Goal: Task Accomplishment & Management: Manage account settings

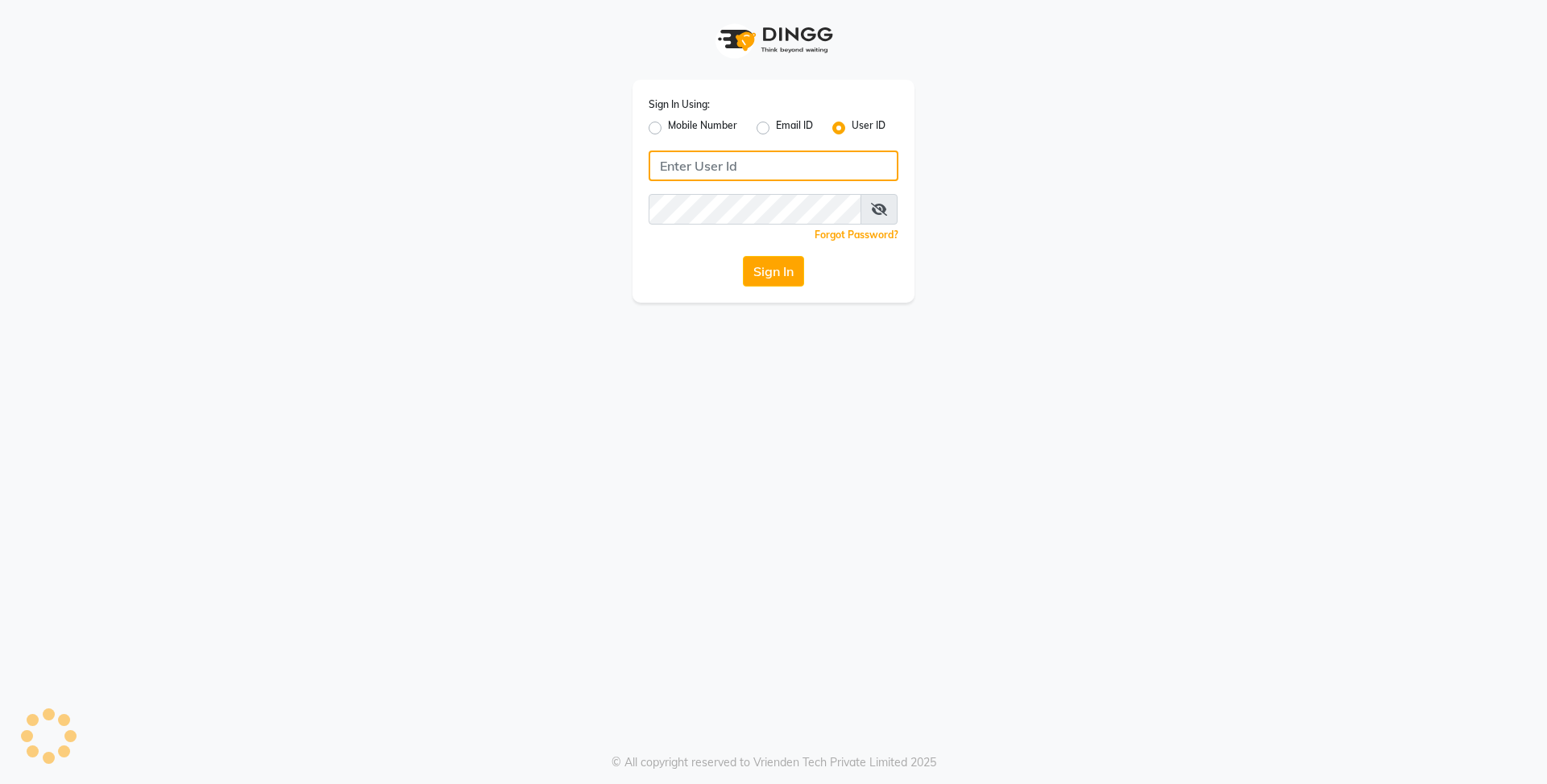
click at [771, 168] on input "Username" at bounding box center [773, 166] width 250 height 31
type input "E"
type input "e3839-01"
click at [764, 265] on button "Sign In" at bounding box center [774, 272] width 62 height 31
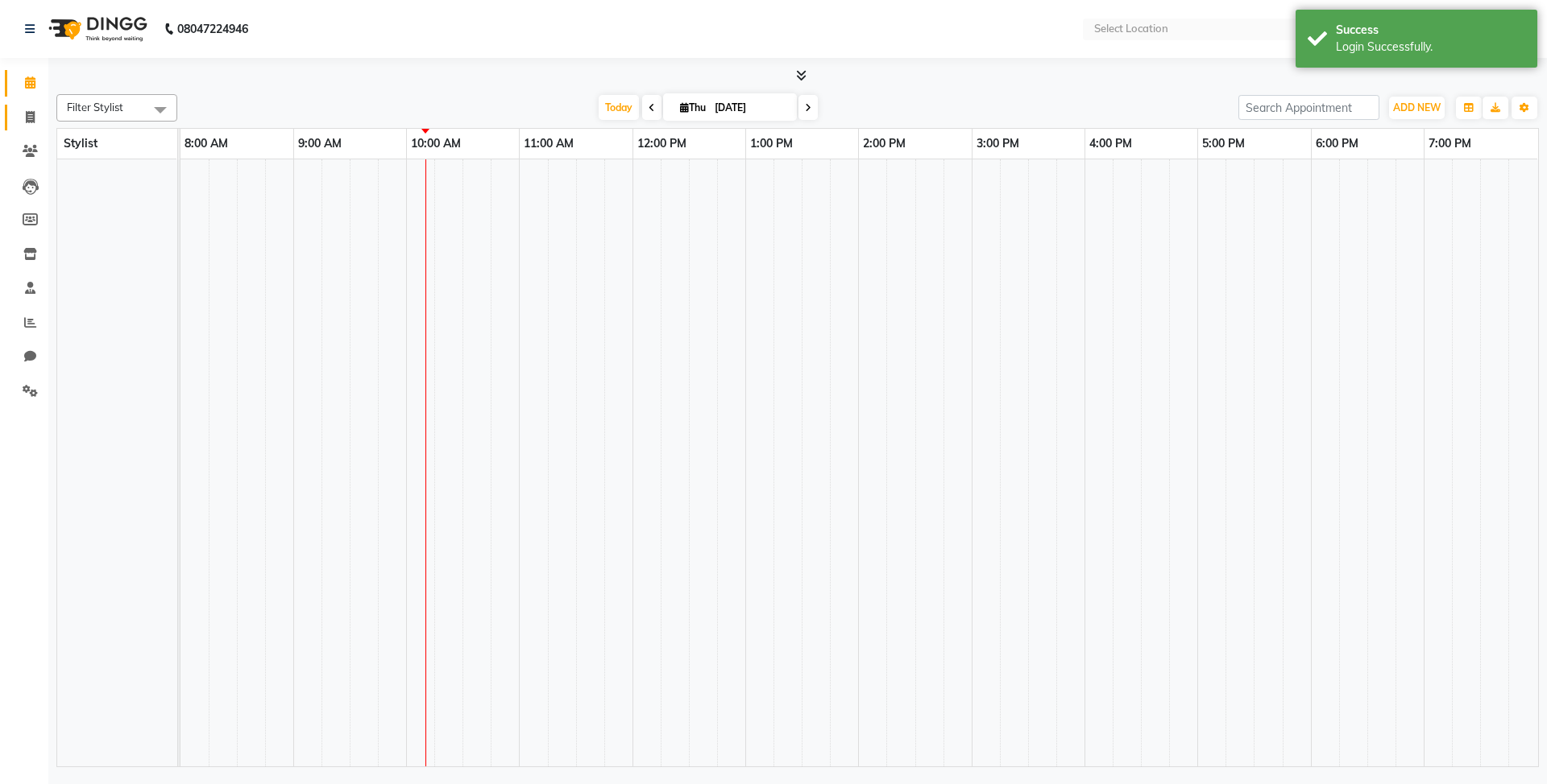
select select "en"
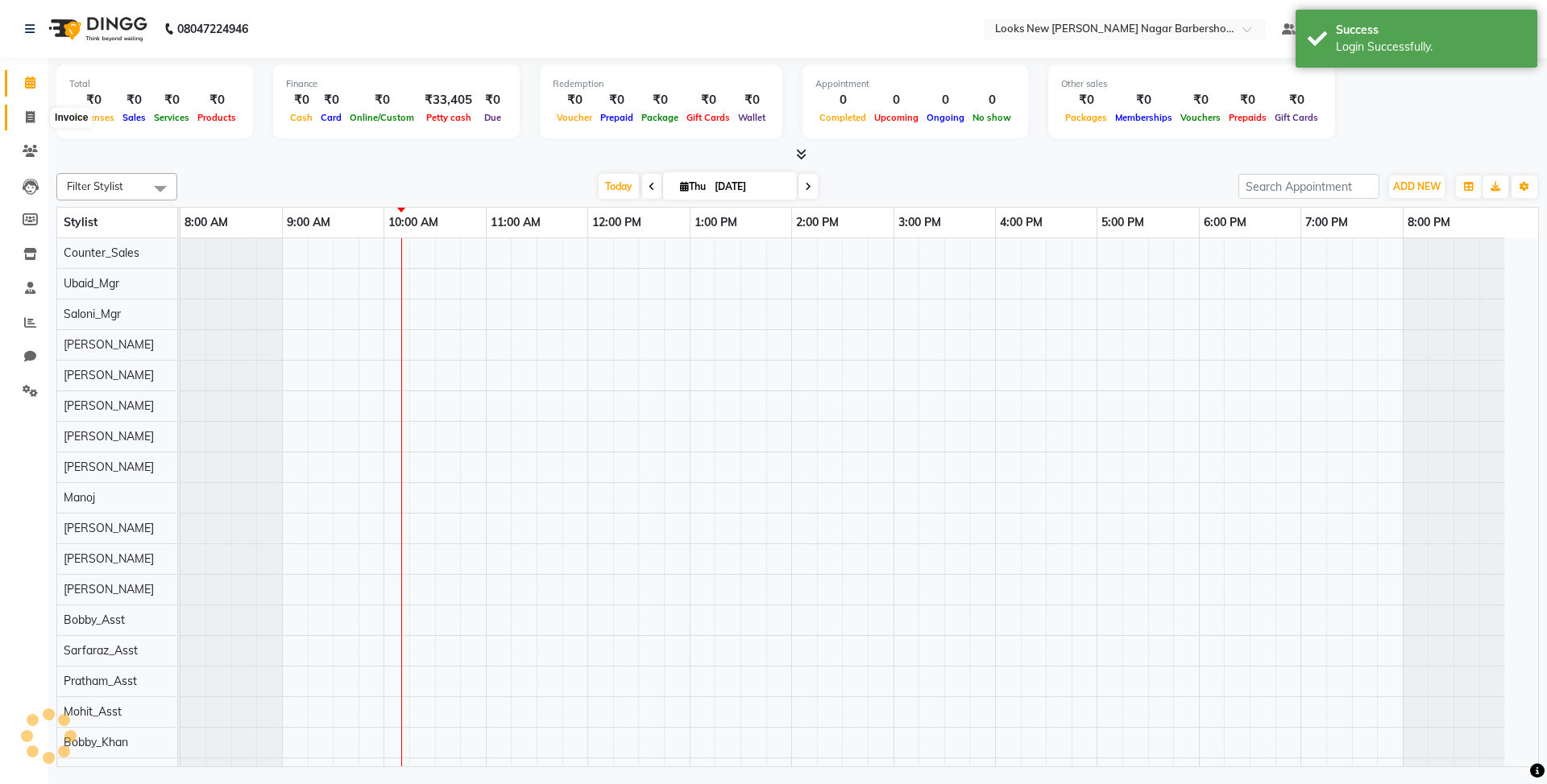
click at [30, 117] on icon at bounding box center [30, 117] width 9 height 12
select select "service"
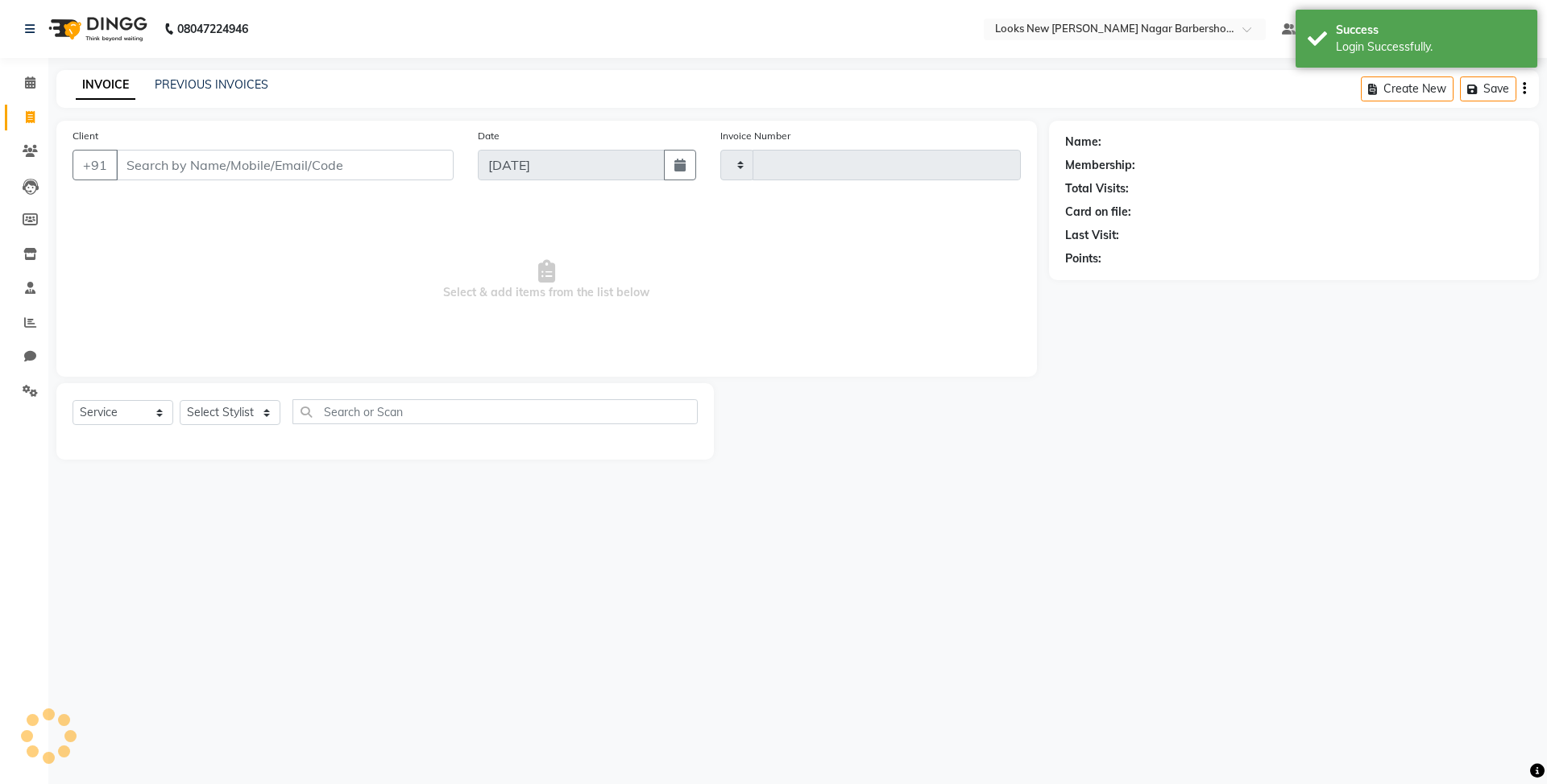
type input "6944"
select select "8705"
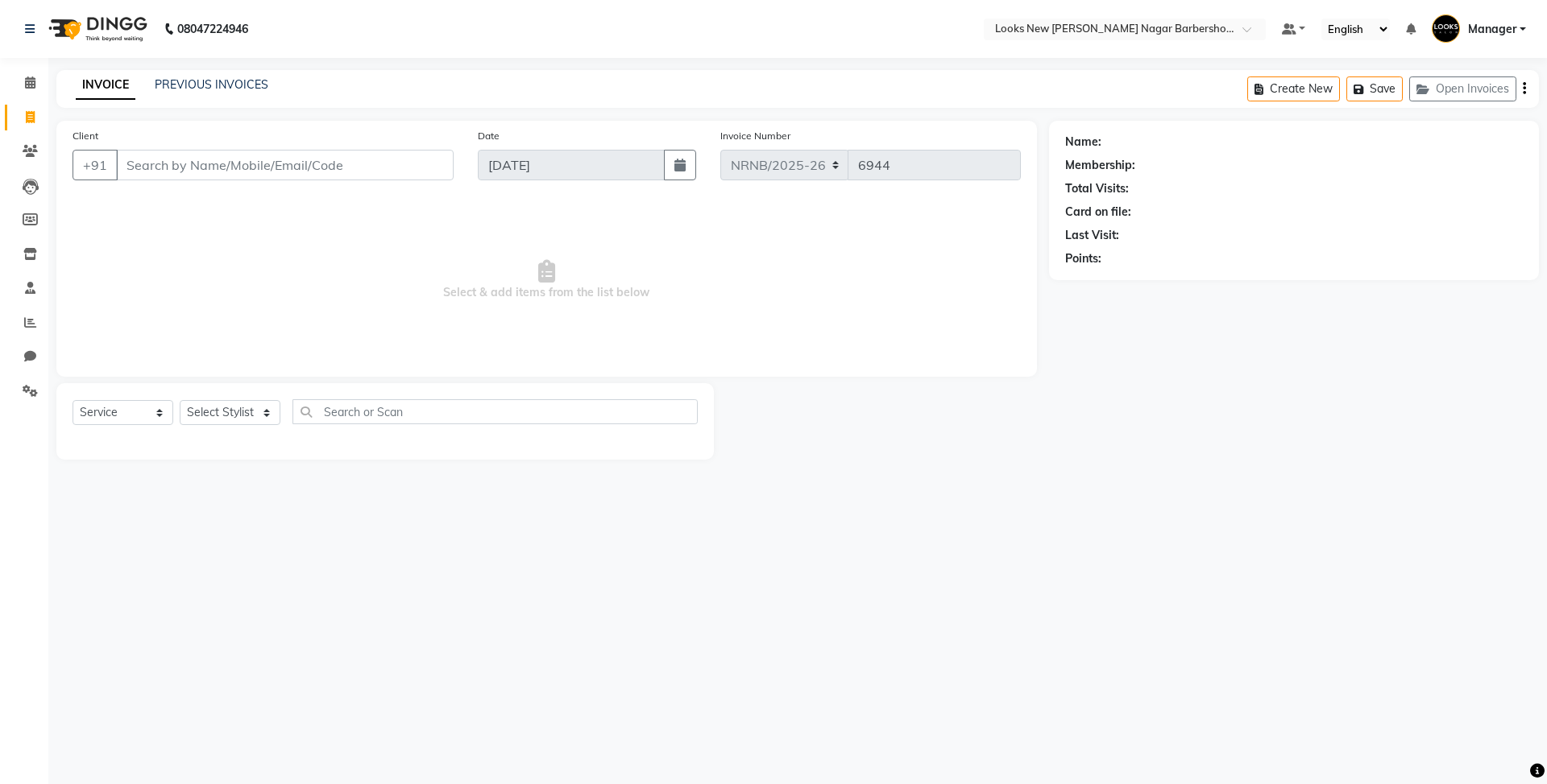
click at [1041, 574] on div "08047224946 Select Location × Looks New Rajinder Nagar Barbershop, Delhi Defaul…" at bounding box center [773, 392] width 1547 height 784
click at [158, 165] on input "Client" at bounding box center [284, 165] width 338 height 31
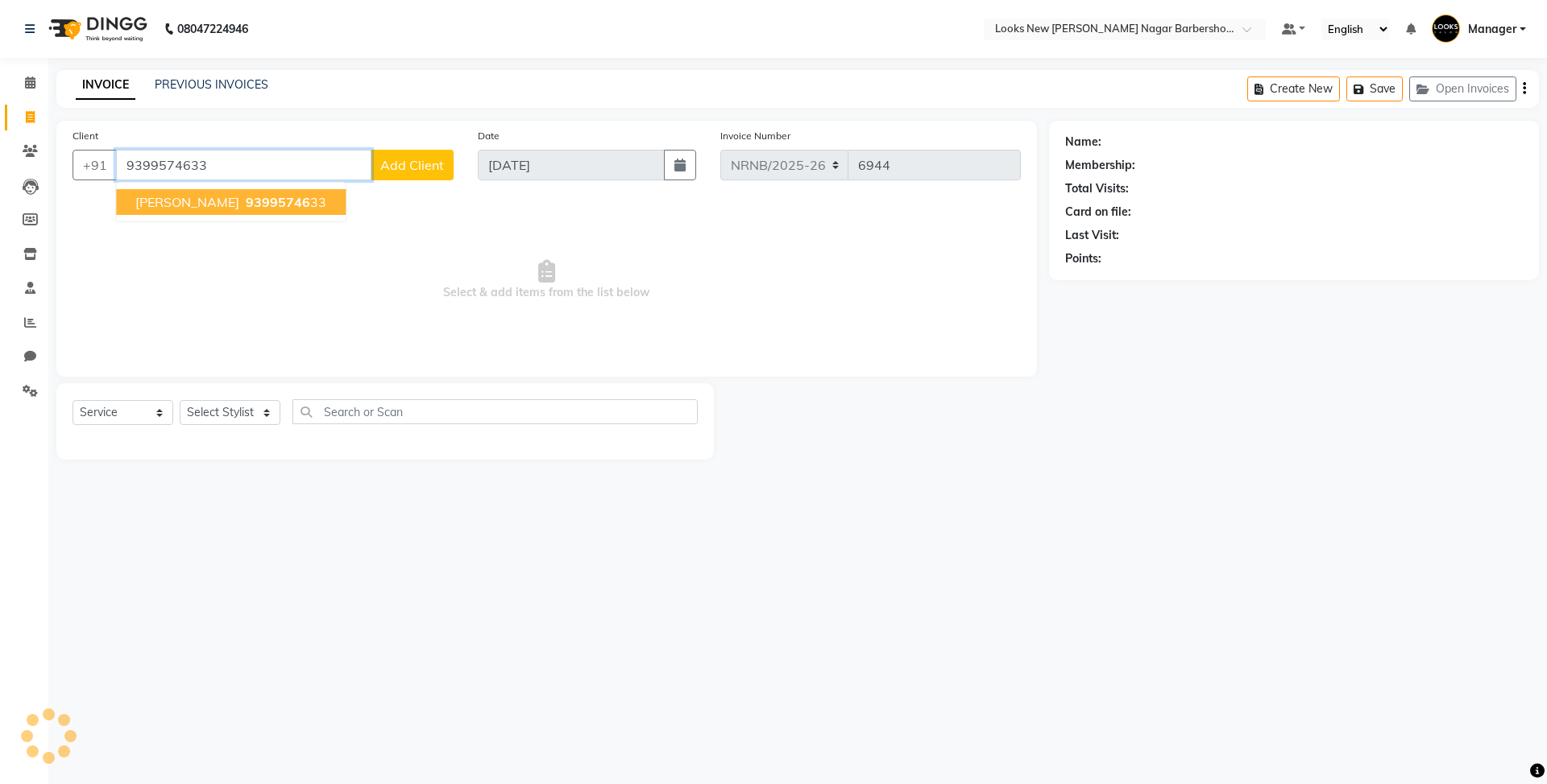
type input "9399574633"
select select "1: Object"
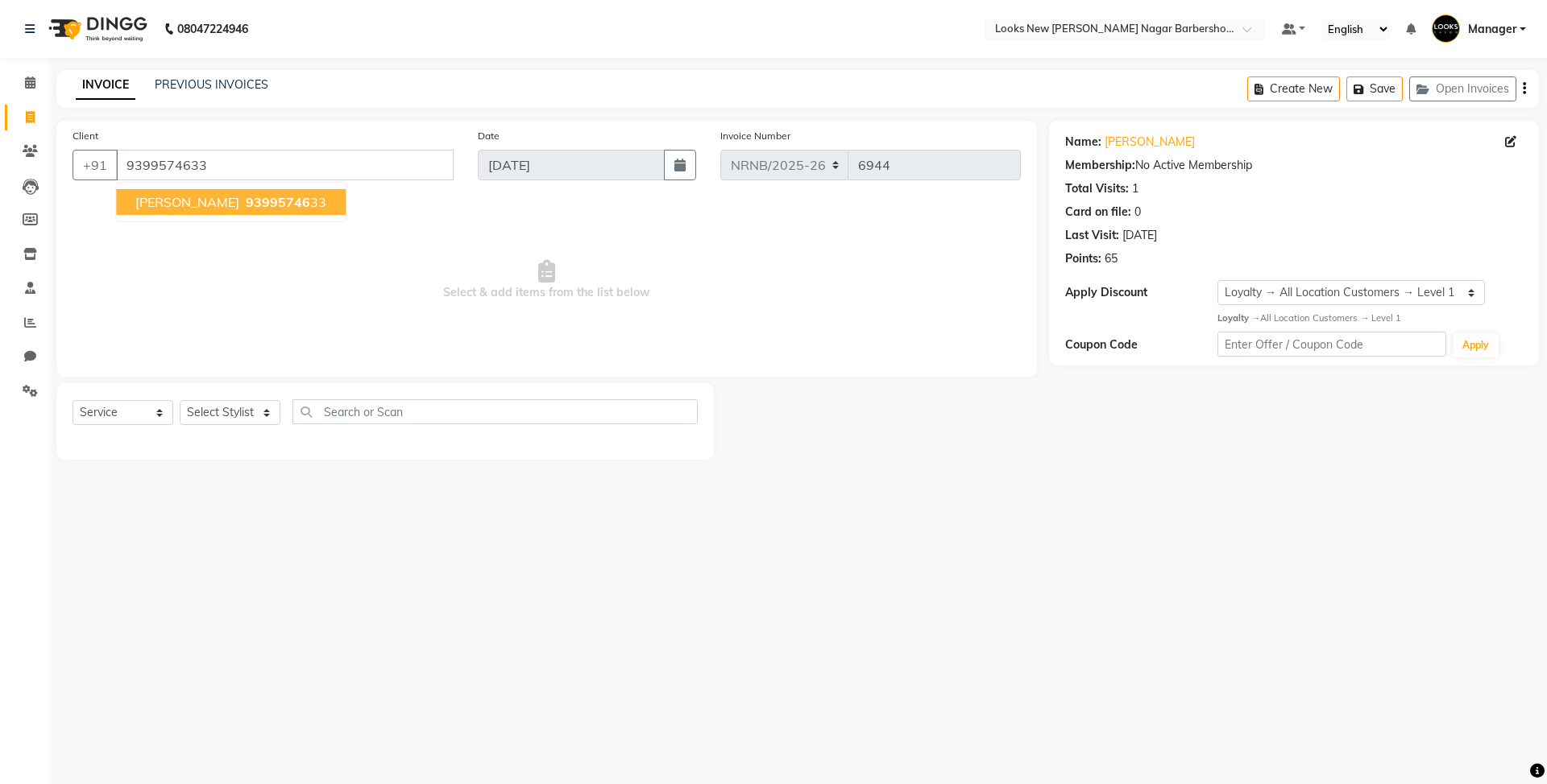
click at [1010, 296] on span "Select & add items from the list below" at bounding box center [547, 280] width 949 height 161
click at [250, 422] on select "Select Stylist Aakash_Pdct Afsar Ahmed Ashmita Ayesha Bobby_Asst Bobby_Khan Cou…" at bounding box center [230, 413] width 100 height 25
select select "87354"
click at [180, 400] on select "Select Stylist Aakash_Pdct Afsar Ahmed Ashmita Ayesha Bobby_Asst Bobby_Khan Cou…" at bounding box center [230, 413] width 100 height 25
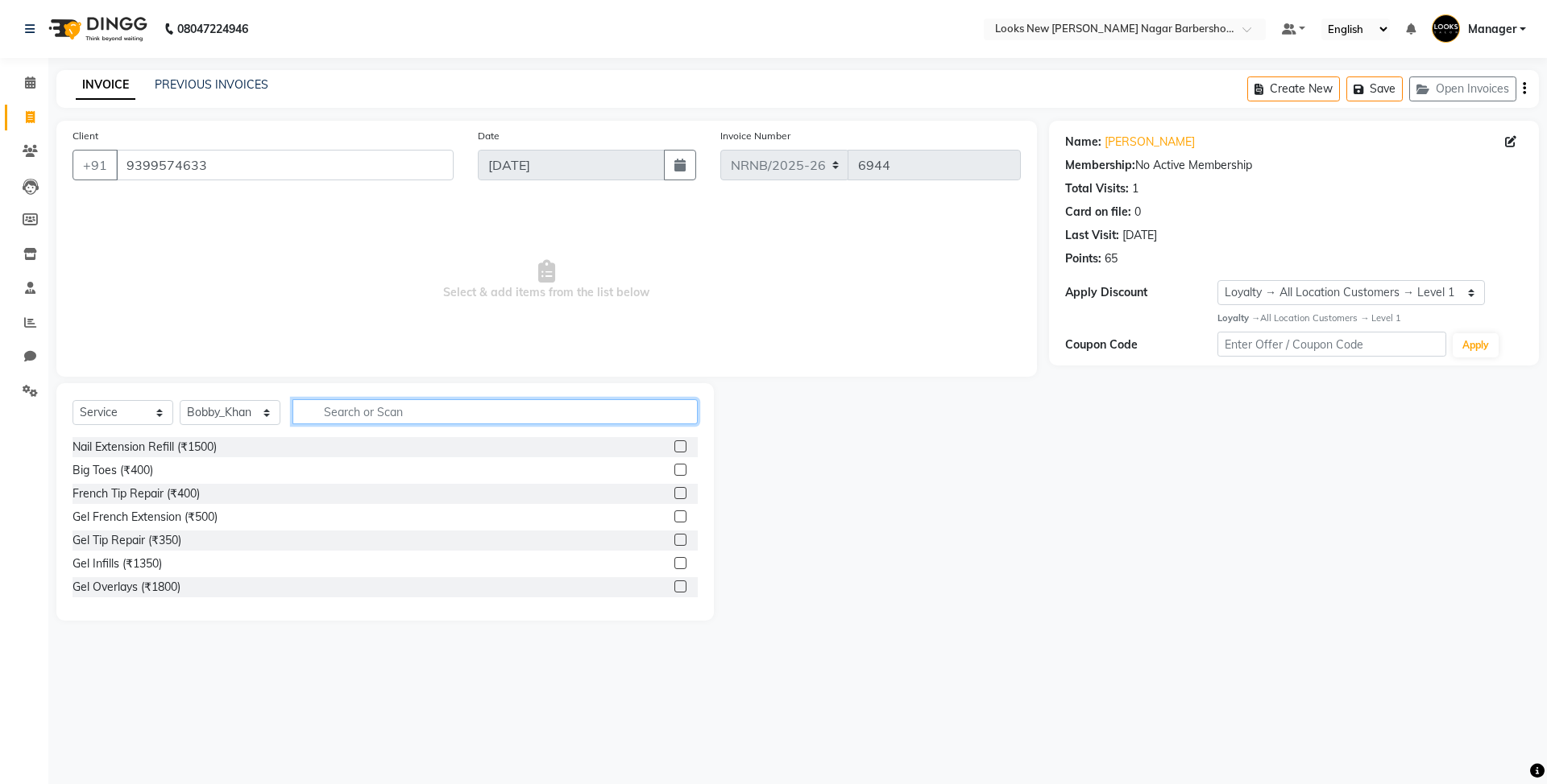
click at [348, 411] on input "text" at bounding box center [495, 412] width 406 height 25
type input "CUT"
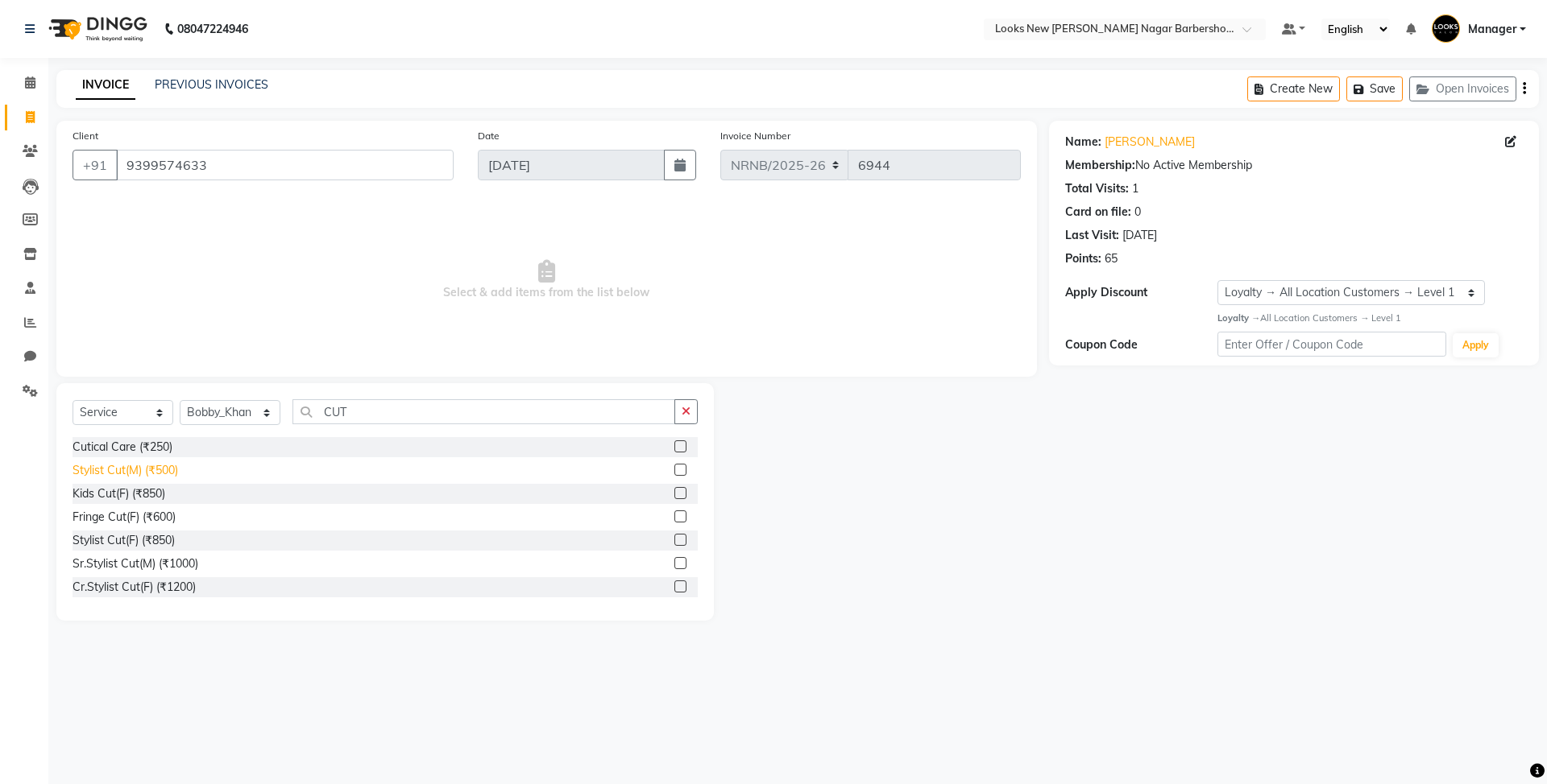
click at [164, 471] on div "Stylist Cut(M) (₹500)" at bounding box center [125, 470] width 105 height 17
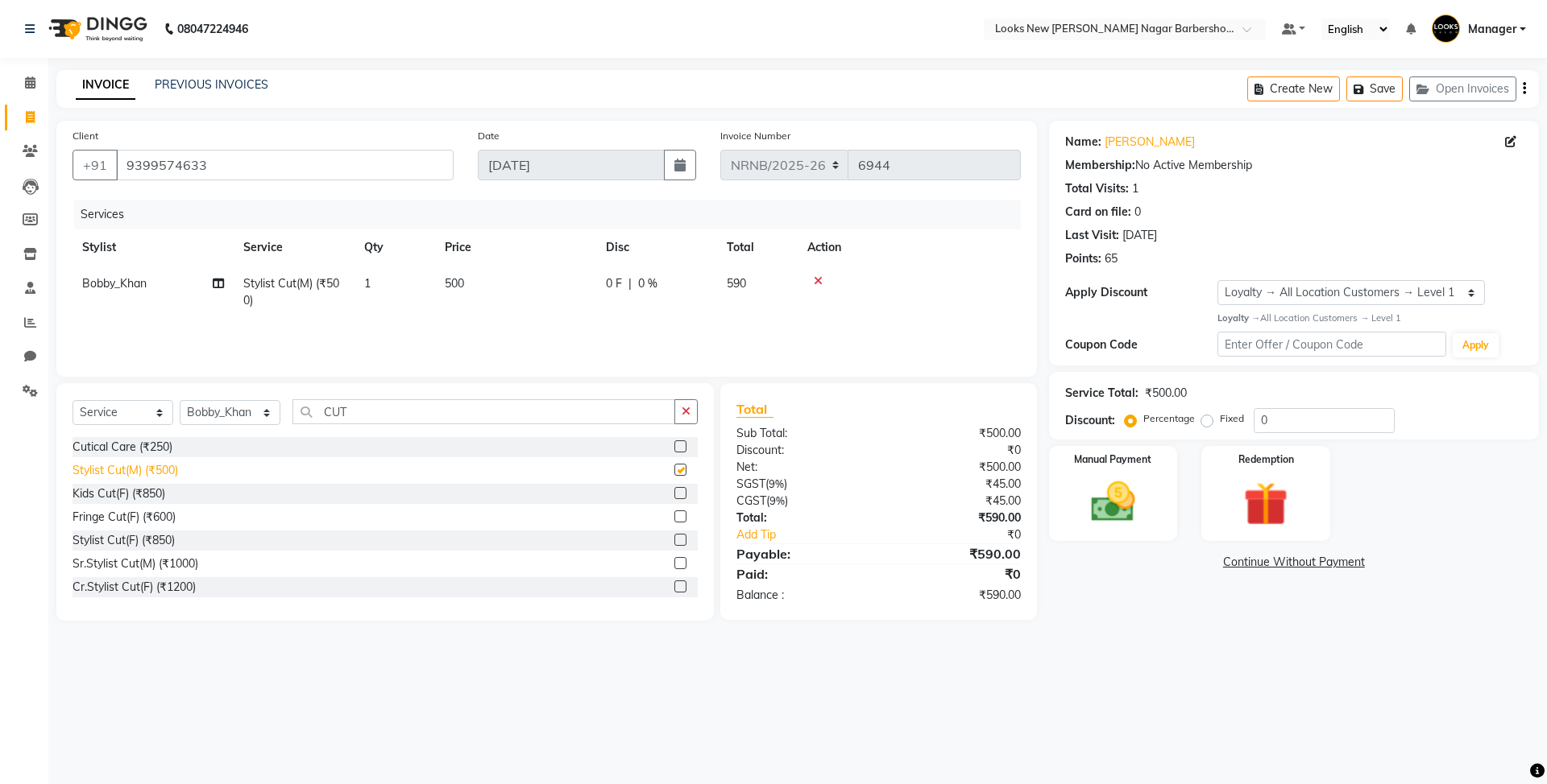
checkbox input "false"
click at [1122, 516] on img at bounding box center [1113, 502] width 75 height 53
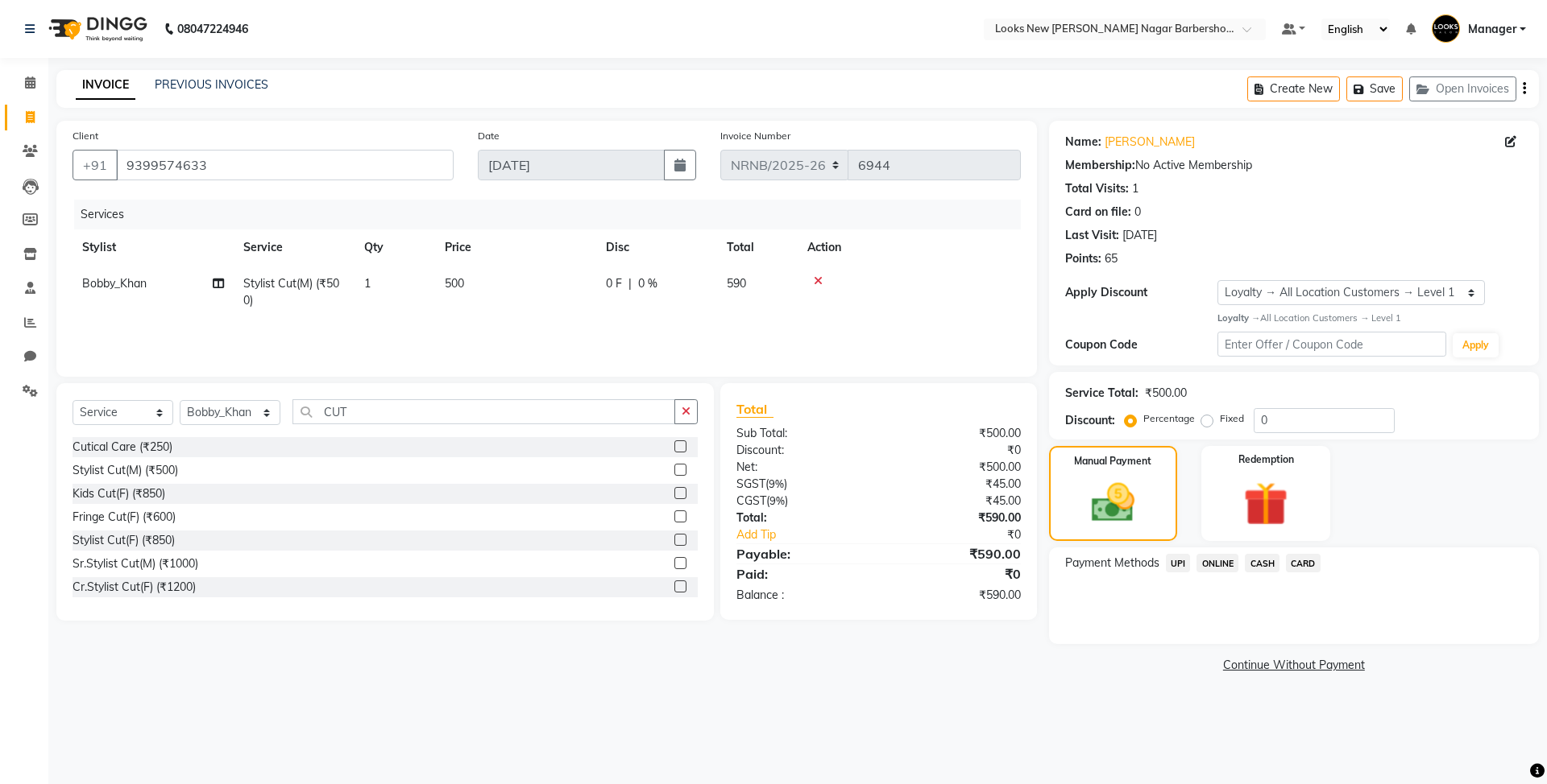
click at [1270, 566] on span "CASH" at bounding box center [1262, 563] width 35 height 19
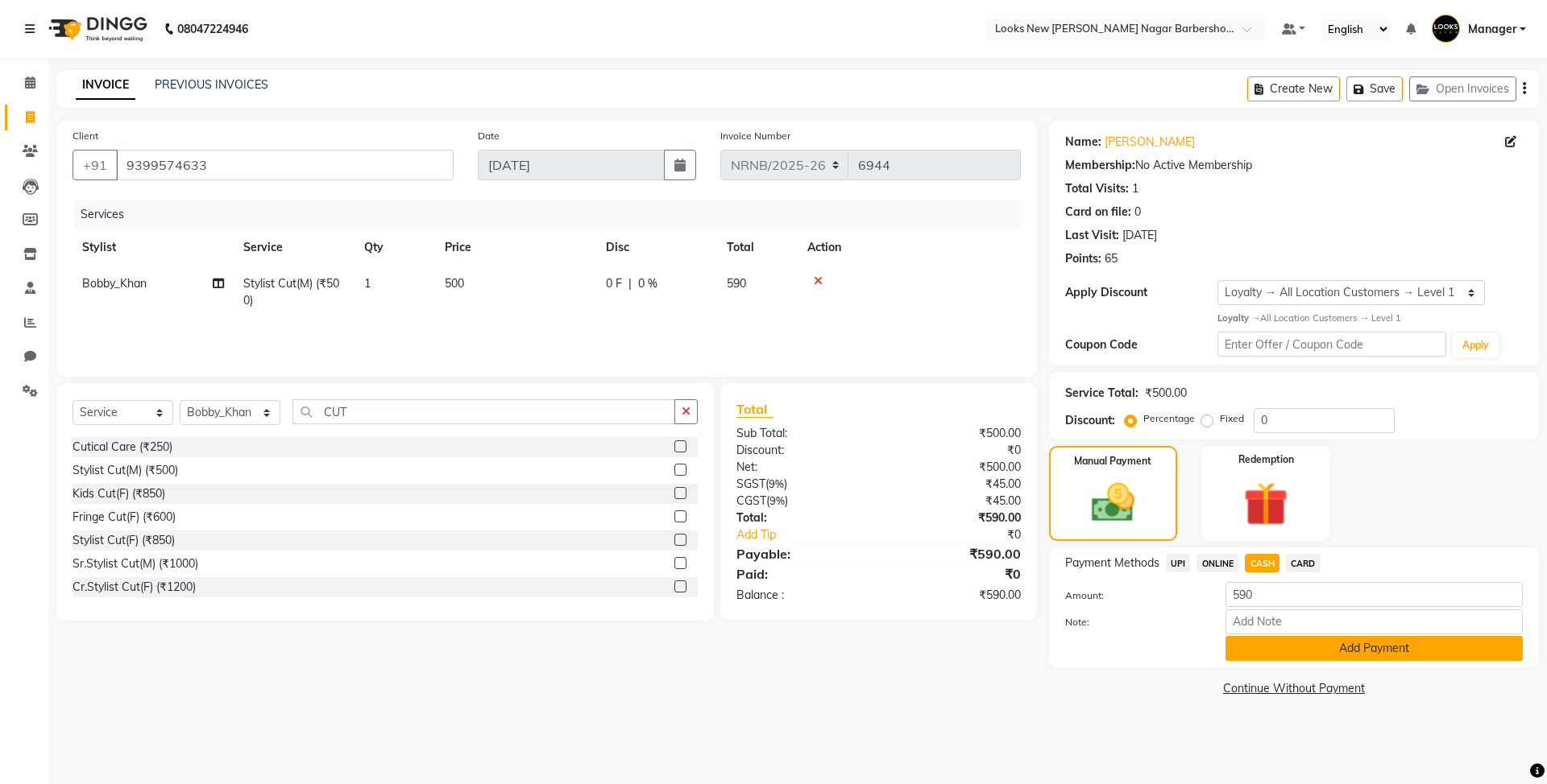
click at [1272, 652] on button "Add Payment" at bounding box center [1374, 648] width 297 height 25
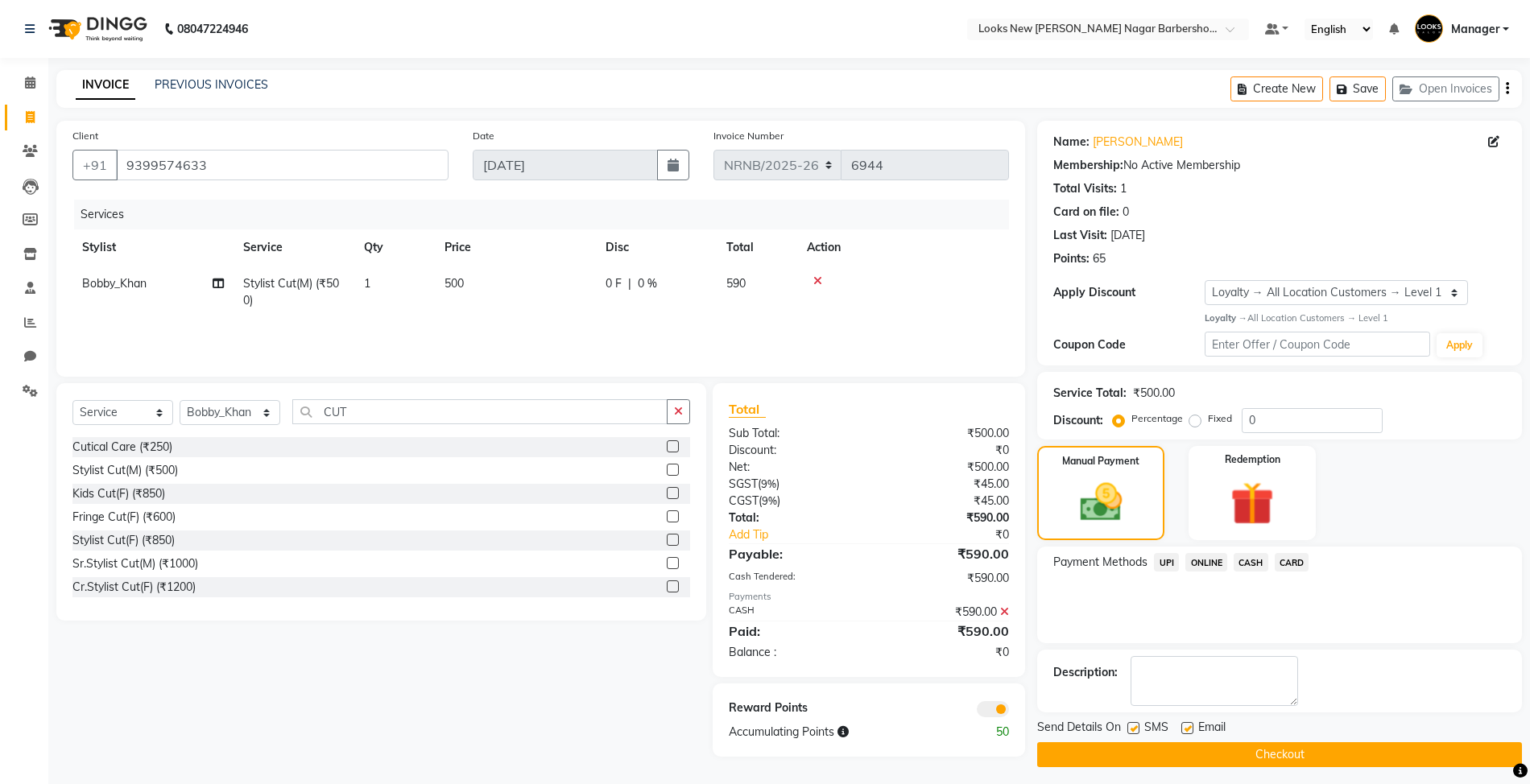
click at [1151, 751] on button "Checkout" at bounding box center [1279, 755] width 485 height 25
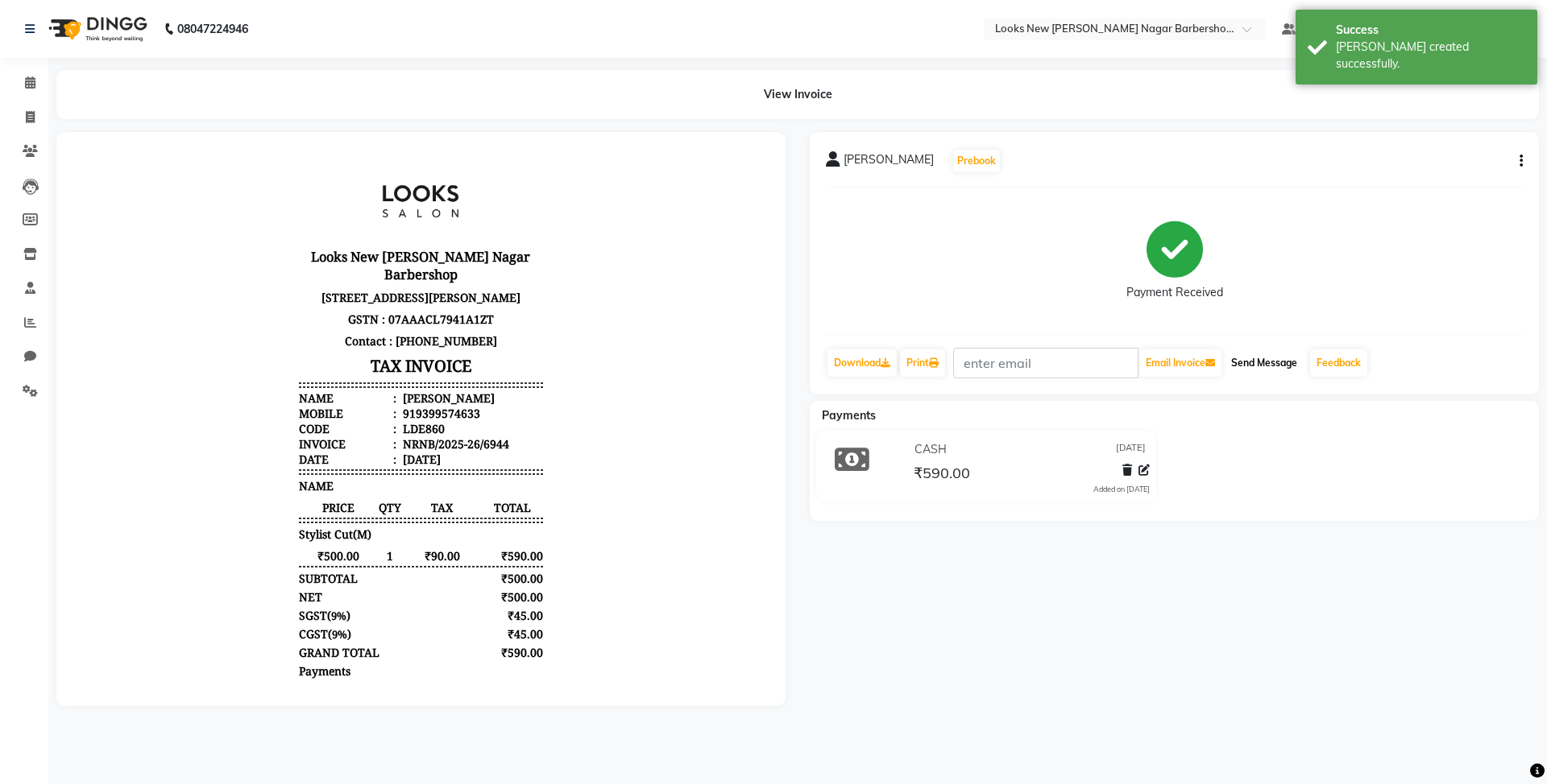
click at [1269, 356] on button "Send Message" at bounding box center [1264, 363] width 79 height 28
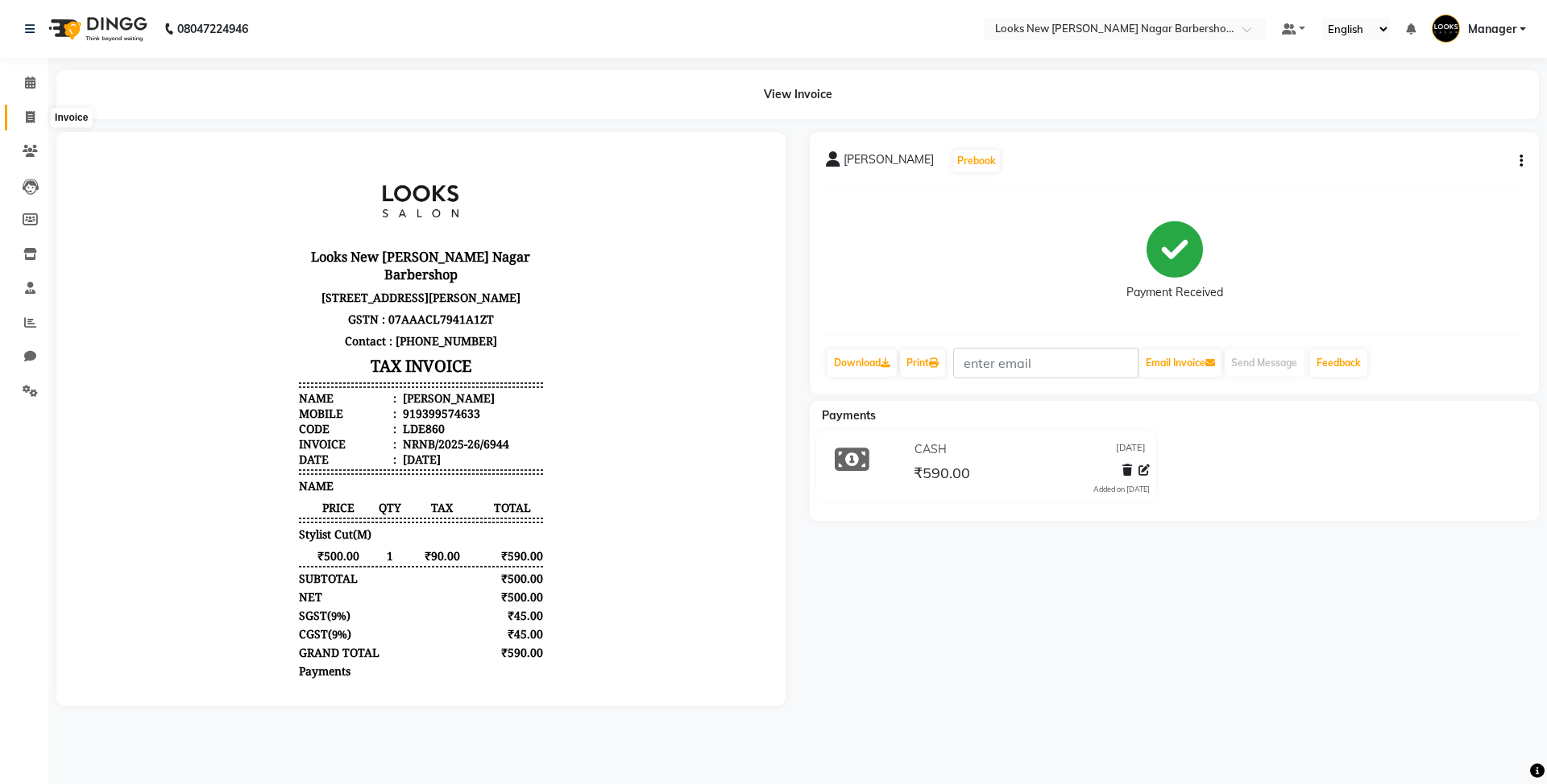
click at [28, 113] on icon at bounding box center [30, 117] width 9 height 12
select select "service"
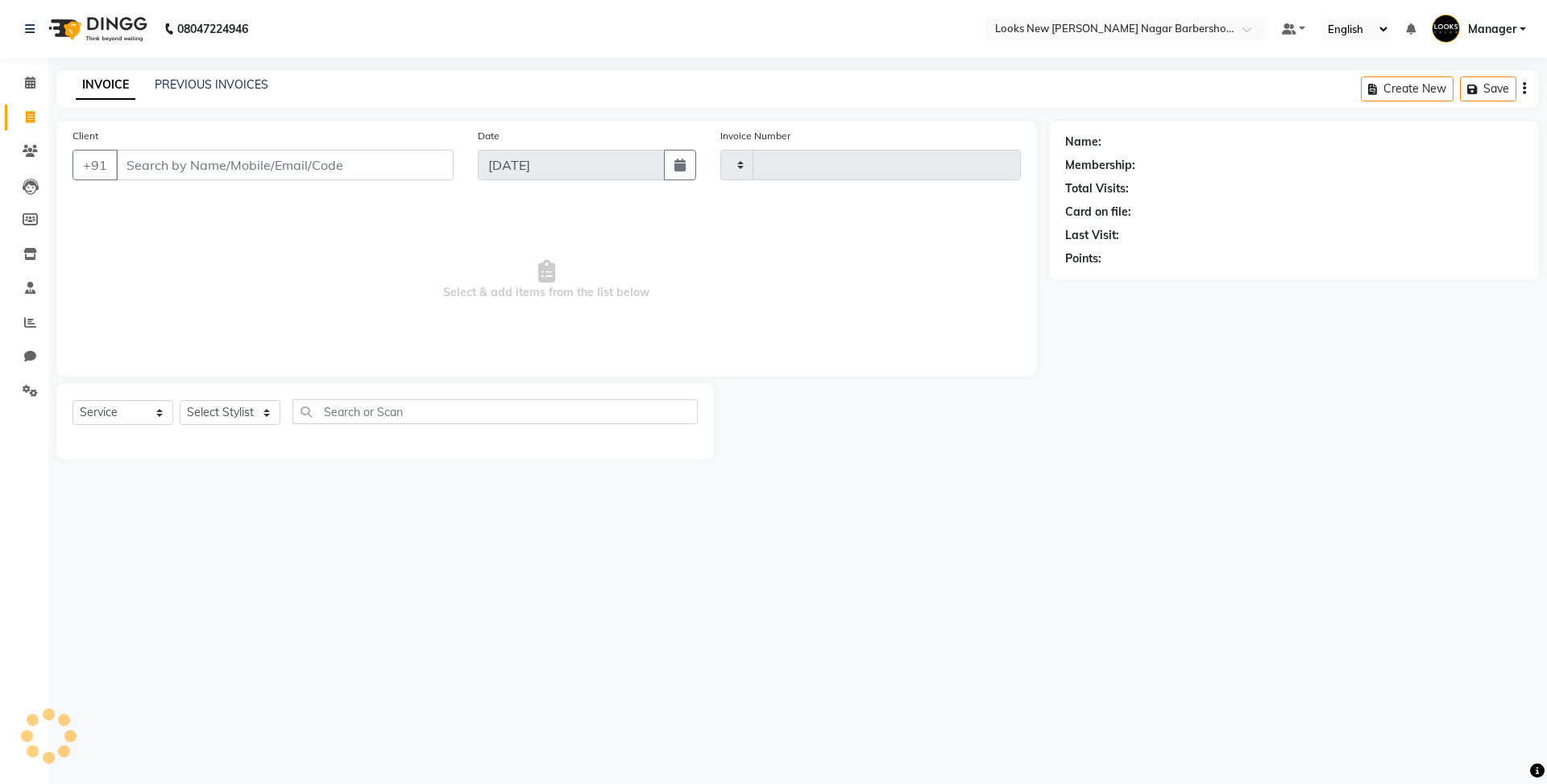
type input "6945"
select select "8705"
click at [216, 78] on link "PREVIOUS INVOICES" at bounding box center [211, 85] width 113 height 15
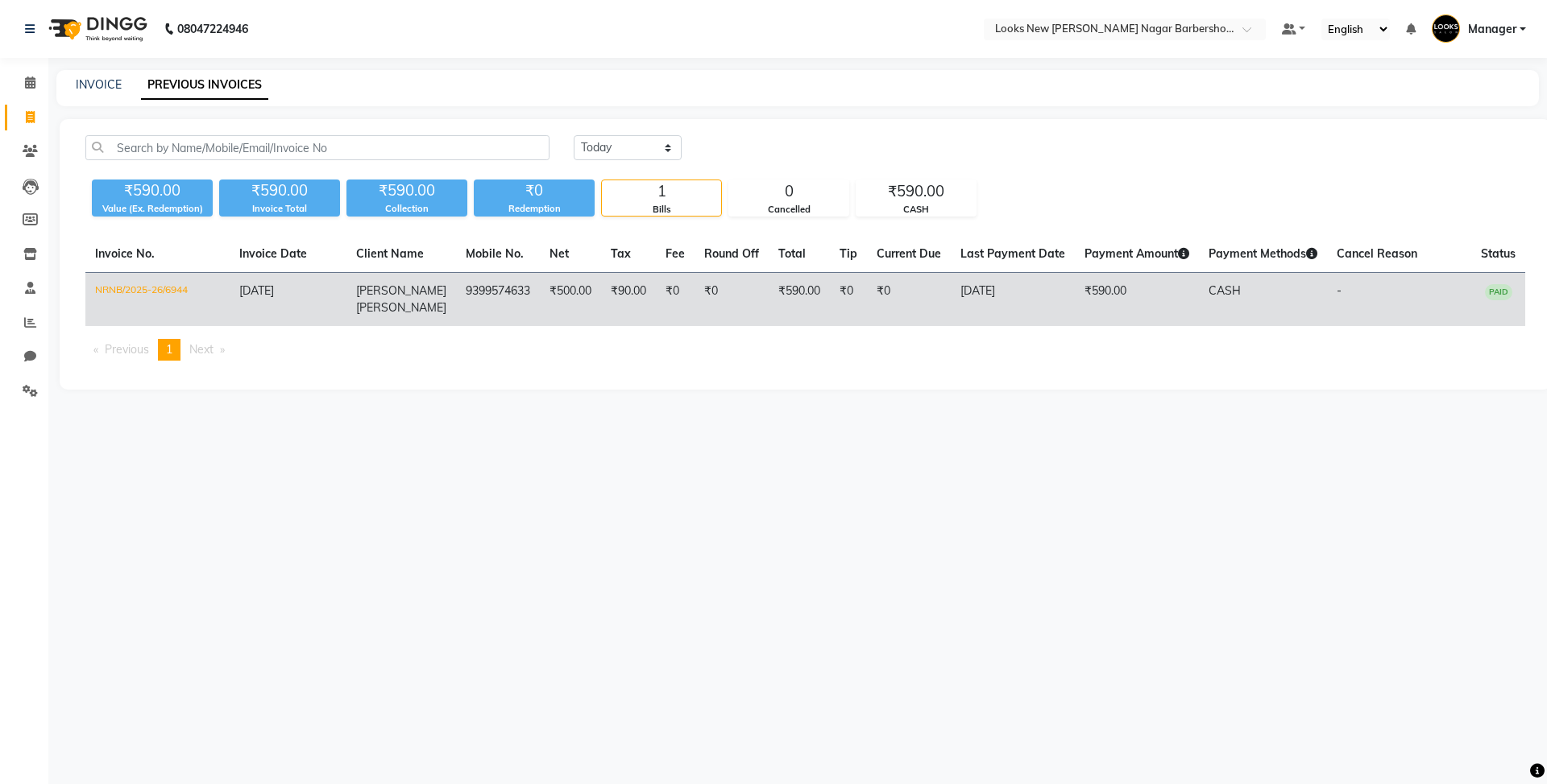
click at [1367, 298] on td "-" at bounding box center [1399, 299] width 144 height 54
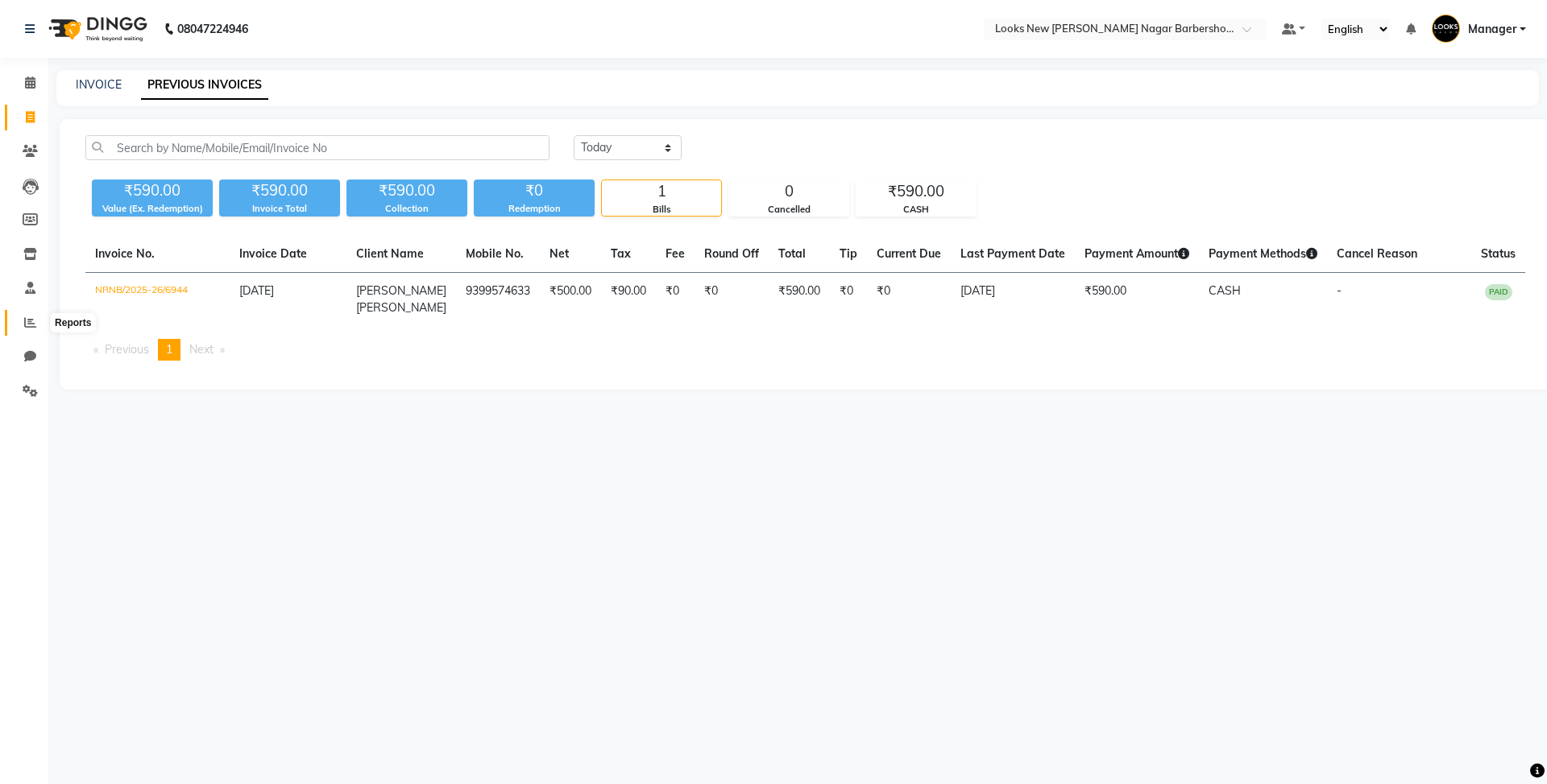
click at [26, 323] on icon at bounding box center [30, 322] width 12 height 12
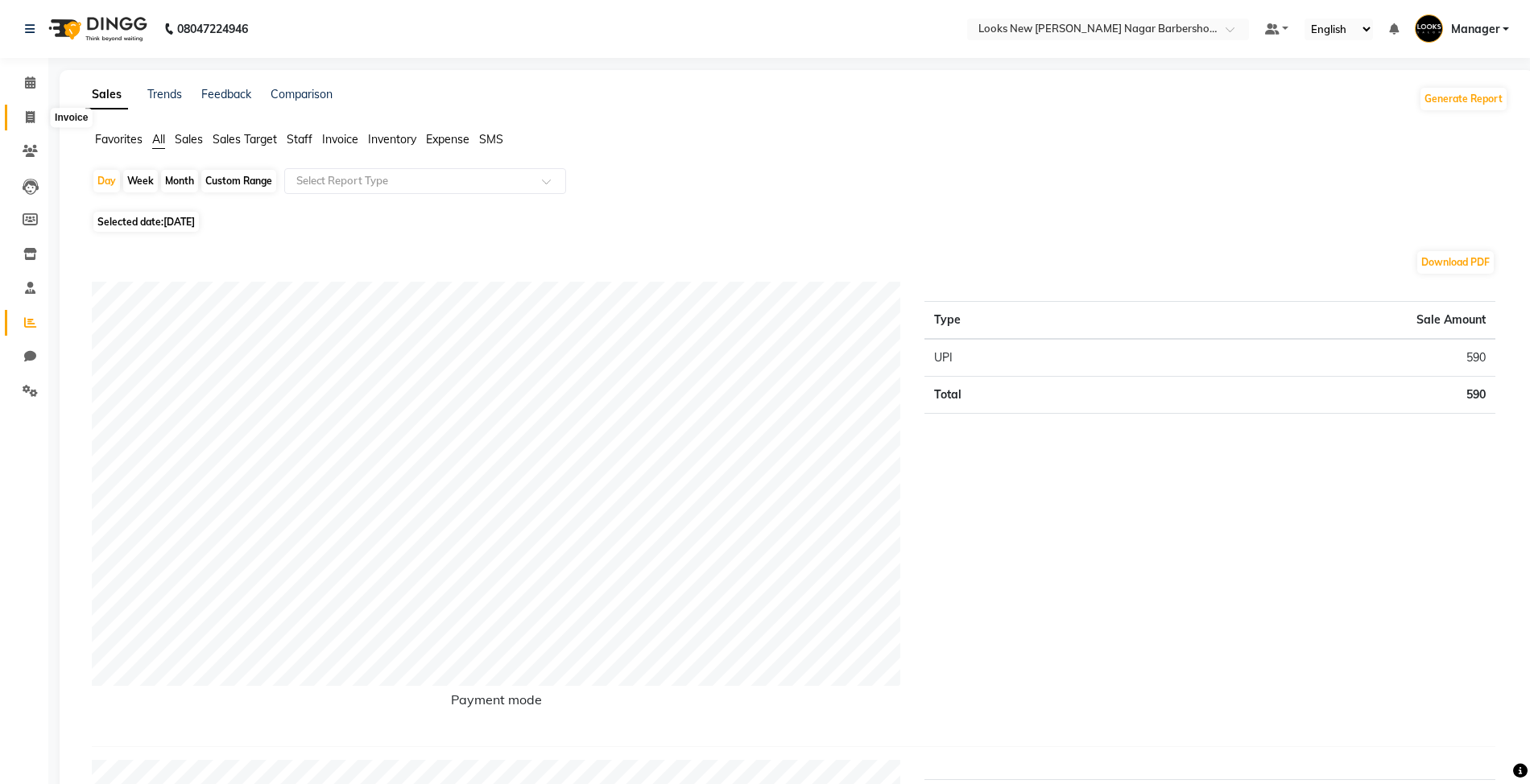
click at [23, 119] on span at bounding box center [30, 117] width 28 height 19
select select "service"
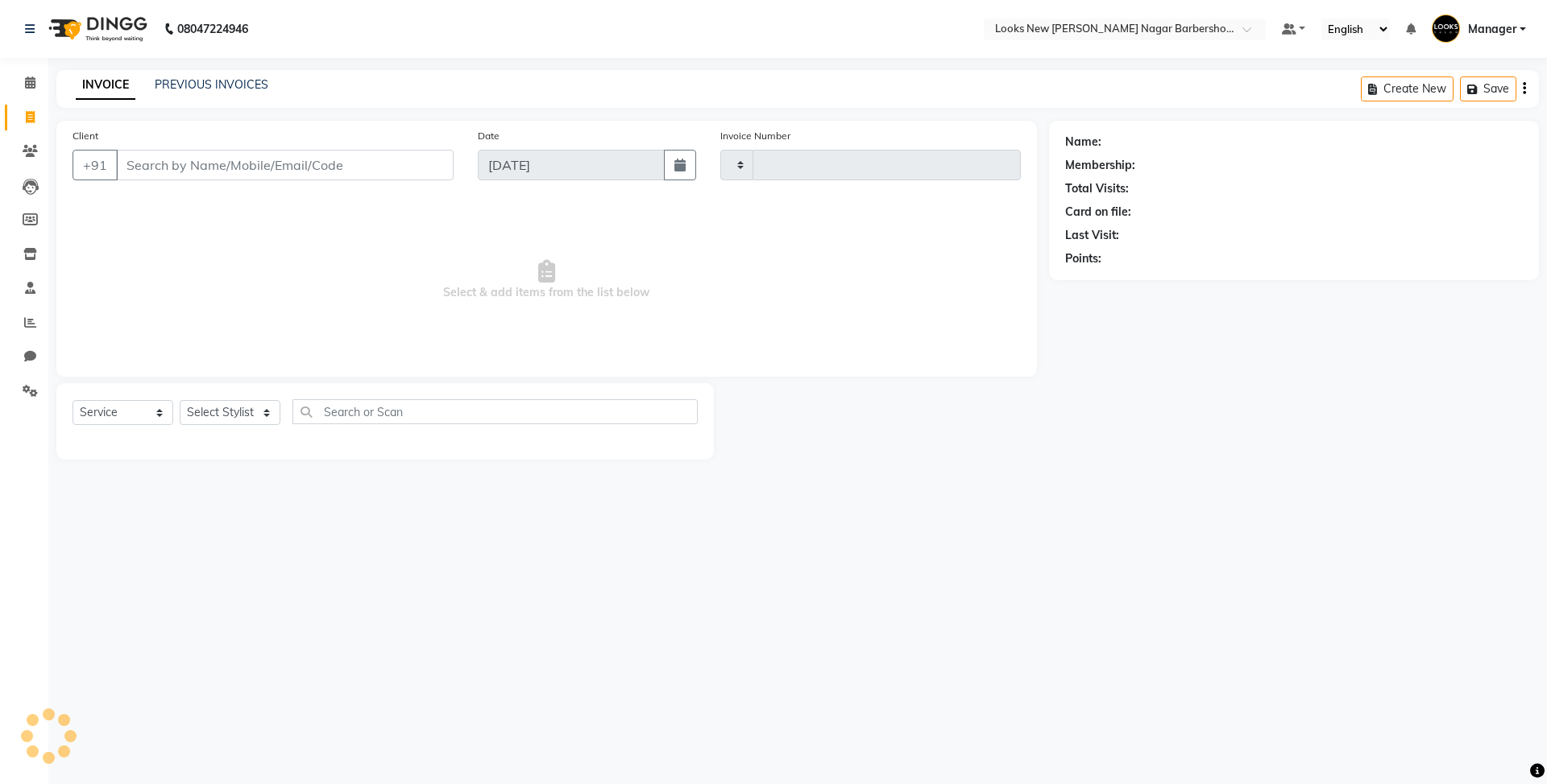
type input "6945"
select select "8705"
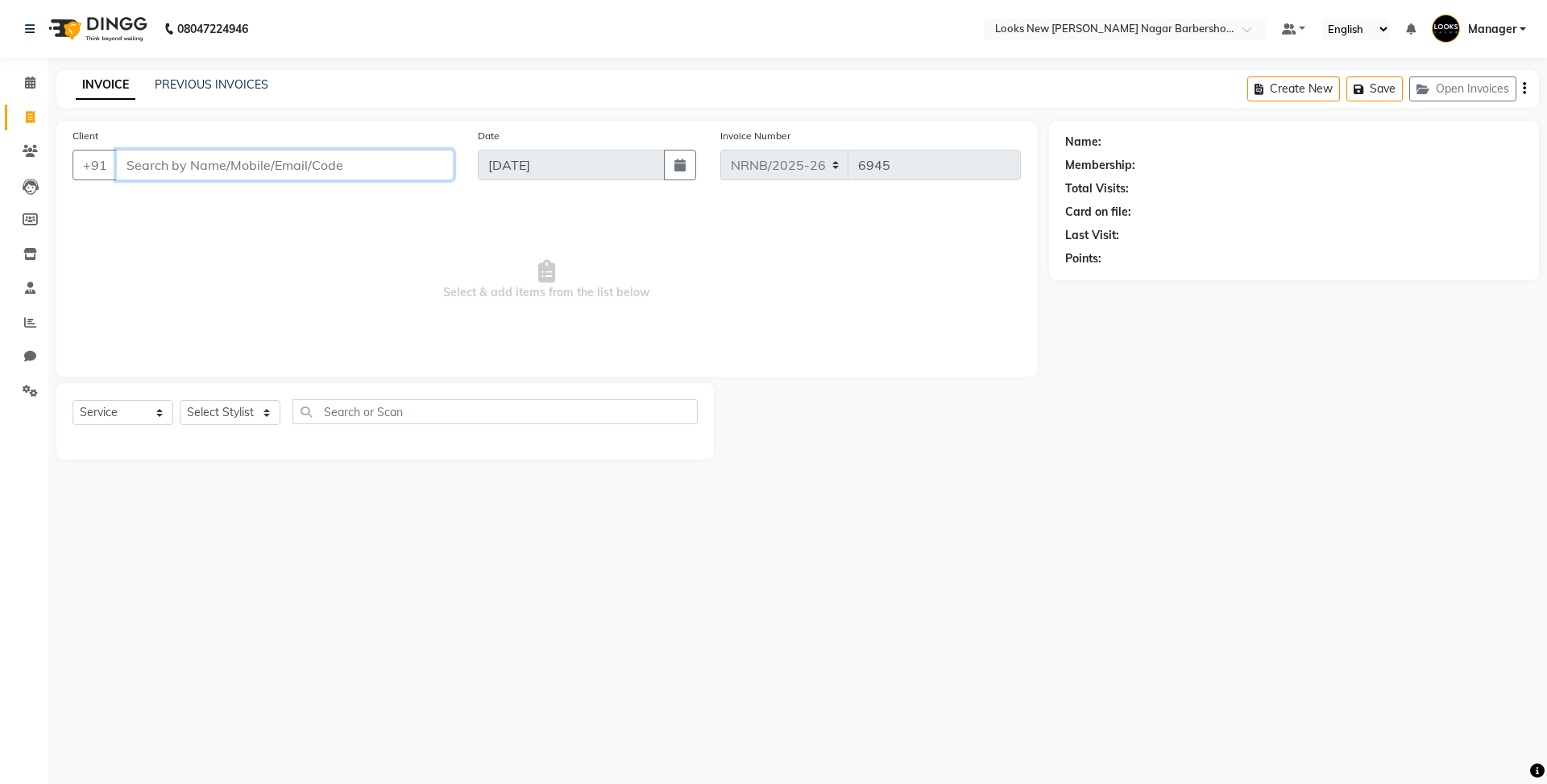
click at [203, 156] on input "Client" at bounding box center [284, 165] width 338 height 31
paste input "9810844911"
type input "9810844911"
select select "1: Object"
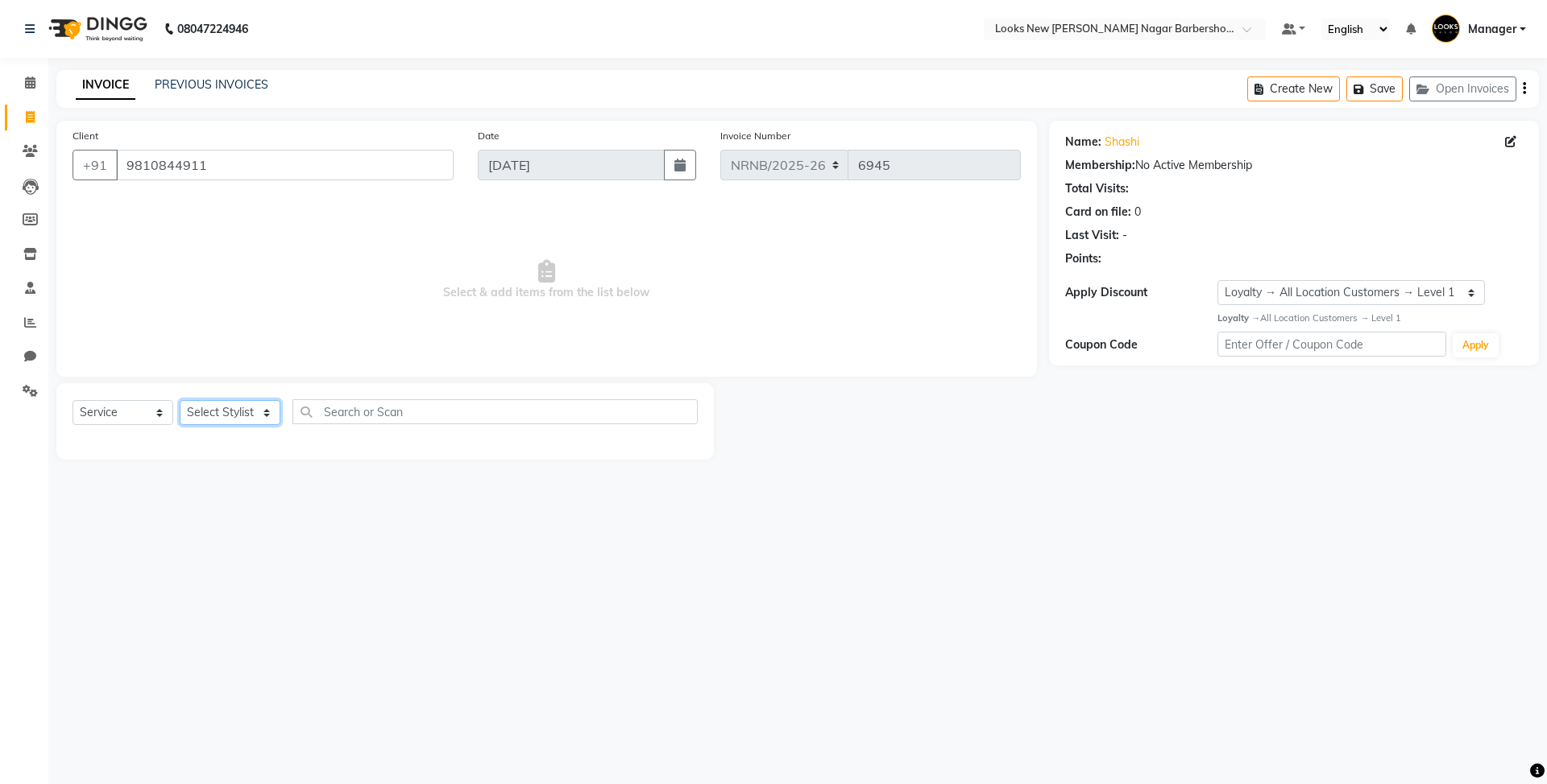
click at [240, 406] on select "Select Stylist Aakash_Pdct Afsar Ahmed Ashmita Ayesha Bobby_Asst Bobby_Khan Cou…" at bounding box center [230, 413] width 100 height 25
select select "87354"
click at [180, 400] on select "Select Stylist Aakash_Pdct Afsar Ahmed Ashmita Ayesha Bobby_Asst Bobby_Khan Cou…" at bounding box center [230, 413] width 100 height 25
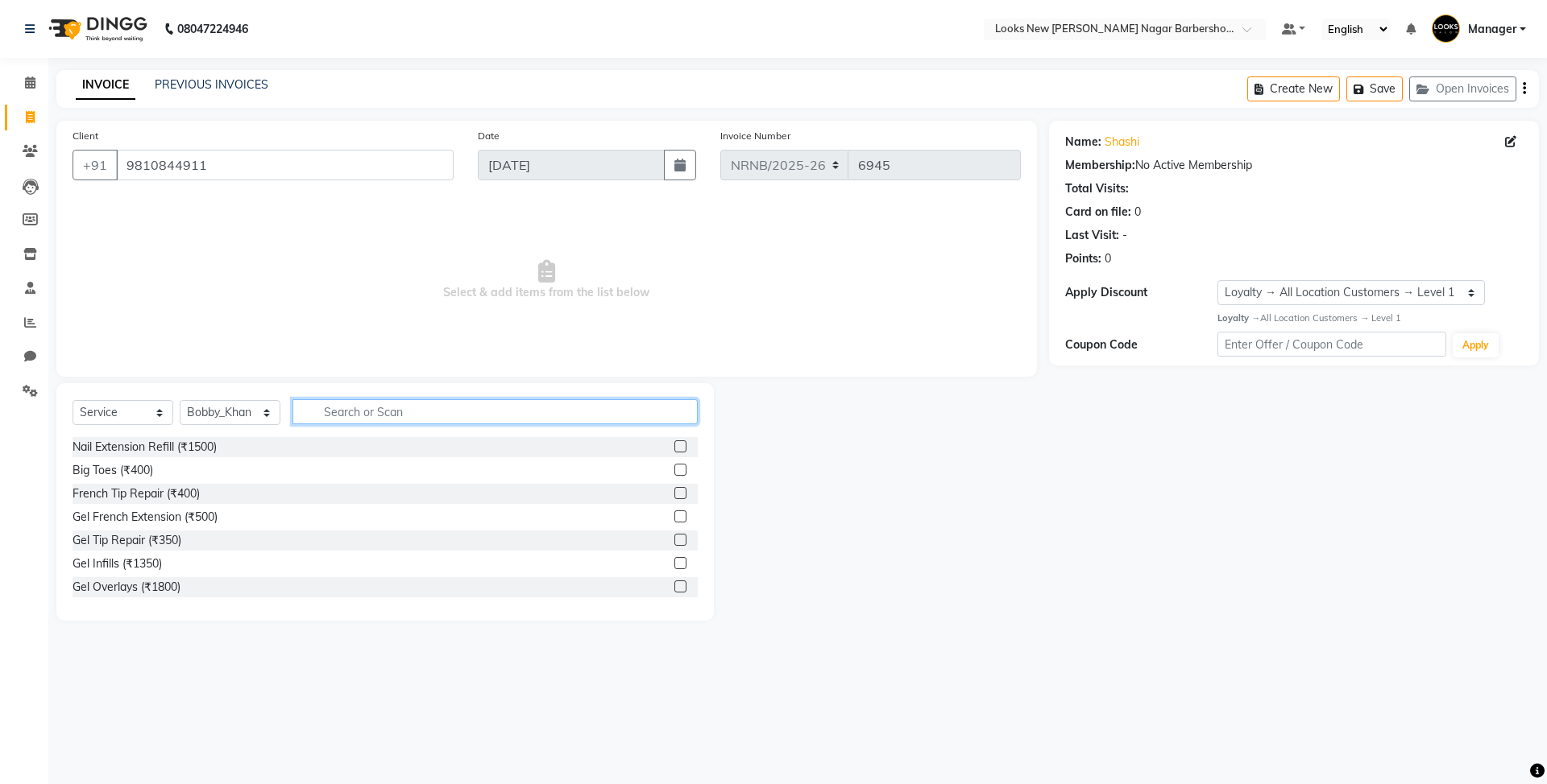
click at [329, 411] on input "text" at bounding box center [495, 412] width 406 height 25
type input "CUT"
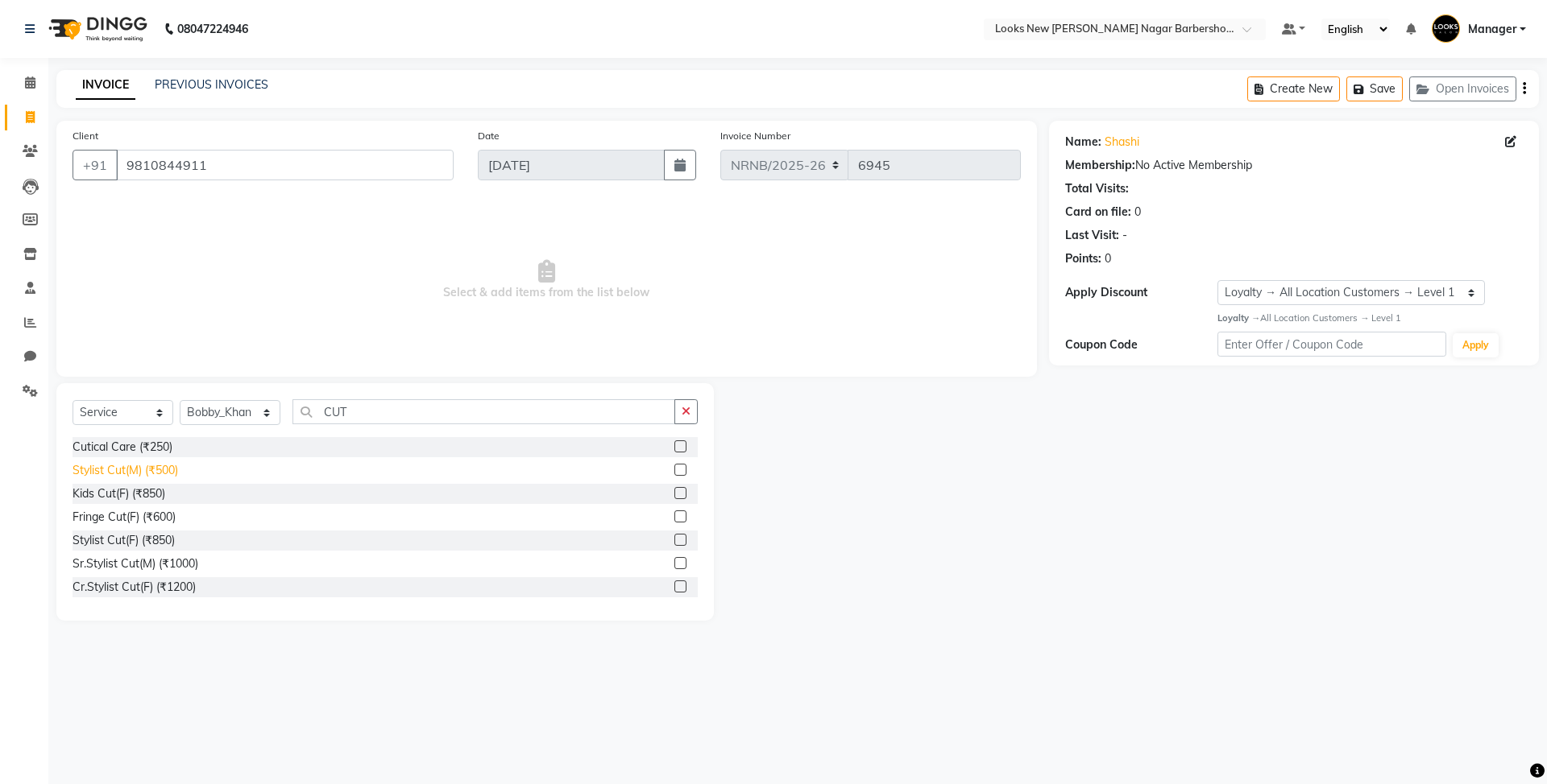
click at [158, 472] on div "Stylist Cut(M) (₹500)" at bounding box center [125, 470] width 105 height 17
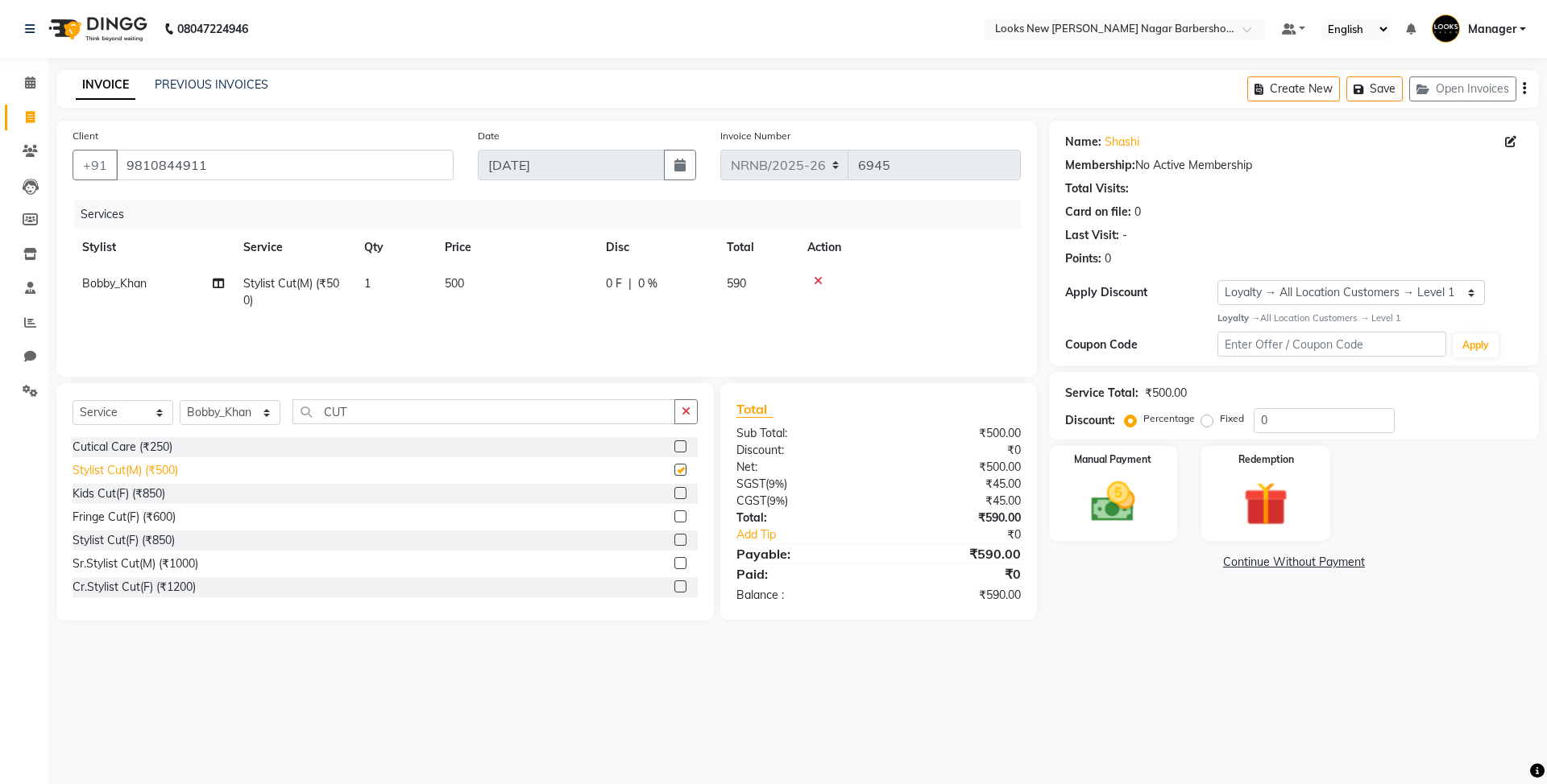
checkbox input "false"
click at [246, 421] on select "Select Stylist Aakash_Pdct Afsar Ahmed Ashmita Ayesha Bobby_Asst Bobby_Khan Cou…" at bounding box center [230, 413] width 100 height 25
select select "87362"
click at [180, 400] on select "Select Stylist Aakash_Pdct Afsar Ahmed Ashmita Ayesha Bobby_Asst Bobby_Khan Cou…" at bounding box center [230, 413] width 100 height 25
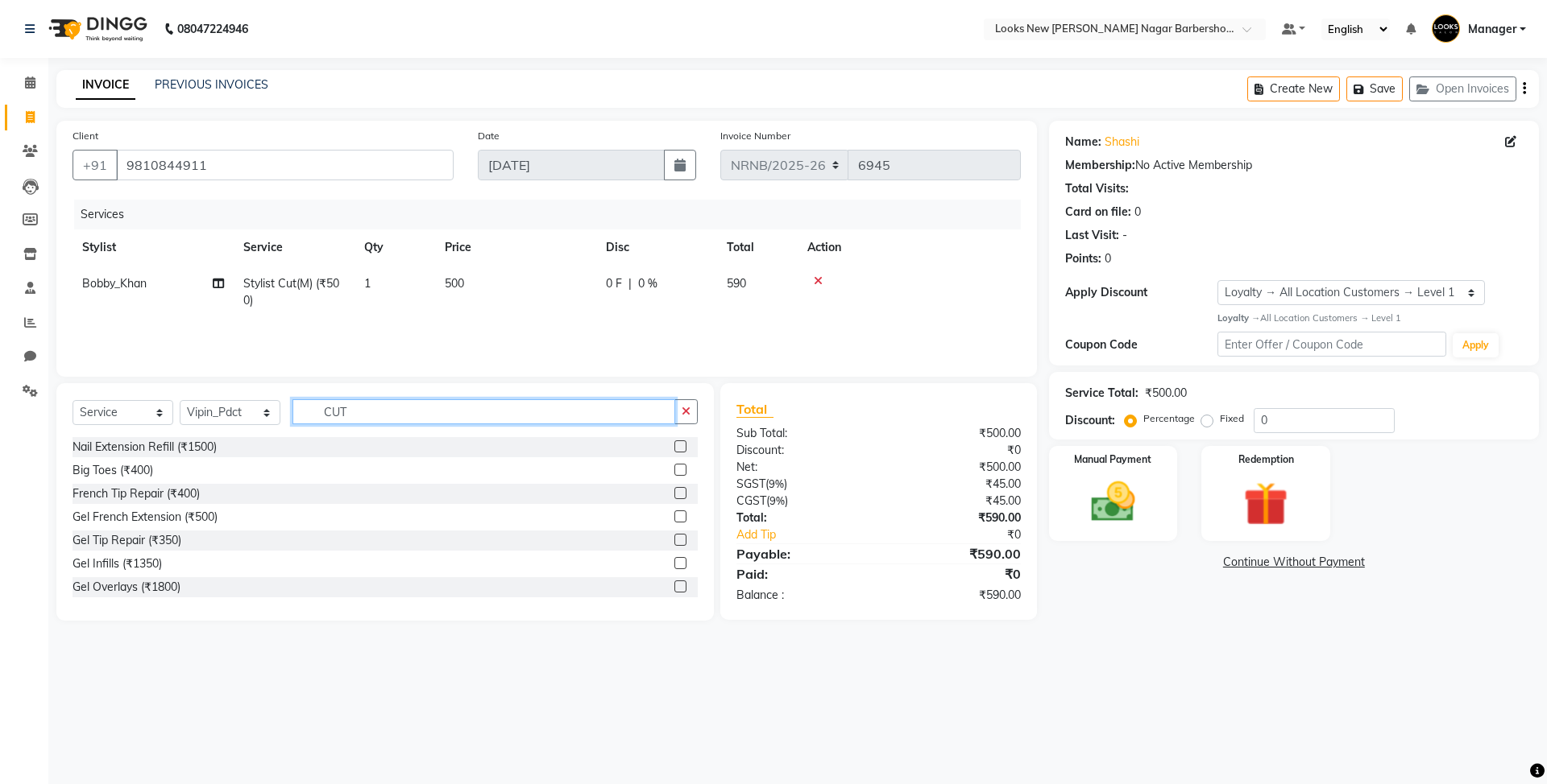
drag, startPoint x: 375, startPoint y: 414, endPoint x: 280, endPoint y: 413, distance: 95.0
click at [280, 413] on div "Select Service Product Membership Package Voucher Prepaid Gift Card Select Styl…" at bounding box center [385, 418] width 625 height 38
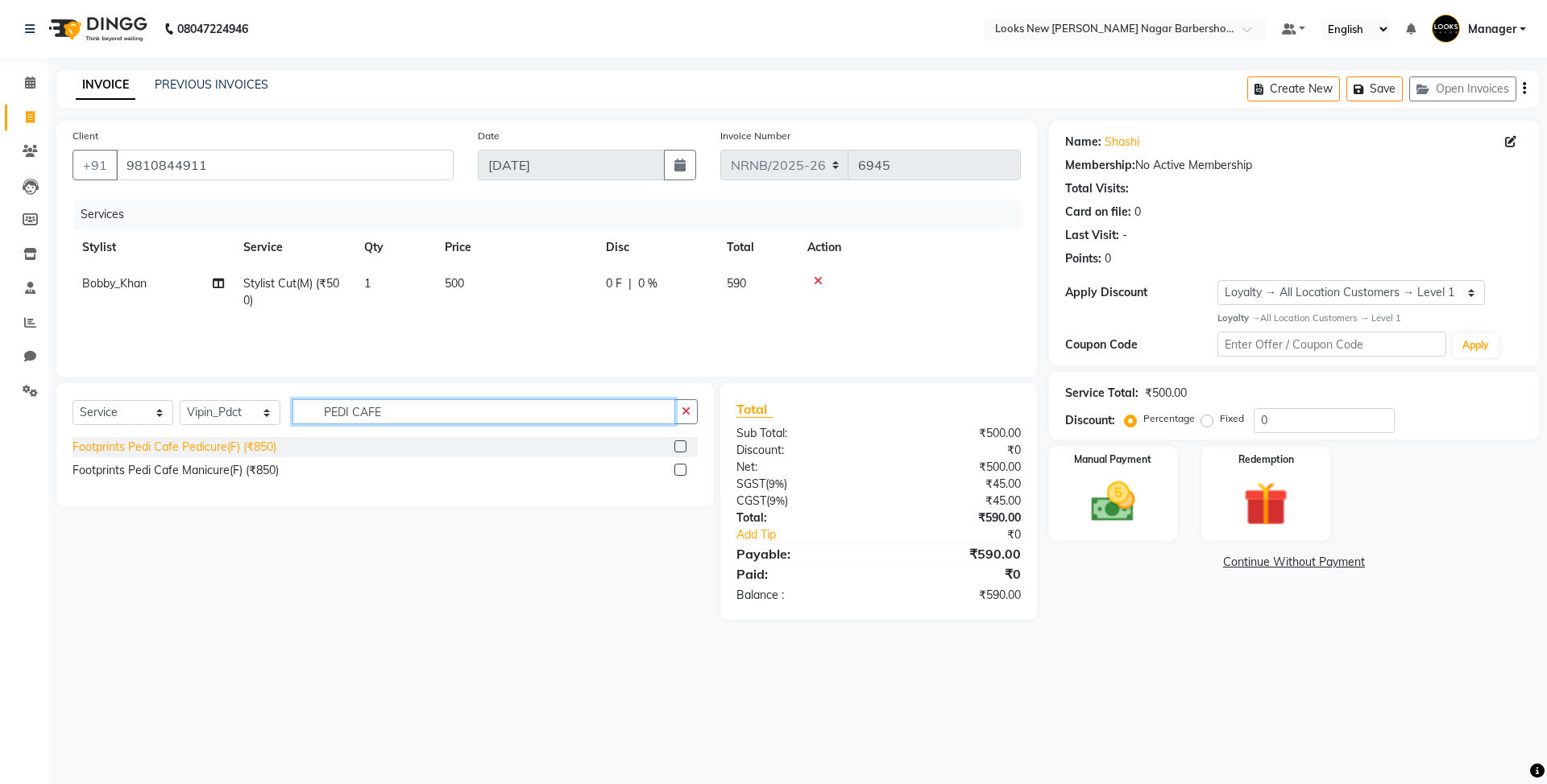
type input "PEDI CAFE"
click at [250, 445] on div "Footprints Pedi Cafe Pedicure(F) (₹850)" at bounding box center [175, 447] width 204 height 17
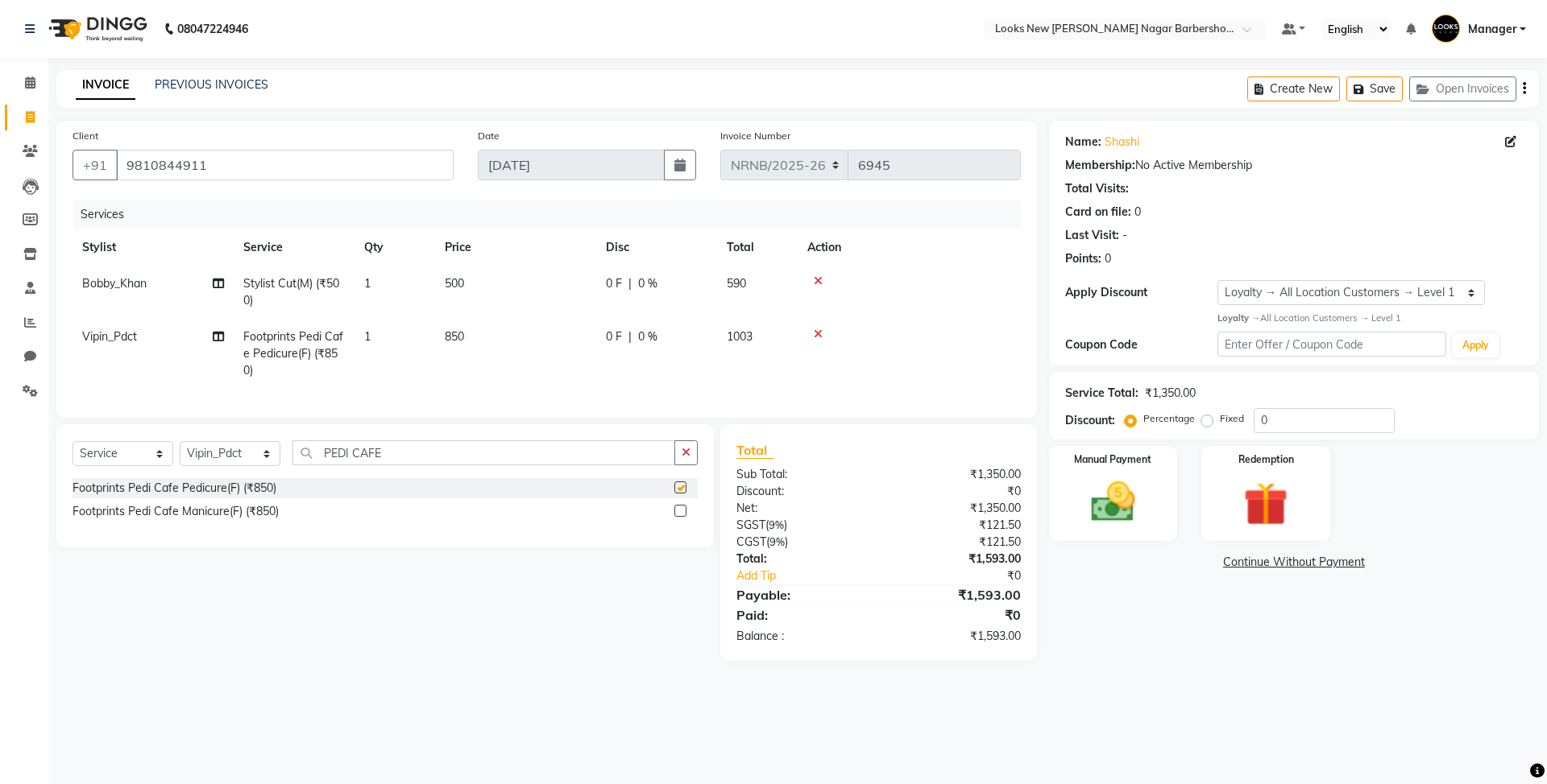
checkbox input "false"
drag, startPoint x: 295, startPoint y: 162, endPoint x: 40, endPoint y: 162, distance: 255.0
click at [40, 162] on app-home "08047224946 Select Location × Looks New Rajinder Nagar Barbershop, Delhi Defaul…" at bounding box center [773, 342] width 1547 height 685
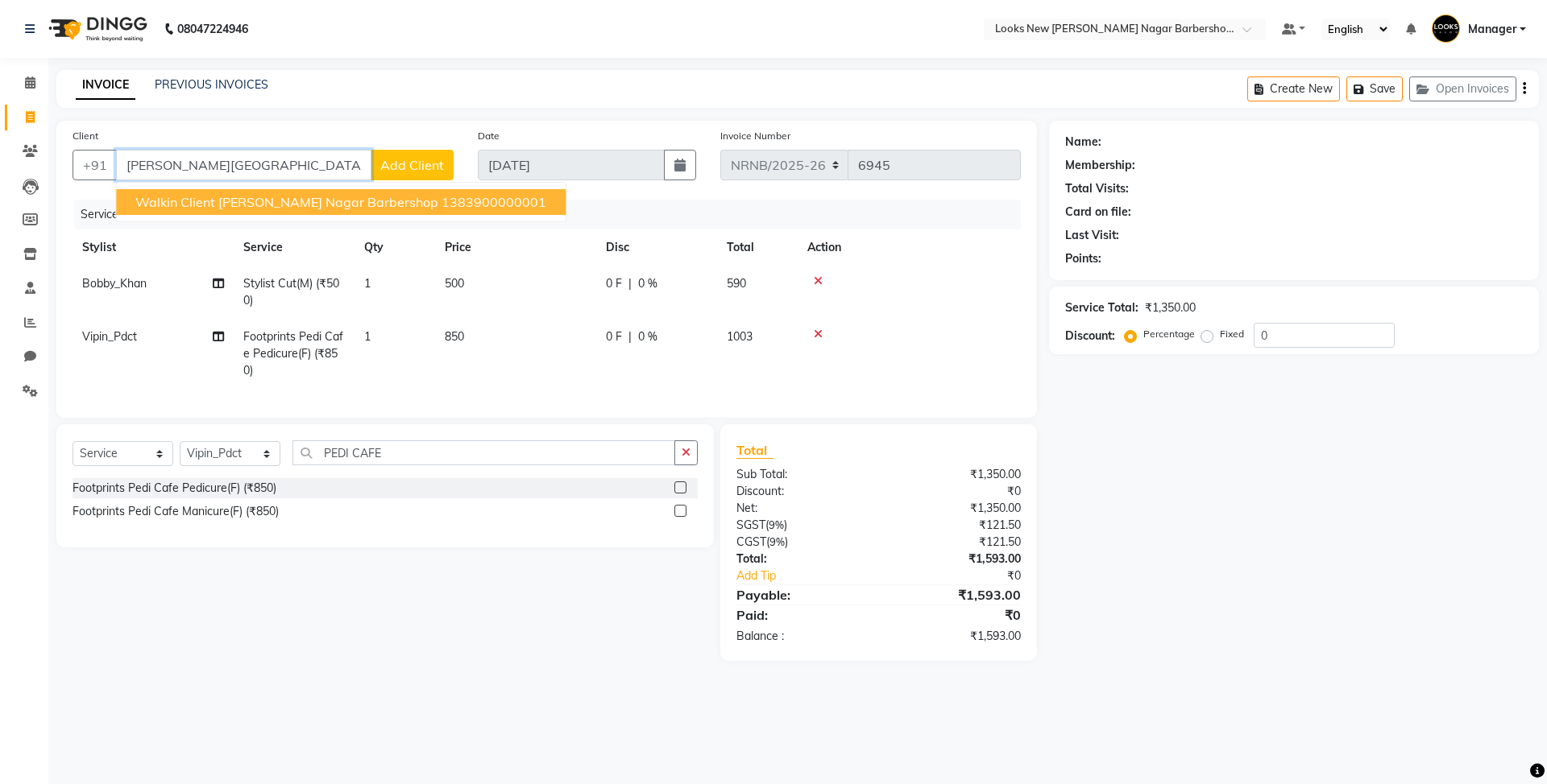
click at [324, 210] on span "Walkin Client Rajinder Nagar Barbershop" at bounding box center [287, 202] width 303 height 16
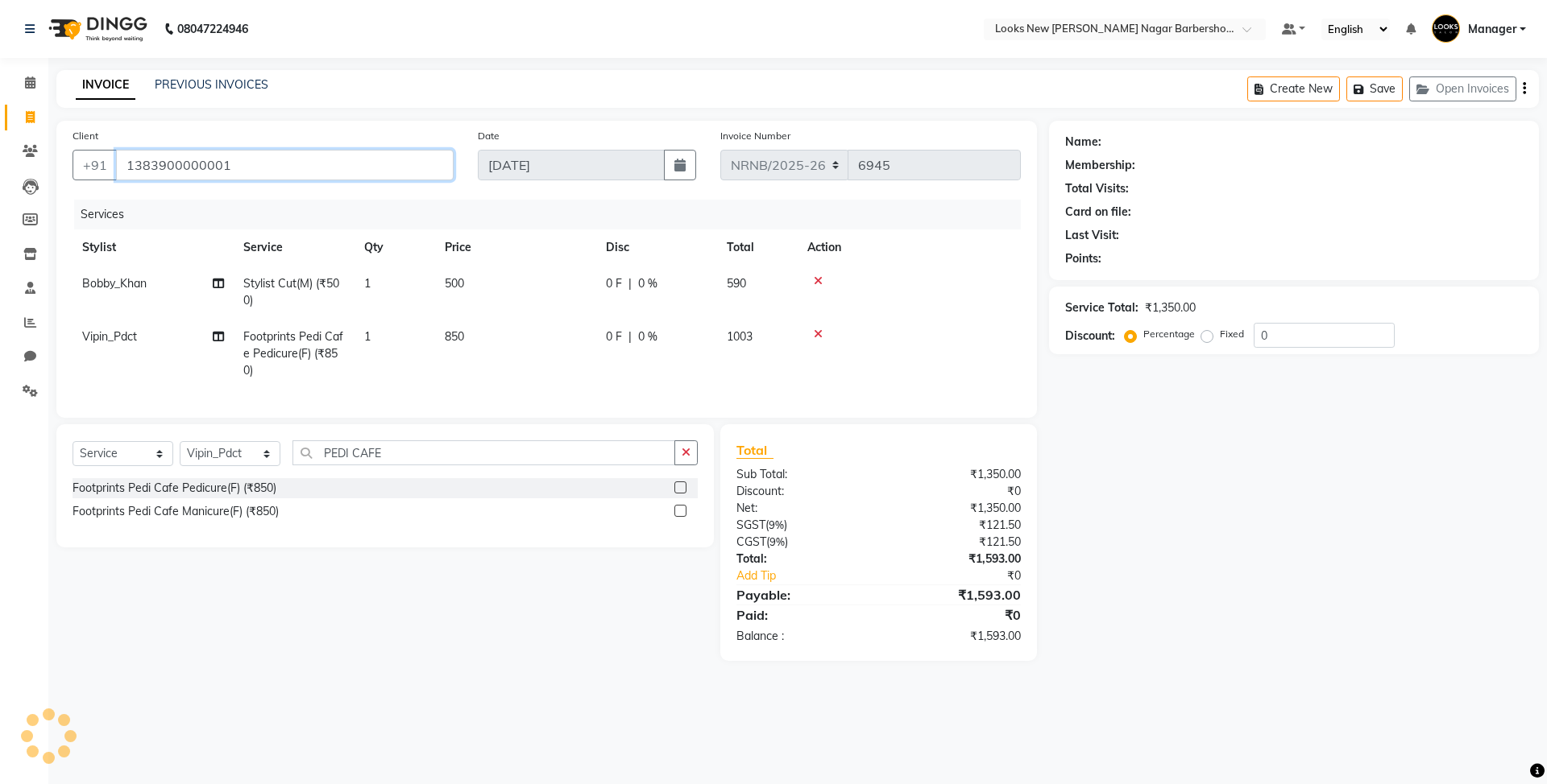
type input "1383900000001"
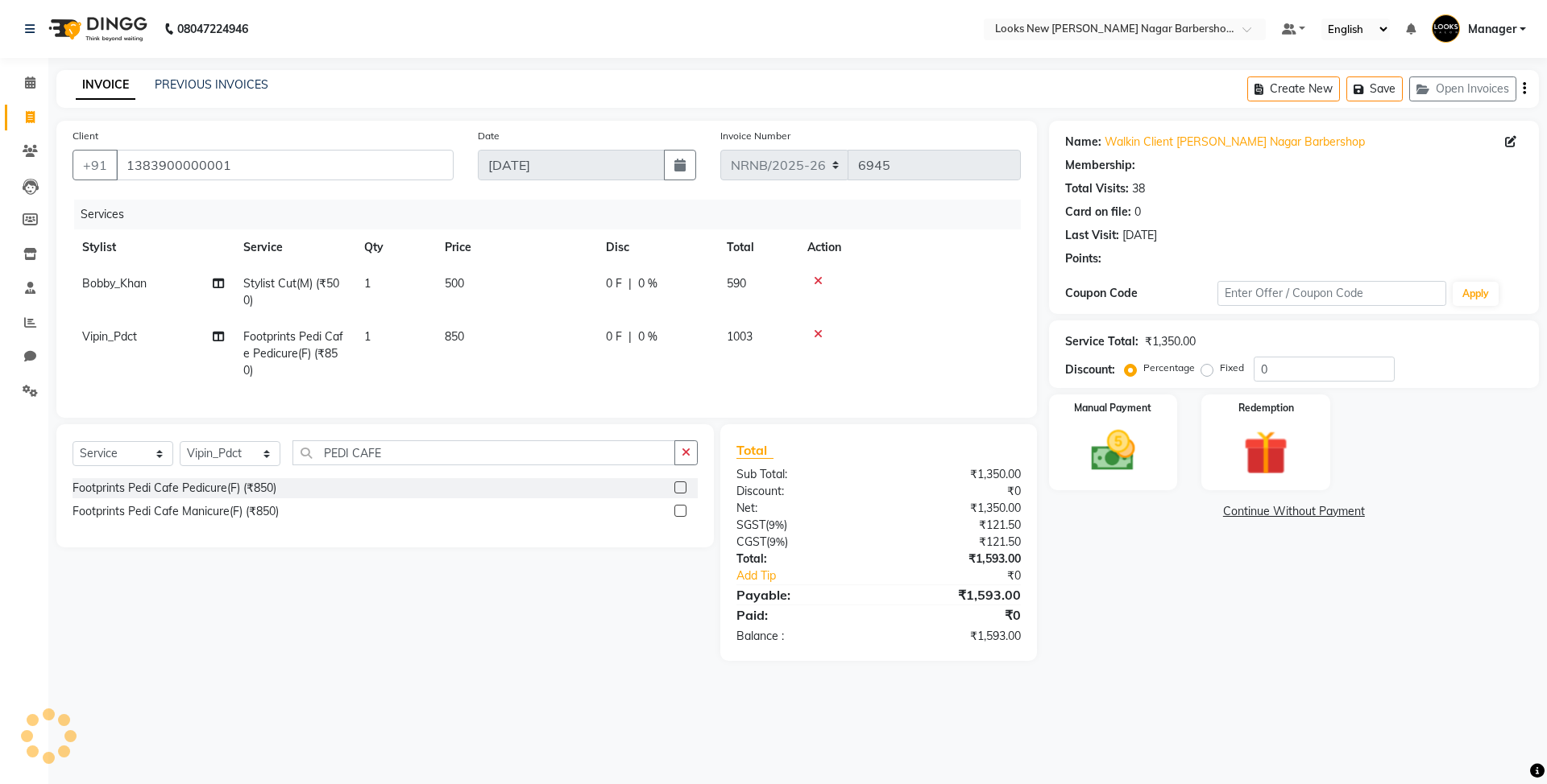
select select "1: Object"
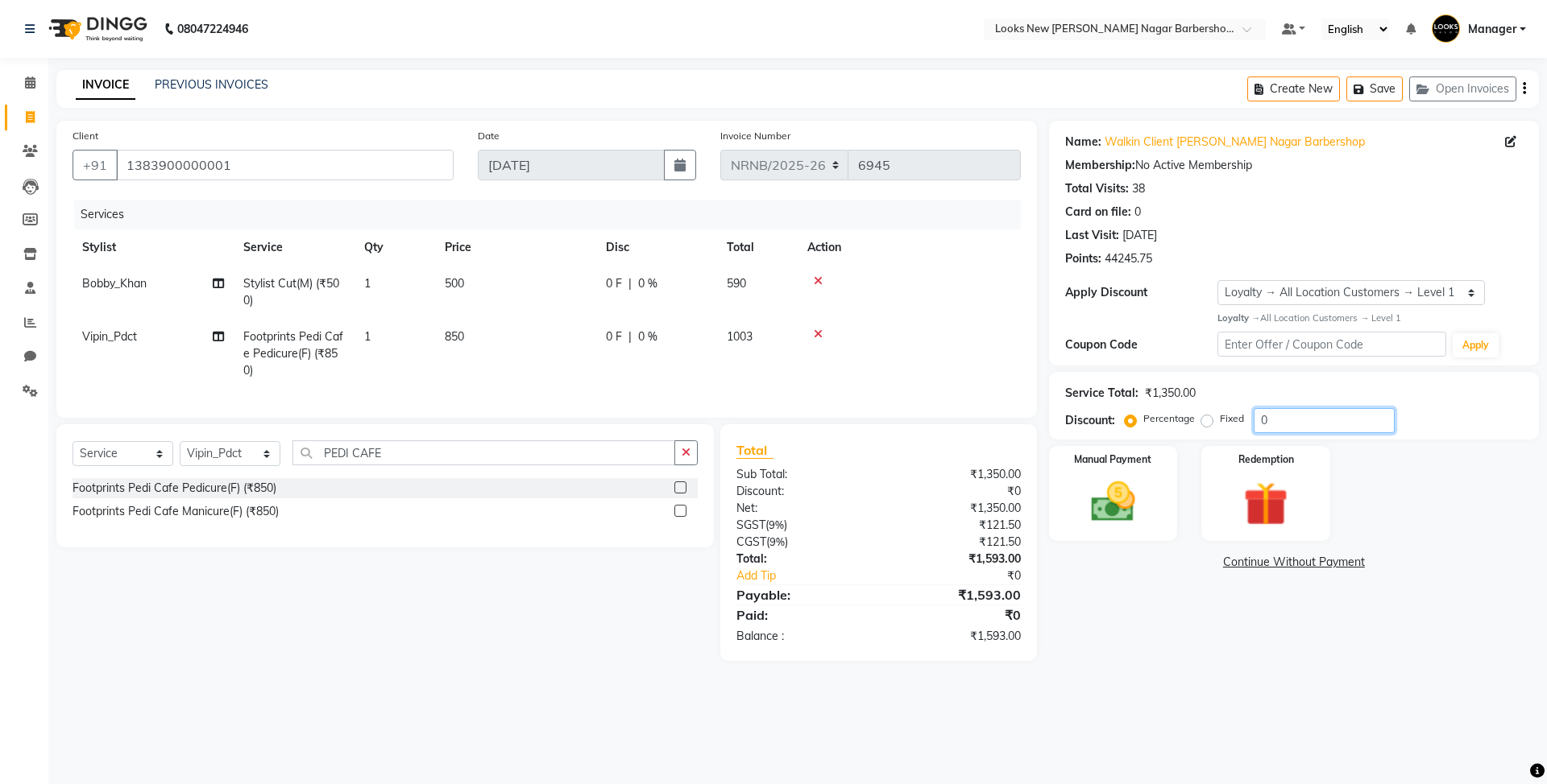
drag, startPoint x: 1293, startPoint y: 420, endPoint x: 1171, endPoint y: 409, distance: 122.5
click at [1171, 409] on div "Percentage Fixed 0" at bounding box center [1261, 421] width 266 height 25
type input "25"
click at [1167, 496] on div "Manual Payment" at bounding box center [1112, 493] width 134 height 99
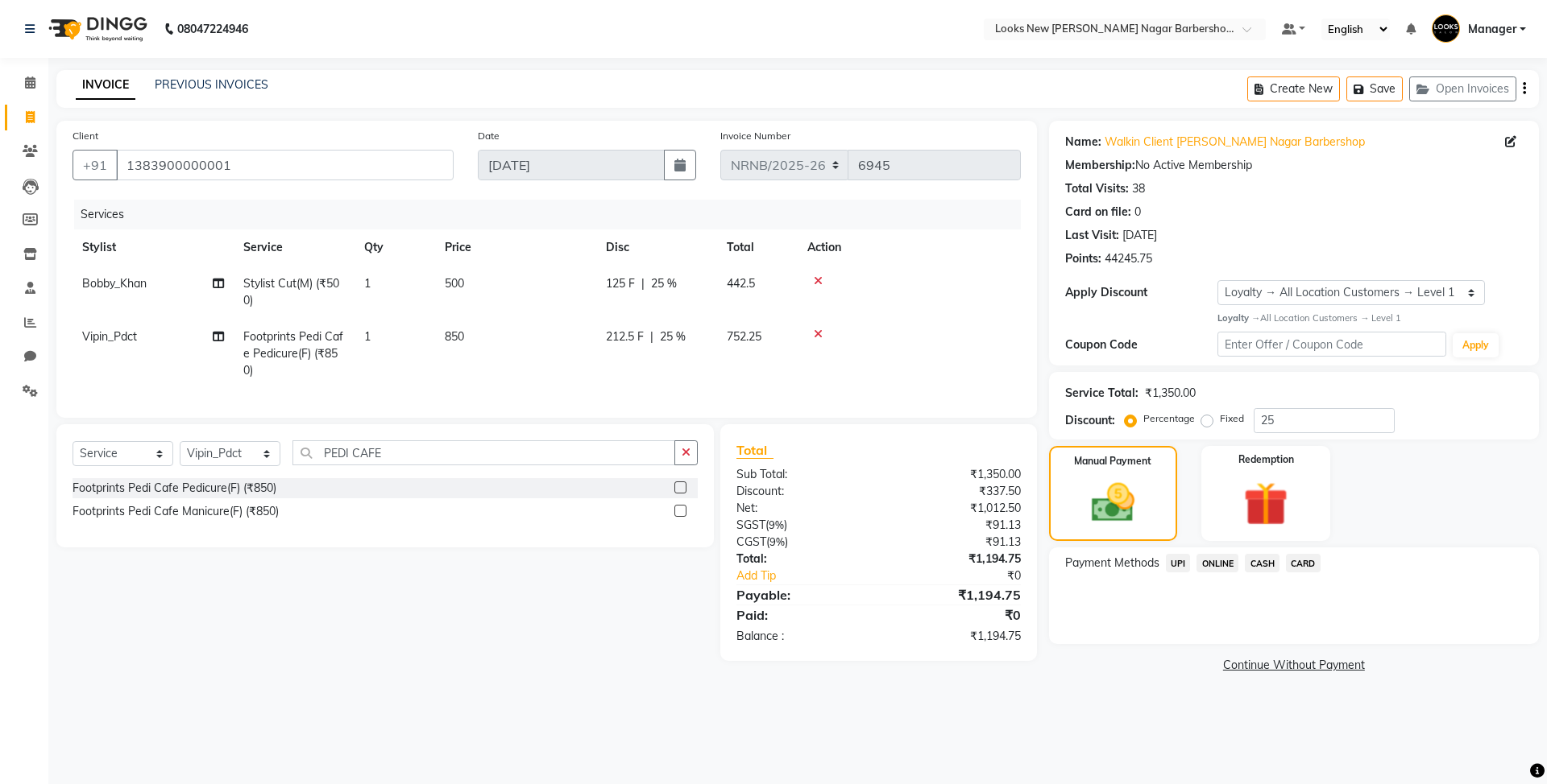
click at [1265, 557] on span "CASH" at bounding box center [1262, 563] width 35 height 19
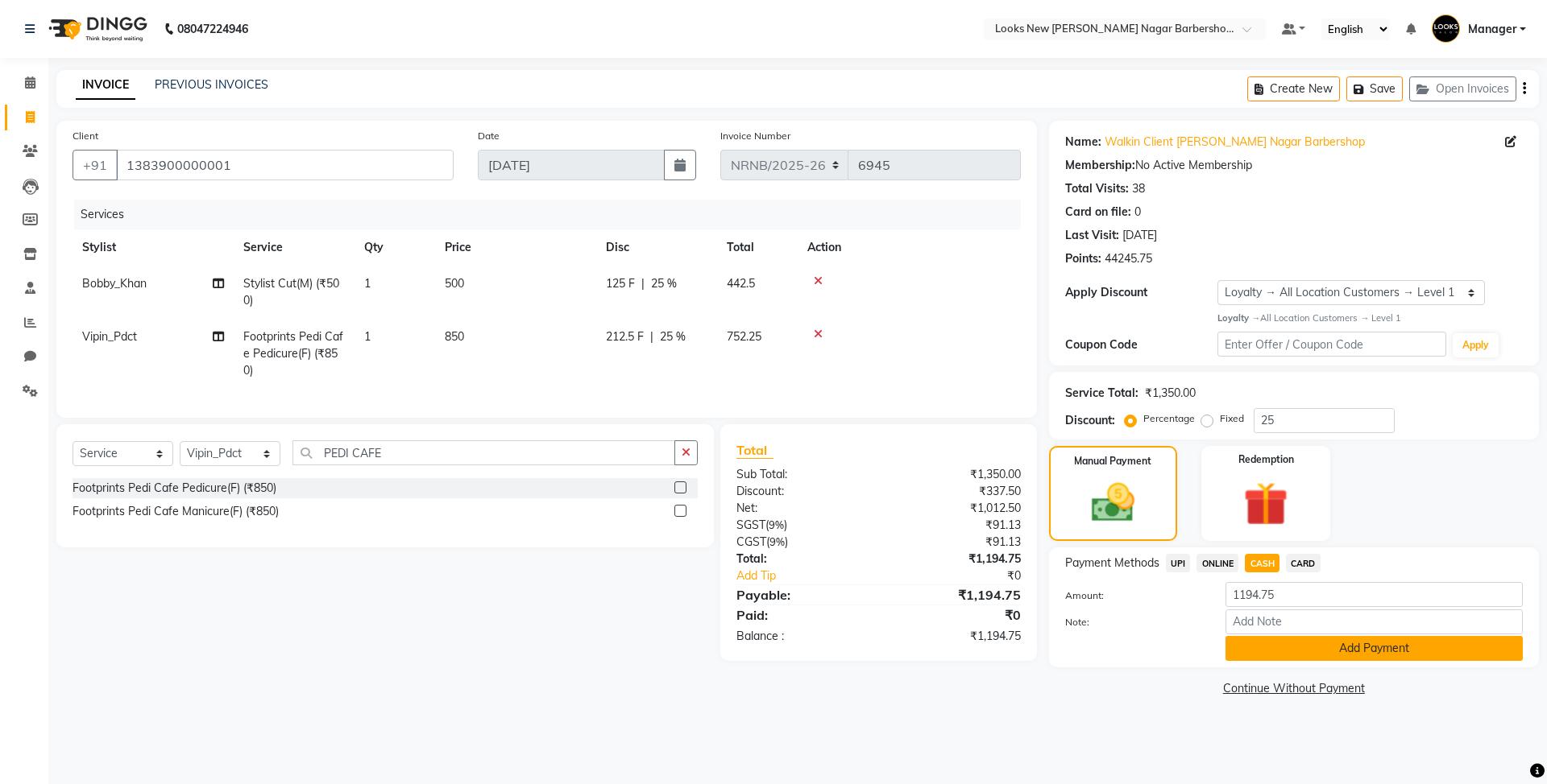
click at [1290, 657] on button "Add Payment" at bounding box center [1374, 648] width 297 height 25
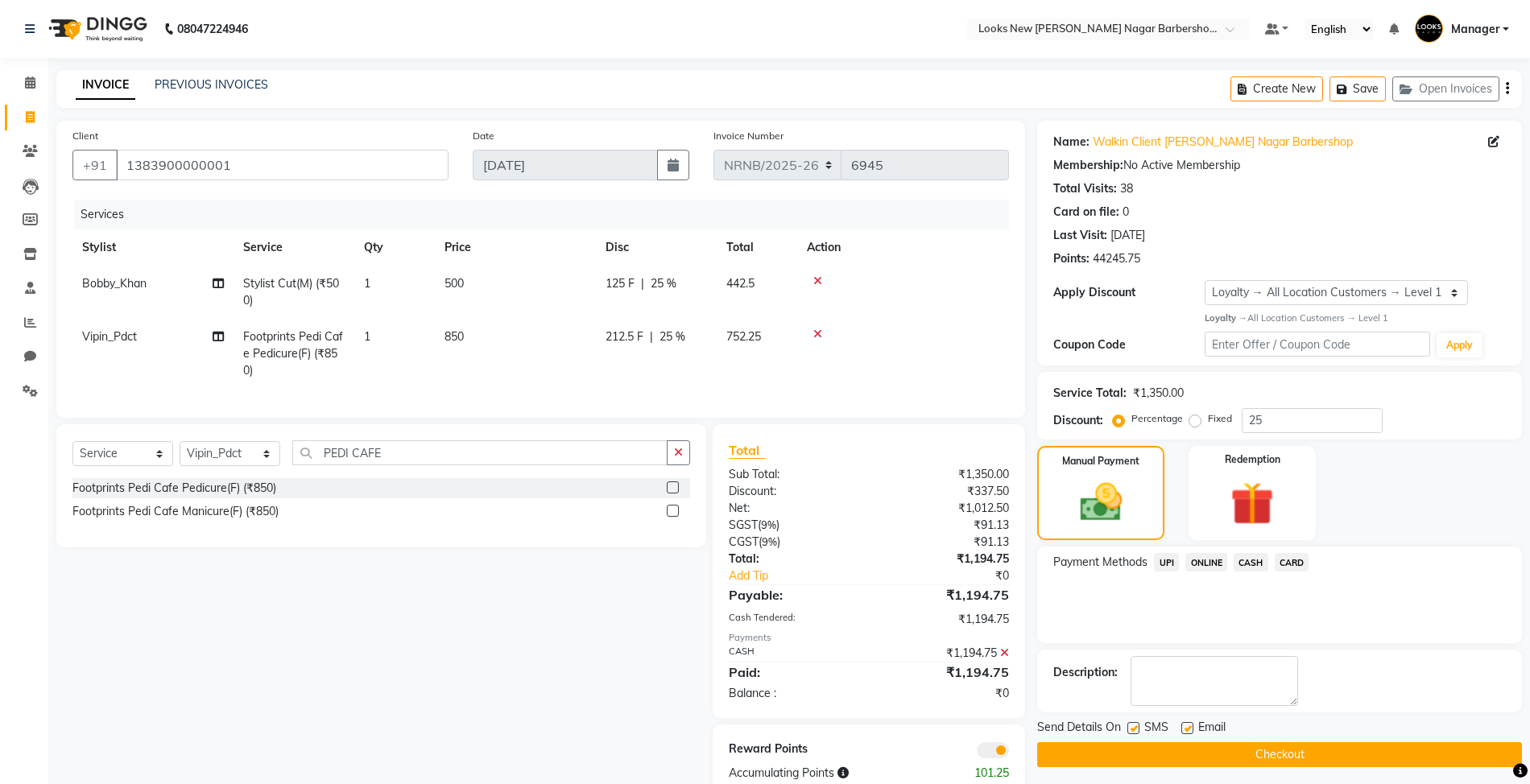
click at [1219, 758] on button "Checkout" at bounding box center [1279, 755] width 485 height 25
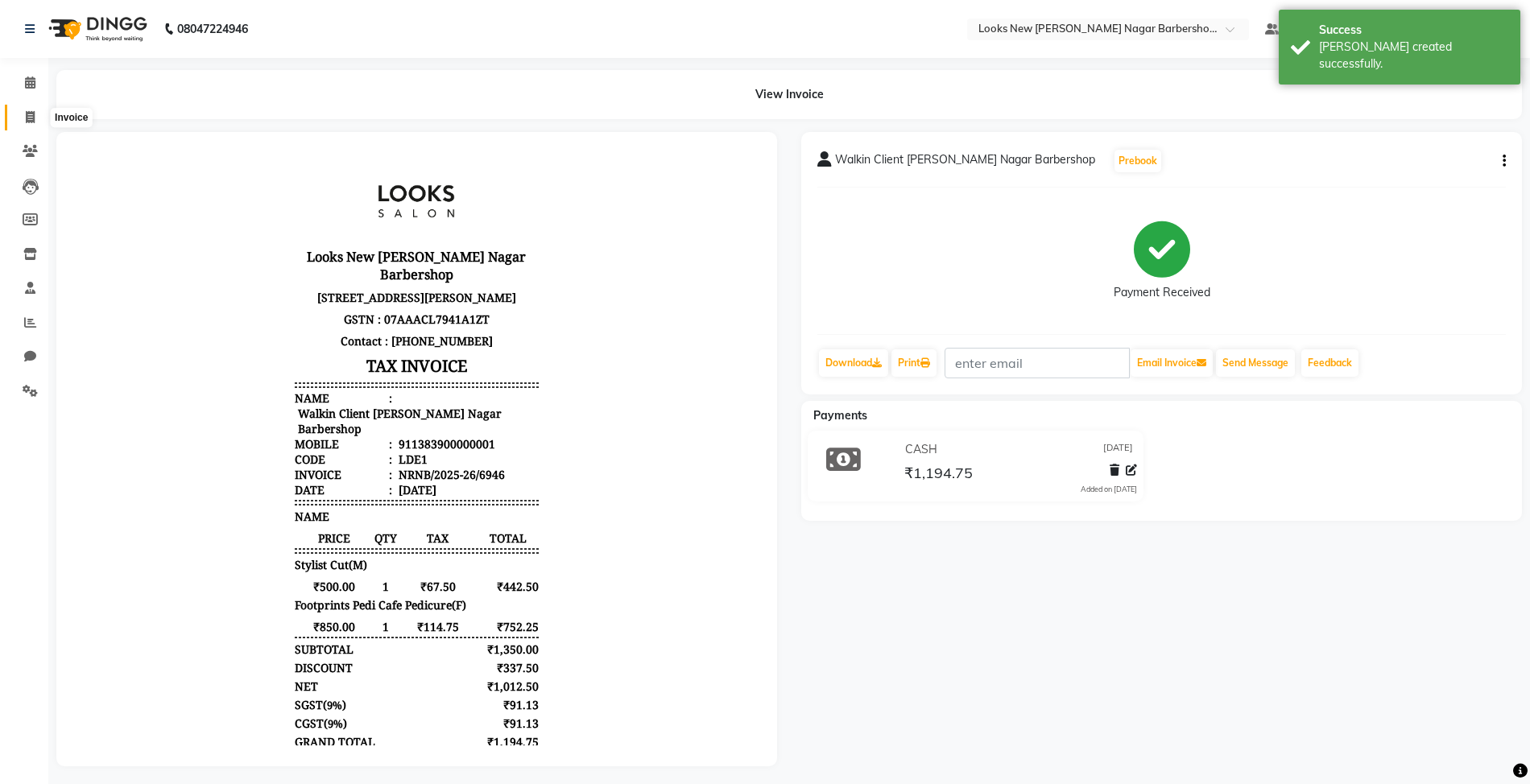
click at [29, 122] on icon at bounding box center [30, 117] width 9 height 12
select select "service"
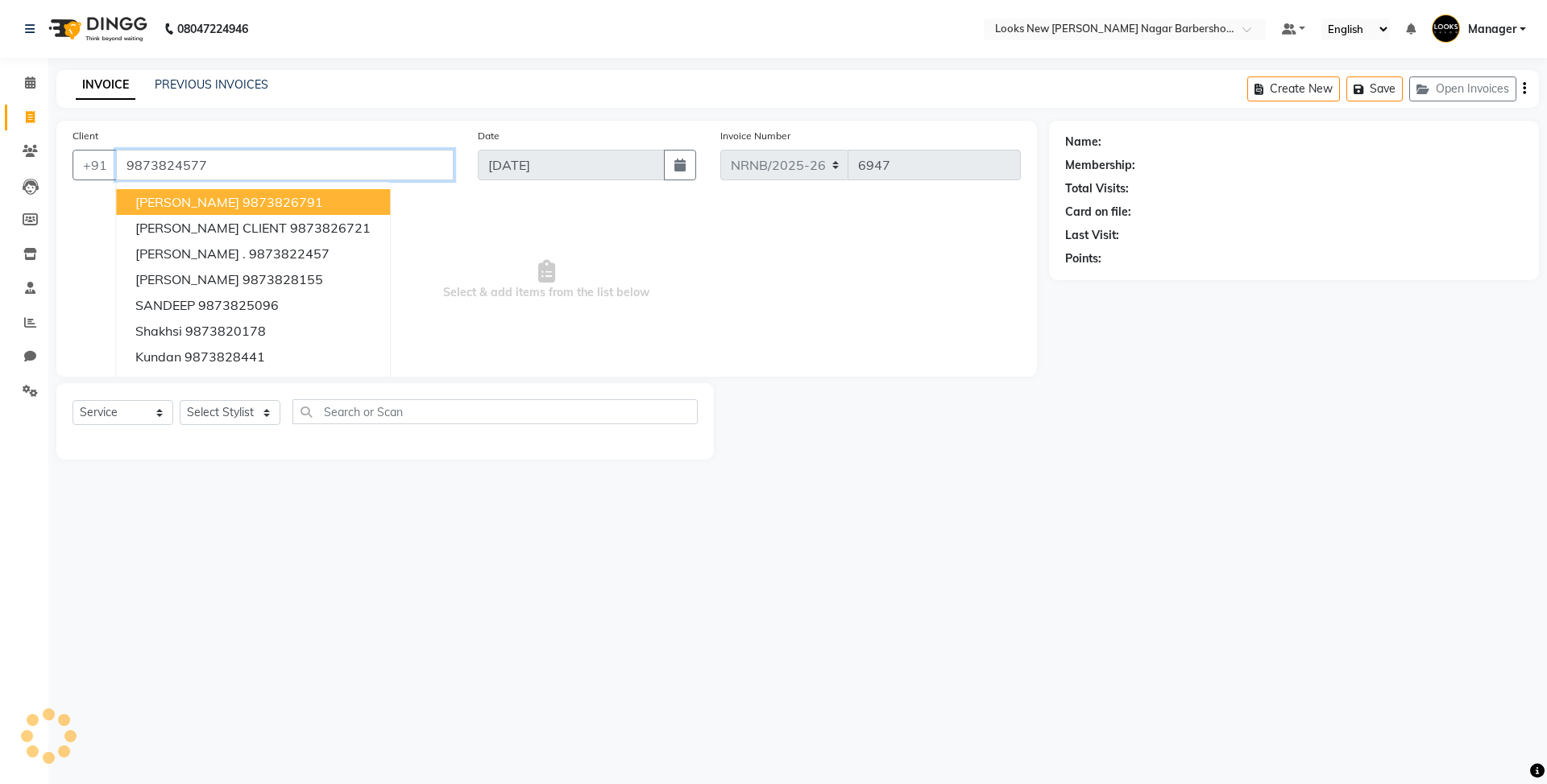
type input "9873824577"
select select "1: Object"
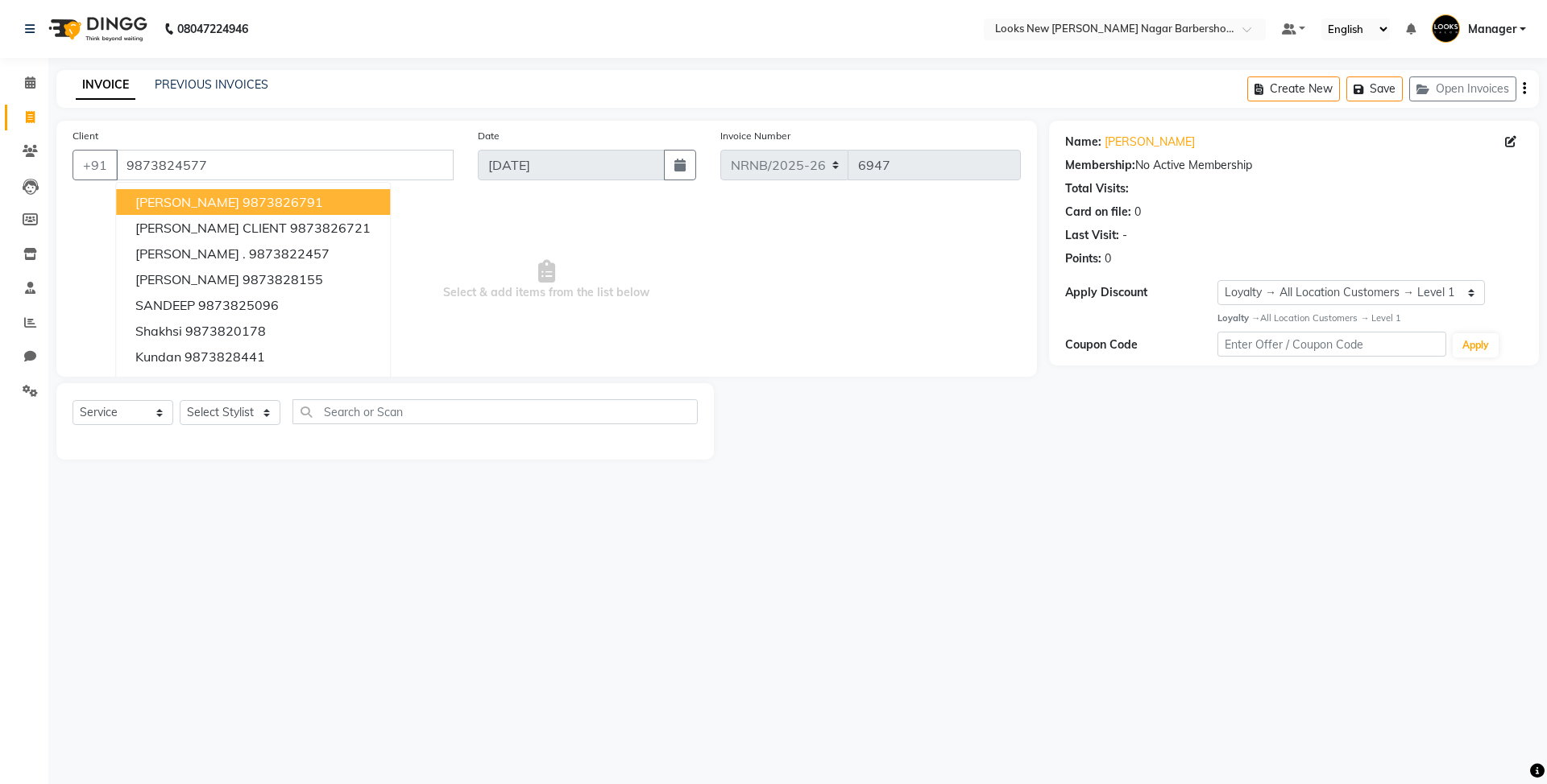
click at [374, 58] on div "08047224946 Select Location × Looks New Rajinder Nagar Barbershop, Delhi Defaul…" at bounding box center [773, 392] width 1547 height 784
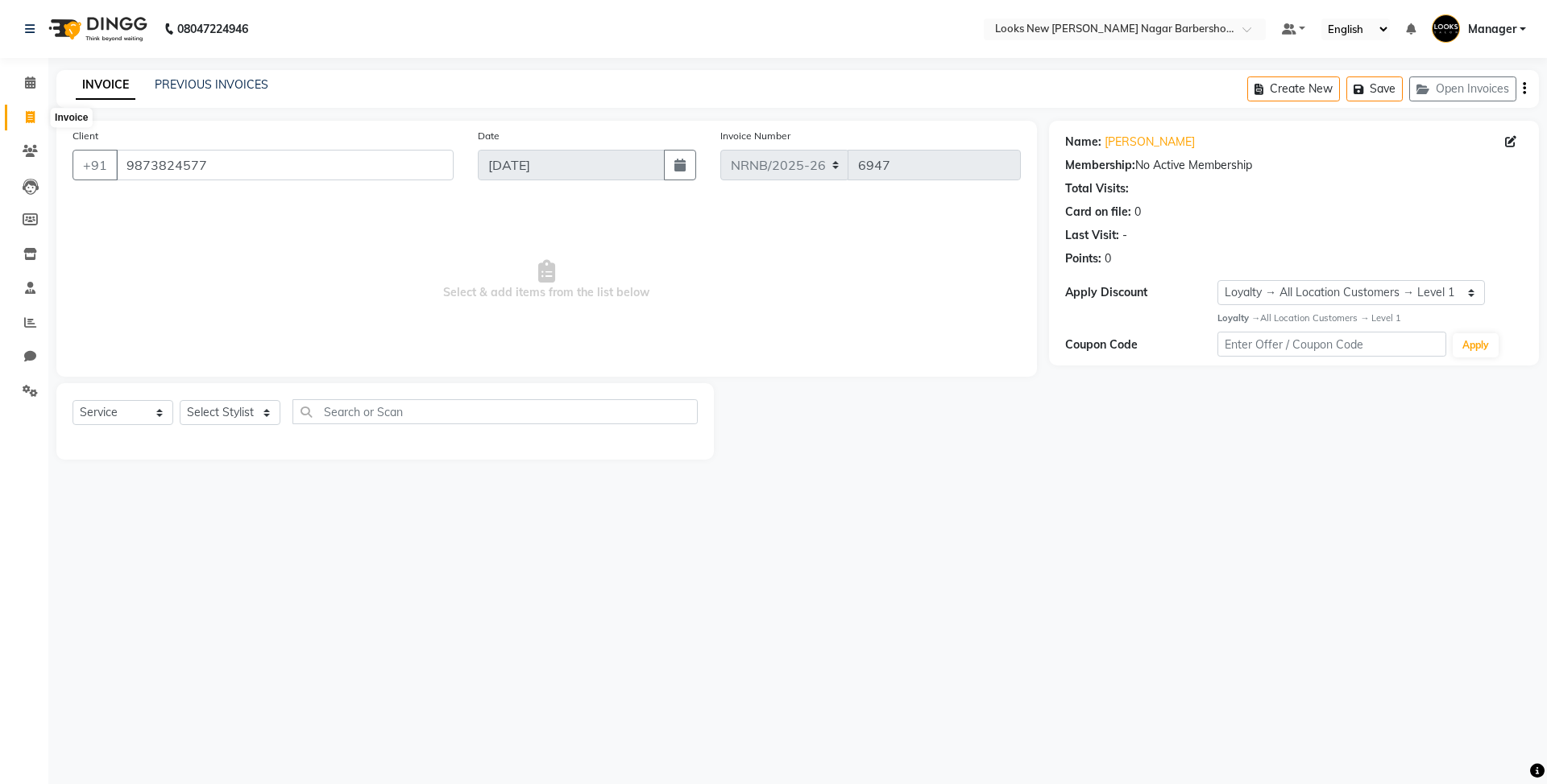
click at [34, 116] on icon at bounding box center [30, 117] width 9 height 12
select select "service"
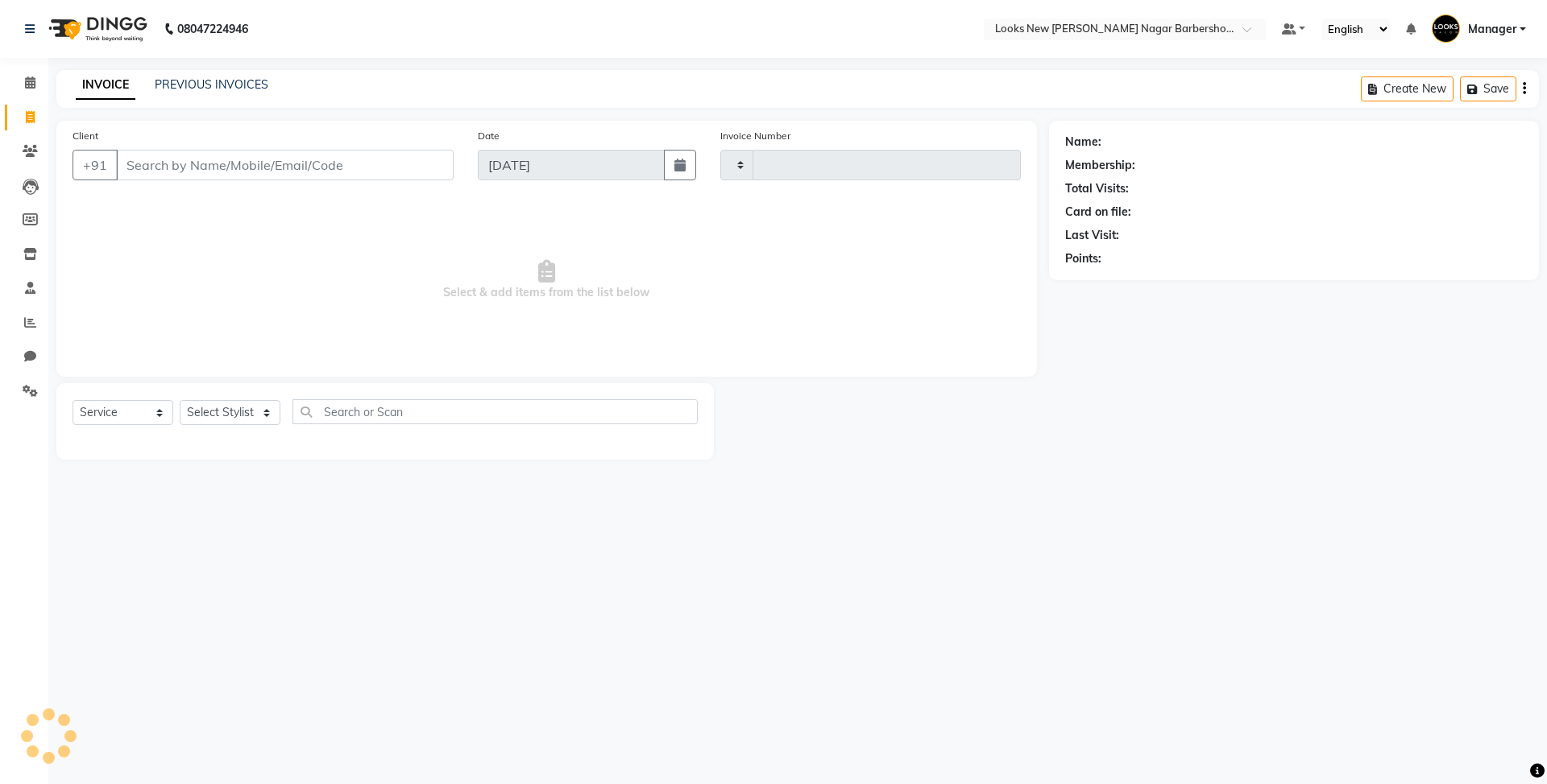
type input "6947"
select select "8705"
click at [24, 324] on icon at bounding box center [30, 322] width 12 height 12
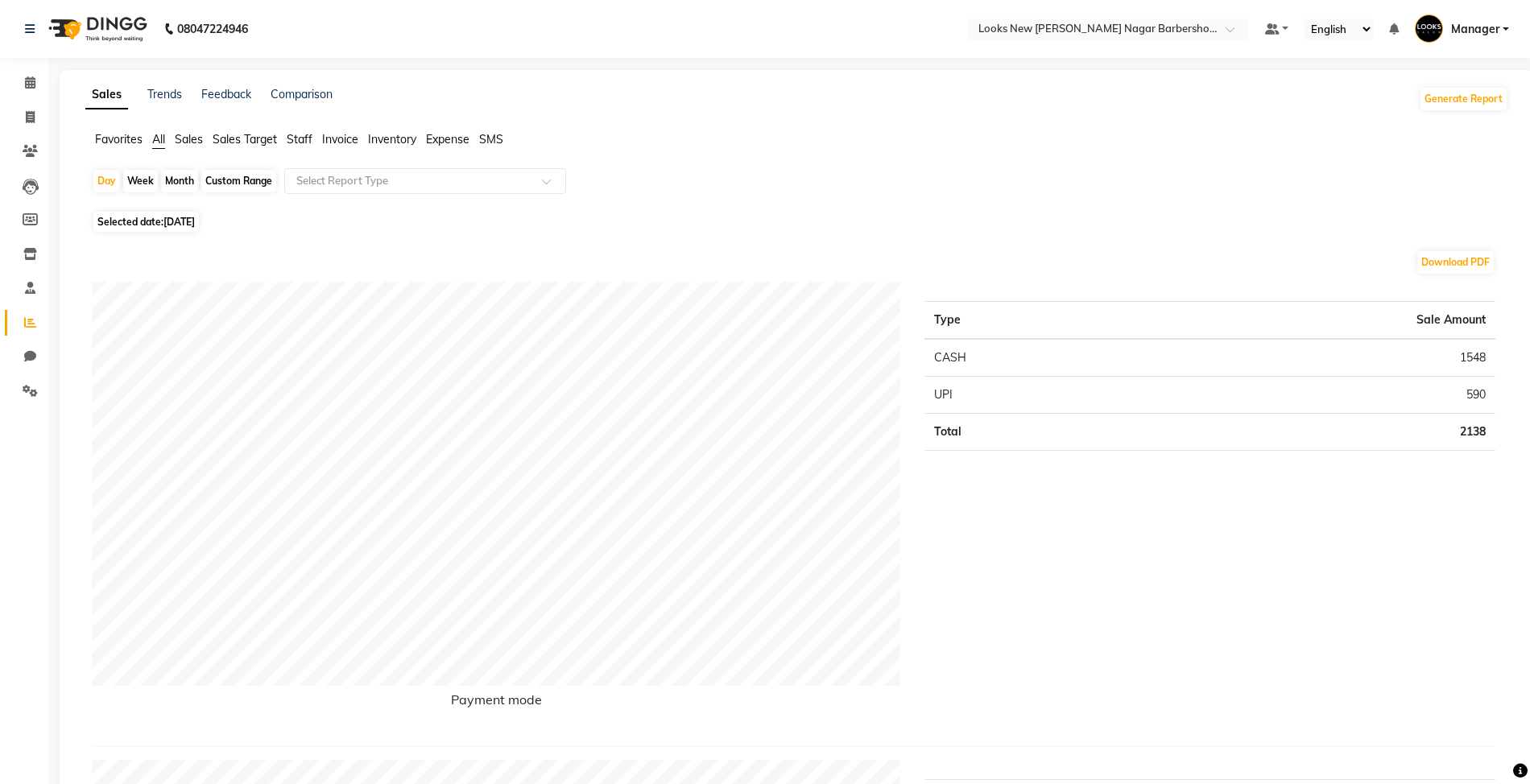
click at [329, 137] on span "Invoice" at bounding box center [340, 139] width 36 height 15
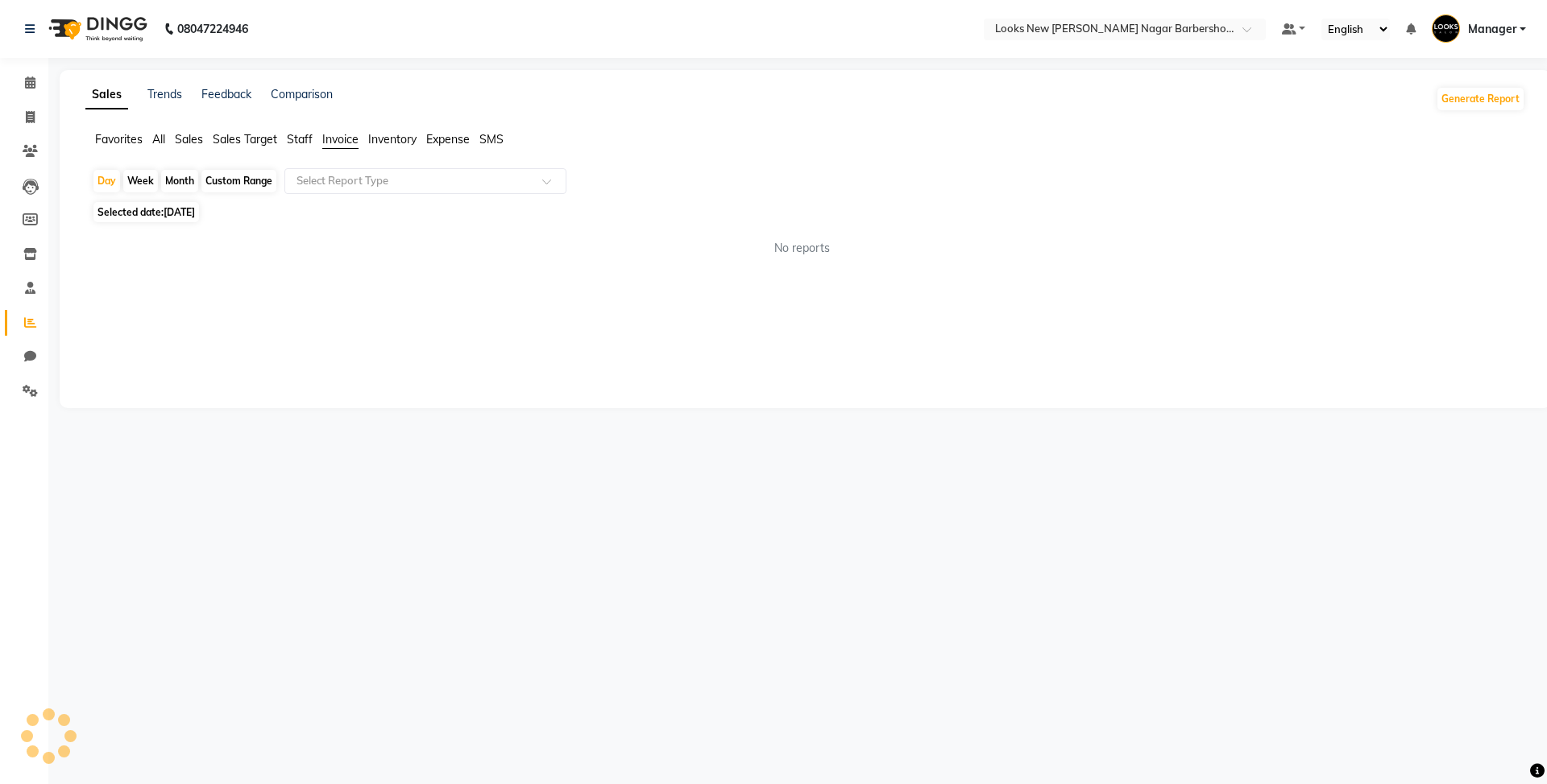
click at [307, 138] on span "Staff" at bounding box center [300, 139] width 26 height 15
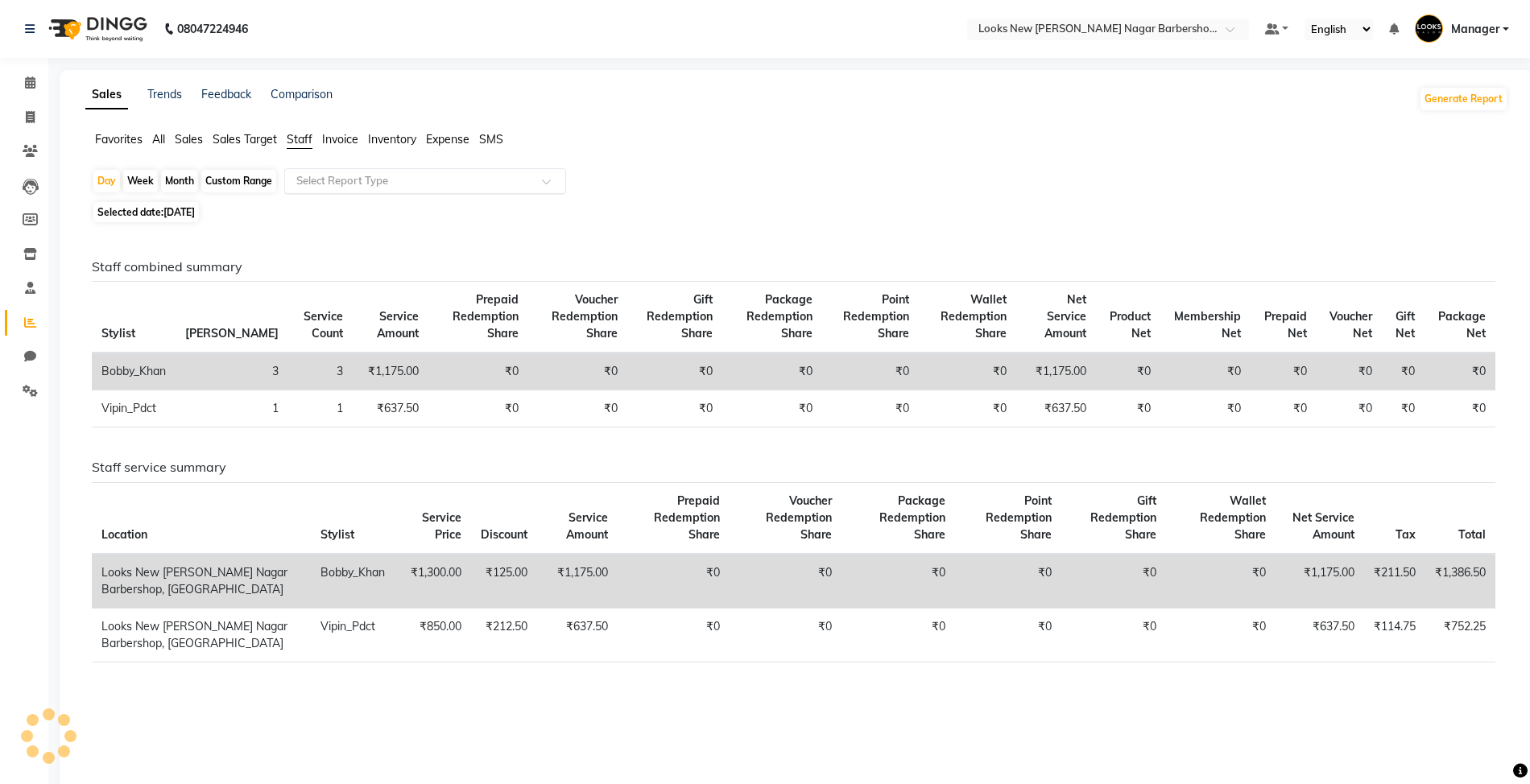
click at [301, 184] on input "text" at bounding box center [409, 181] width 232 height 16
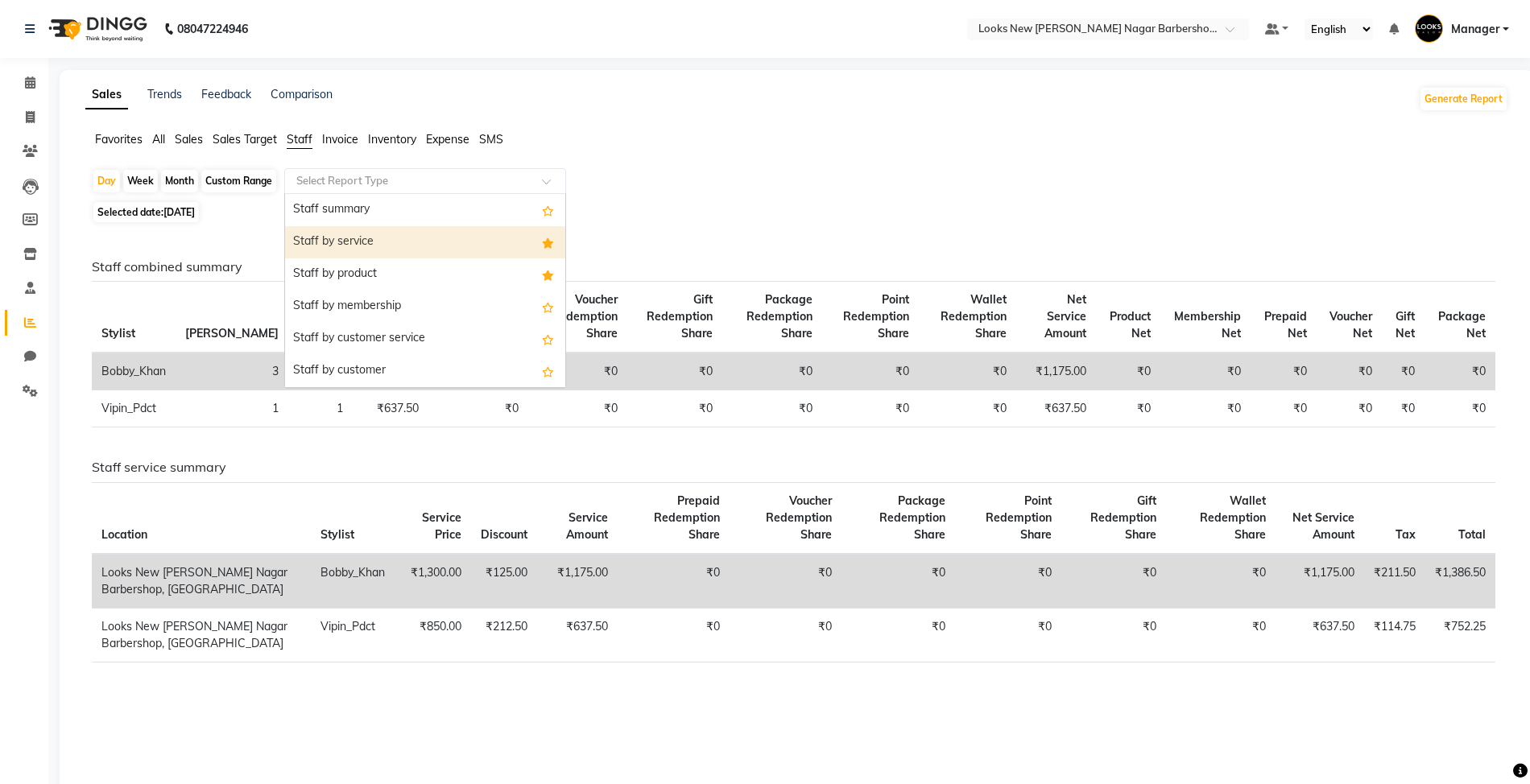
click at [329, 255] on div "Staff by service" at bounding box center [425, 243] width 280 height 32
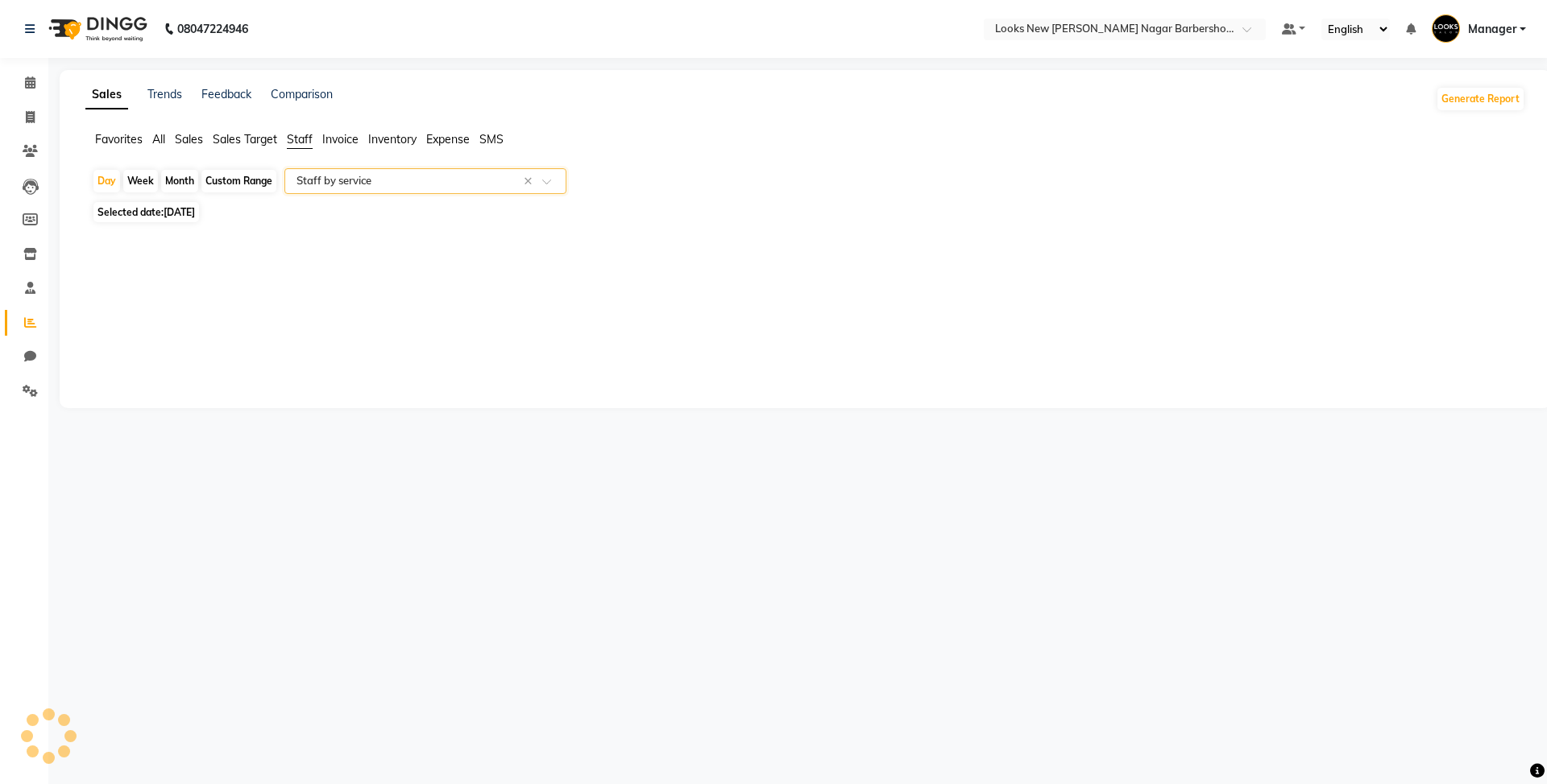
select select "full_report"
select select "csv"
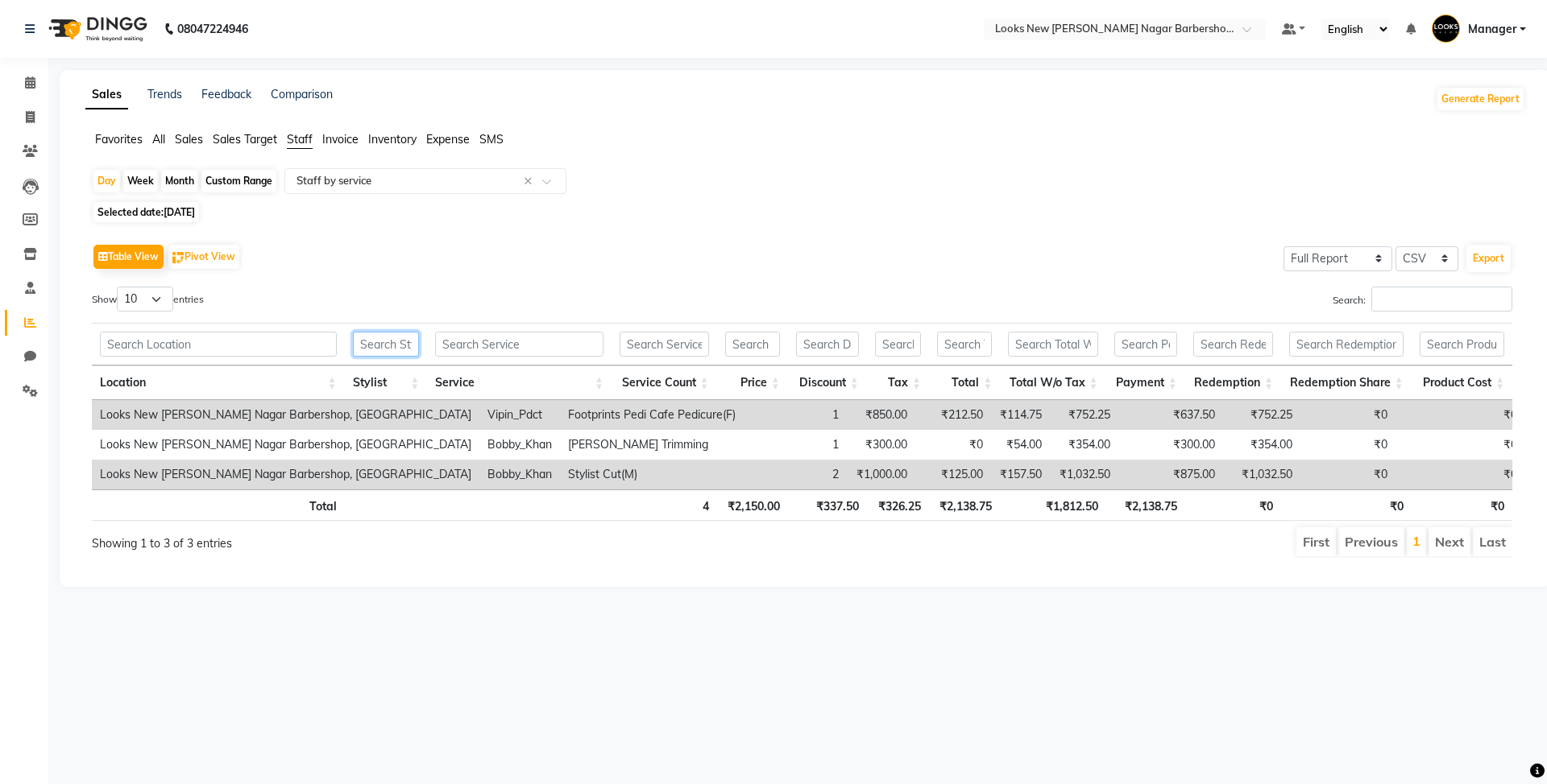
click at [385, 348] on input "text" at bounding box center [386, 344] width 67 height 25
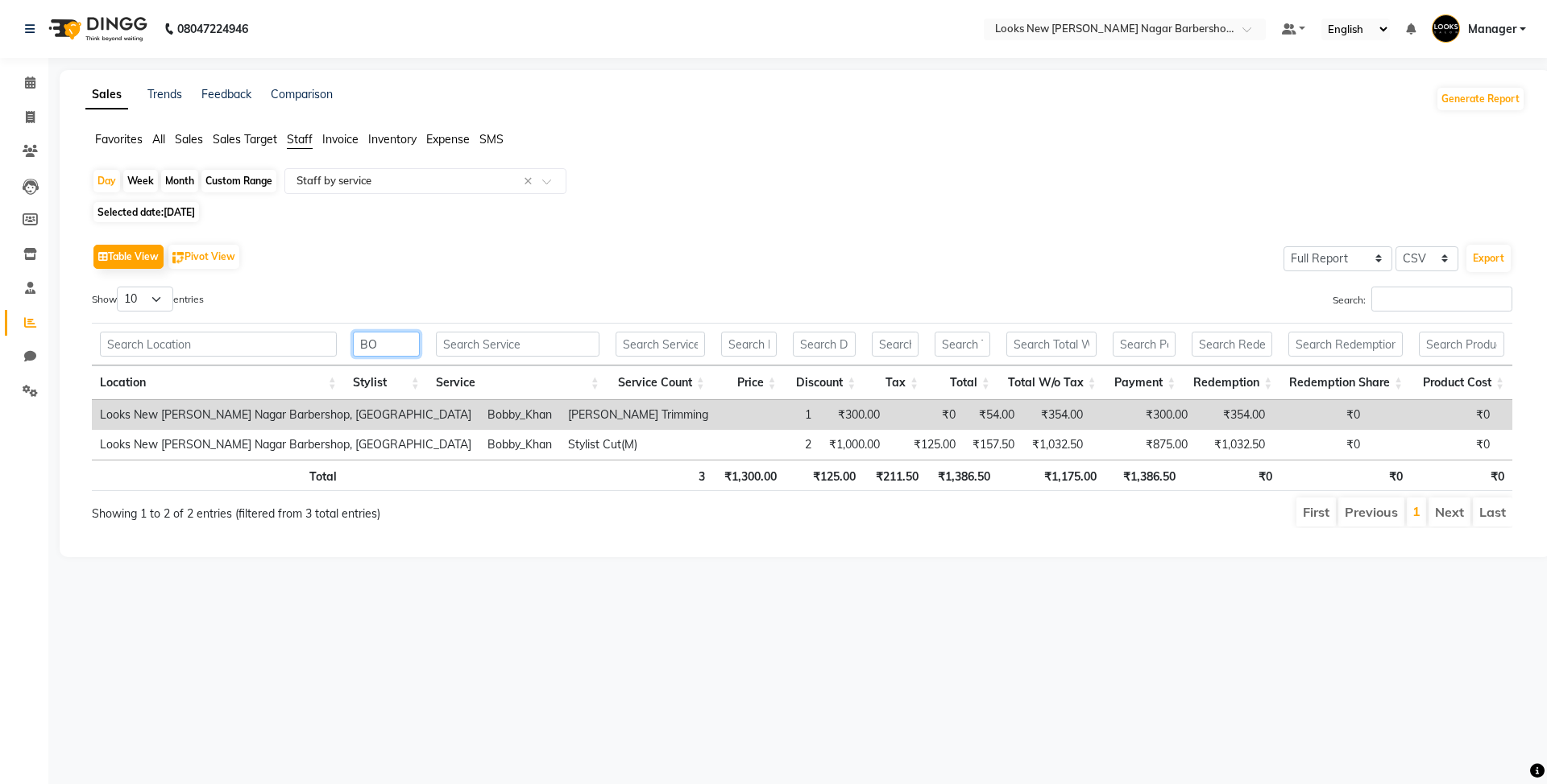
type input "B"
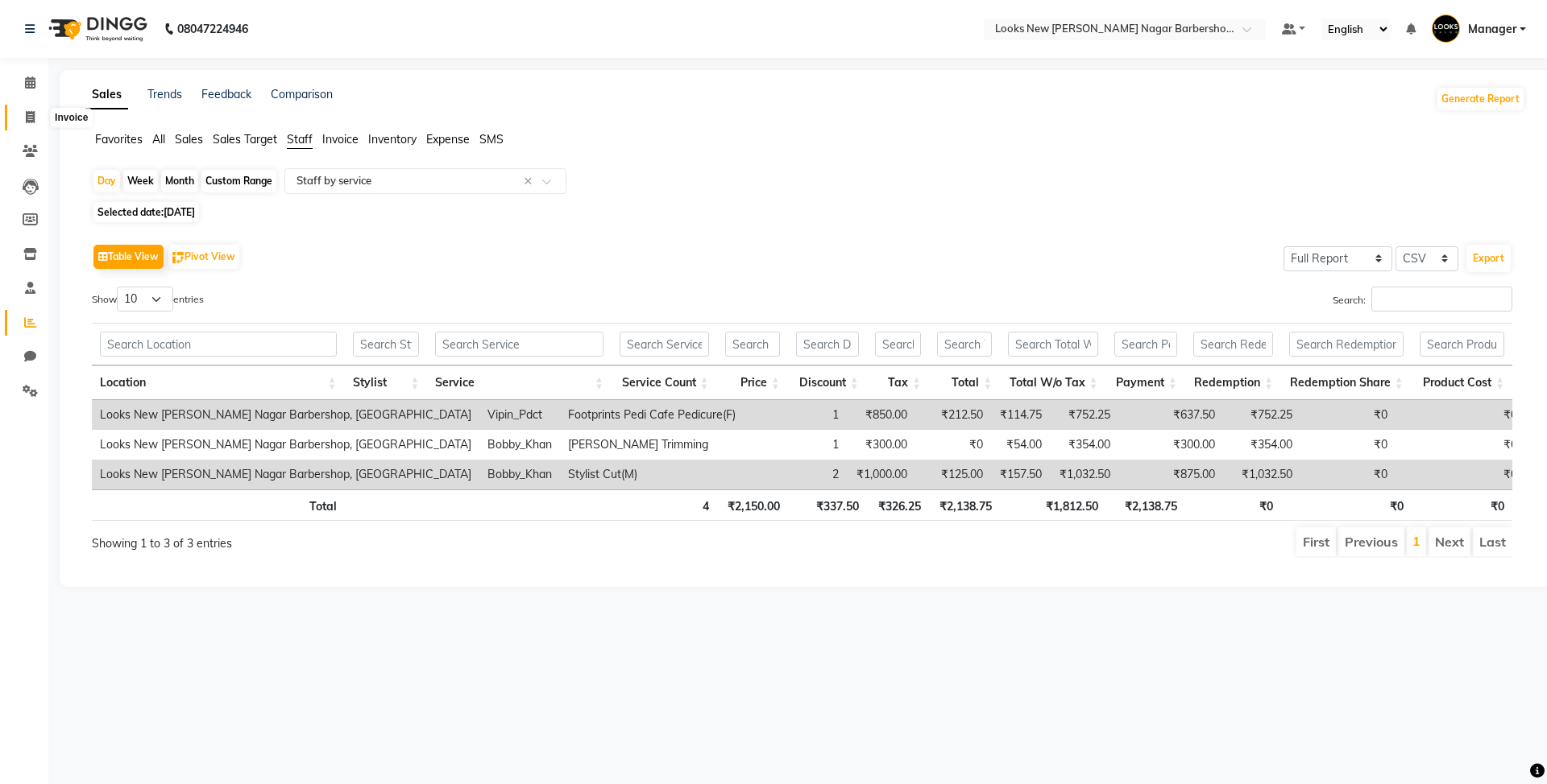
click at [31, 114] on icon at bounding box center [30, 117] width 9 height 12
select select "service"
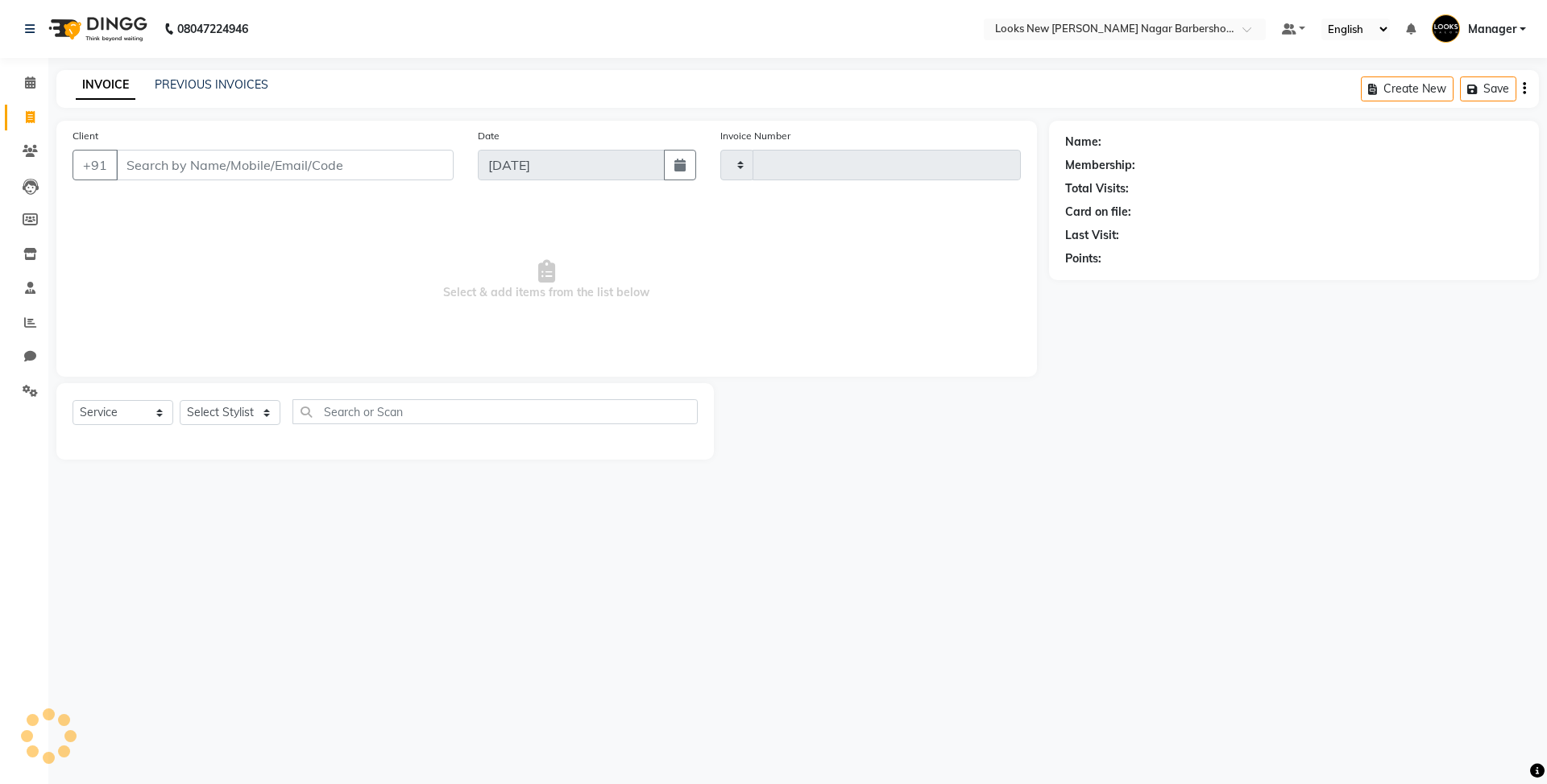
type input "6947"
select select "8705"
click at [37, 26] on link at bounding box center [33, 29] width 16 height 45
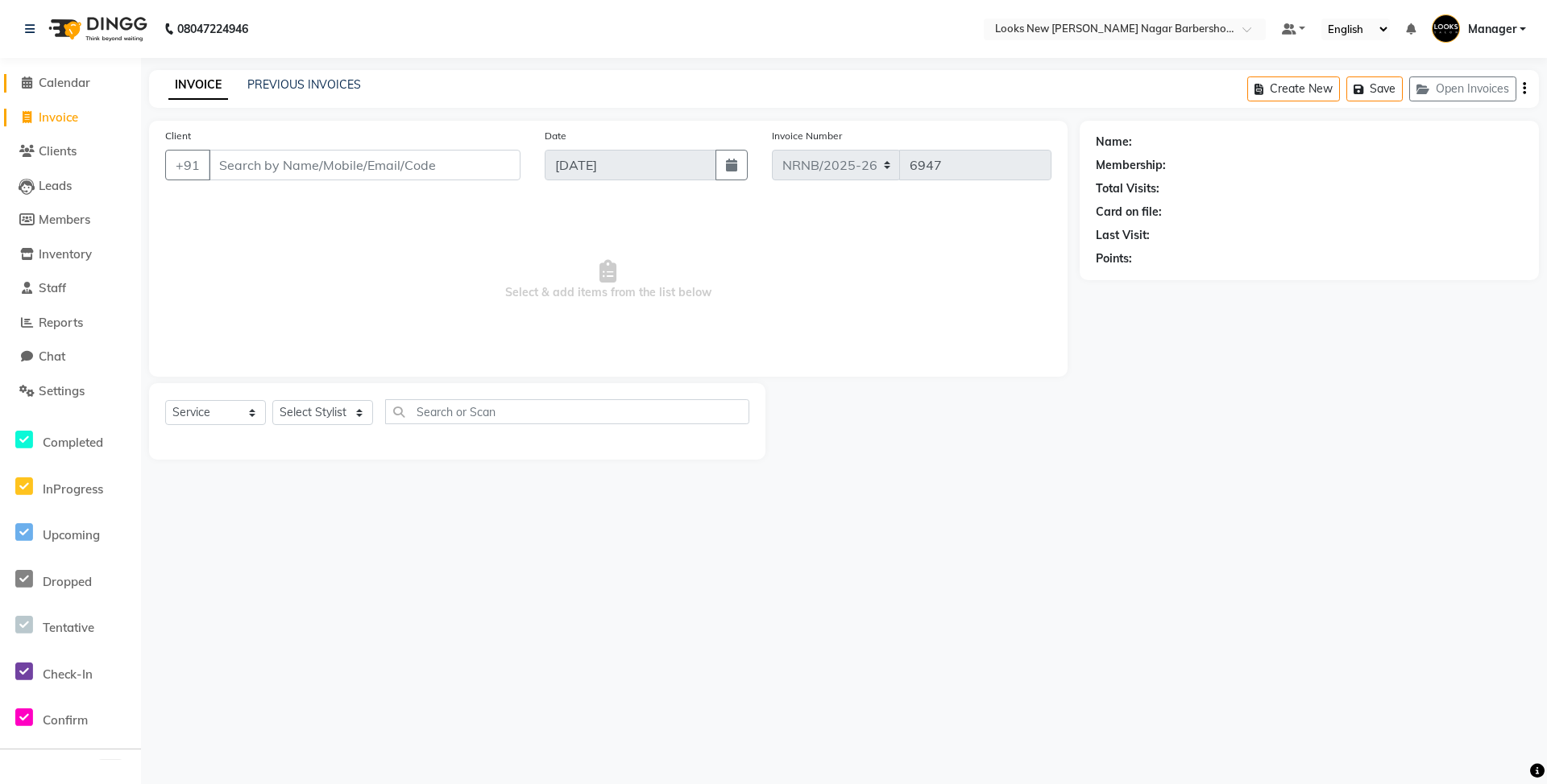
click at [72, 76] on span "Calendar" at bounding box center [65, 83] width 52 height 15
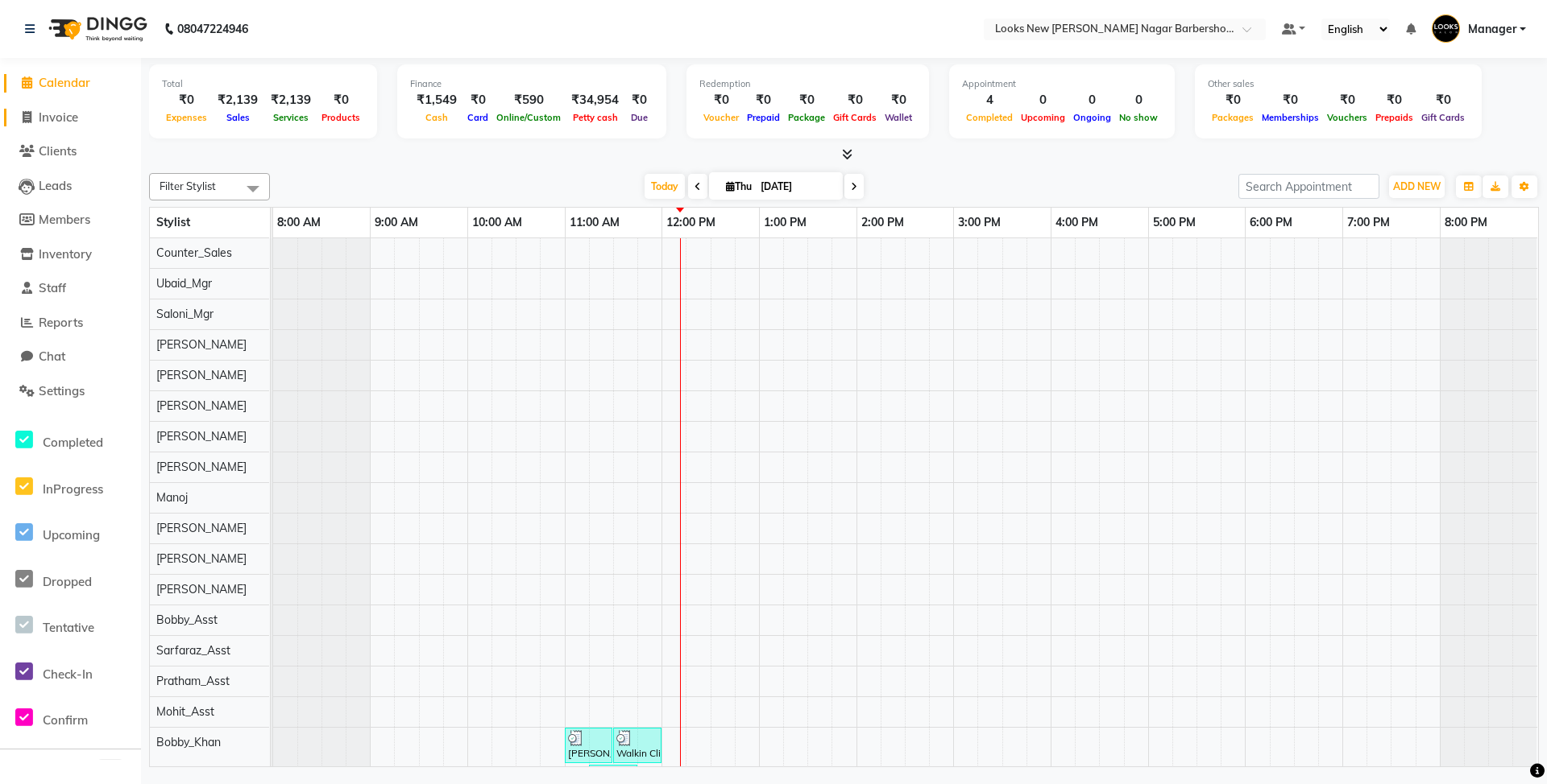
click at [72, 120] on span "Invoice" at bounding box center [58, 117] width 40 height 15
select select "service"
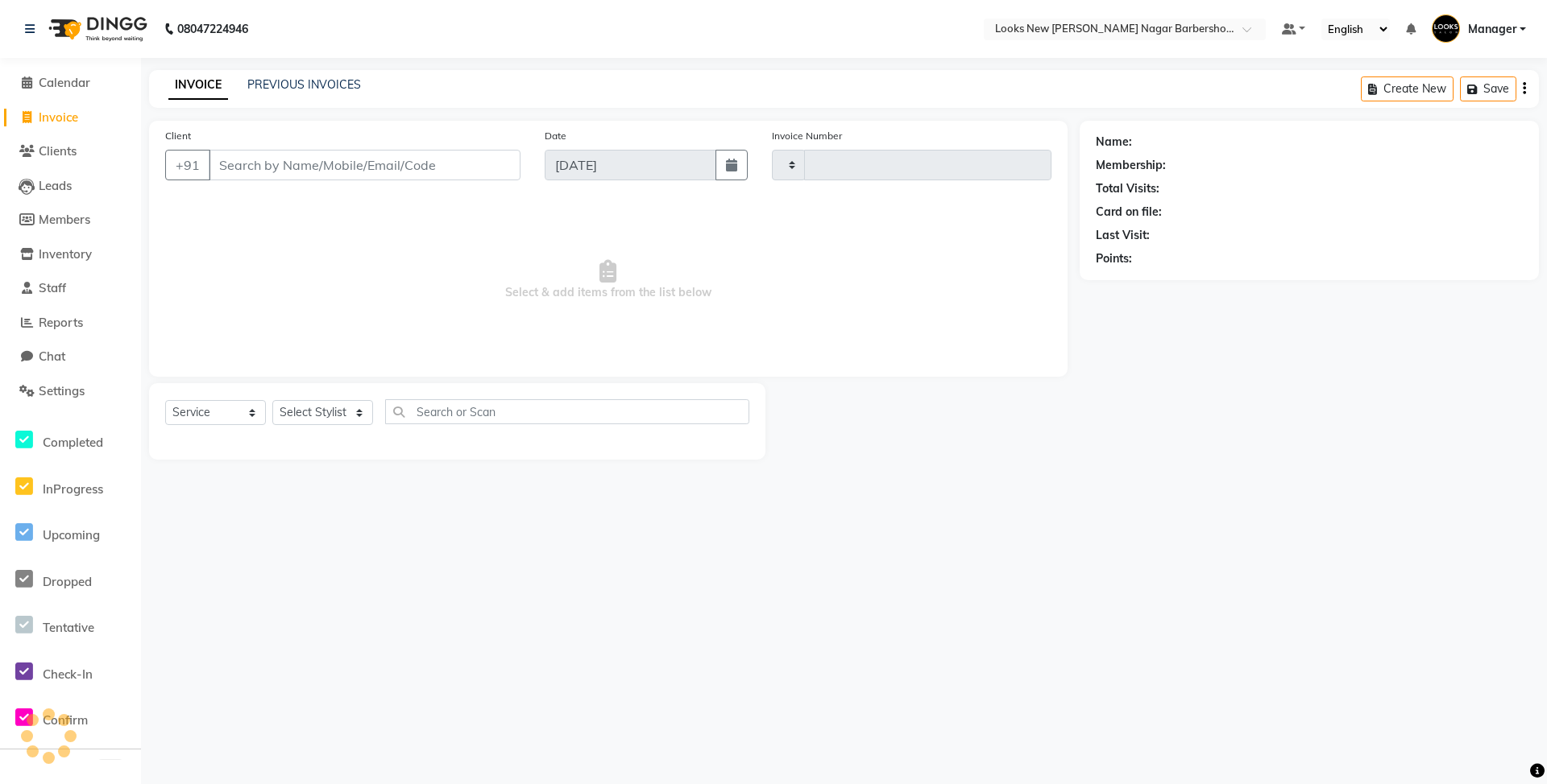
type input "6947"
select select "8705"
click at [284, 85] on link "PREVIOUS INVOICES" at bounding box center [304, 85] width 113 height 15
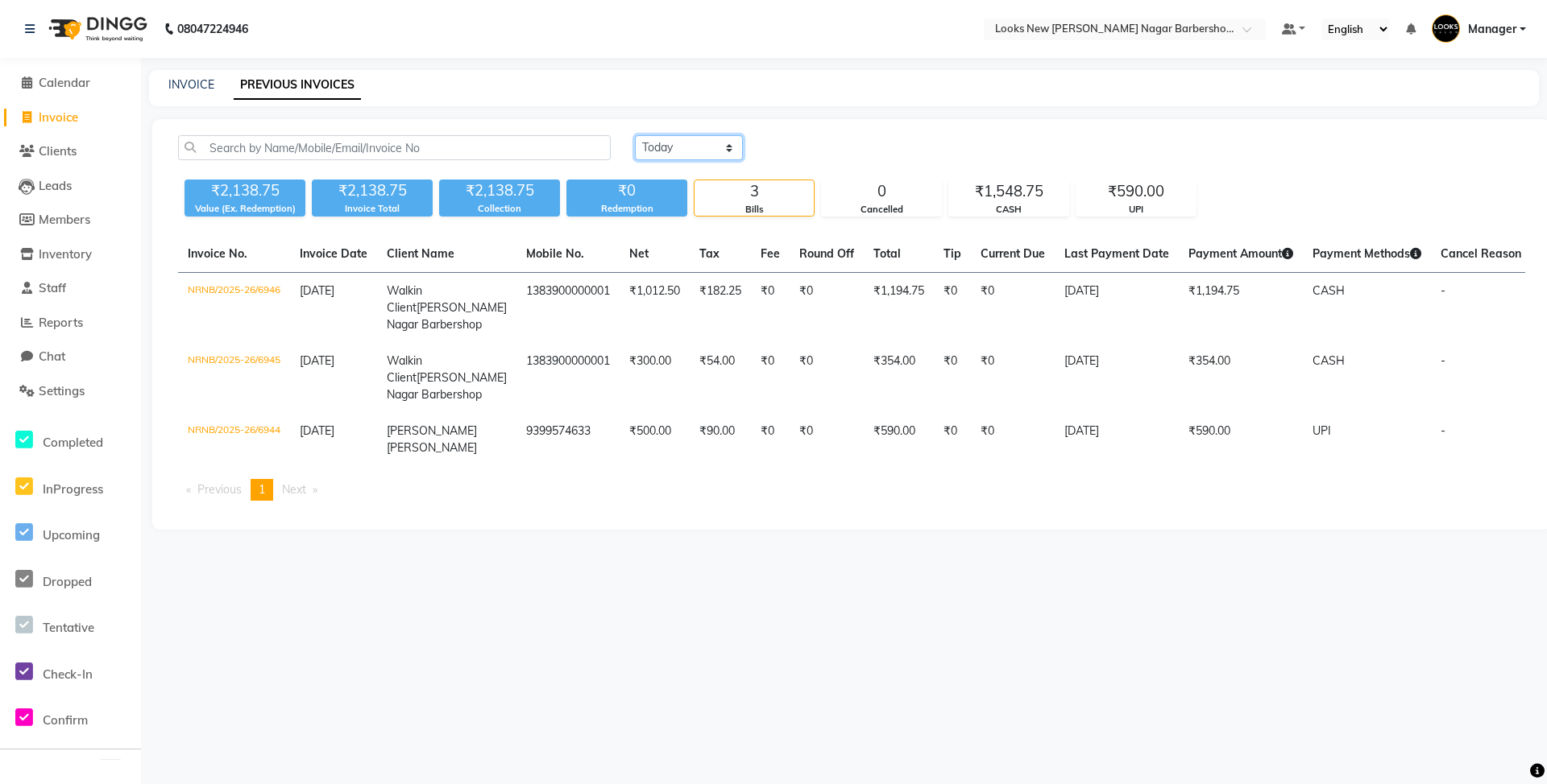
click at [691, 136] on select "Today Yesterday Custom Range" at bounding box center [688, 147] width 108 height 25
select select "yesterday"
click at [635, 135] on select "Today Yesterday Custom Range" at bounding box center [688, 147] width 108 height 25
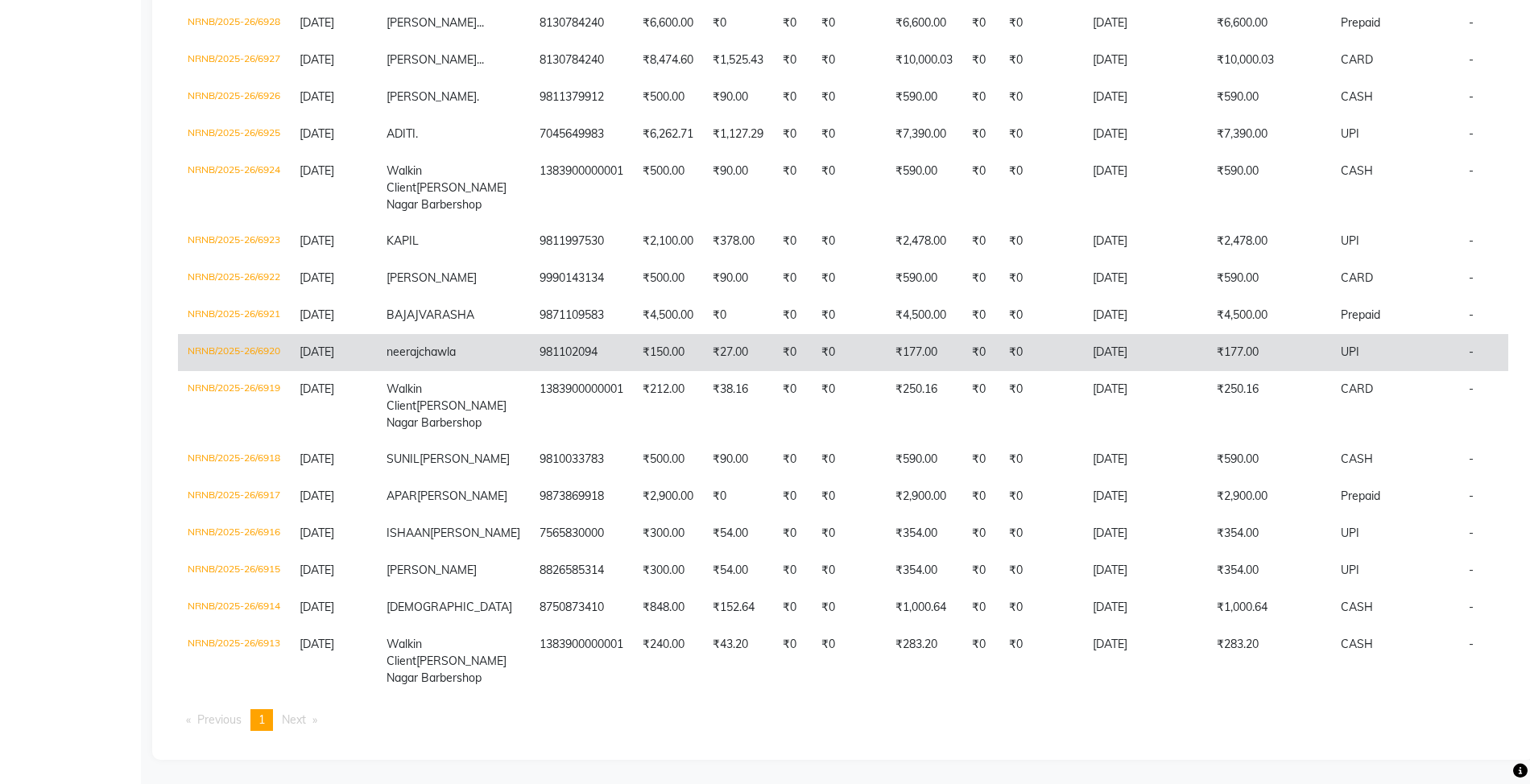
scroll to position [1248, 0]
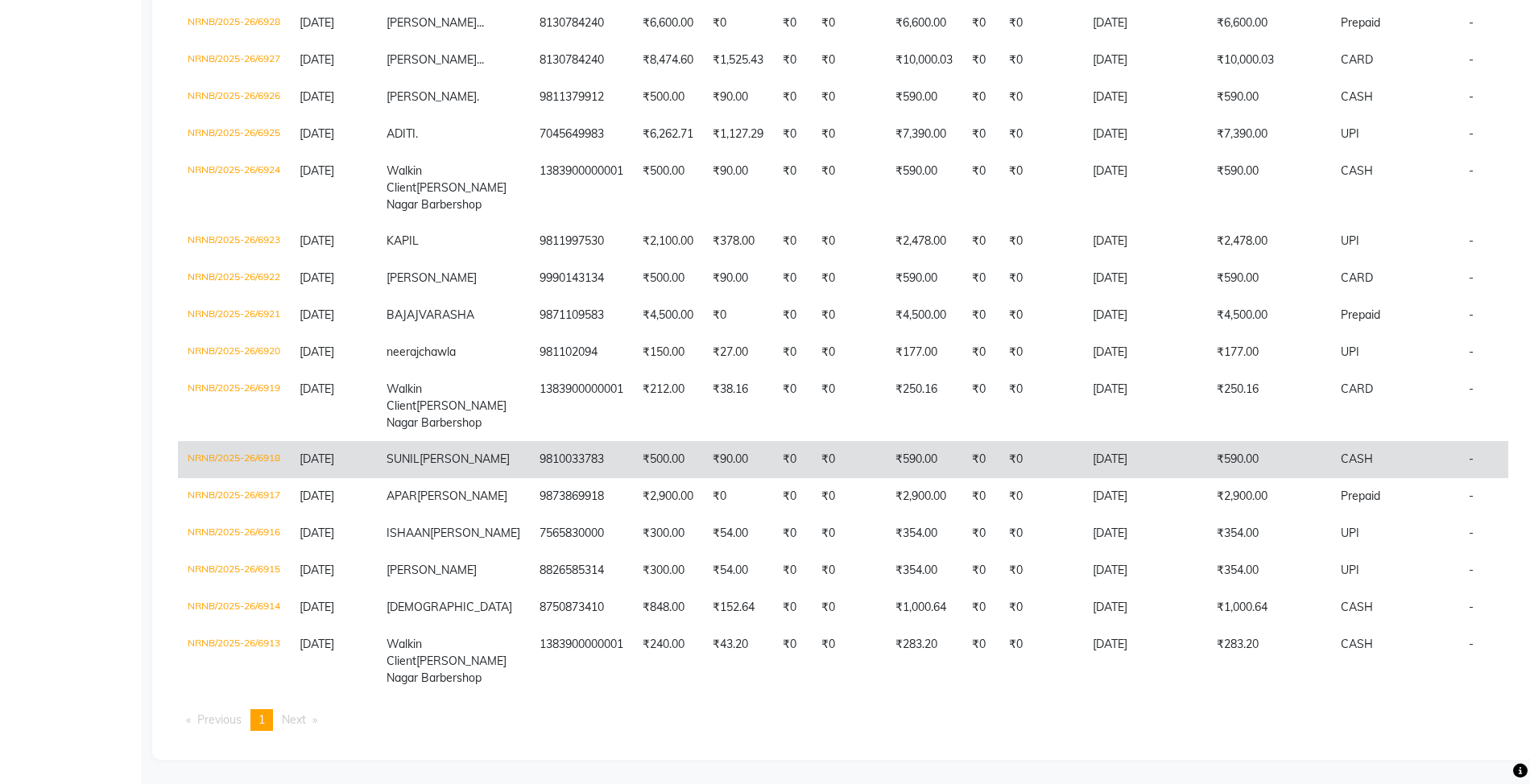
click at [633, 441] on td "₹500.00" at bounding box center [668, 460] width 70 height 37
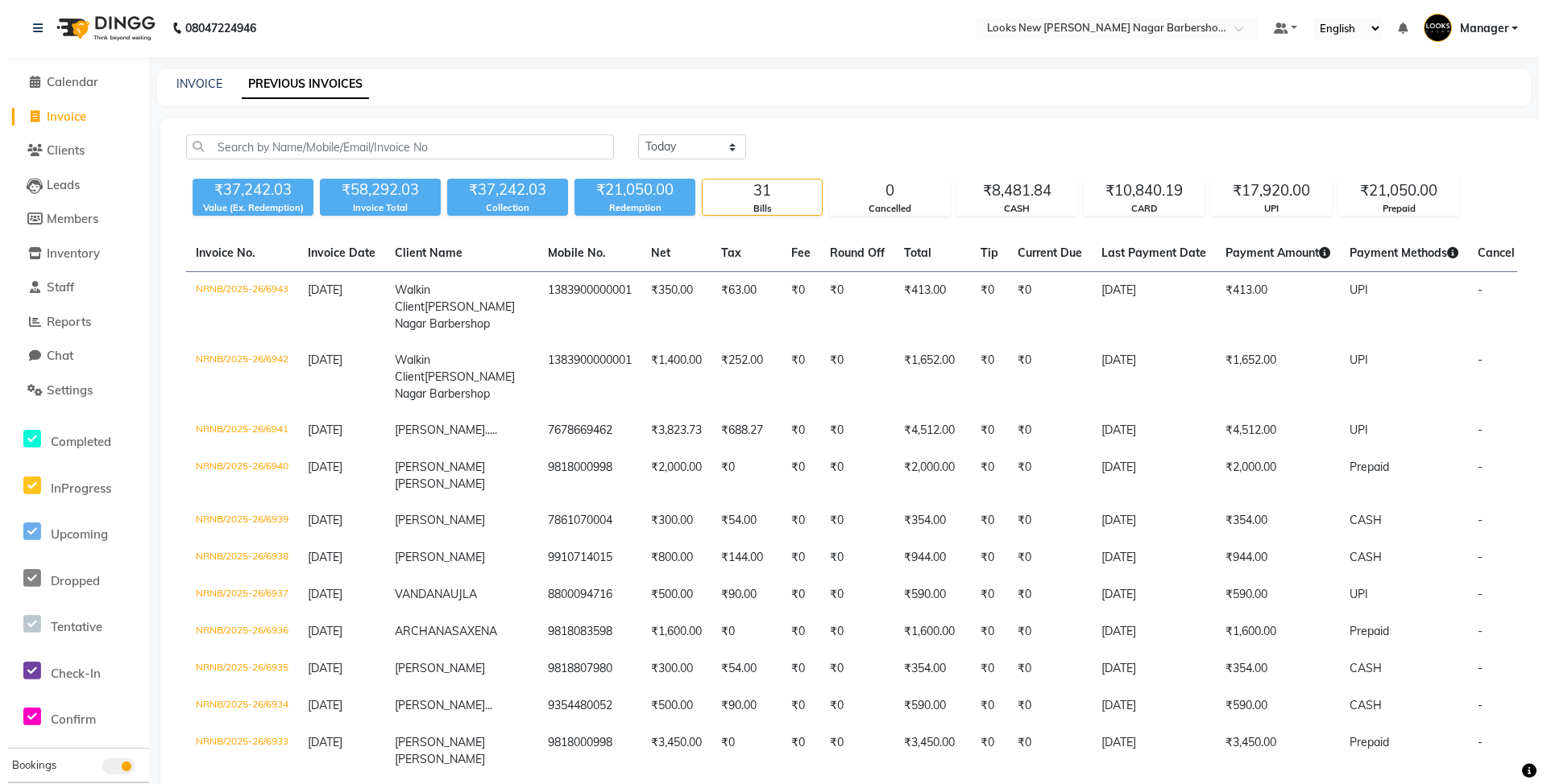
scroll to position [0, 0]
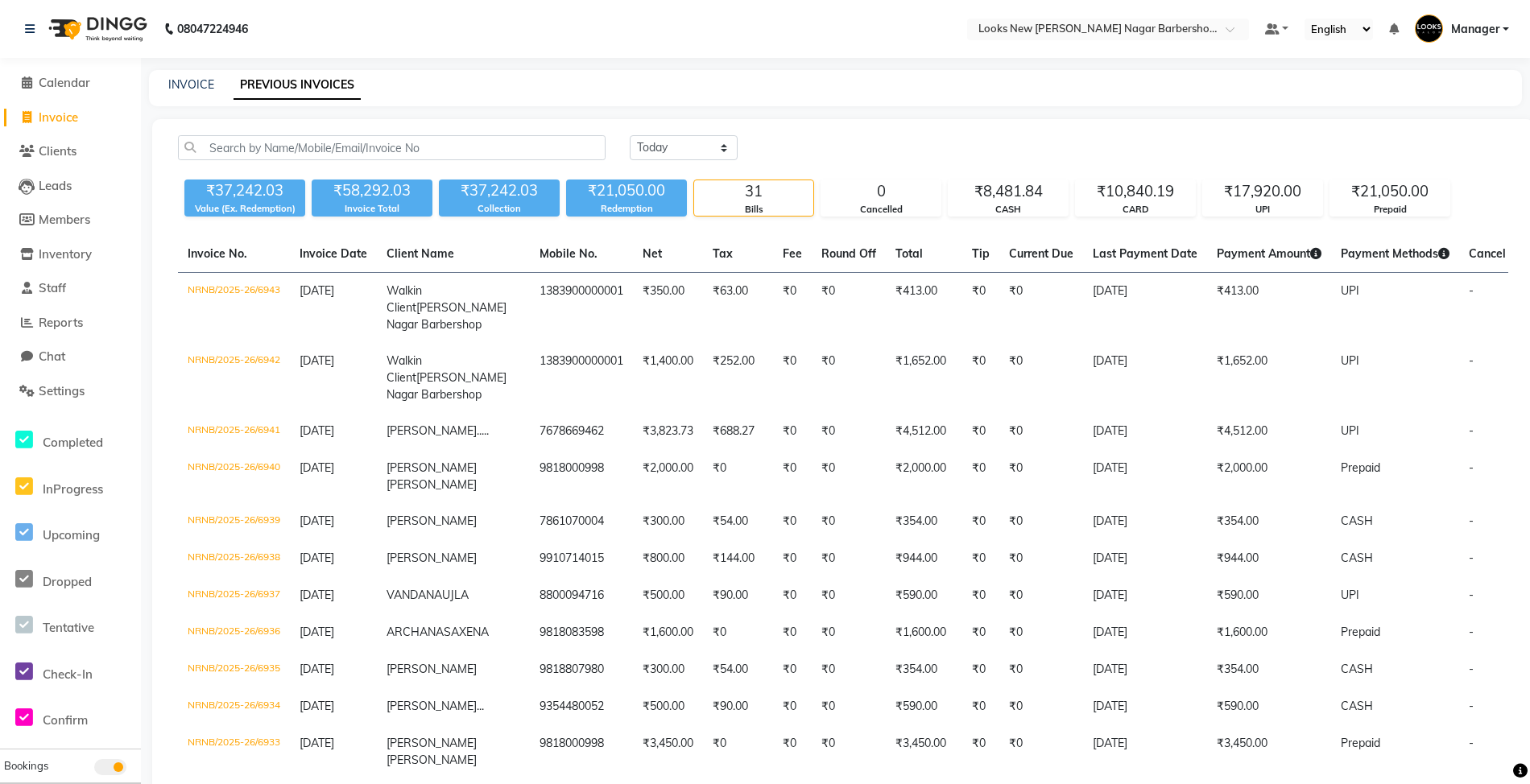
click at [78, 121] on span "Invoice" at bounding box center [58, 117] width 40 height 15
select select "service"
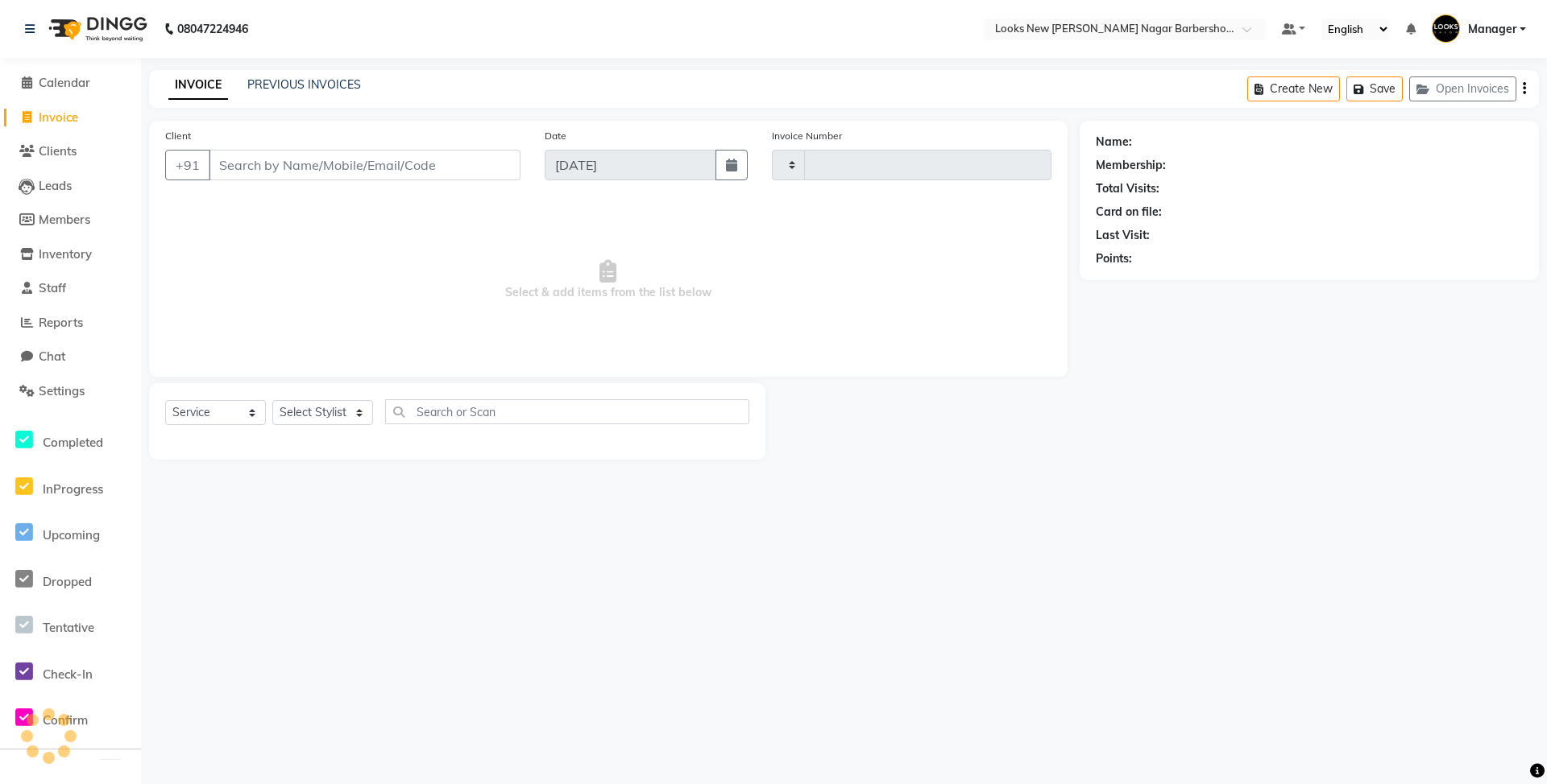
type input "6947"
select select "8705"
click at [79, 316] on span "Reports" at bounding box center [61, 322] width 45 height 15
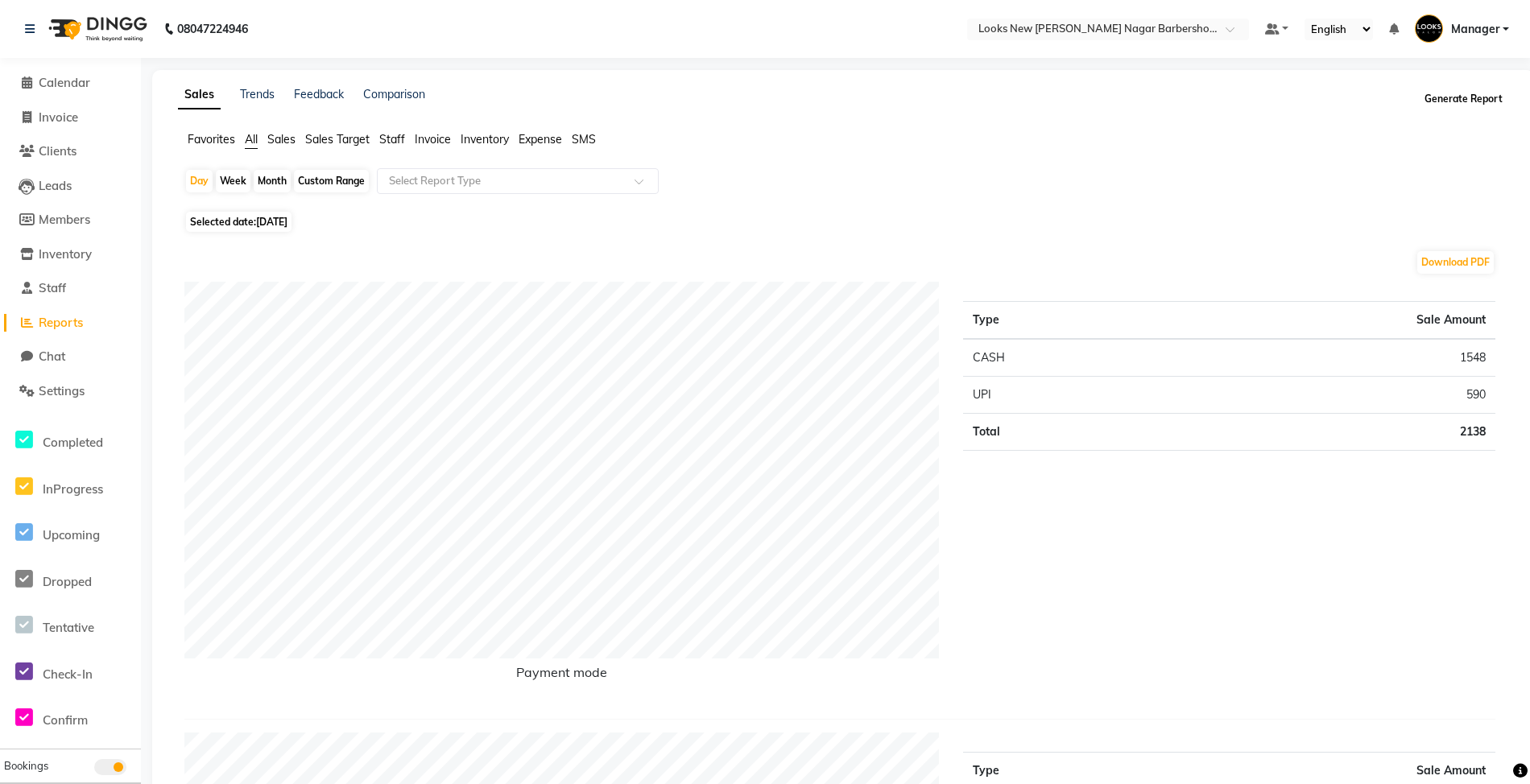
click at [1439, 103] on button "Generate Report" at bounding box center [1464, 99] width 87 height 23
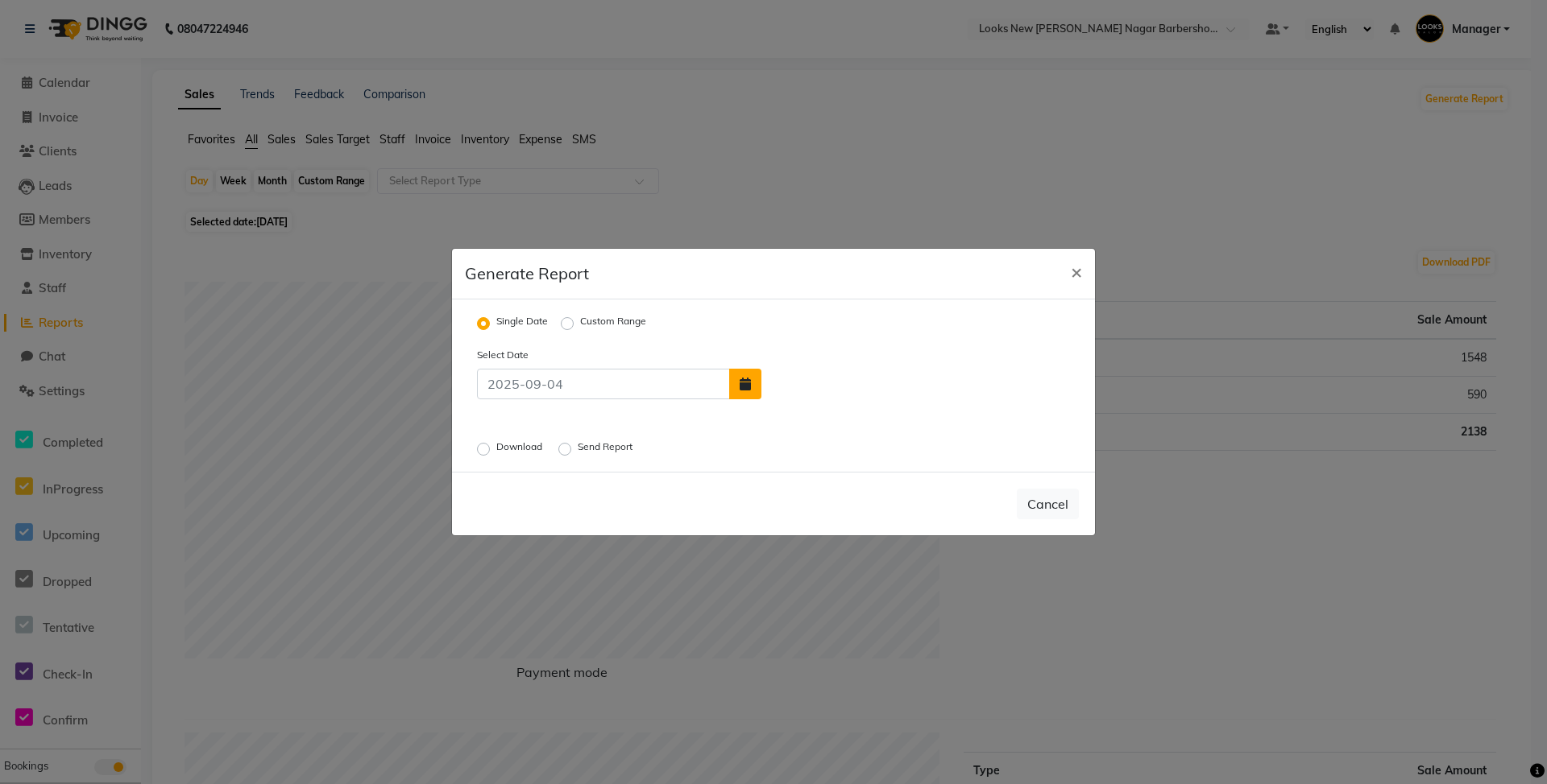
click at [756, 392] on button "button" at bounding box center [746, 384] width 32 height 31
select select "9"
click at [830, 348] on div "3" at bounding box center [831, 345] width 26 height 26
type input "03-09-2025"
click at [500, 449] on label "Download" at bounding box center [521, 449] width 49 height 19
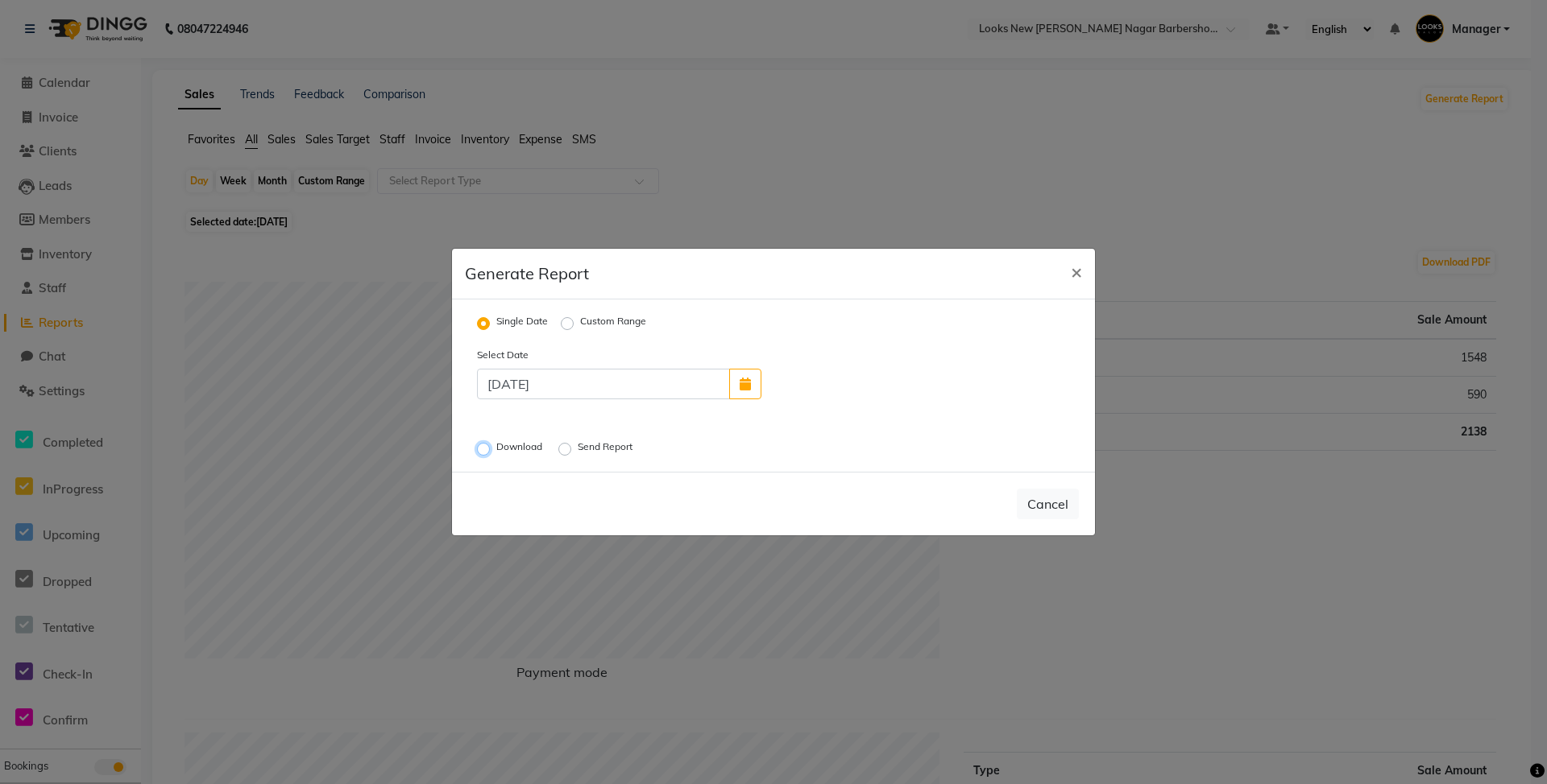
click at [491, 449] on input "Download" at bounding box center [486, 449] width 11 height 11
radio input "true"
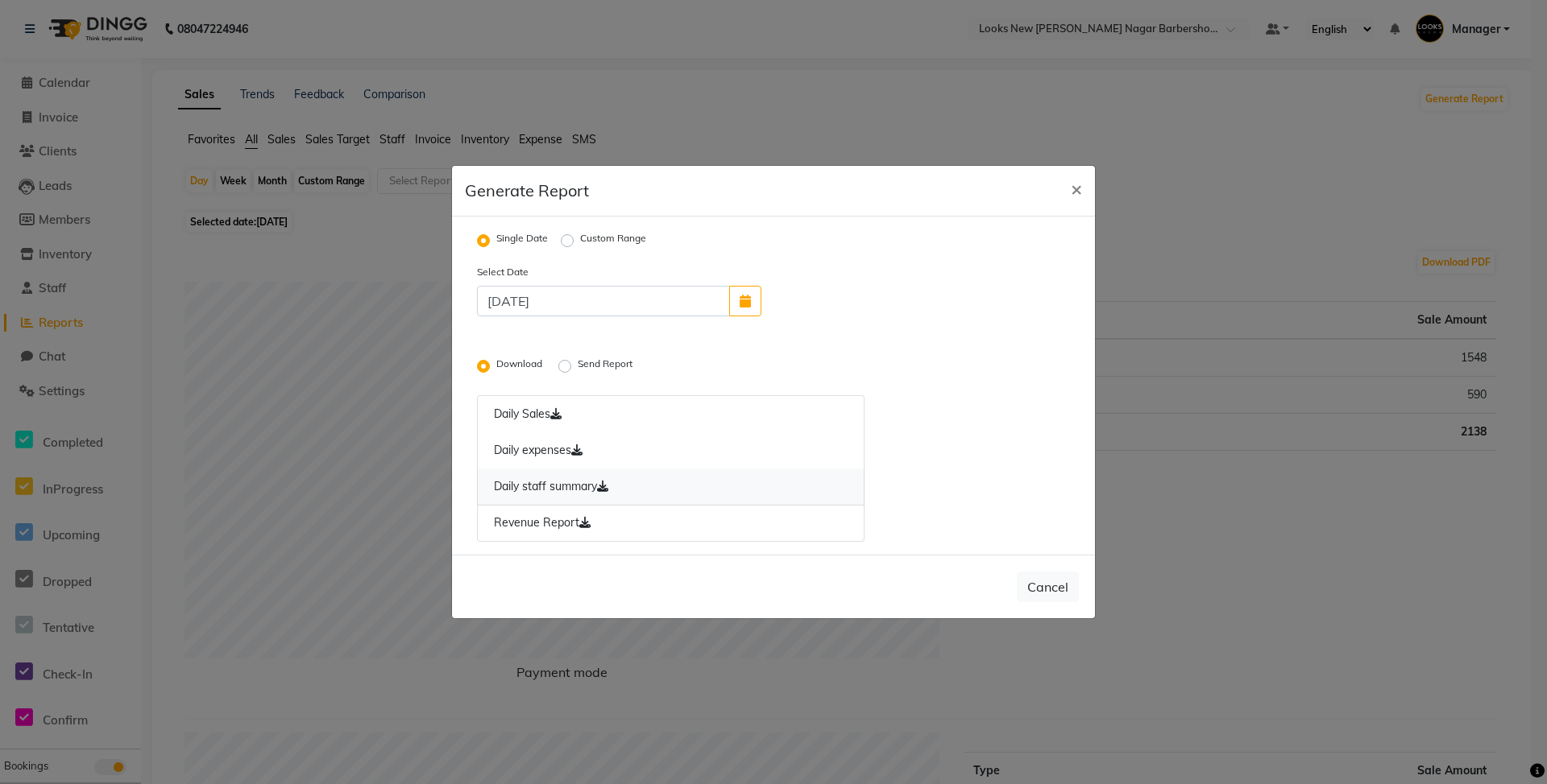
click at [506, 485] on link "Daily staff summary" at bounding box center [670, 487] width 388 height 37
click at [1077, 189] on span "×" at bounding box center [1077, 189] width 11 height 24
radio input "false"
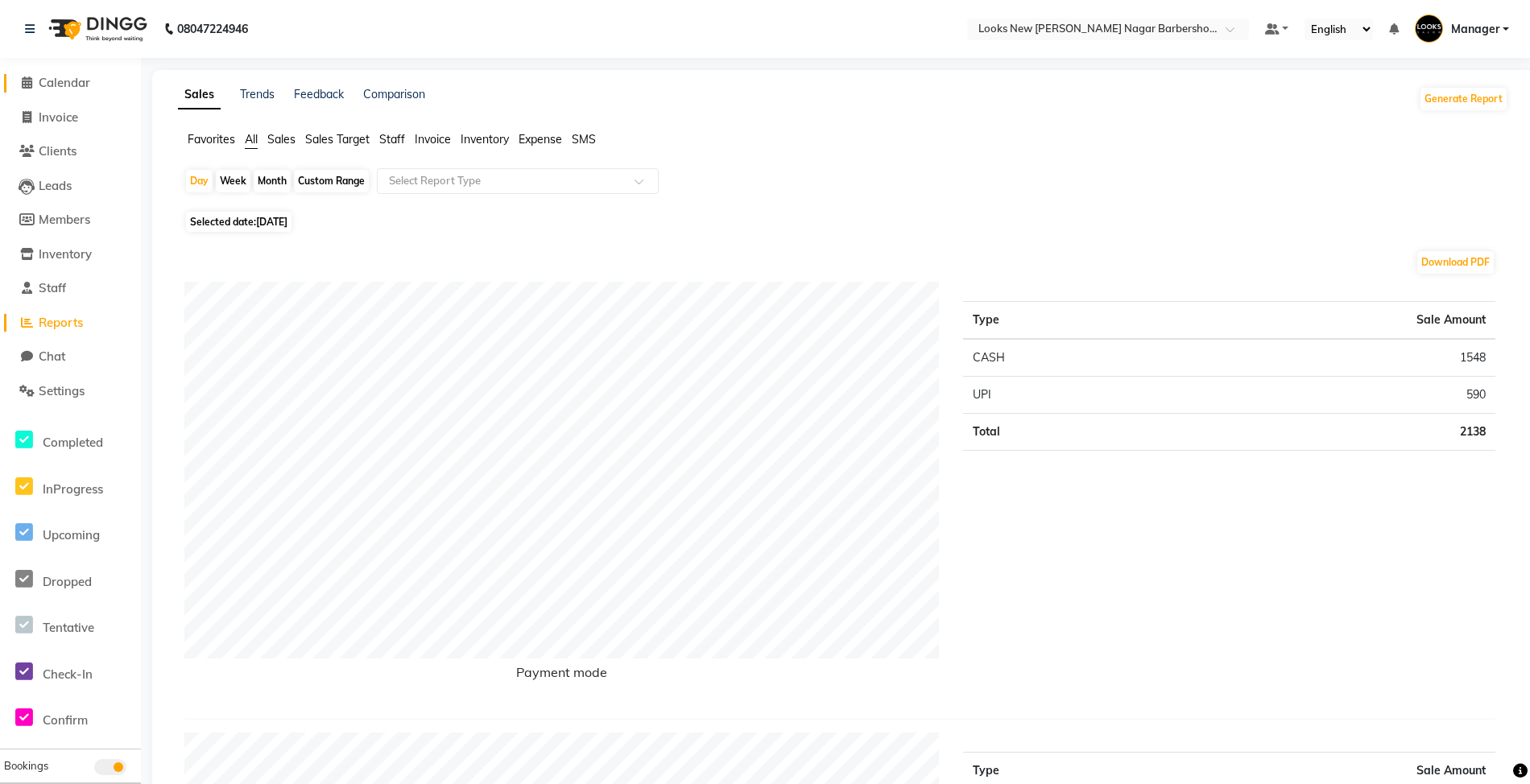
click at [55, 87] on span "Calendar" at bounding box center [65, 83] width 52 height 15
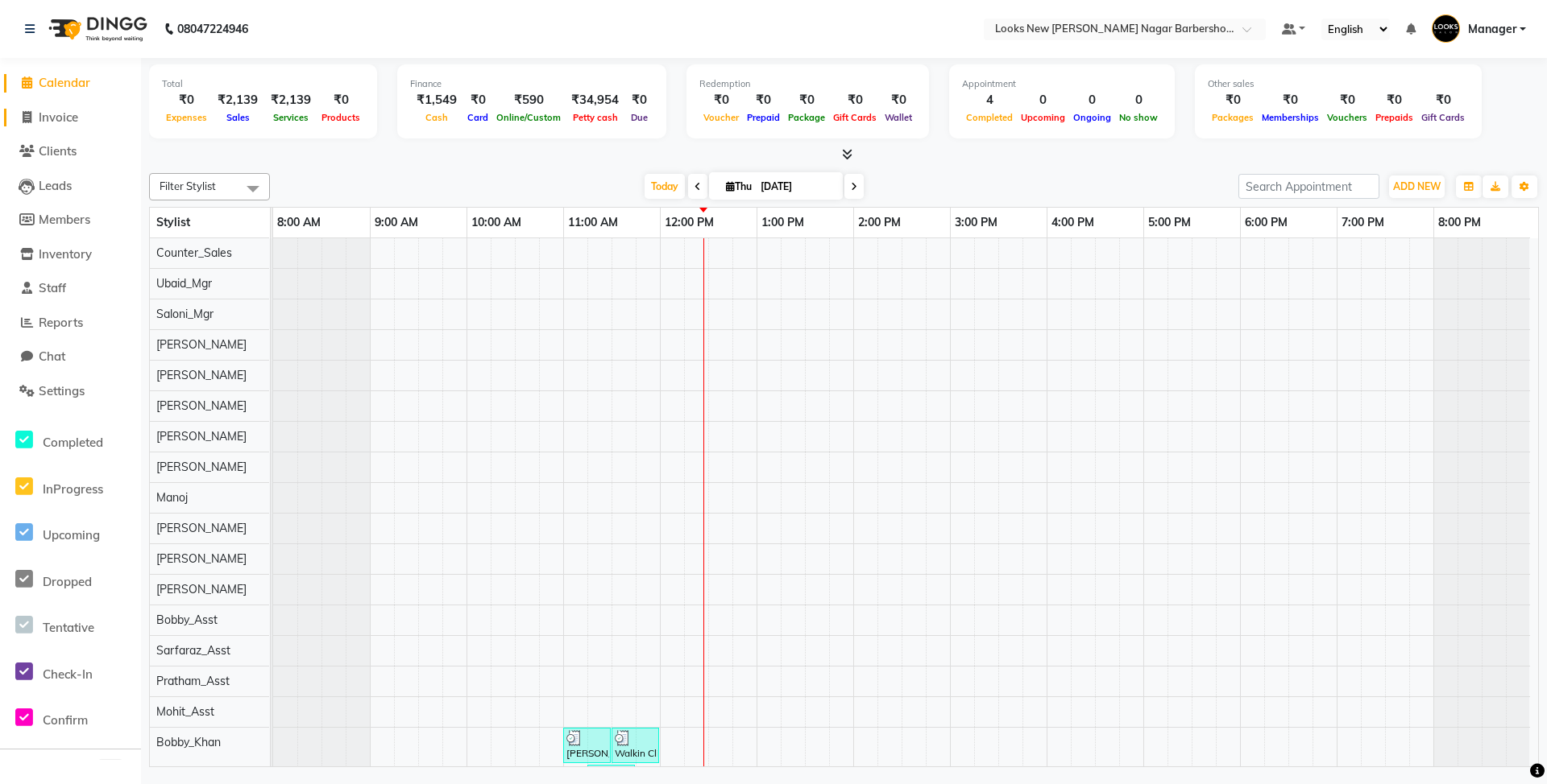
click at [70, 117] on span "Invoice" at bounding box center [58, 117] width 40 height 15
select select "service"
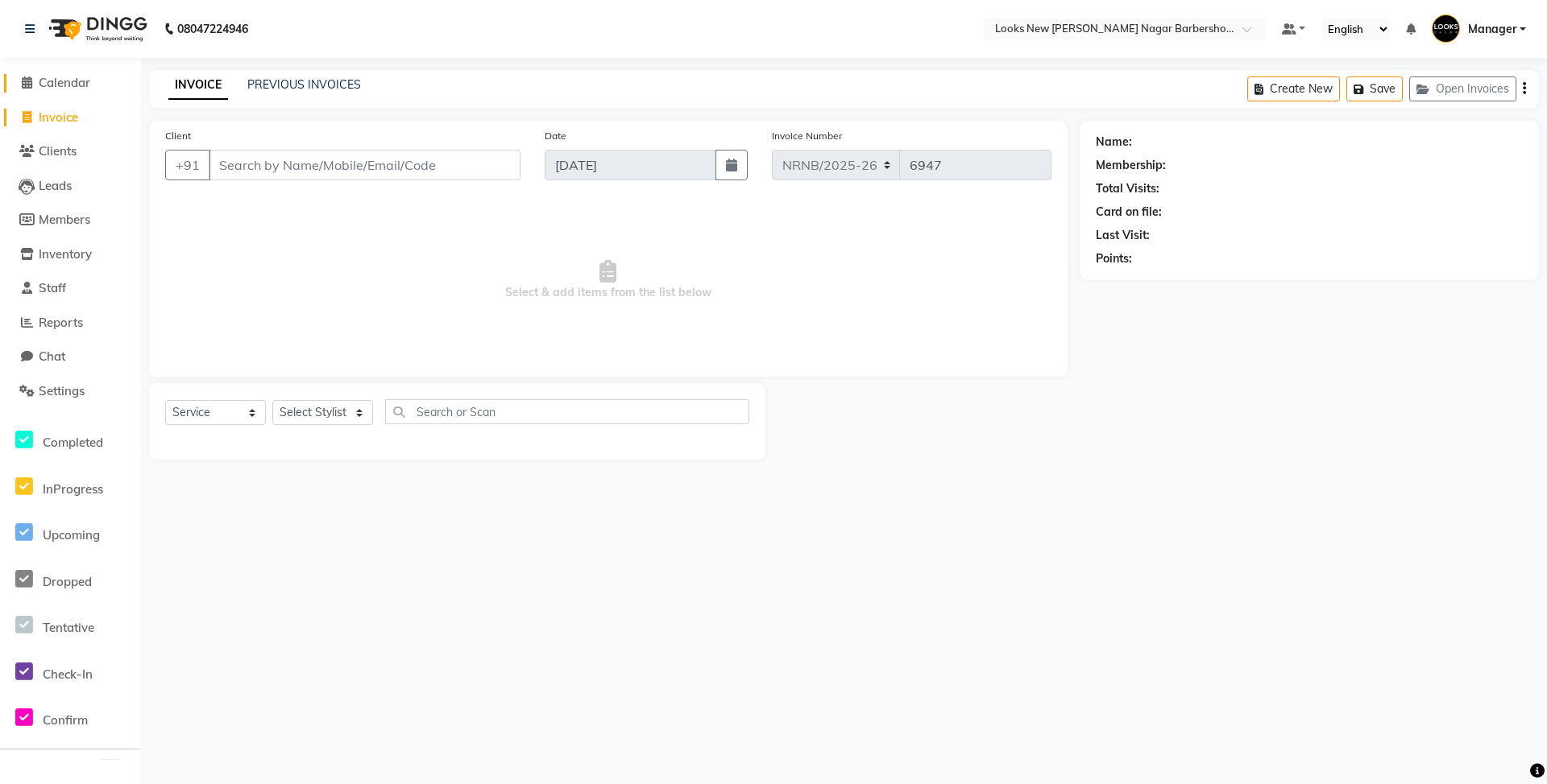
click at [69, 78] on span "Calendar" at bounding box center [65, 83] width 52 height 15
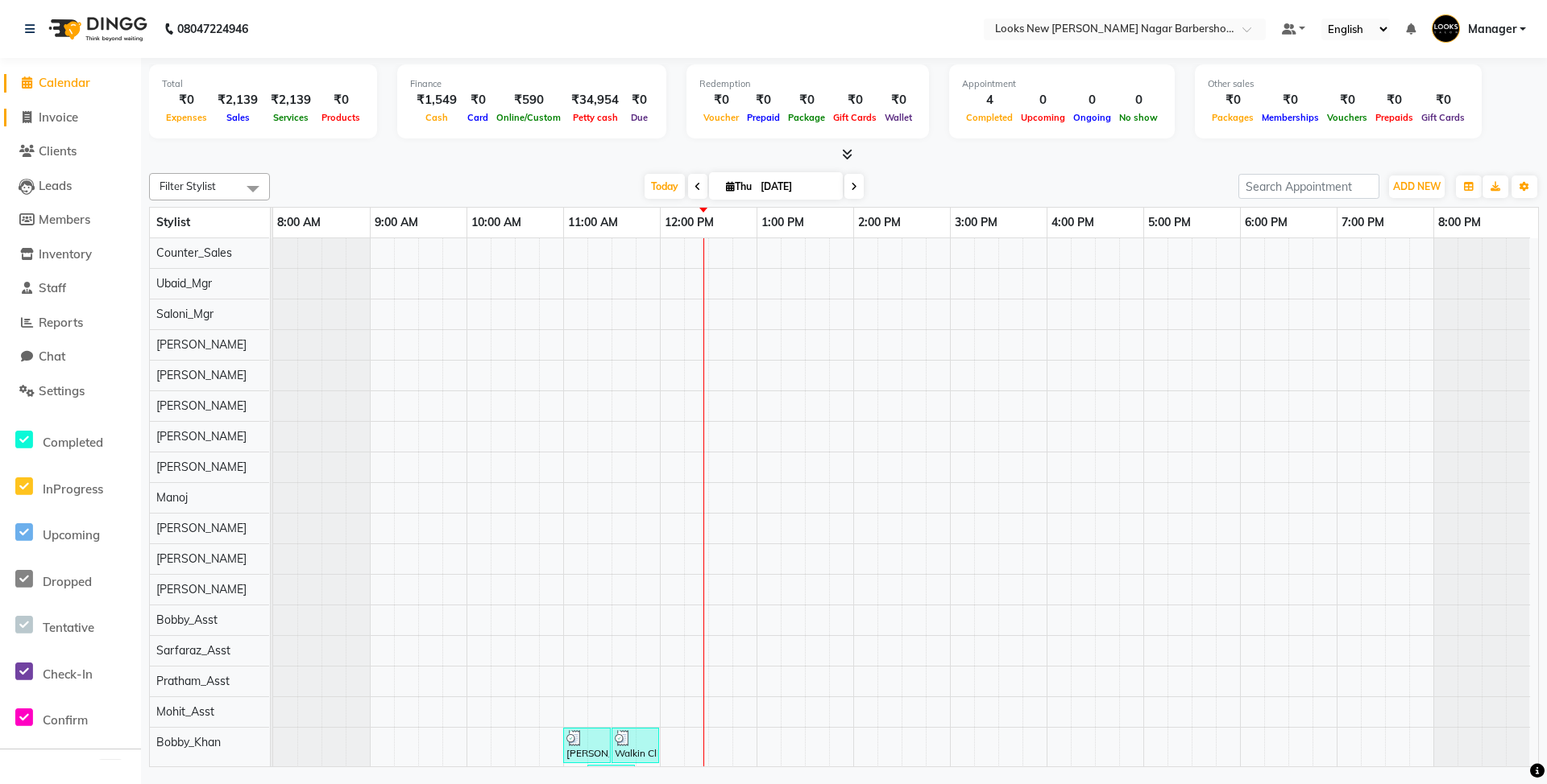
click at [60, 110] on span "Invoice" at bounding box center [58, 117] width 40 height 15
select select "service"
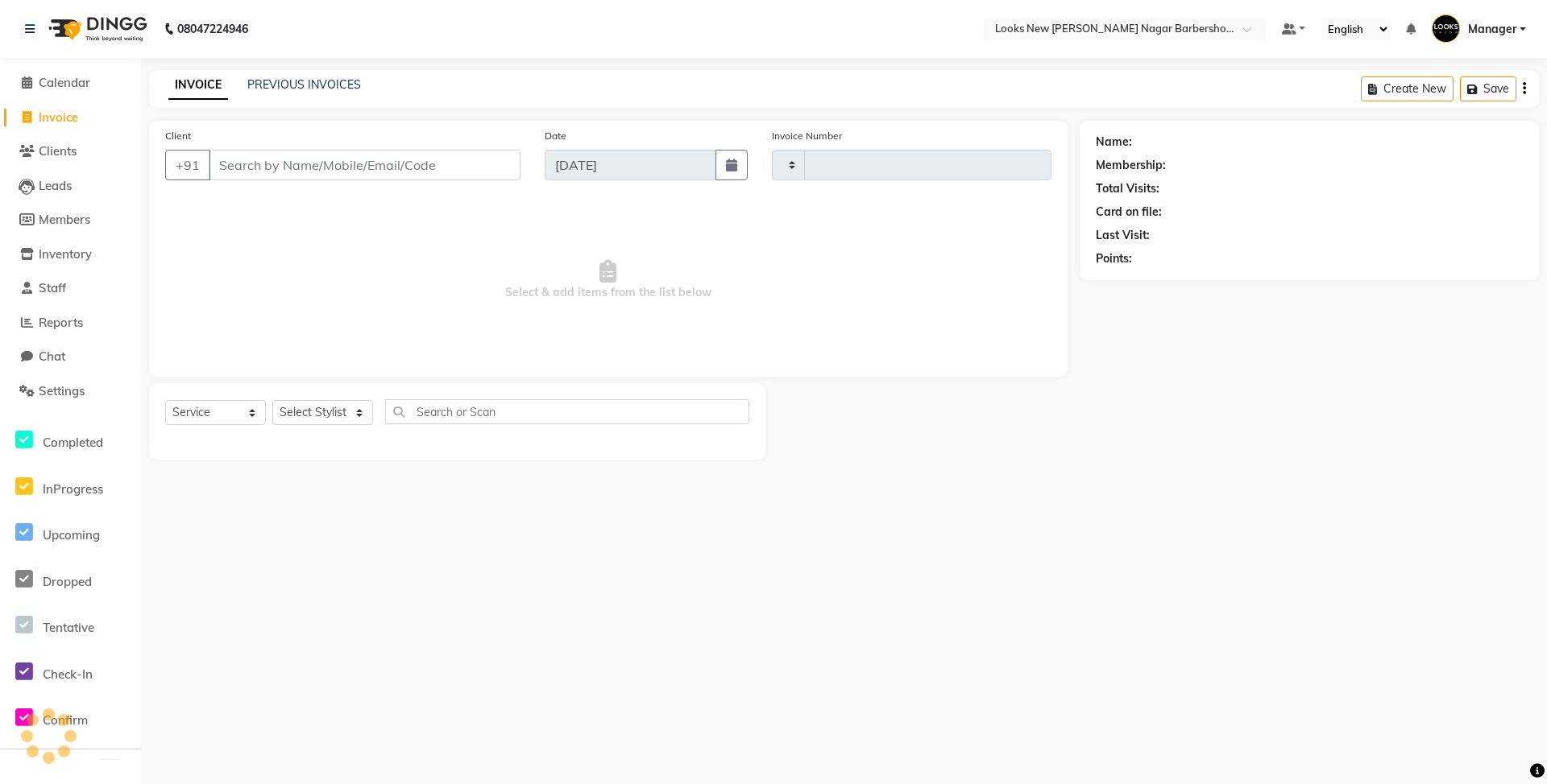
type input "6947"
select select "8705"
type input "98"
click at [307, 75] on div "INVOICE PREVIOUS INVOICES Create New Save Open Invoices" at bounding box center [844, 89] width 1390 height 38
click at [308, 84] on link "PREVIOUS INVOICES" at bounding box center [304, 85] width 113 height 15
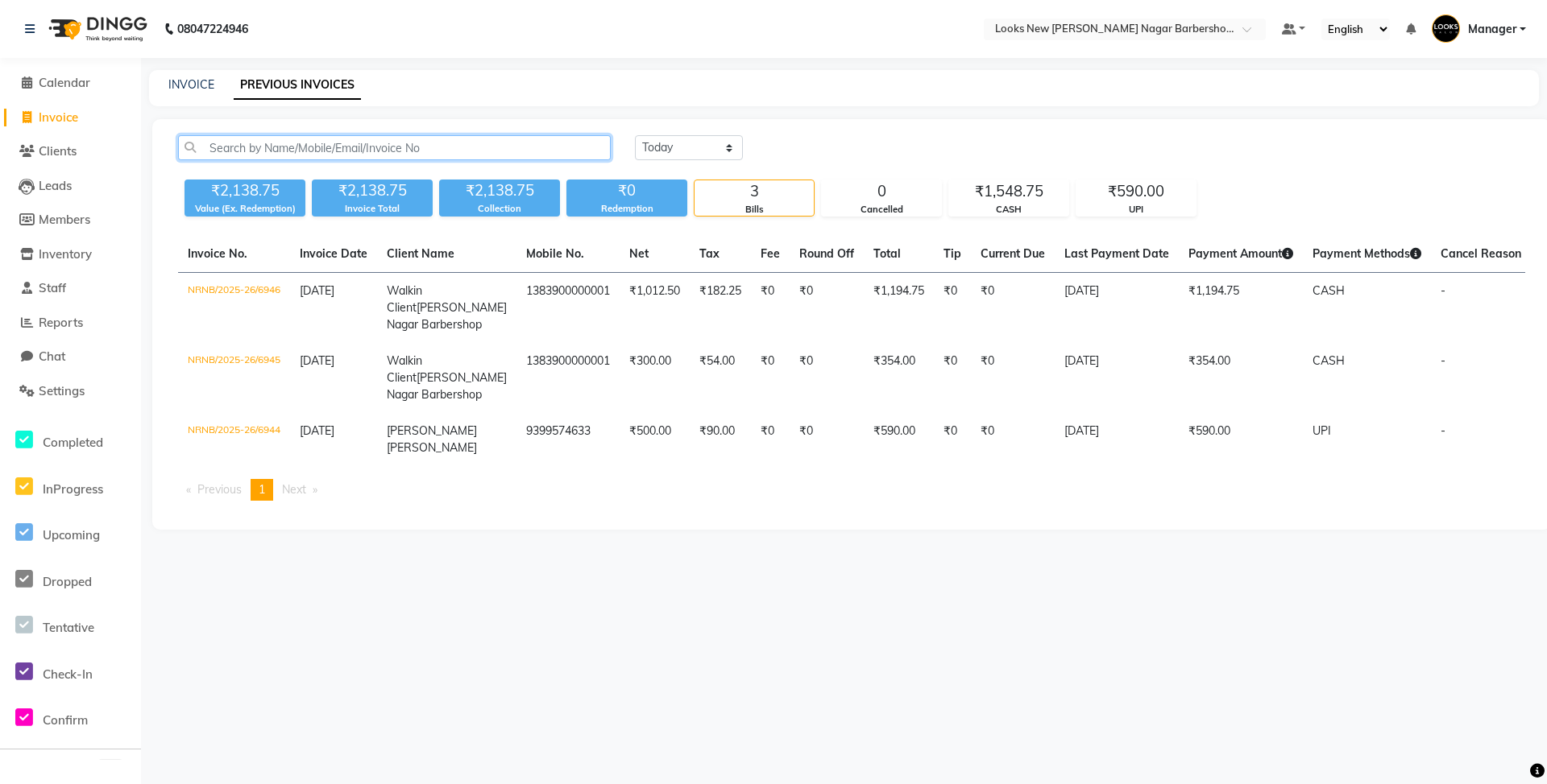
click at [364, 146] on input "text" at bounding box center [394, 147] width 433 height 25
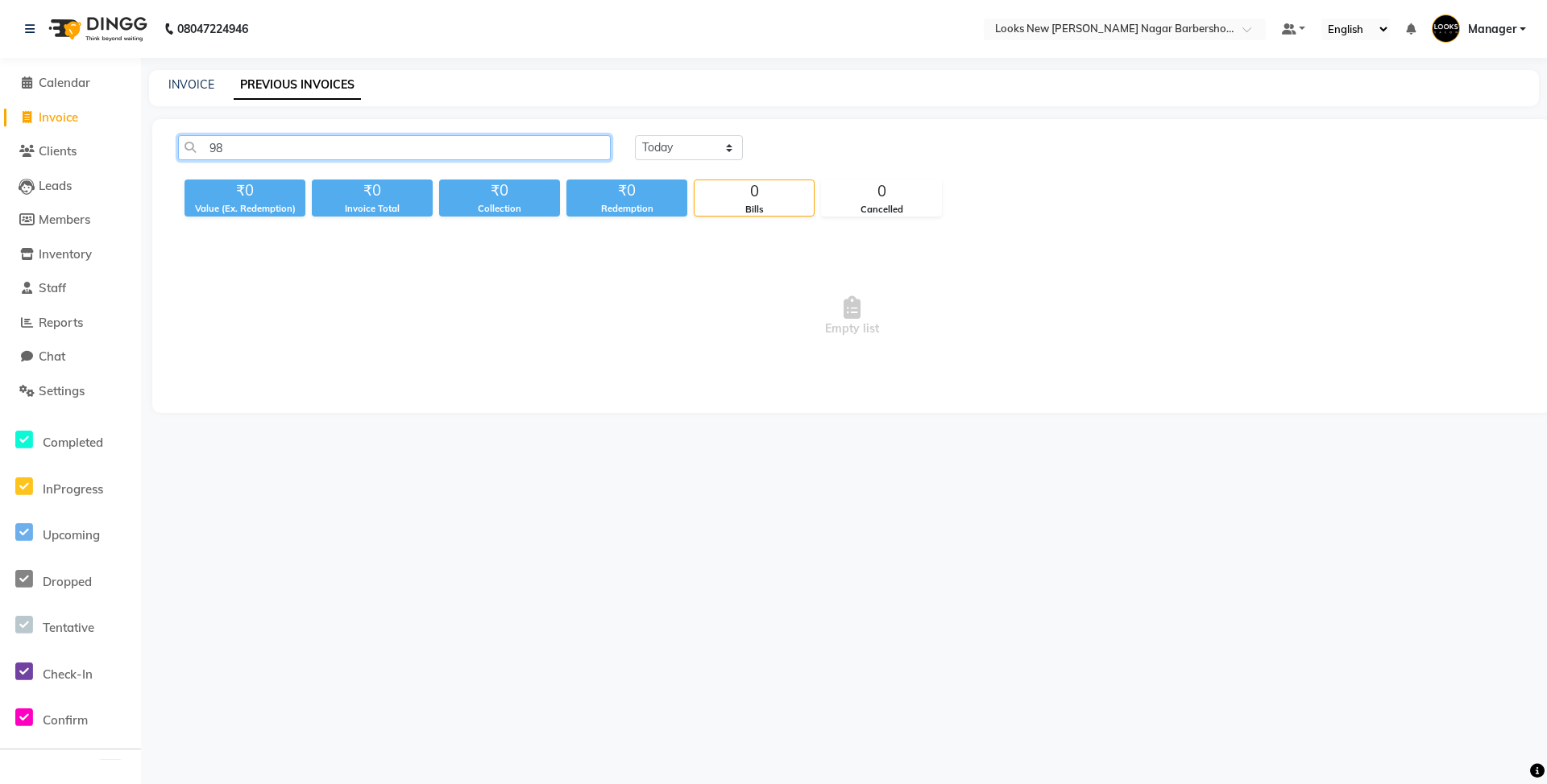
type input "9"
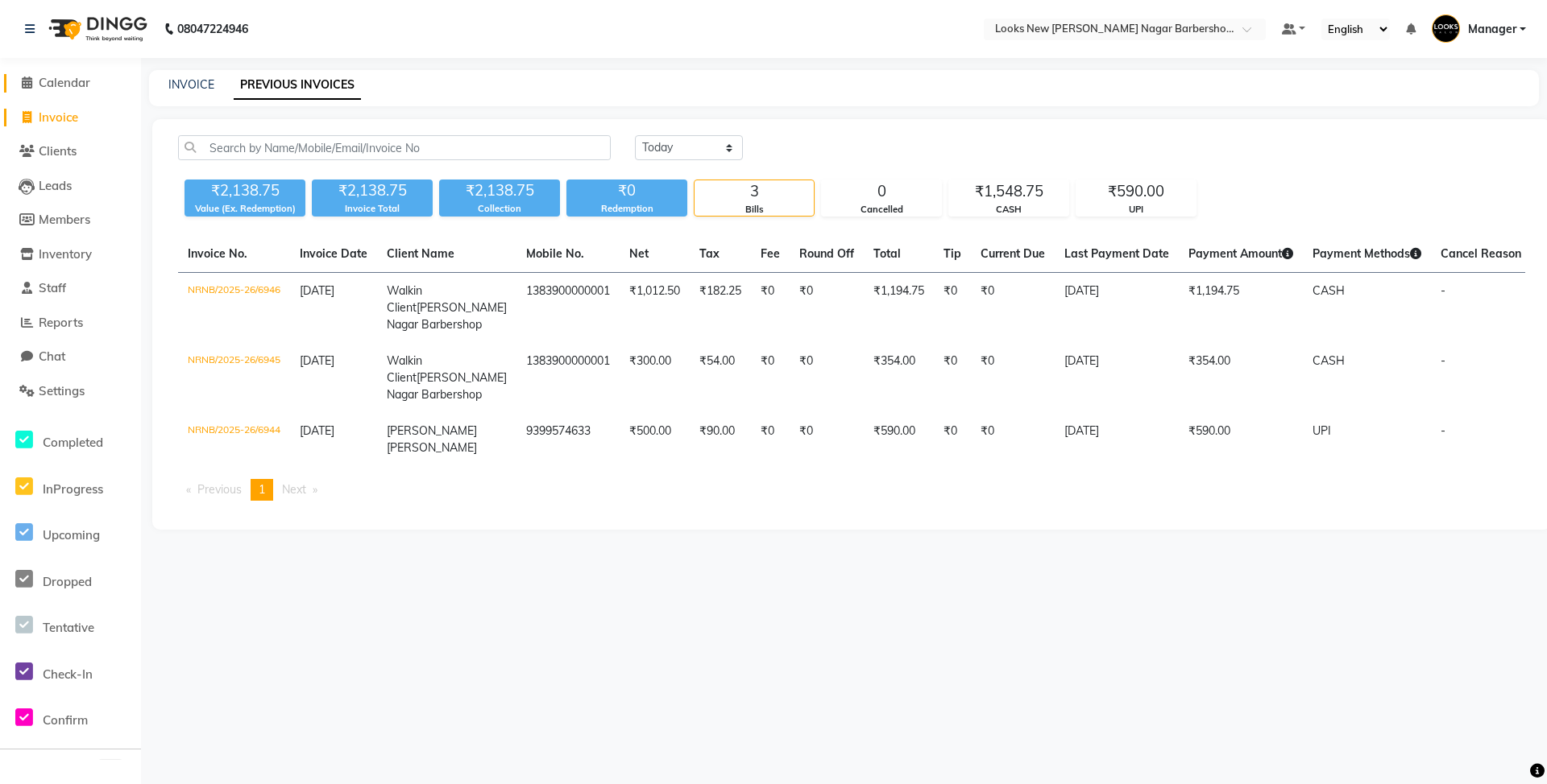
click at [73, 76] on span "Calendar" at bounding box center [65, 83] width 52 height 15
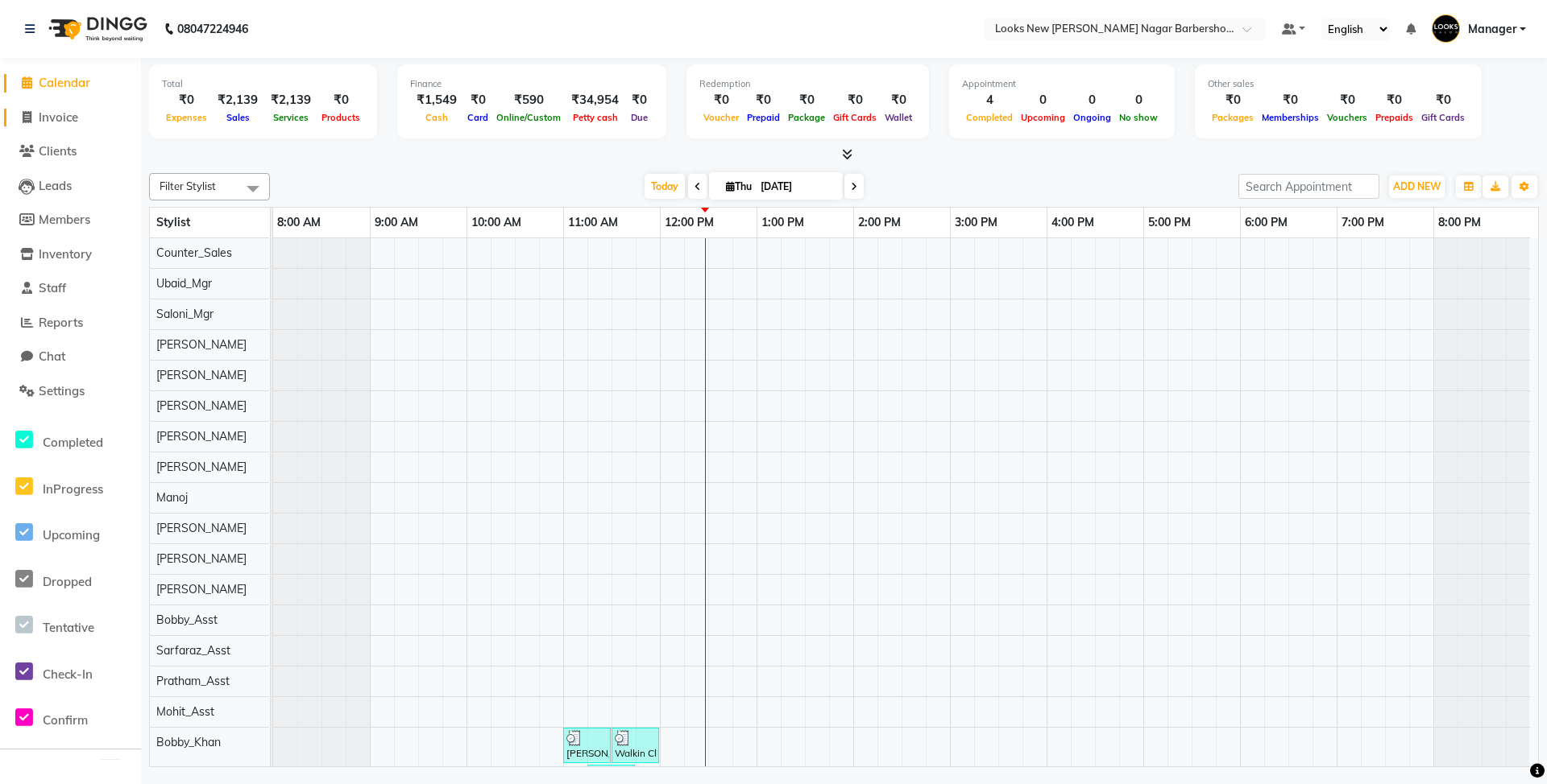
click at [66, 117] on span "Invoice" at bounding box center [58, 117] width 40 height 15
select select "service"
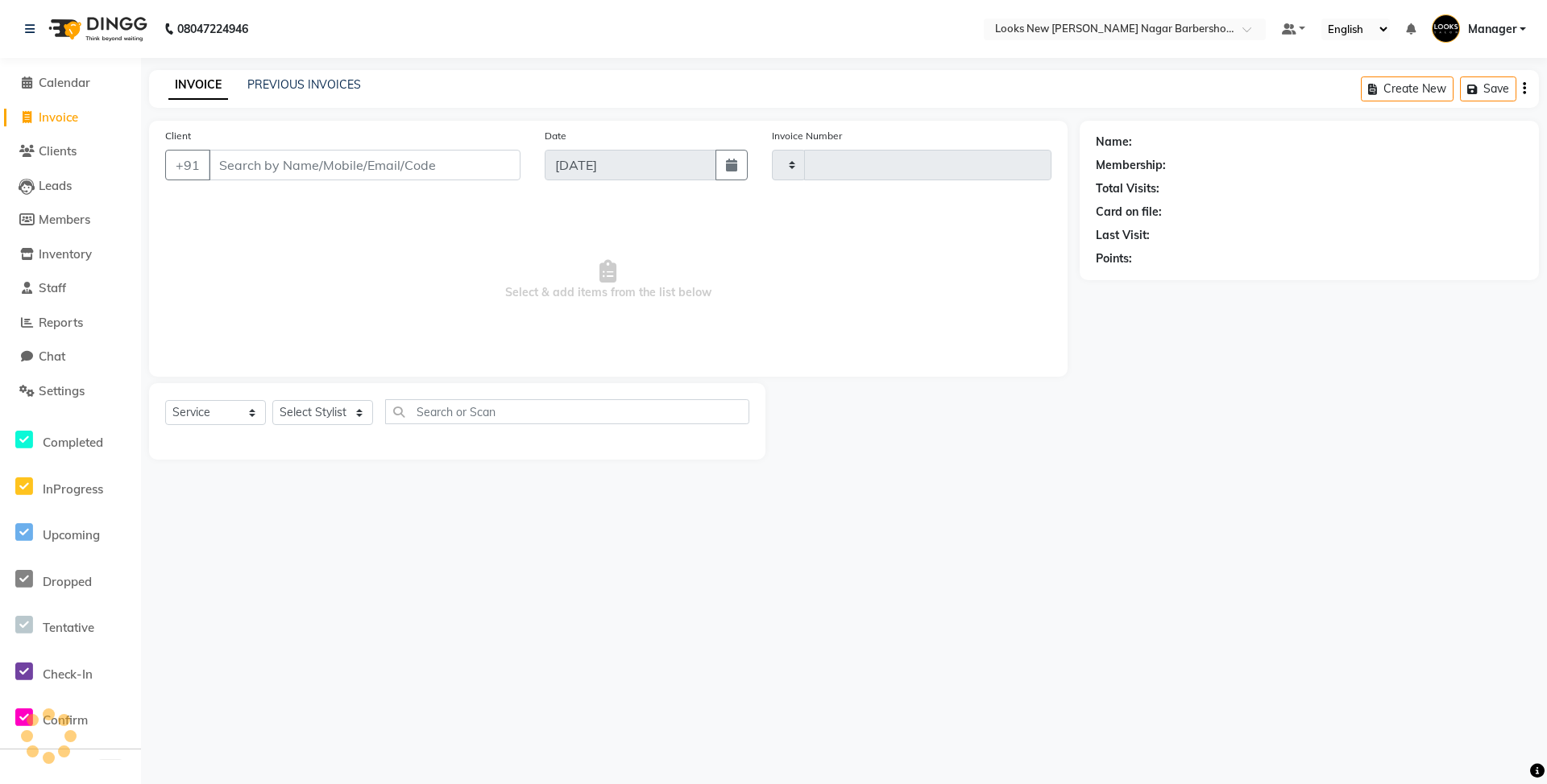
type input "6947"
select select "8705"
click at [72, 84] on span "Calendar" at bounding box center [65, 83] width 52 height 15
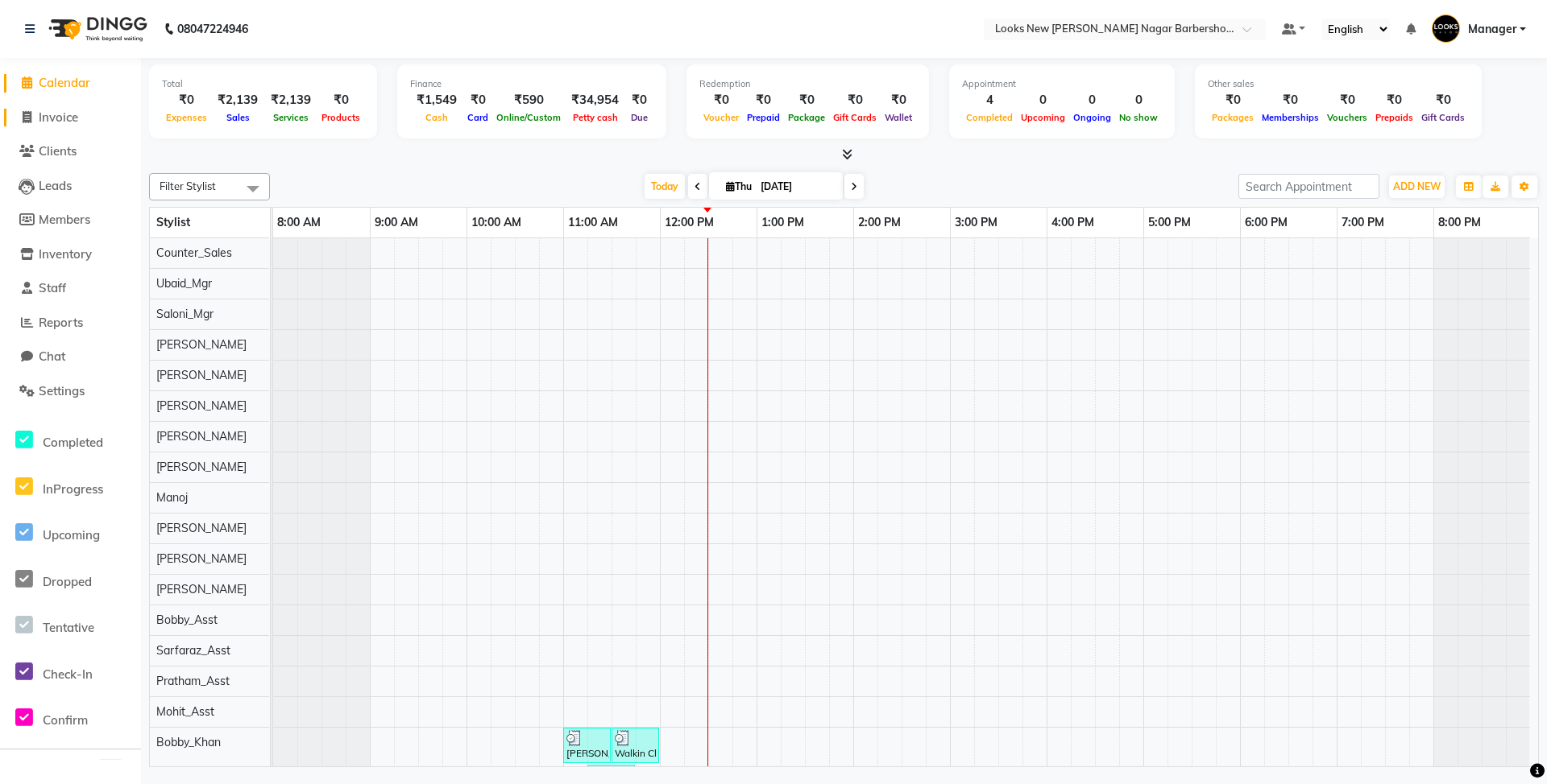
click at [69, 113] on span "Invoice" at bounding box center [58, 117] width 40 height 15
select select "service"
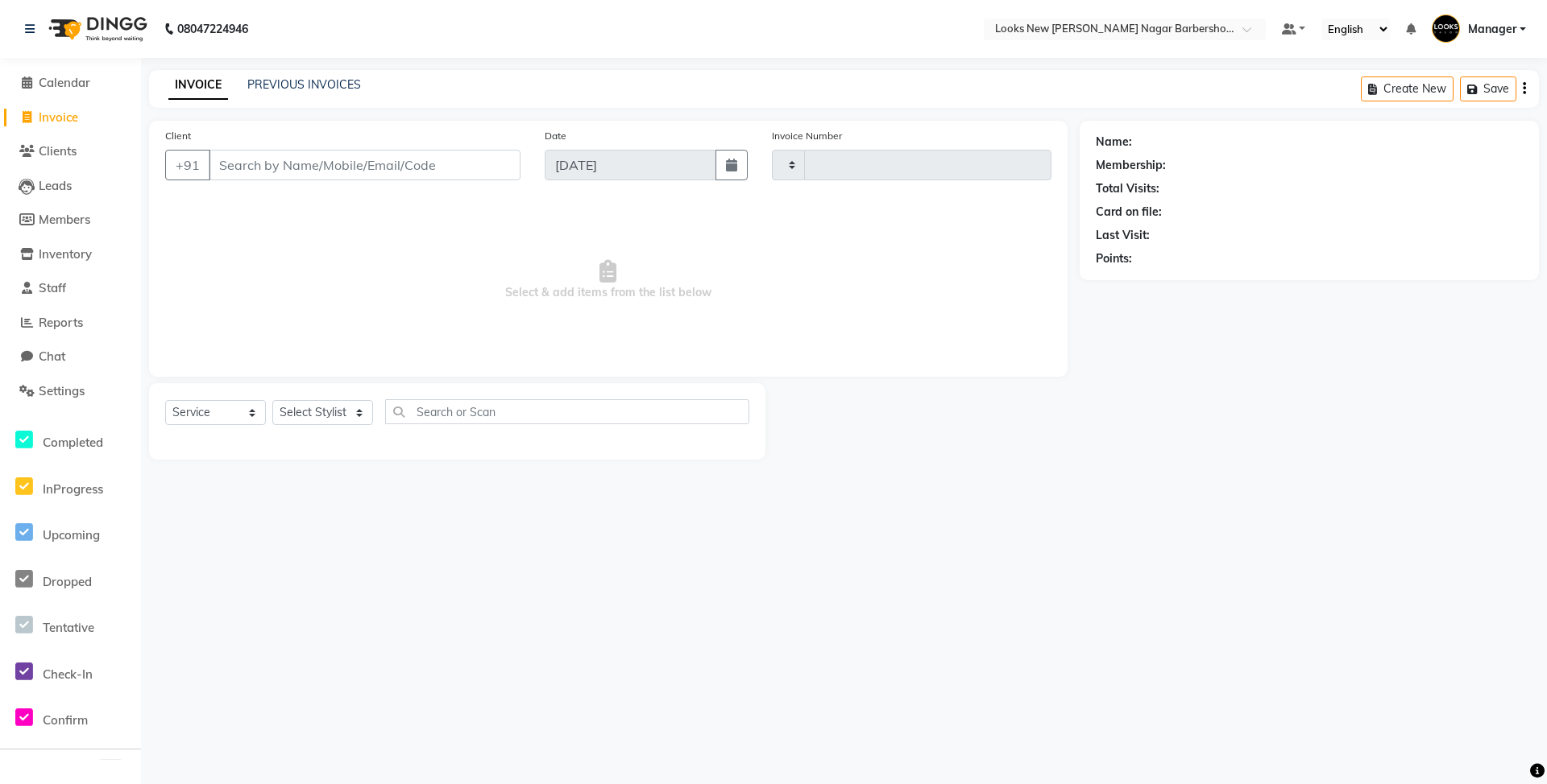
type input "6947"
select select "8705"
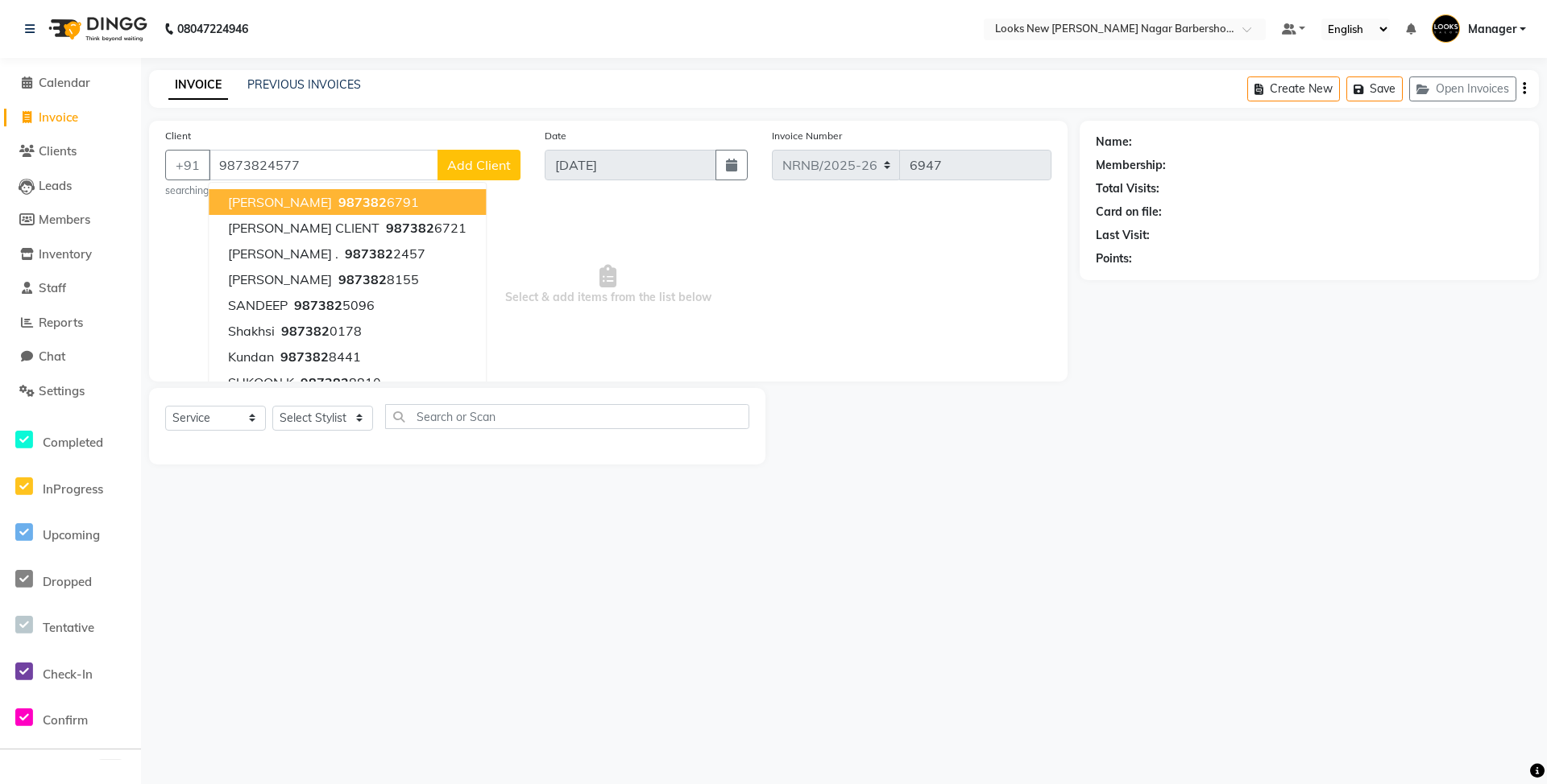
type input "9873824577"
select select "1: Object"
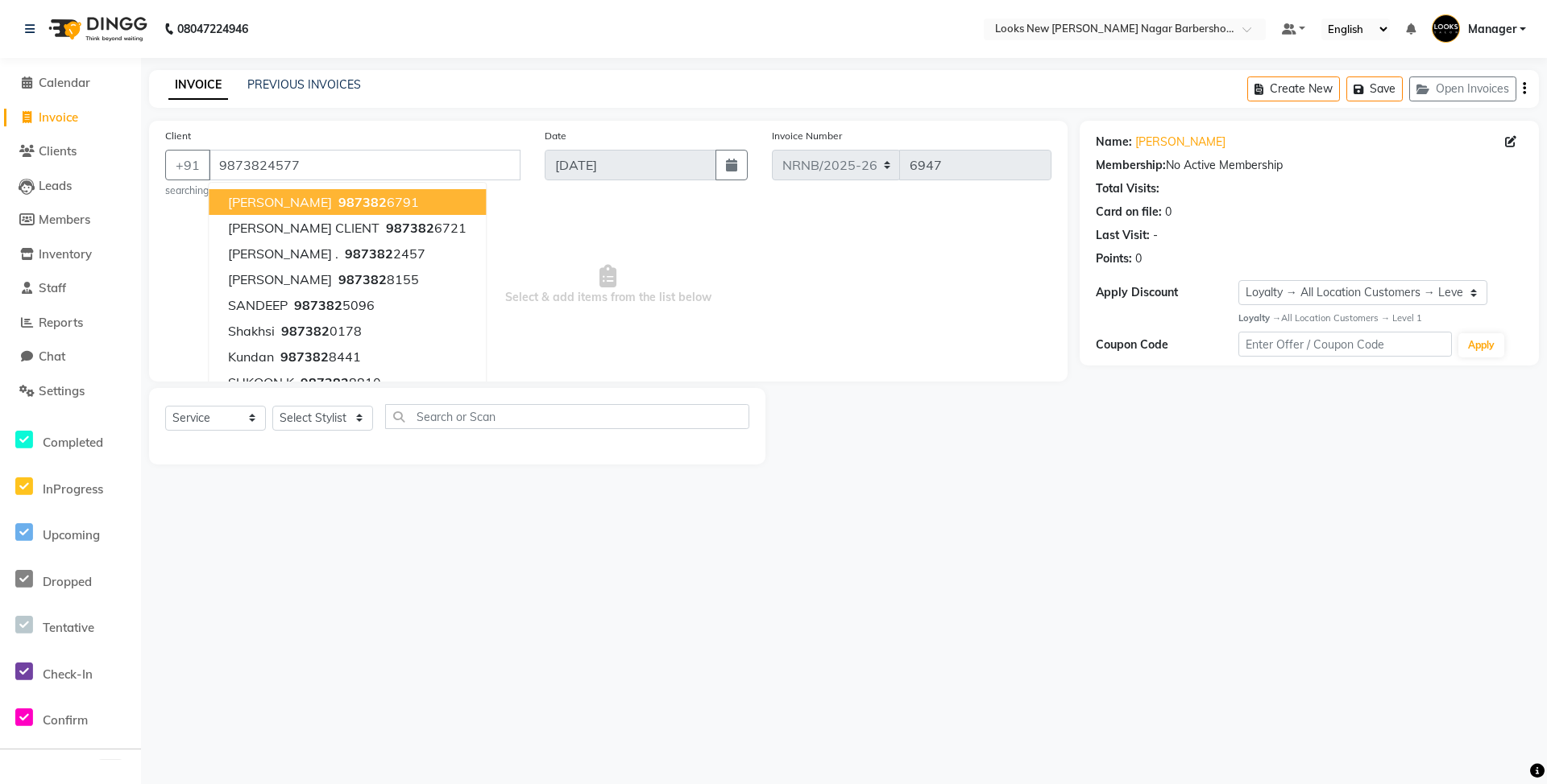
click at [684, 181] on div "Date 04-09-2025" at bounding box center [646, 163] width 227 height 71
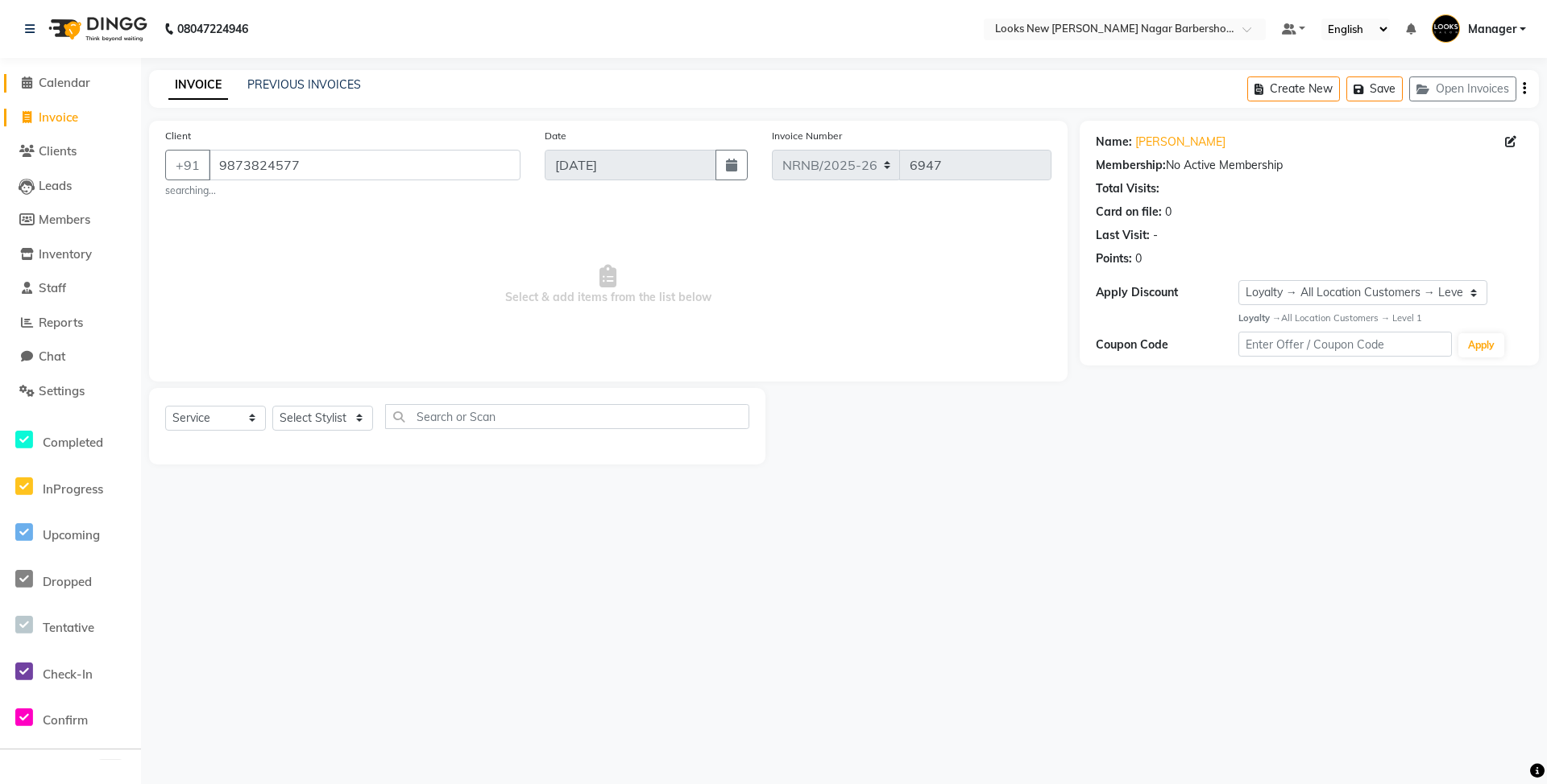
click at [86, 76] on span "Calendar" at bounding box center [65, 83] width 52 height 15
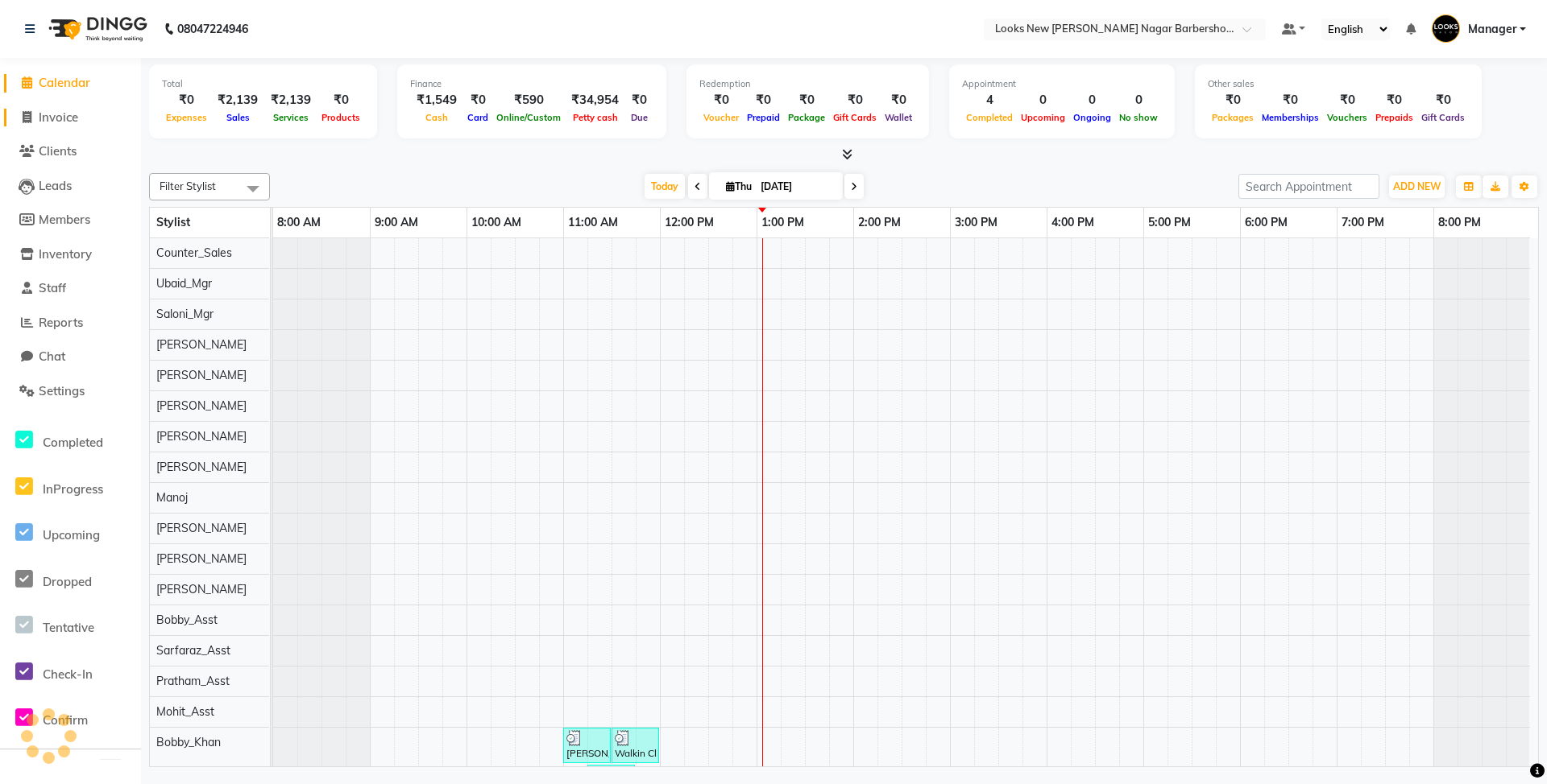
click at [49, 117] on span "Invoice" at bounding box center [58, 117] width 40 height 15
select select "service"
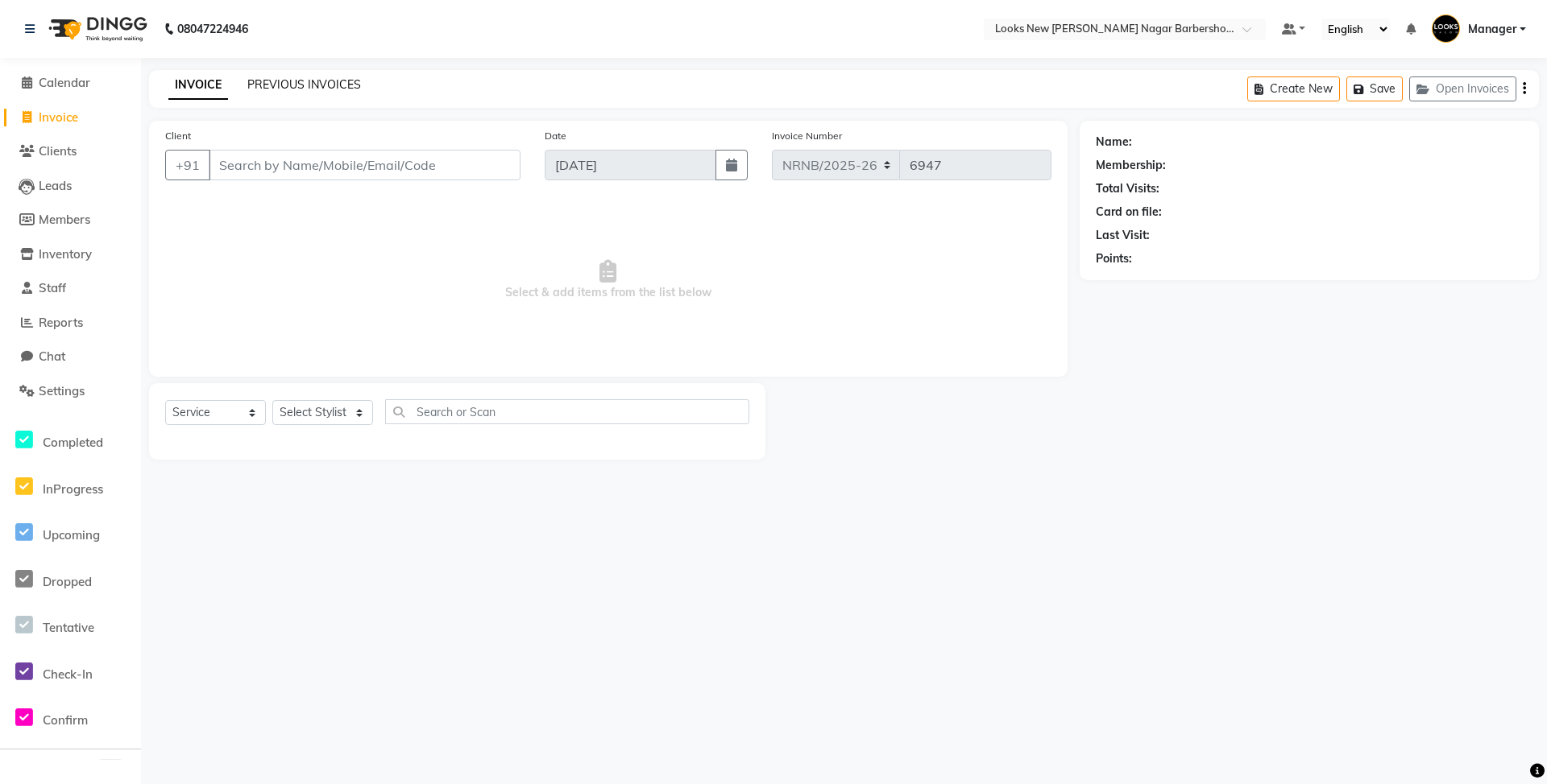
click at [332, 87] on link "PREVIOUS INVOICES" at bounding box center [304, 85] width 113 height 15
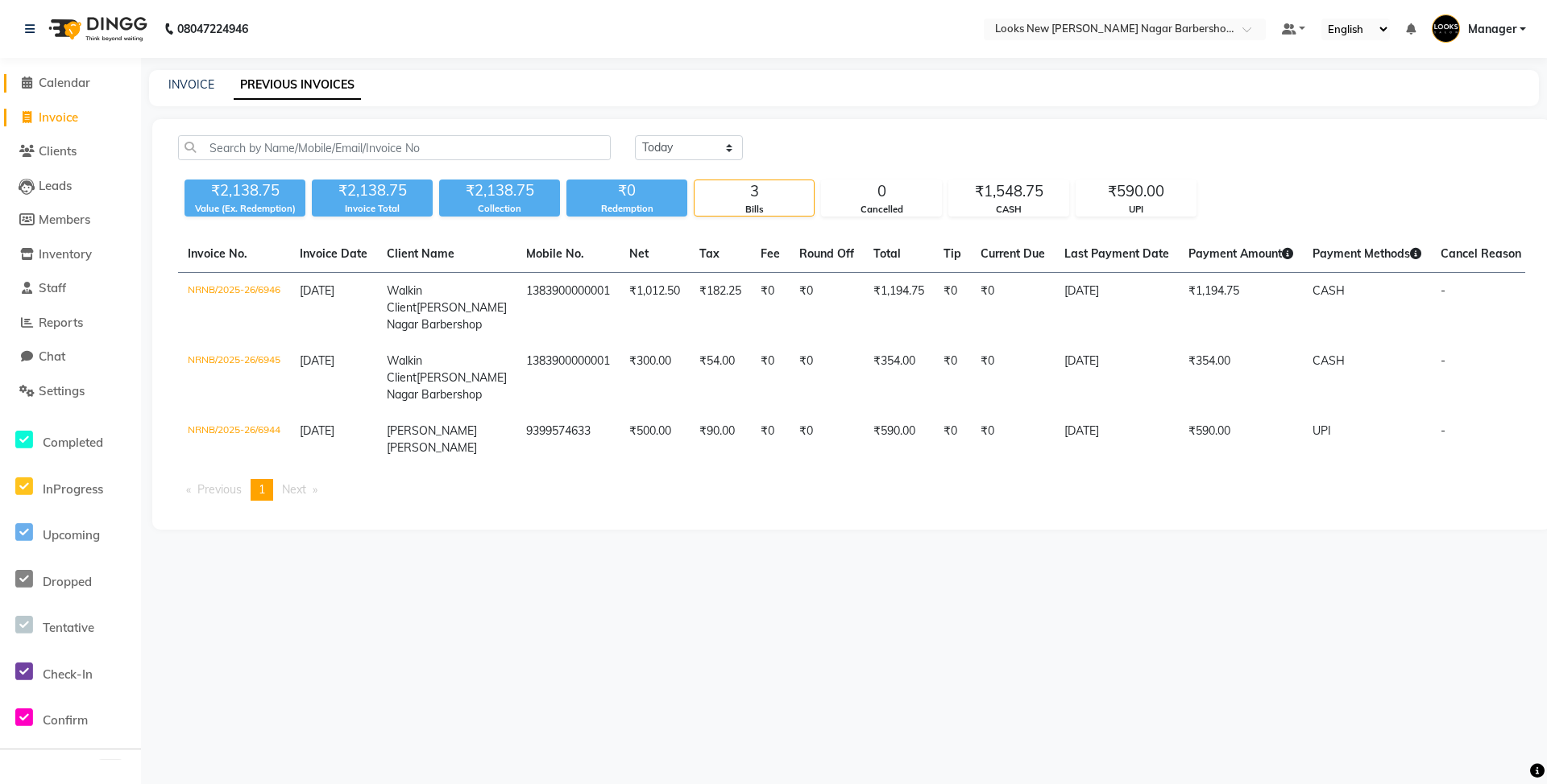
click at [74, 84] on span "Calendar" at bounding box center [65, 83] width 52 height 15
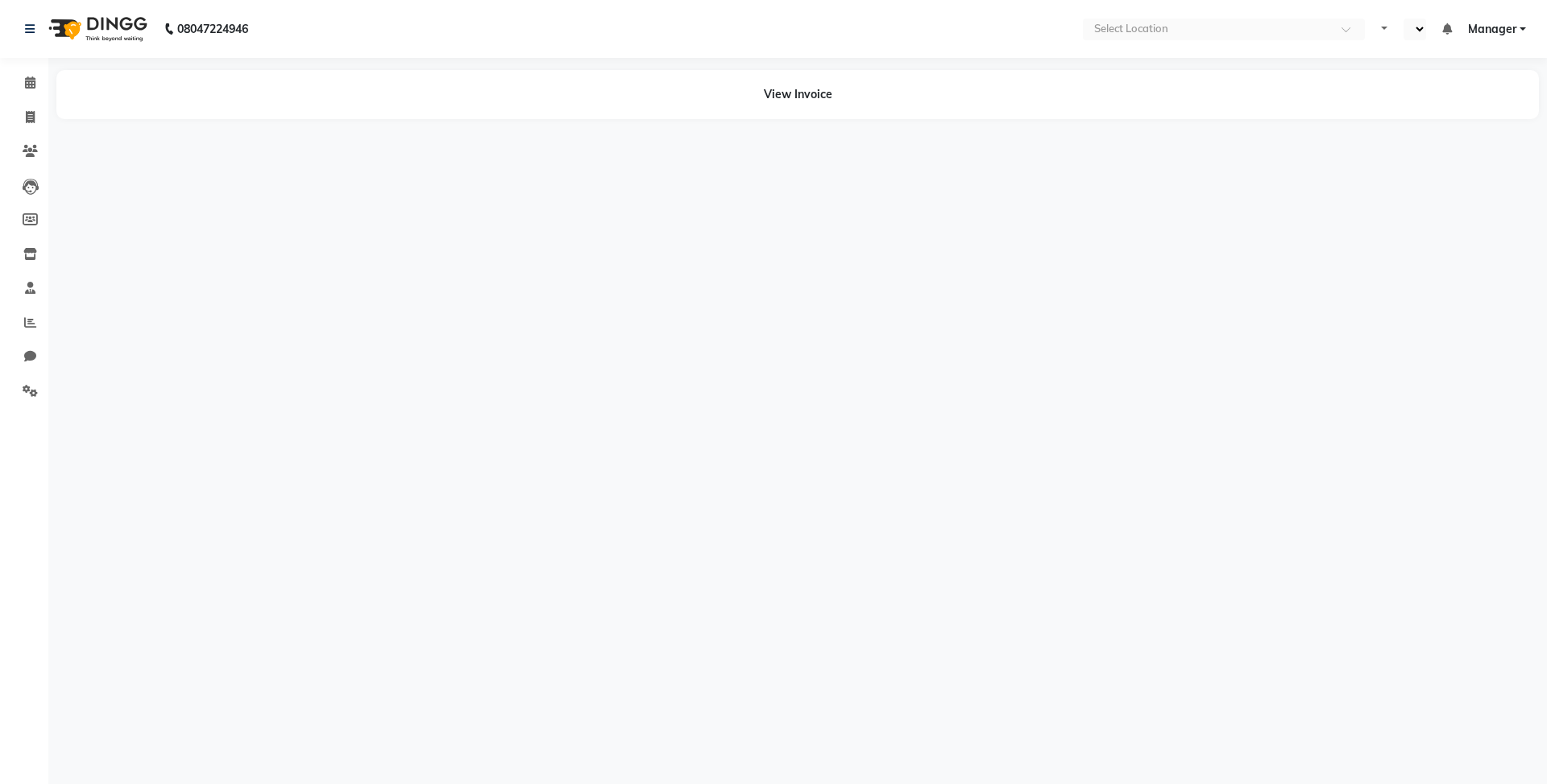
select select "en"
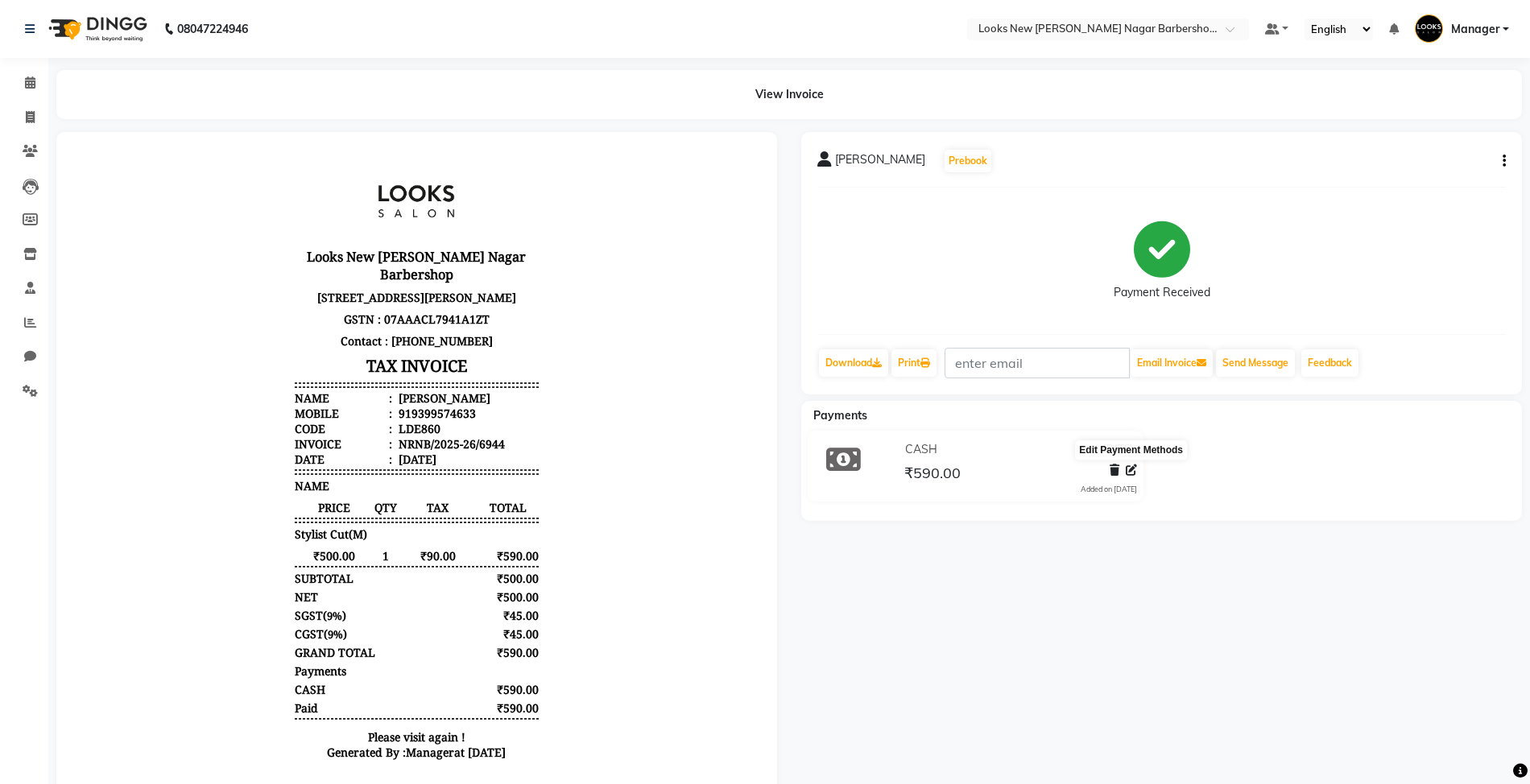
click at [1134, 475] on icon at bounding box center [1132, 470] width 11 height 11
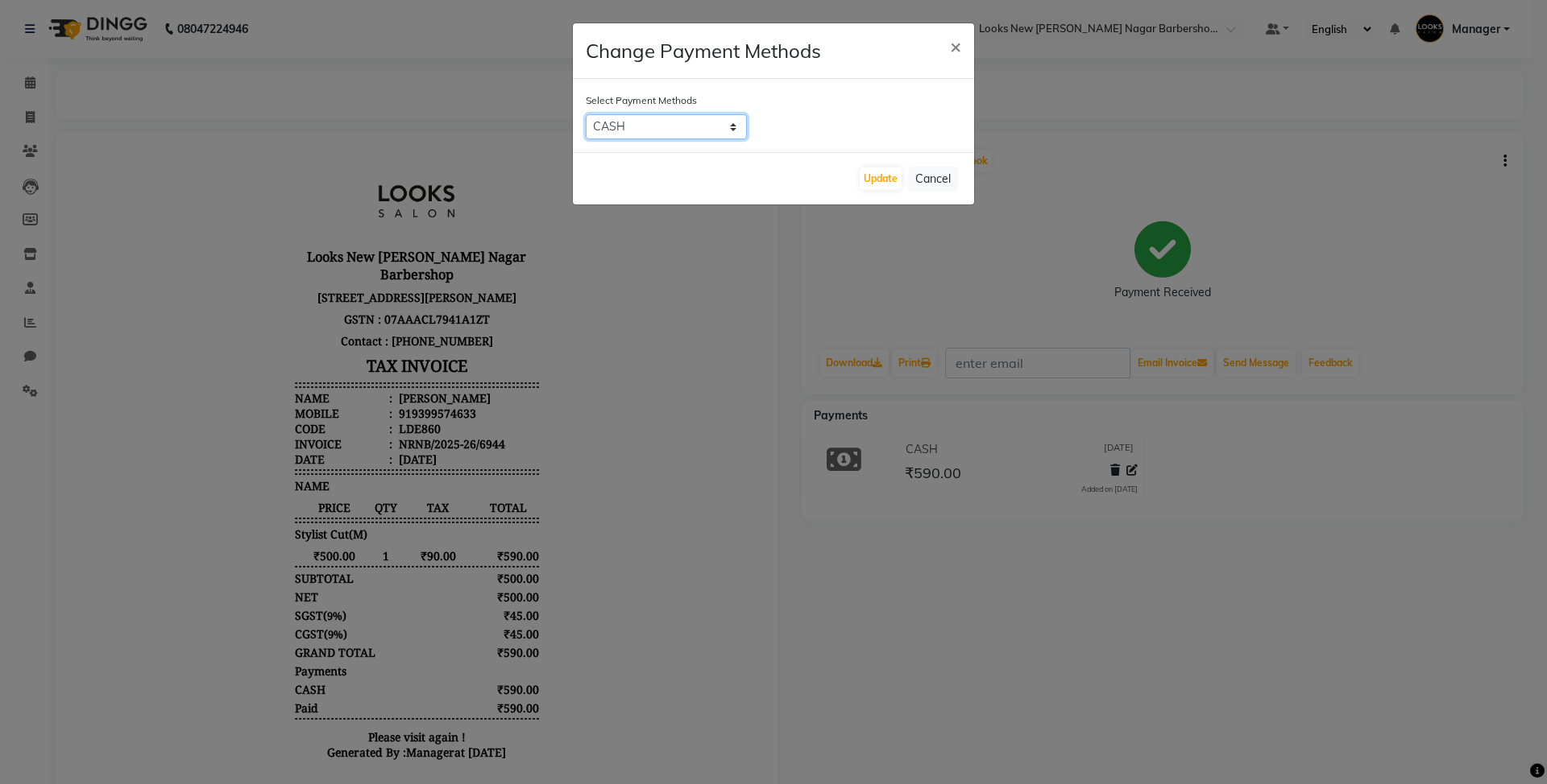
click at [732, 119] on select "UPI ONLINE CASH CARD" at bounding box center [666, 126] width 161 height 25
select select "8"
click at [586, 114] on select "UPI ONLINE CASH CARD" at bounding box center [666, 126] width 161 height 25
click at [880, 177] on button "Update" at bounding box center [881, 179] width 42 height 23
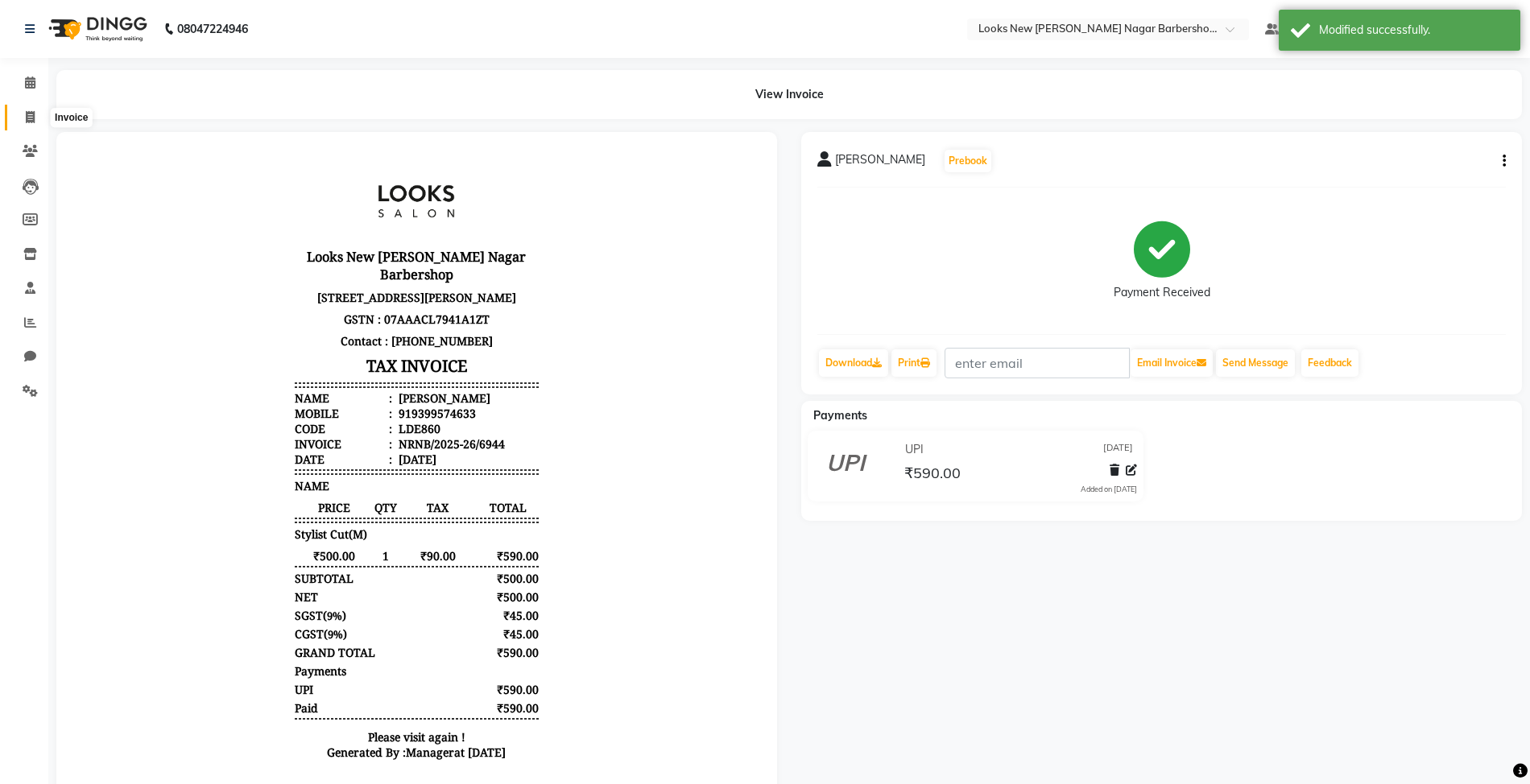
click at [29, 120] on icon at bounding box center [30, 117] width 9 height 12
select select "service"
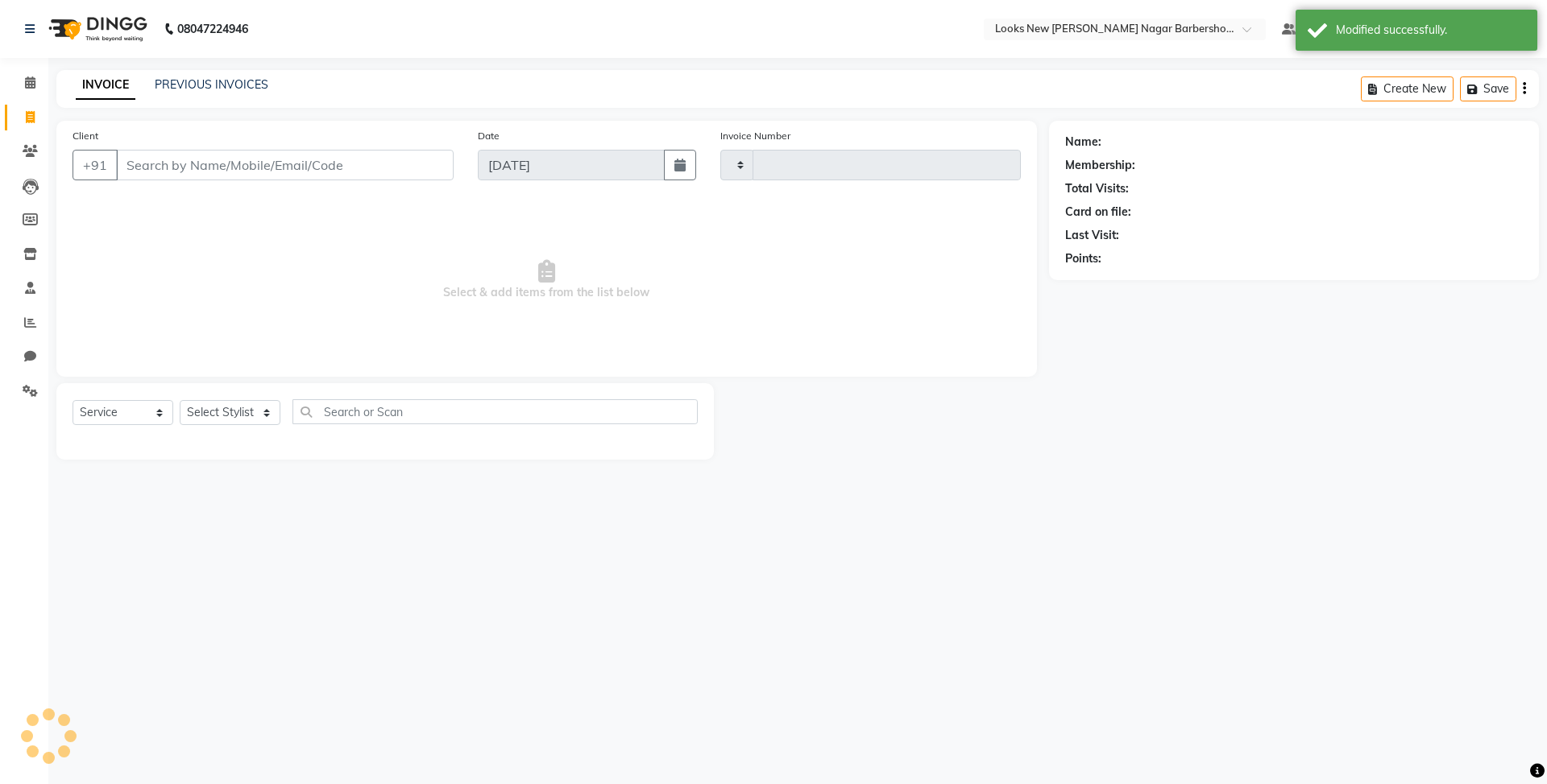
type input "6945"
select select "8705"
click at [206, 85] on link "PREVIOUS INVOICES" at bounding box center [211, 85] width 113 height 15
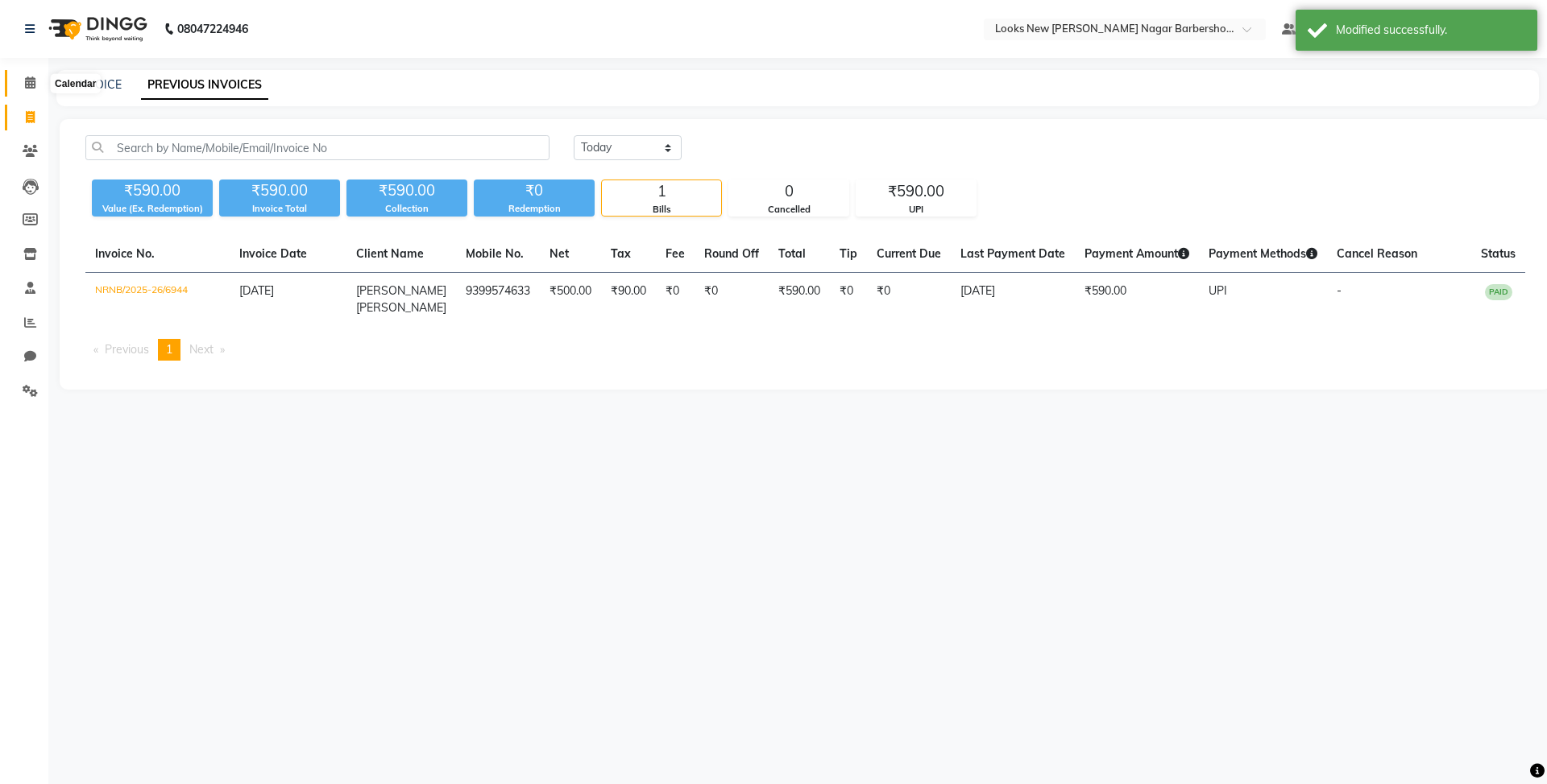
click at [28, 87] on icon at bounding box center [30, 83] width 11 height 12
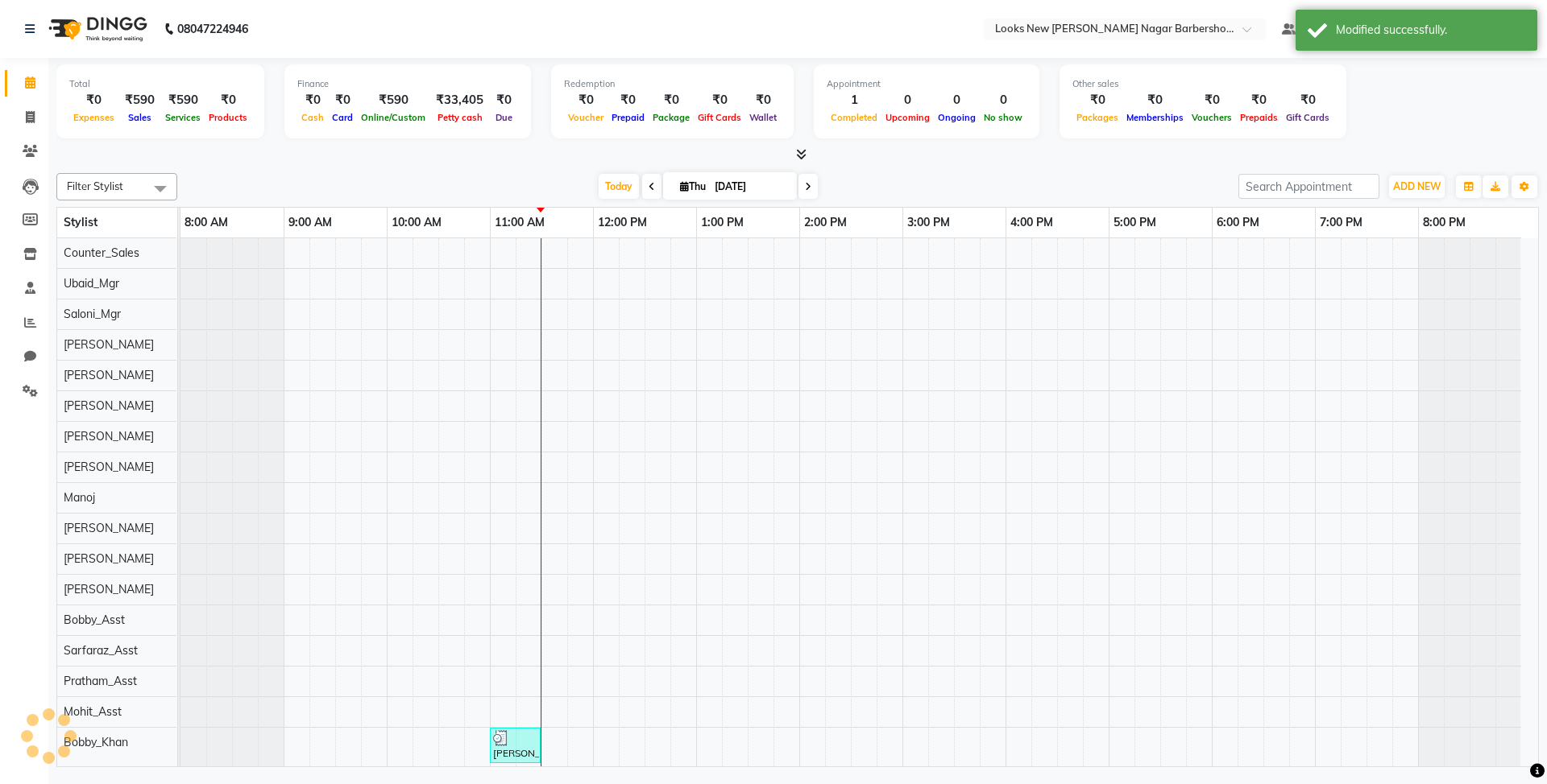
click at [45, 113] on li "Invoice" at bounding box center [24, 117] width 49 height 35
click at [30, 117] on icon at bounding box center [30, 117] width 9 height 12
select select "service"
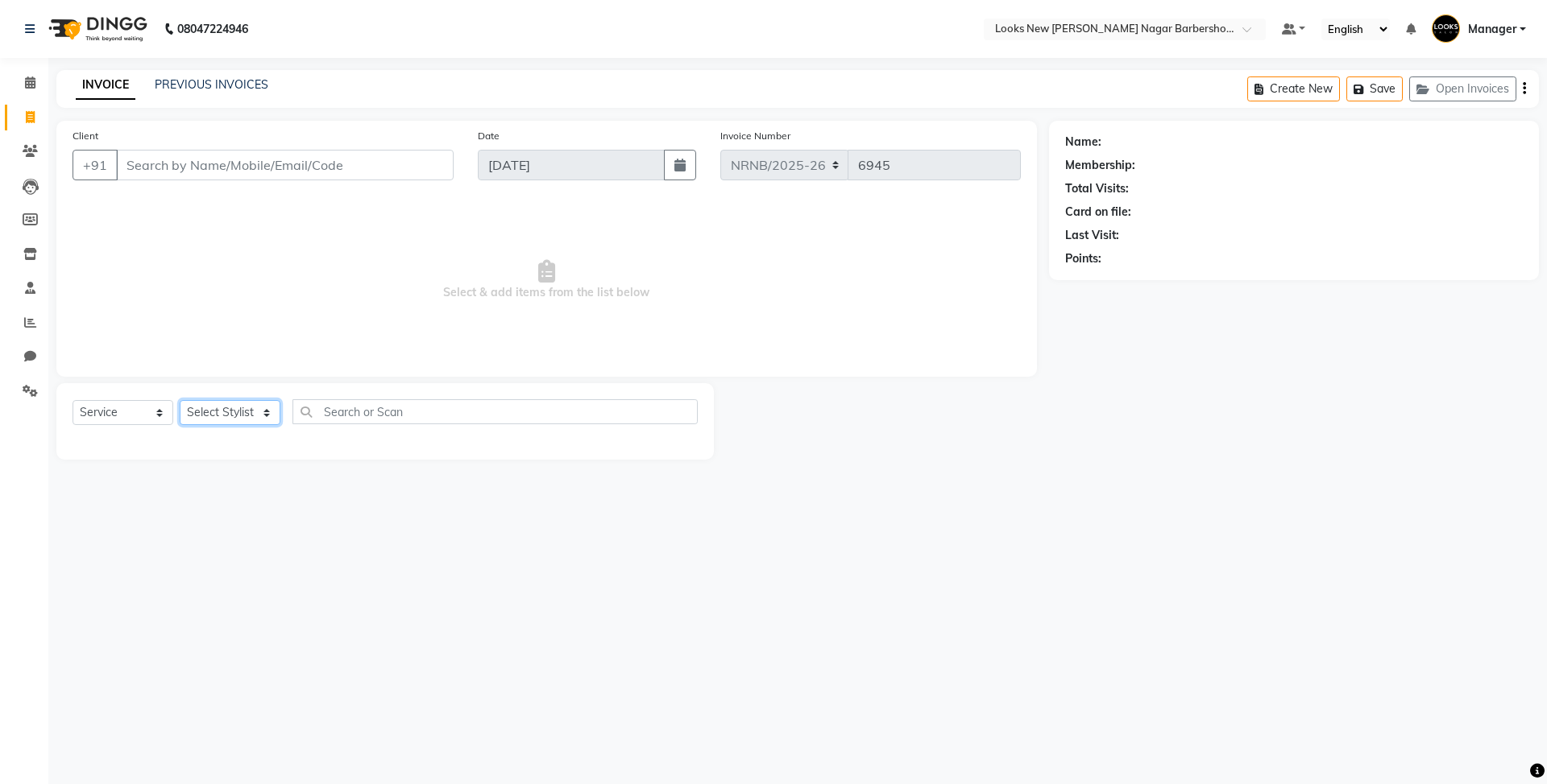
click at [260, 413] on select "Select Stylist Aakash_Pdct Afsar Ahmed Ashmita Ayesha Bobby_Asst Bobby_Khan Cou…" at bounding box center [230, 413] width 100 height 25
select select "87354"
click at [180, 400] on select "Select Stylist Aakash_Pdct Afsar Ahmed Ashmita Ayesha Bobby_Asst Bobby_Khan Cou…" at bounding box center [230, 413] width 100 height 25
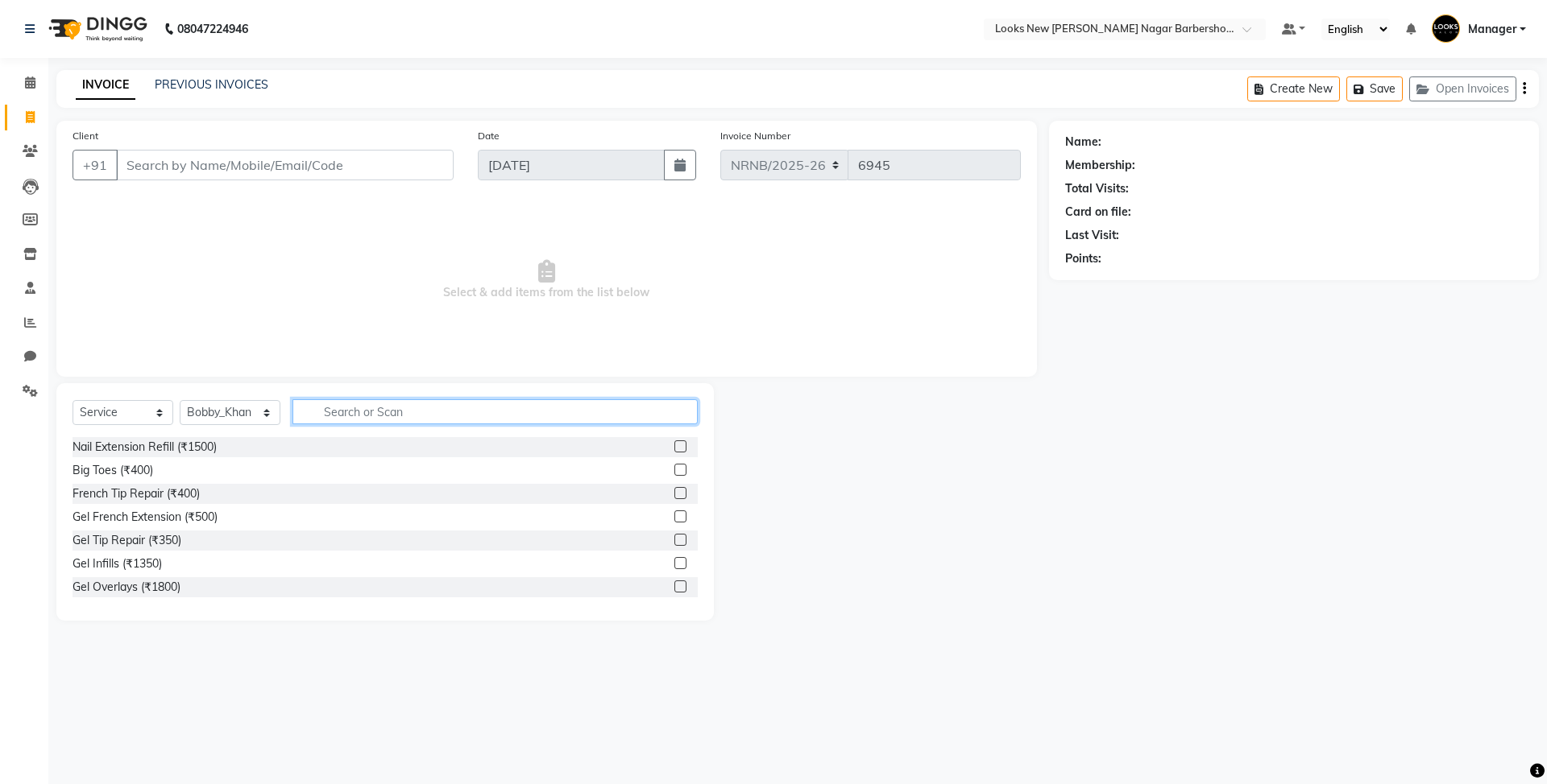
click at [332, 417] on input "text" at bounding box center [495, 412] width 406 height 25
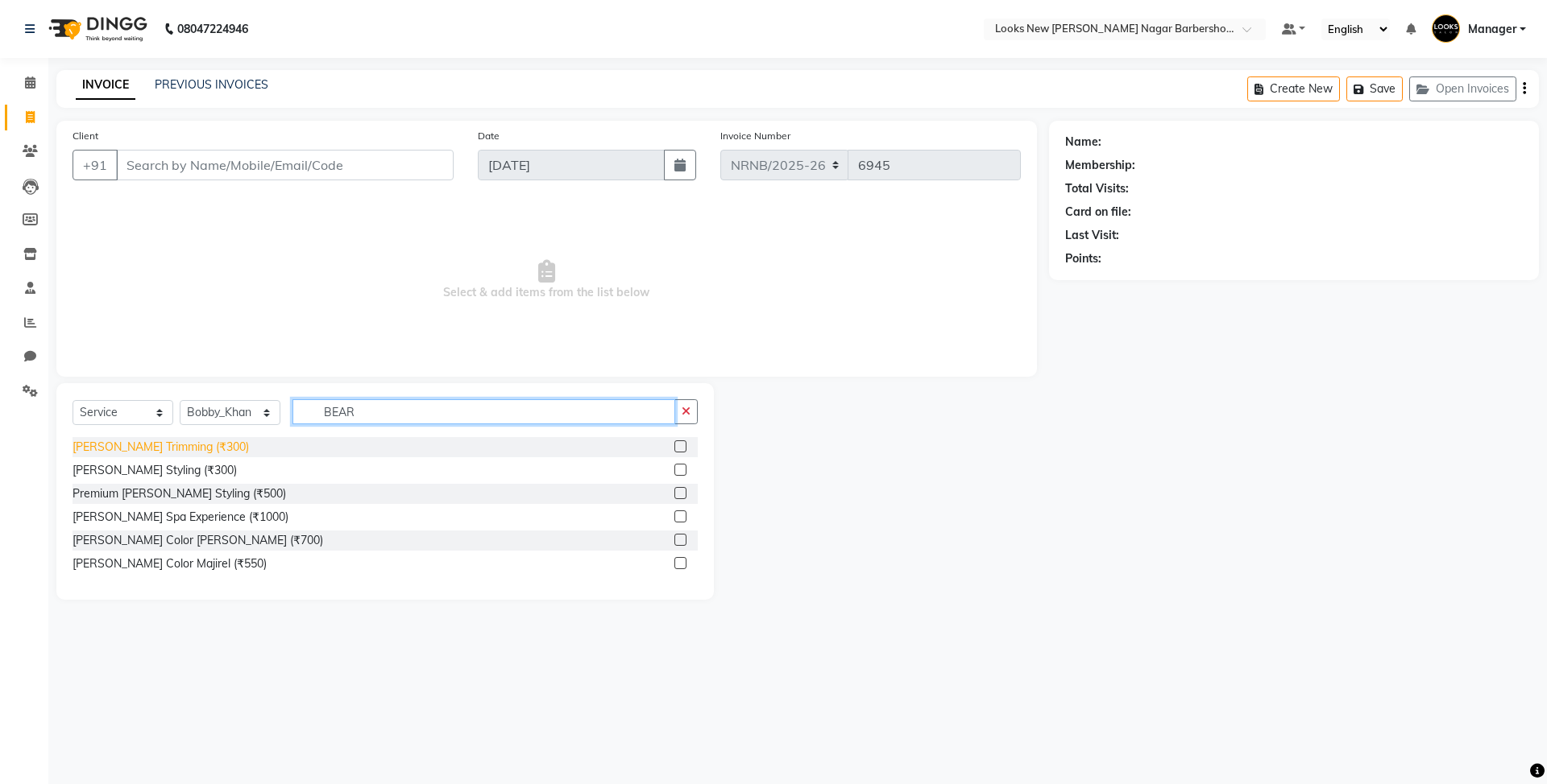
type input "BEAR"
click at [129, 448] on div "Beard Trimming (₹300)" at bounding box center [161, 447] width 176 height 17
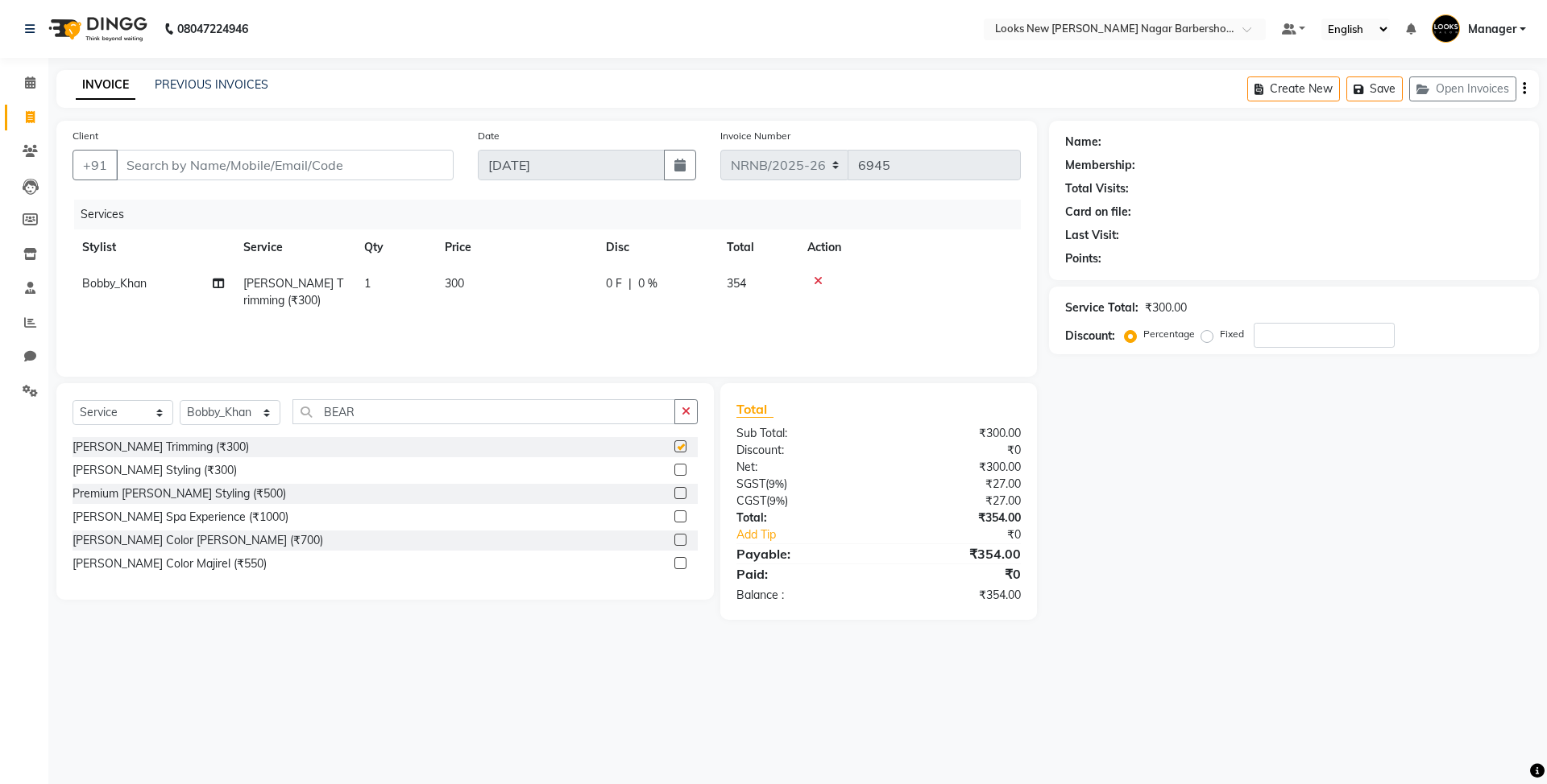
checkbox input "false"
click at [227, 159] on input "Client" at bounding box center [284, 165] width 338 height 31
type input "R"
type input "0"
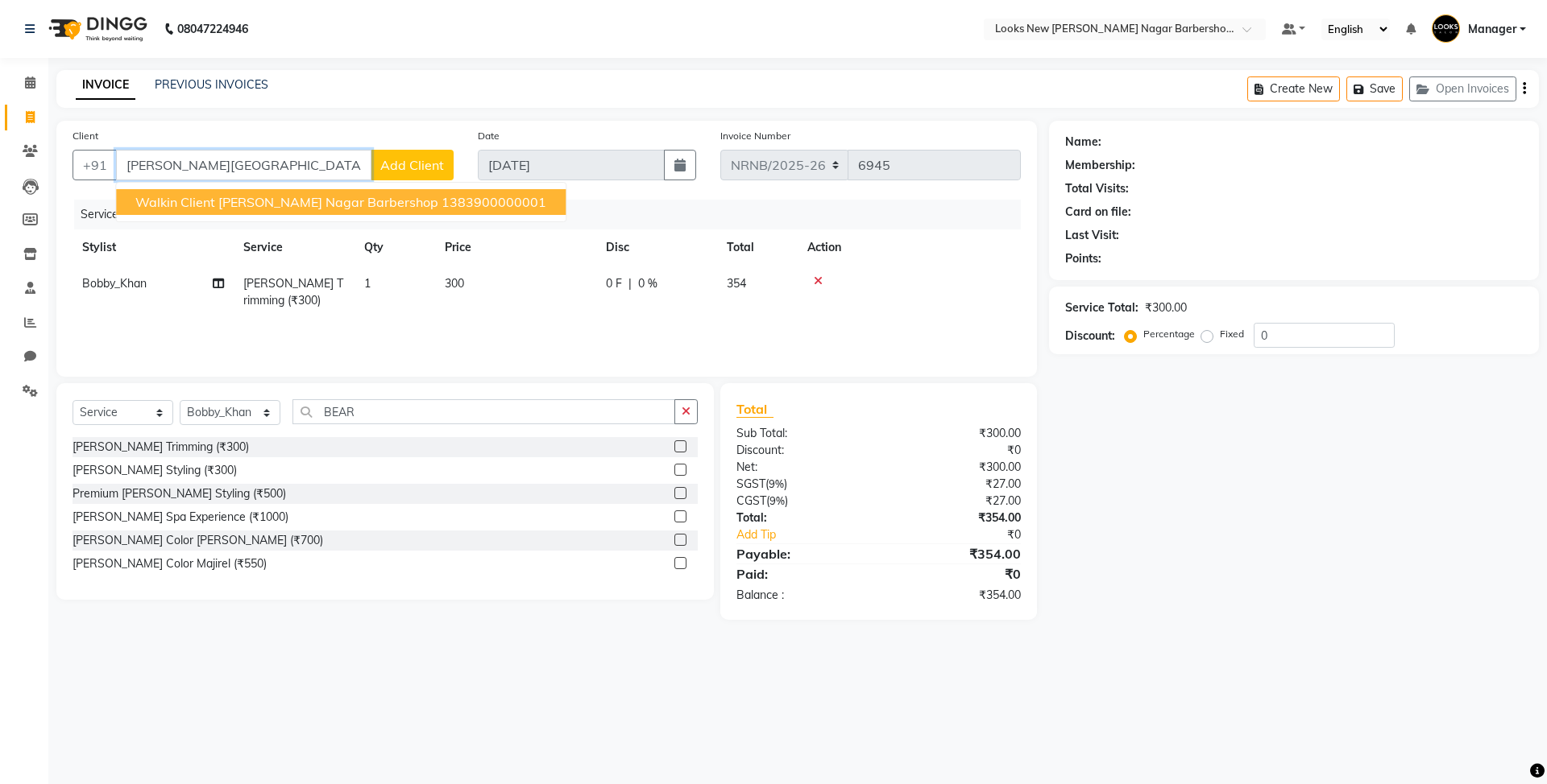
click at [441, 198] on ngb-highlight "1383900000001" at bounding box center [493, 202] width 104 height 16
type input "1383900000001"
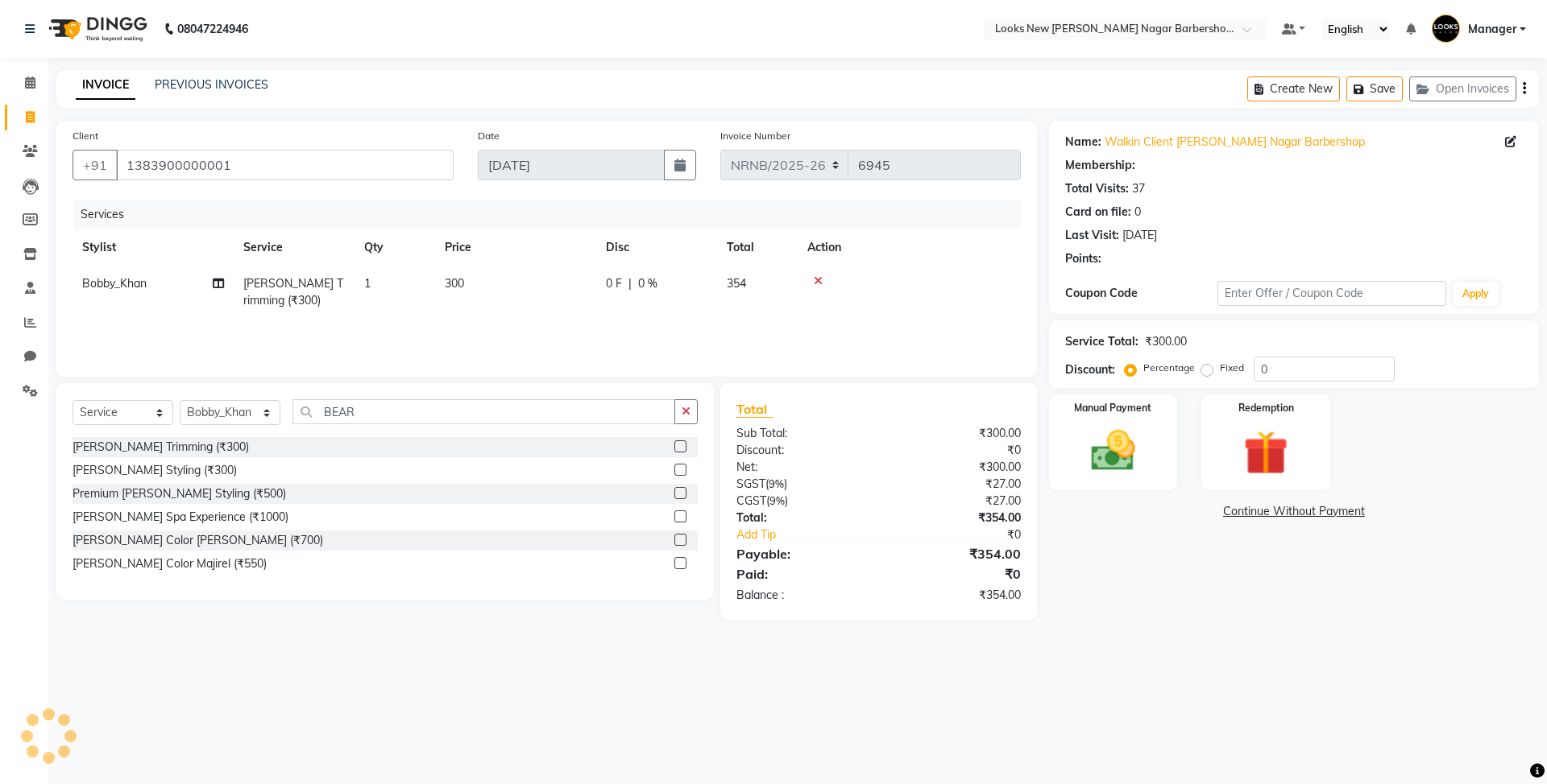
select select "1: Object"
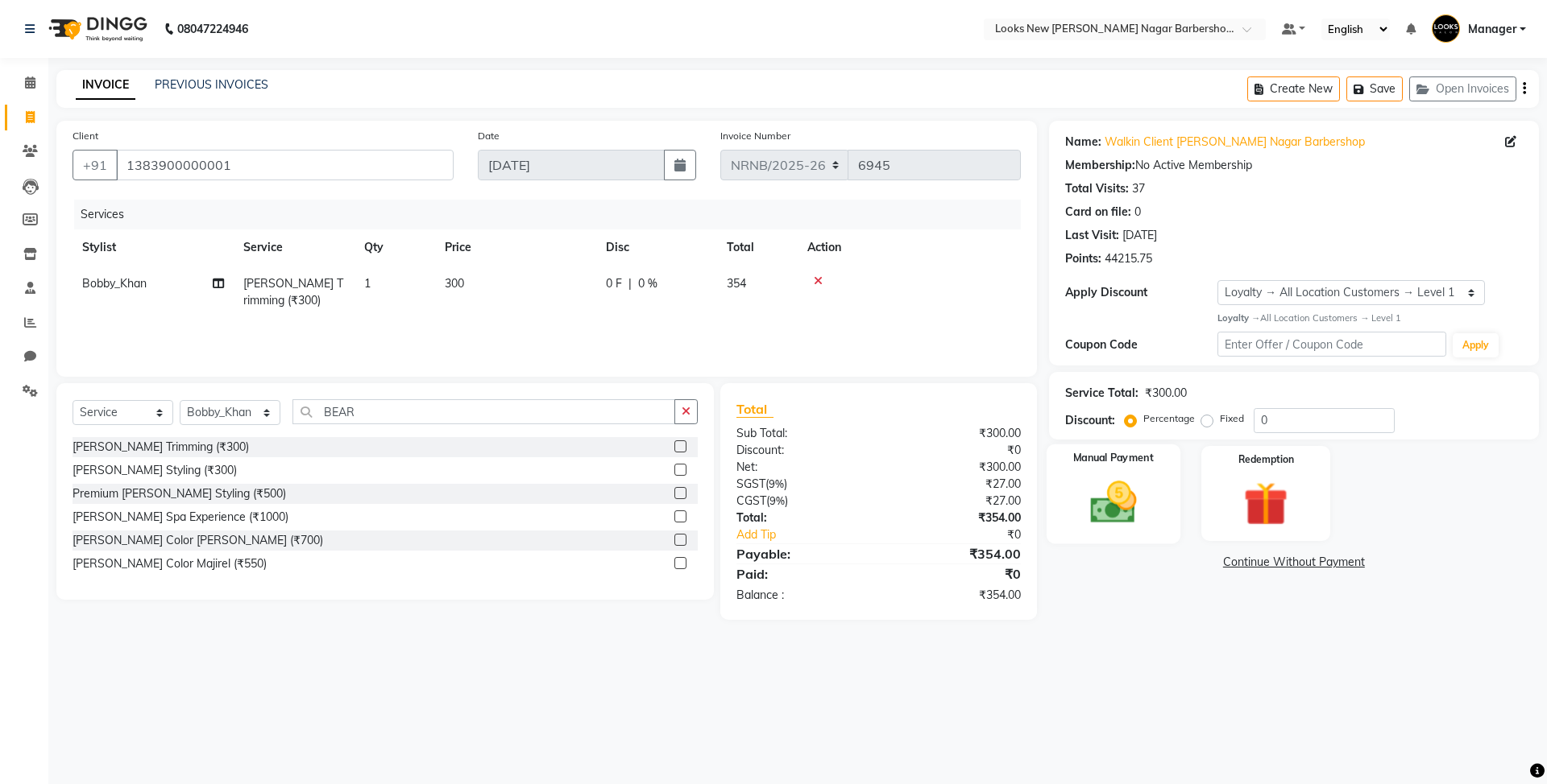
click at [1129, 519] on img at bounding box center [1113, 502] width 75 height 53
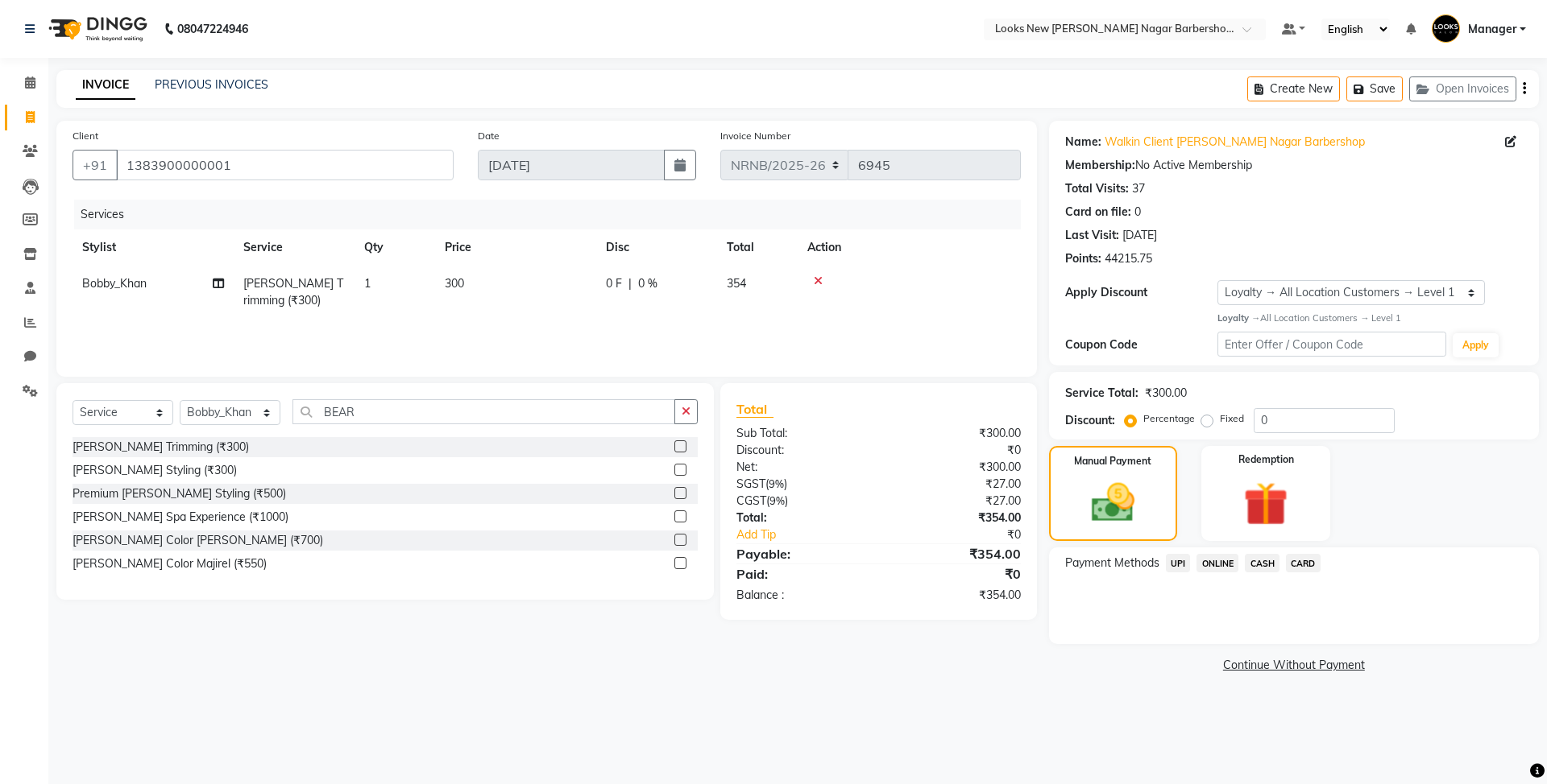
click at [1257, 564] on span "CASH" at bounding box center [1262, 563] width 35 height 19
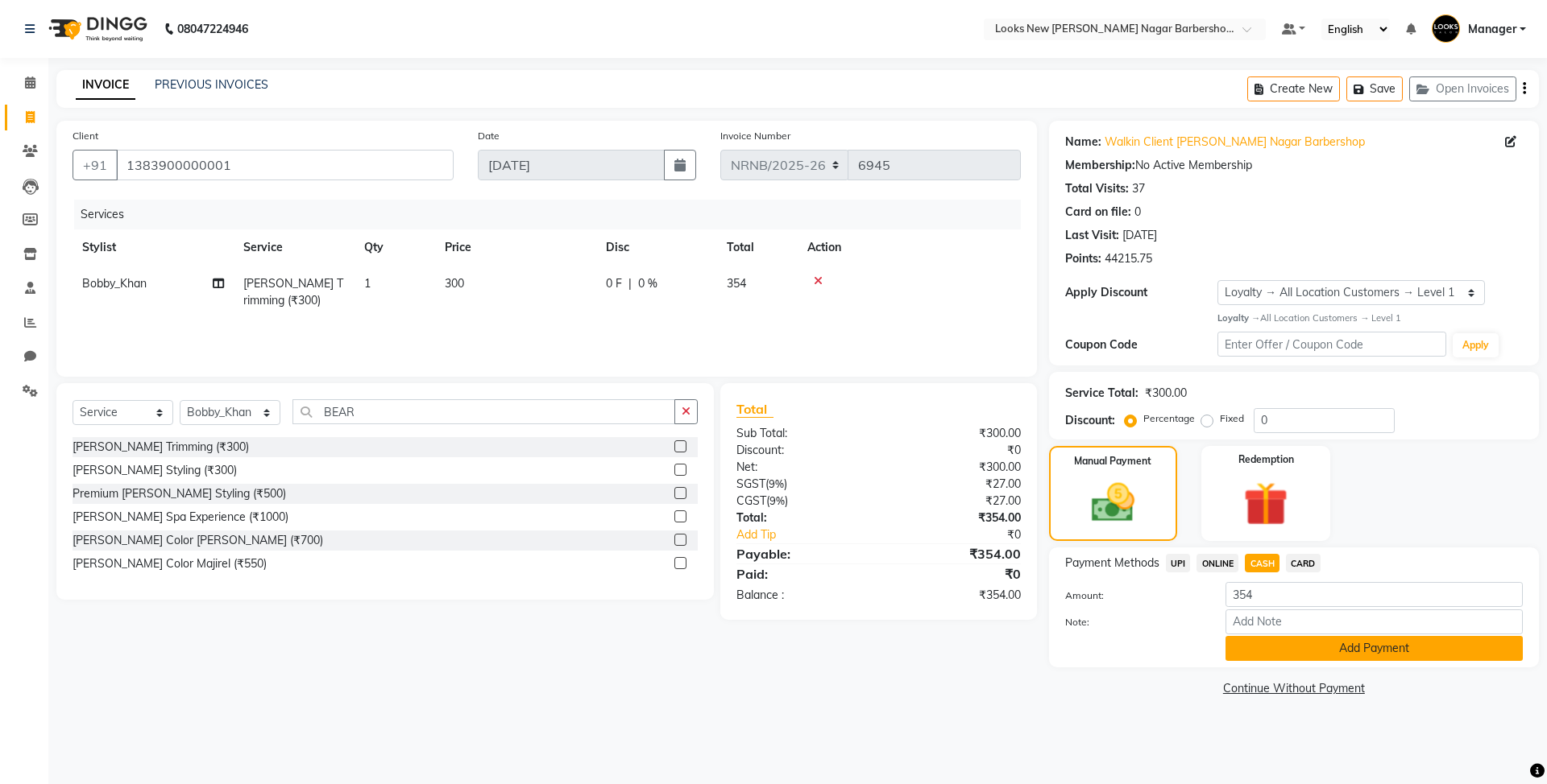
click at [1261, 645] on button "Add Payment" at bounding box center [1374, 648] width 297 height 25
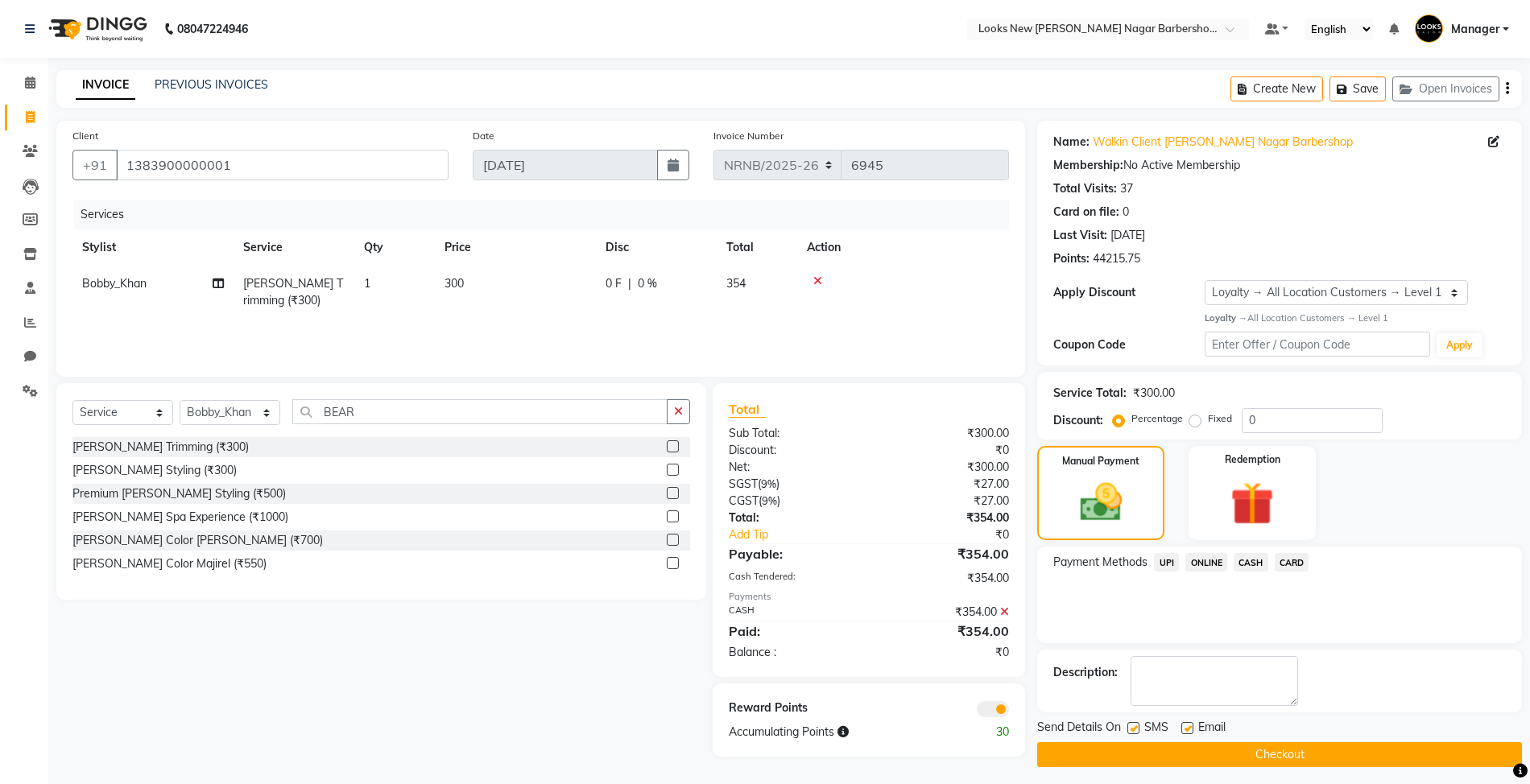
click at [1150, 756] on button "Checkout" at bounding box center [1279, 755] width 485 height 25
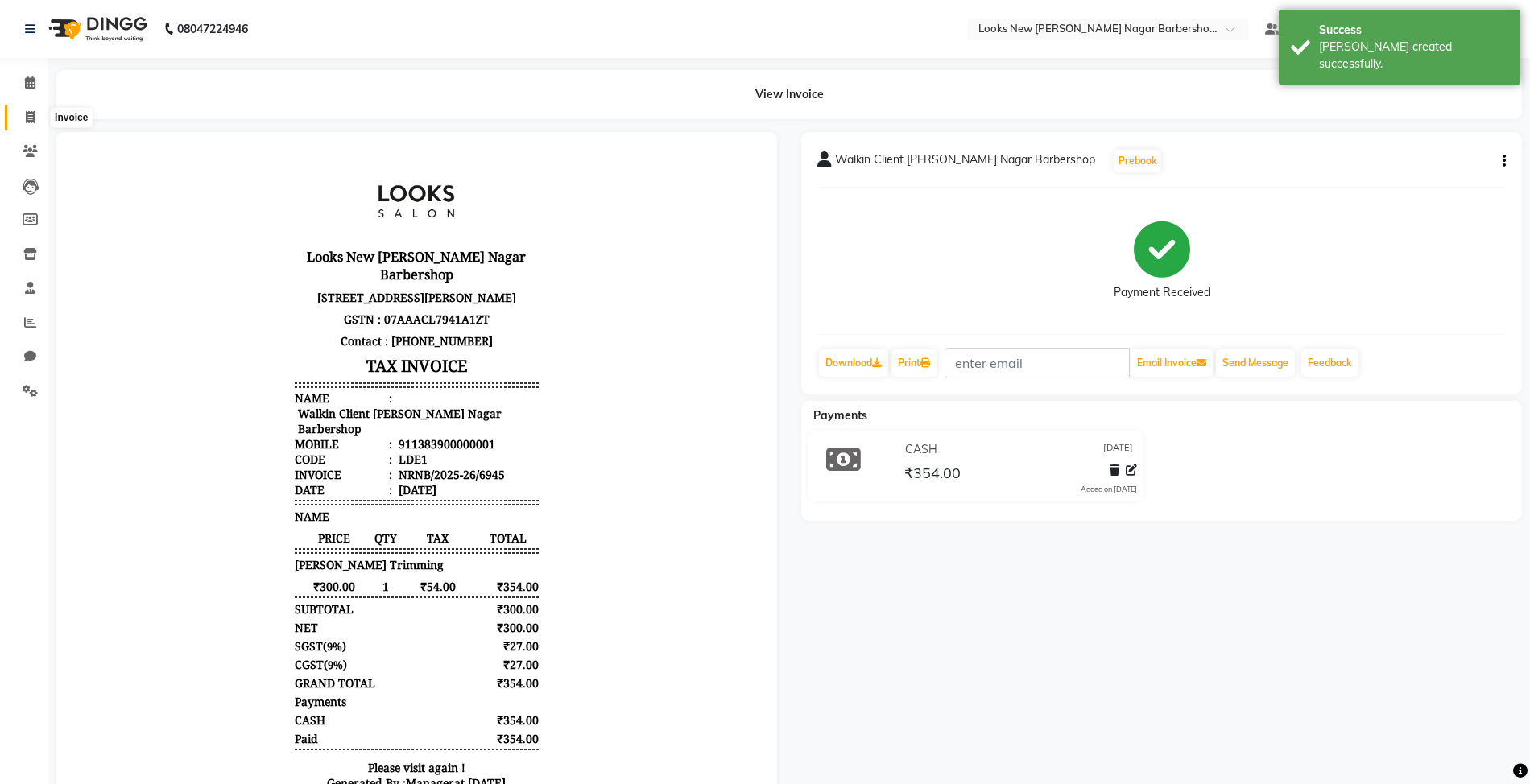
click at [29, 111] on icon at bounding box center [30, 117] width 9 height 12
select select "service"
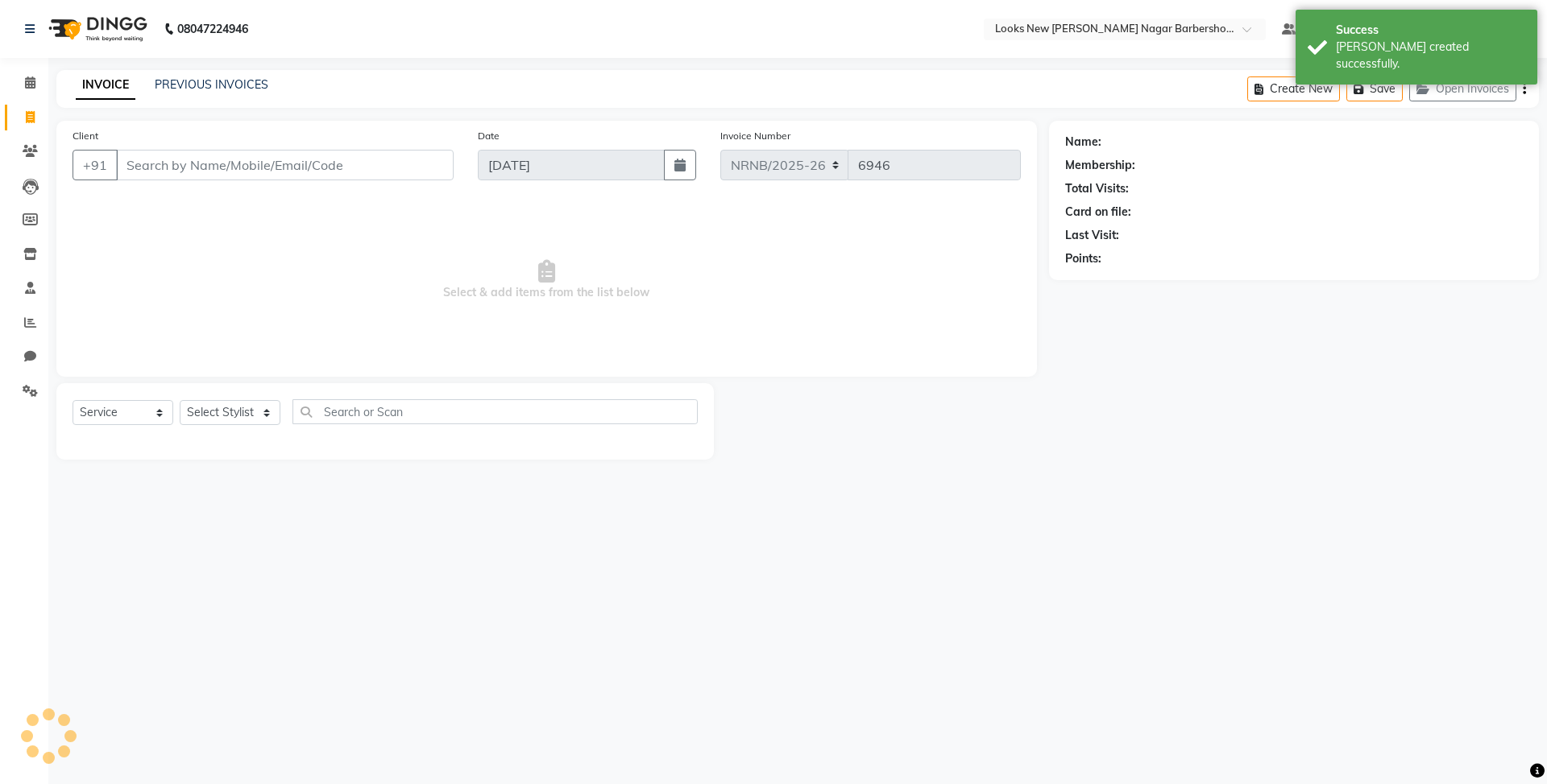
click at [388, 172] on input "Client" at bounding box center [284, 165] width 338 height 31
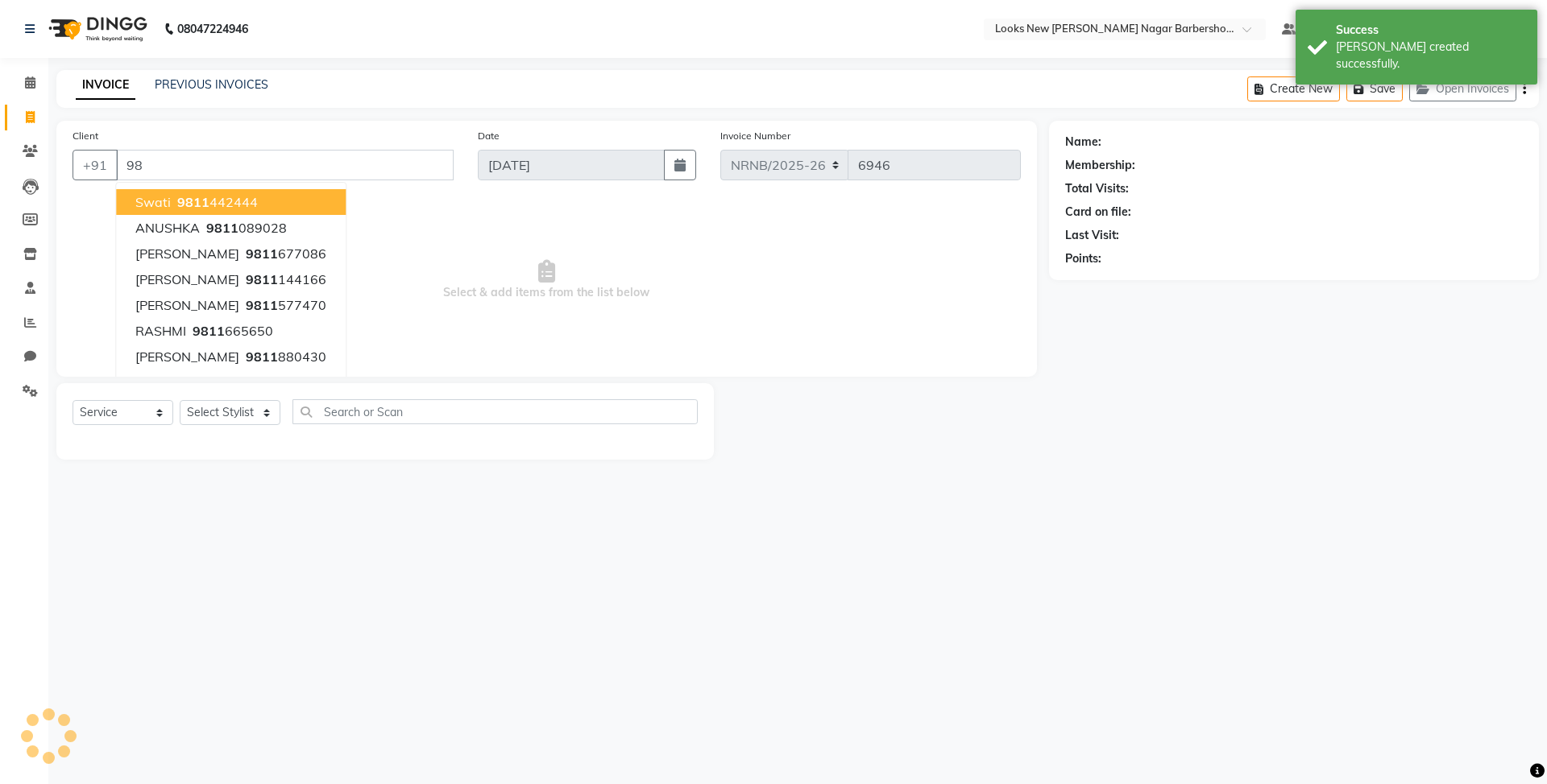
type input "9"
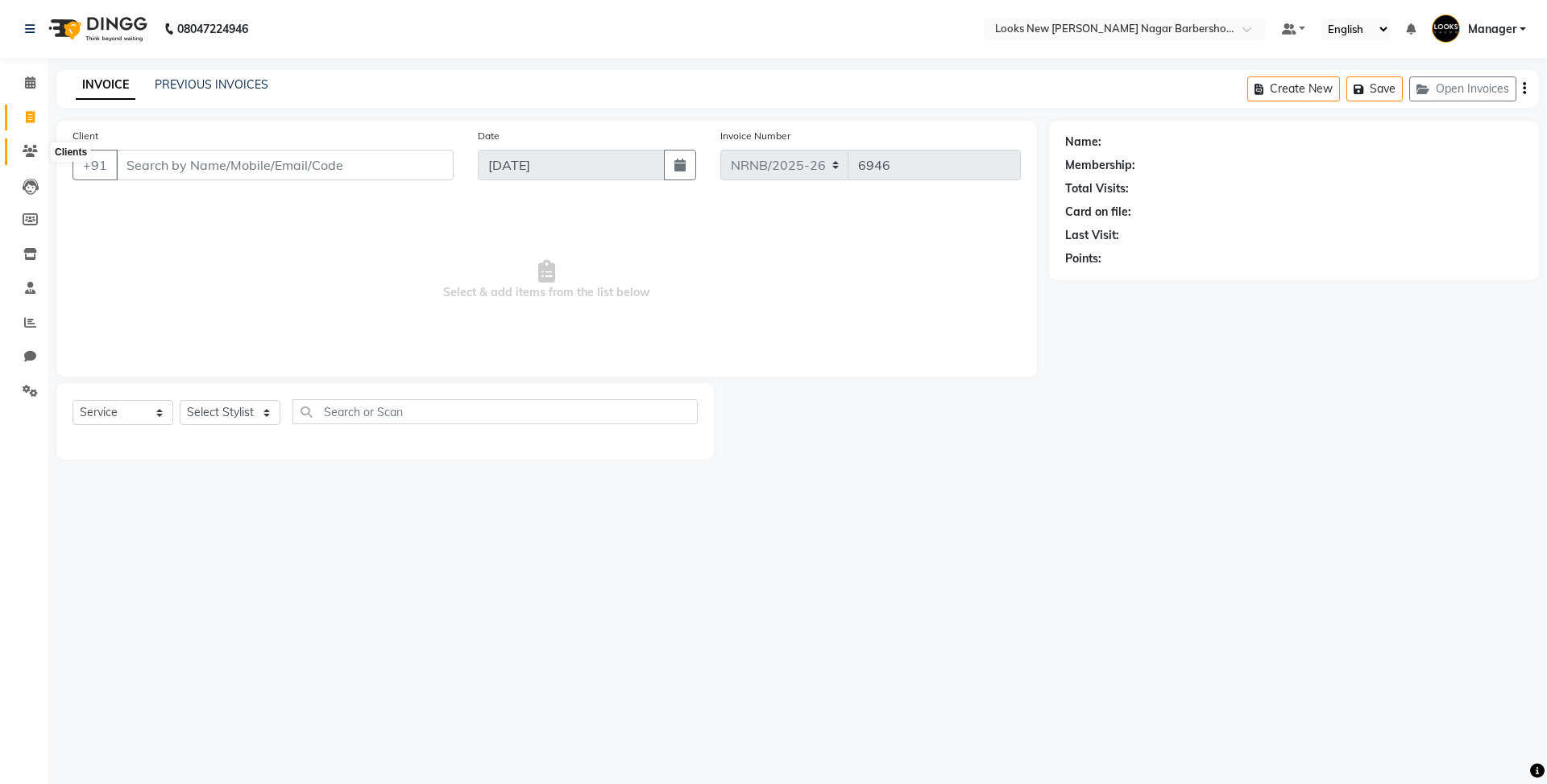
click at [34, 150] on icon at bounding box center [30, 150] width 15 height 12
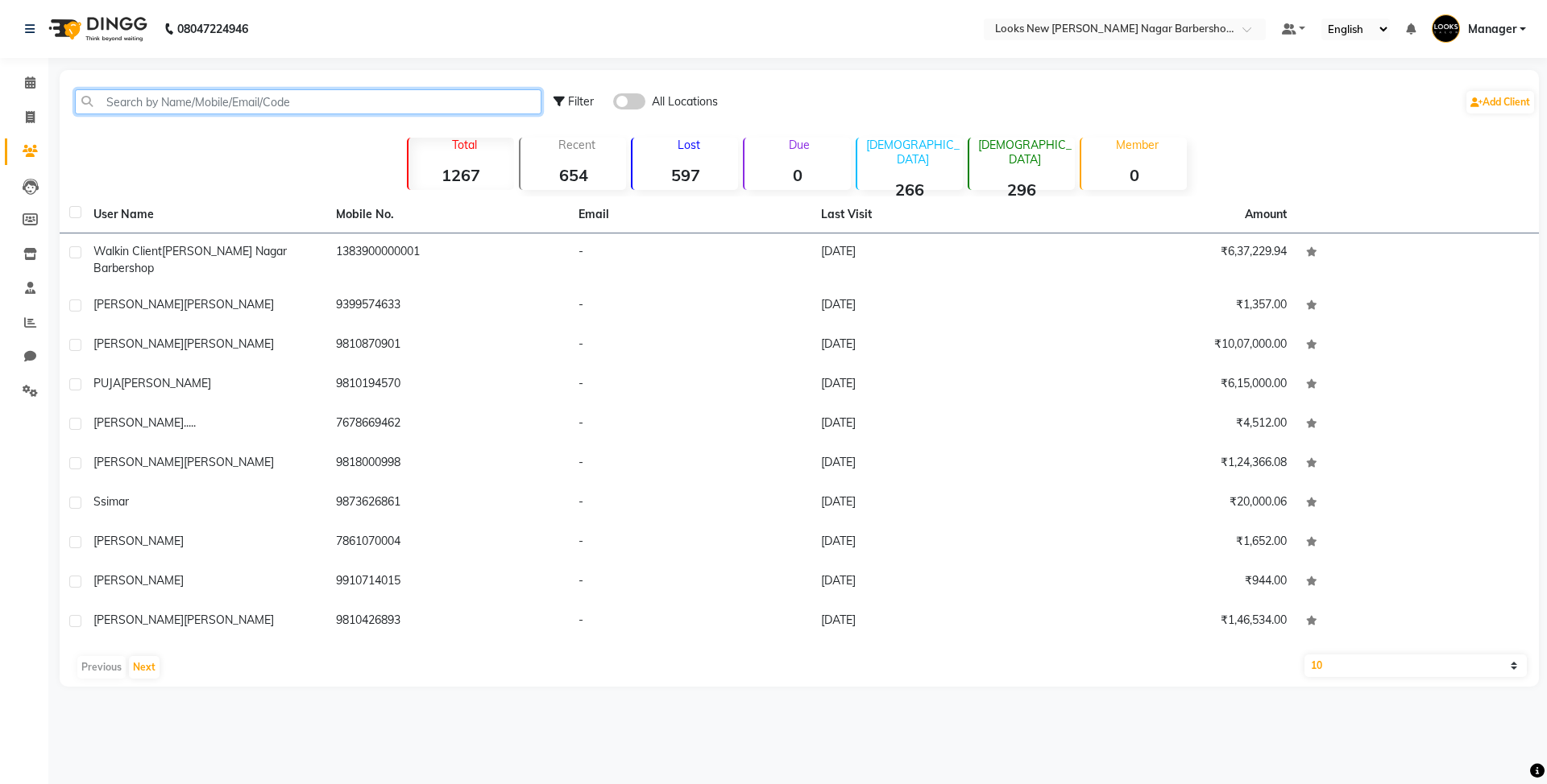
click at [155, 103] on input "text" at bounding box center [308, 101] width 466 height 25
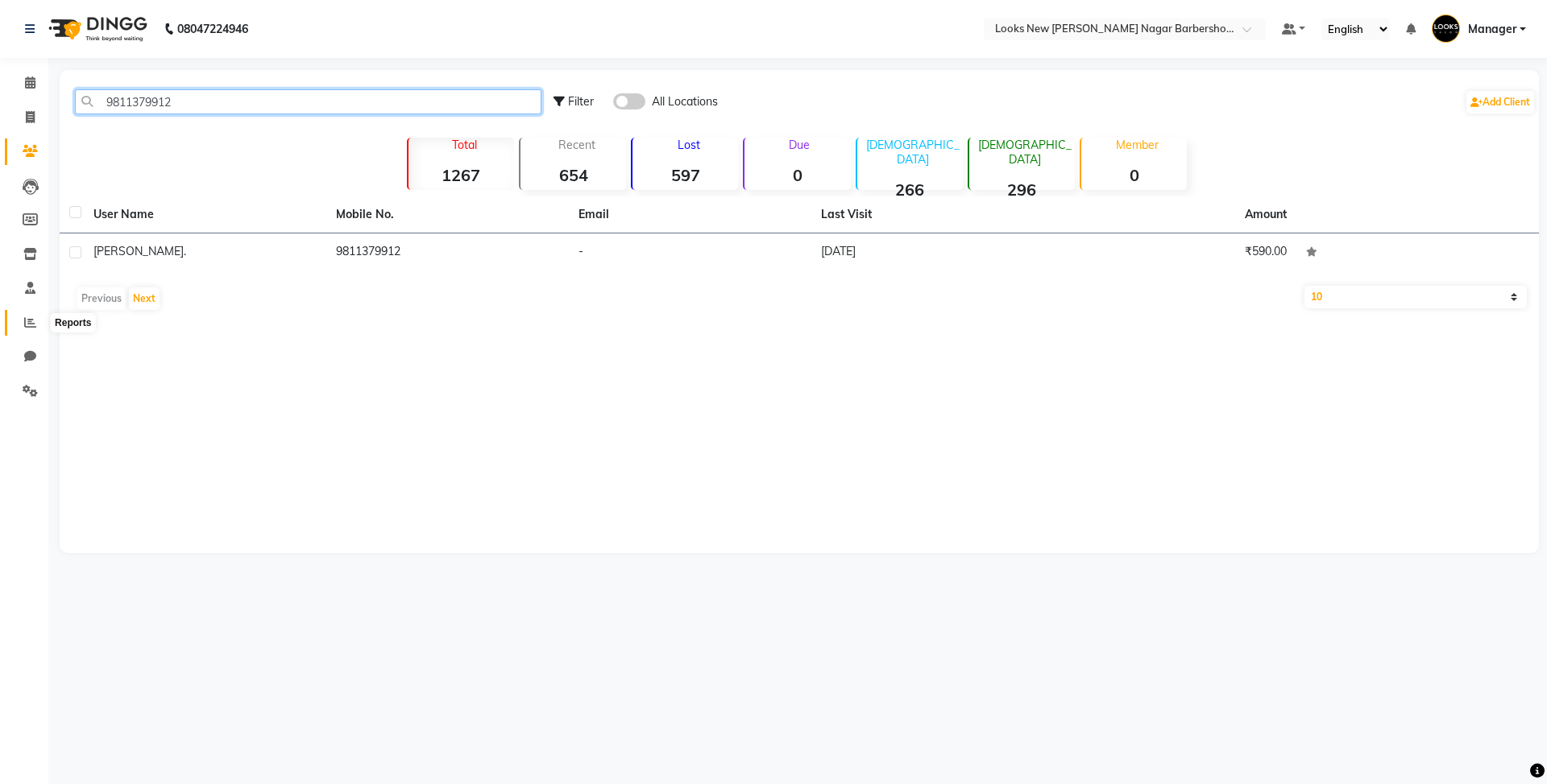
type input "9811379912"
click at [26, 323] on icon at bounding box center [30, 322] width 12 height 12
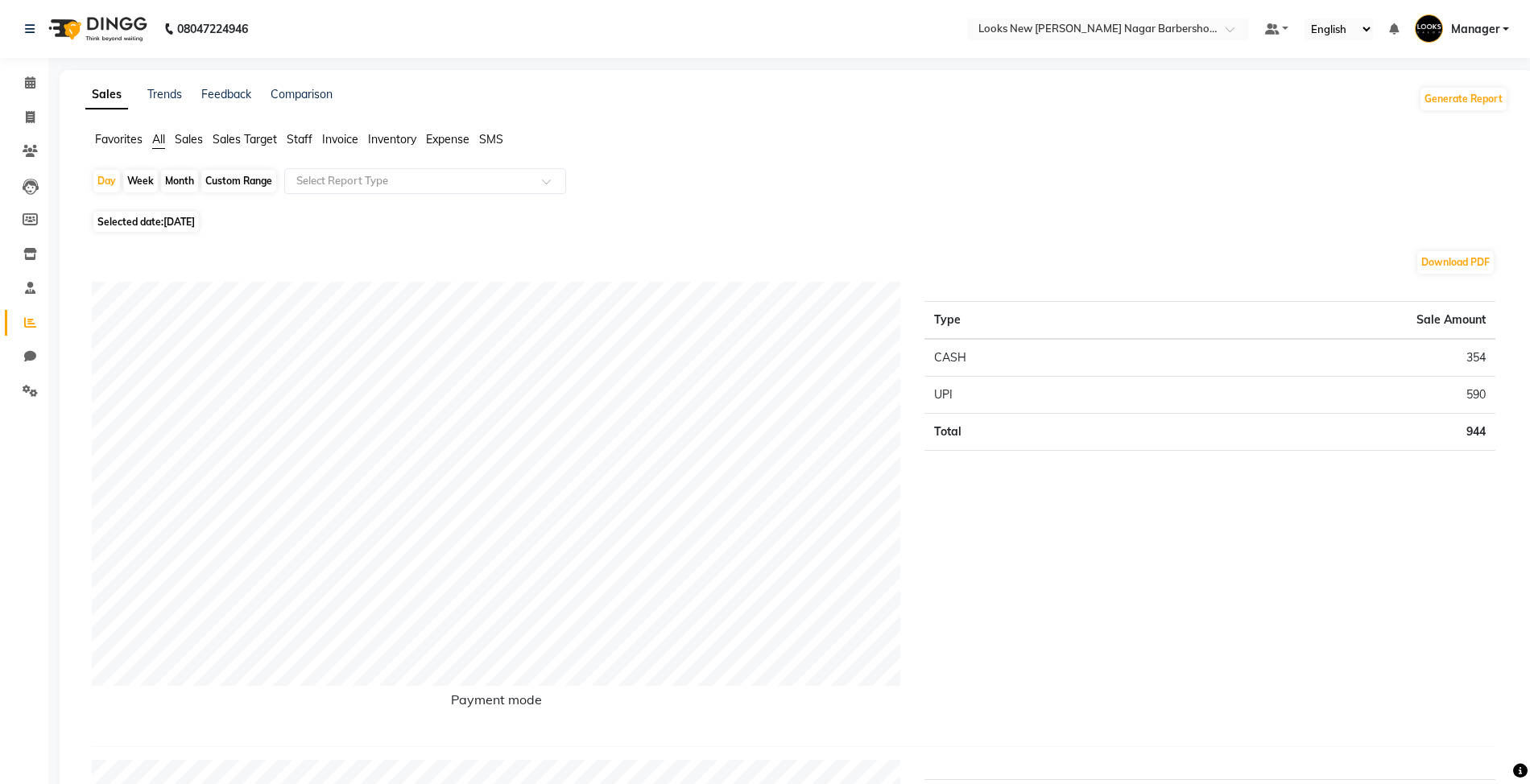
click at [290, 137] on span "Staff" at bounding box center [299, 139] width 26 height 15
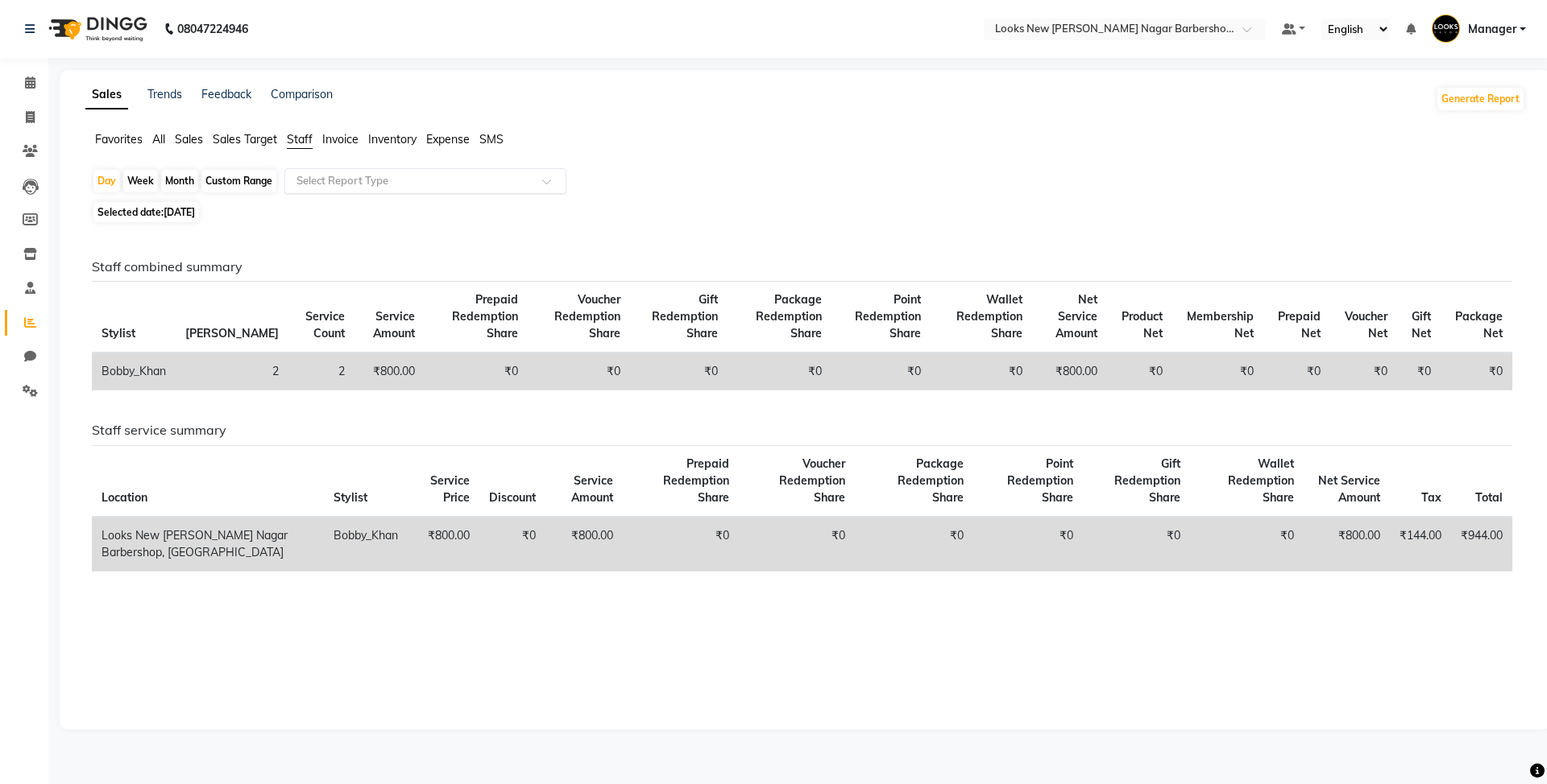
click at [325, 179] on input "text" at bounding box center [409, 181] width 232 height 16
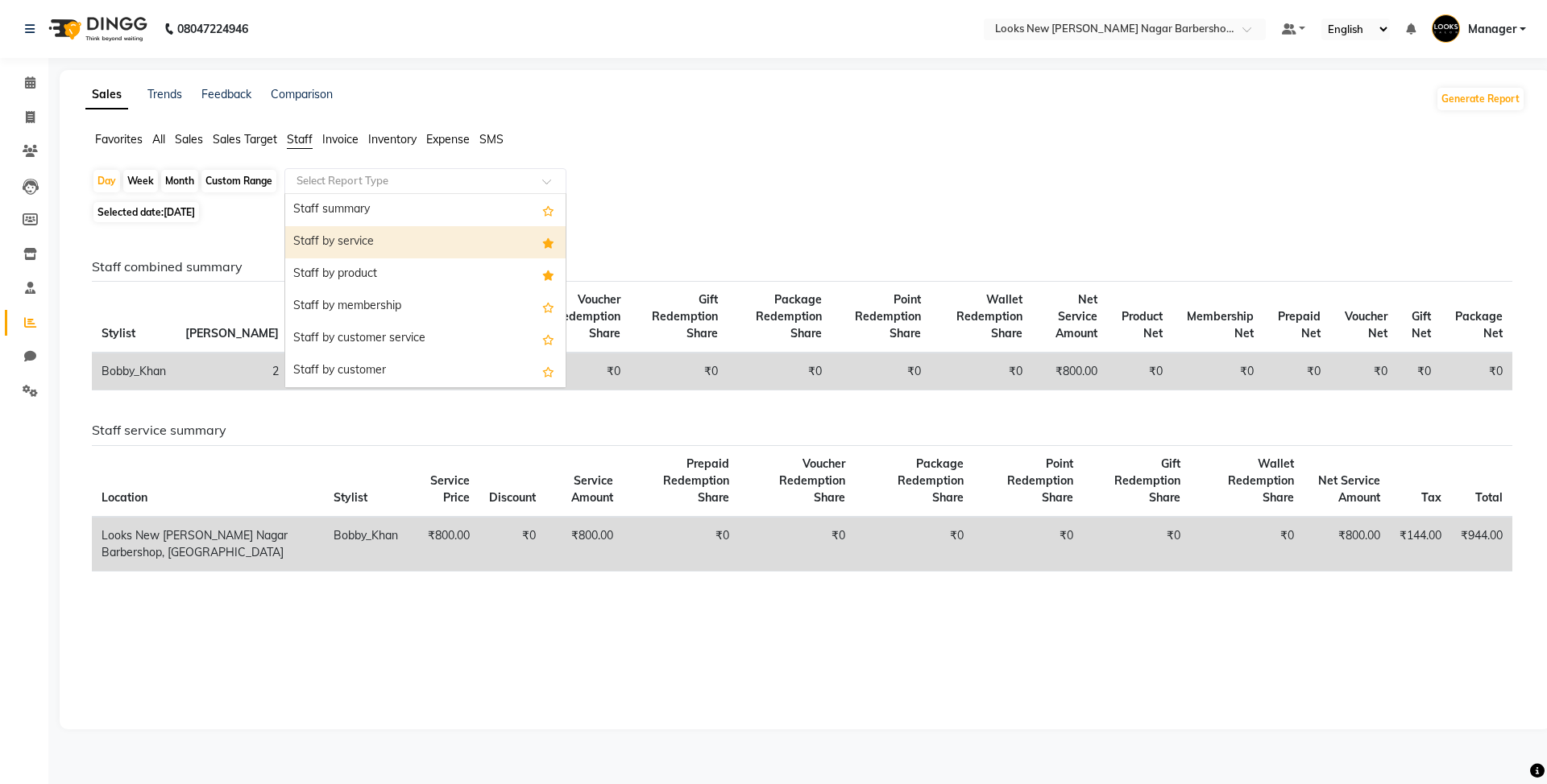
click at [335, 235] on div "Staff by service" at bounding box center [425, 243] width 280 height 32
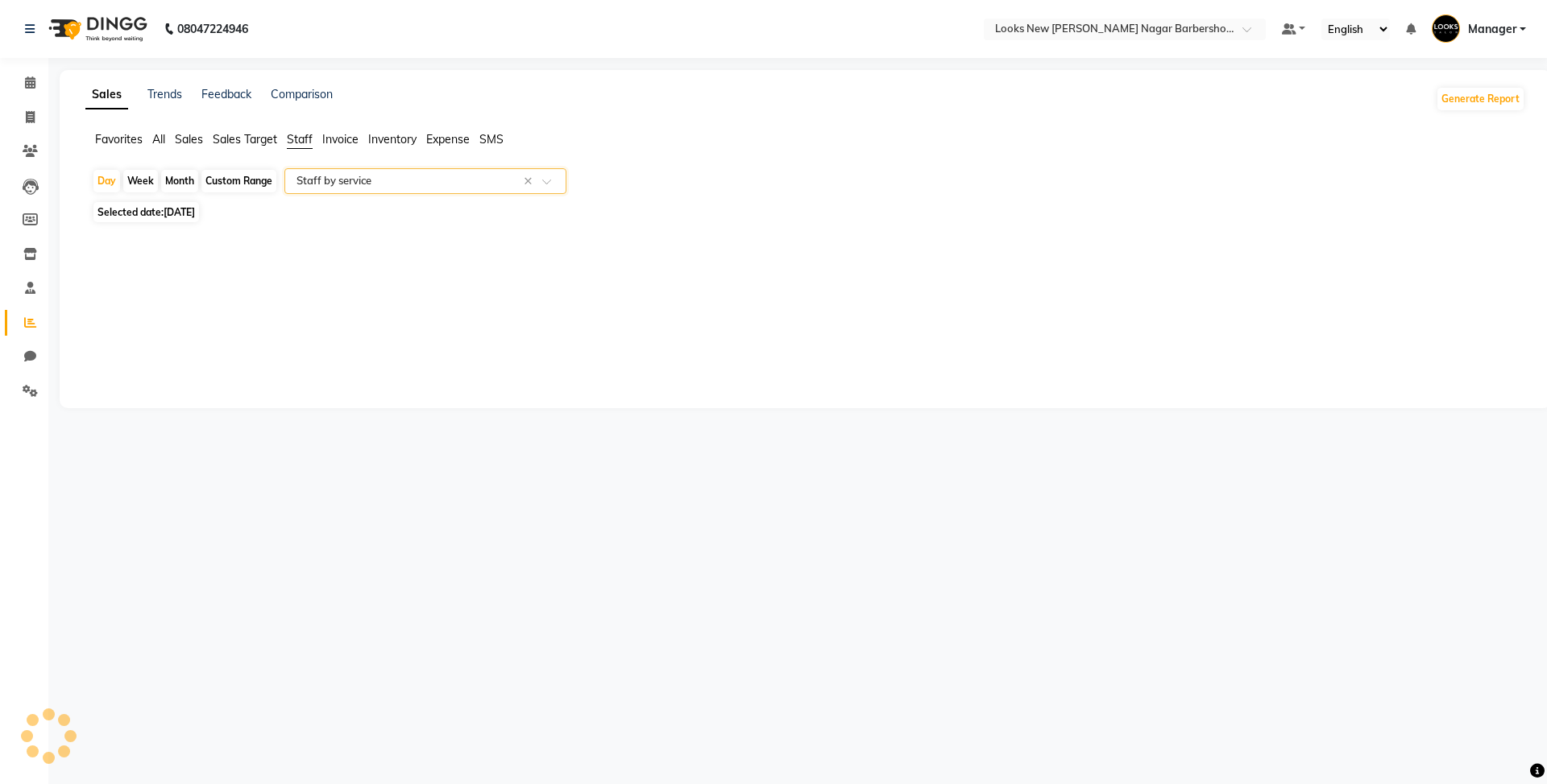
select select "full_report"
select select "csv"
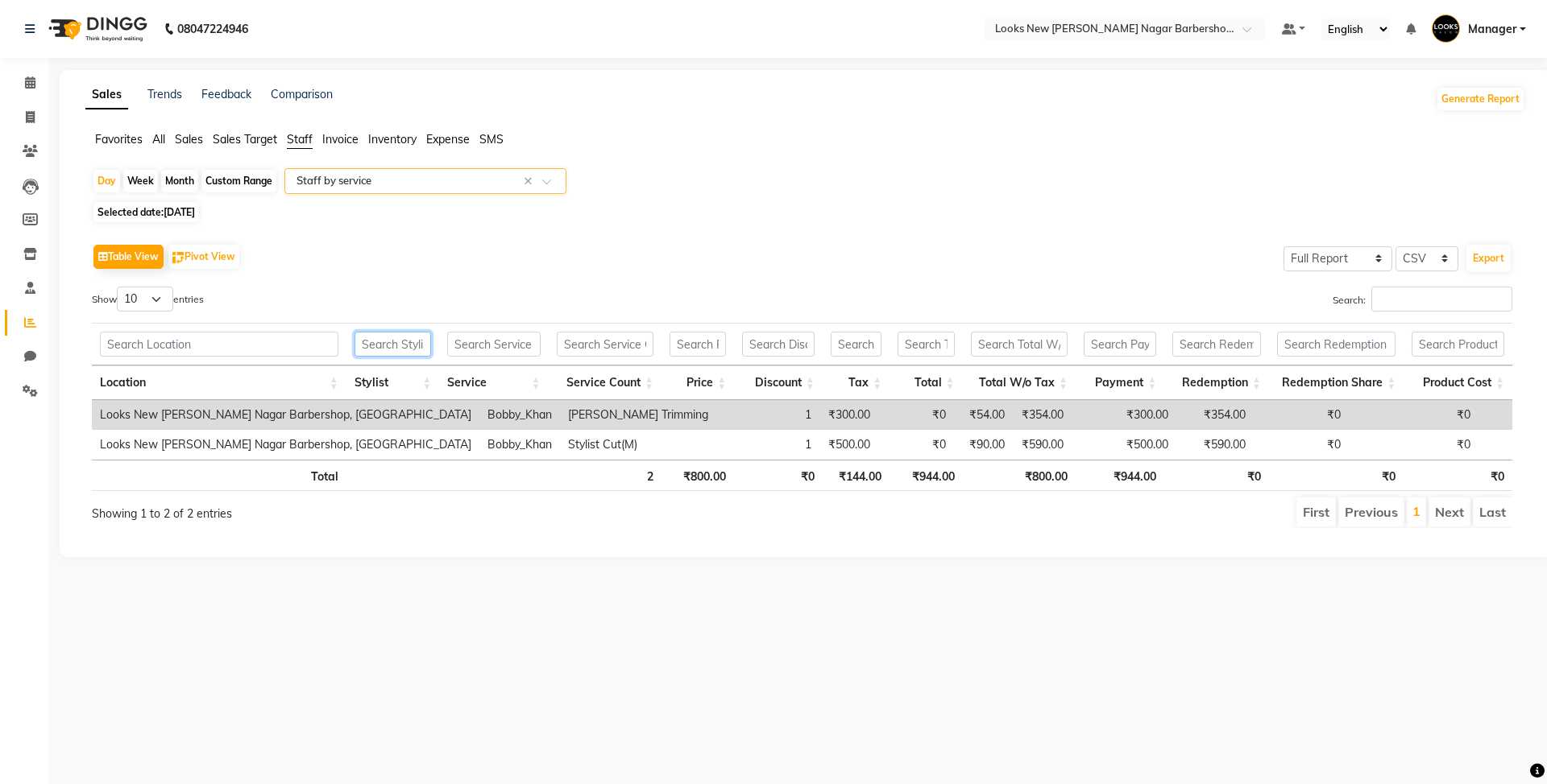
click at [380, 342] on input "text" at bounding box center [393, 344] width 77 height 25
click at [188, 213] on span "[DATE]" at bounding box center [179, 212] width 32 height 12
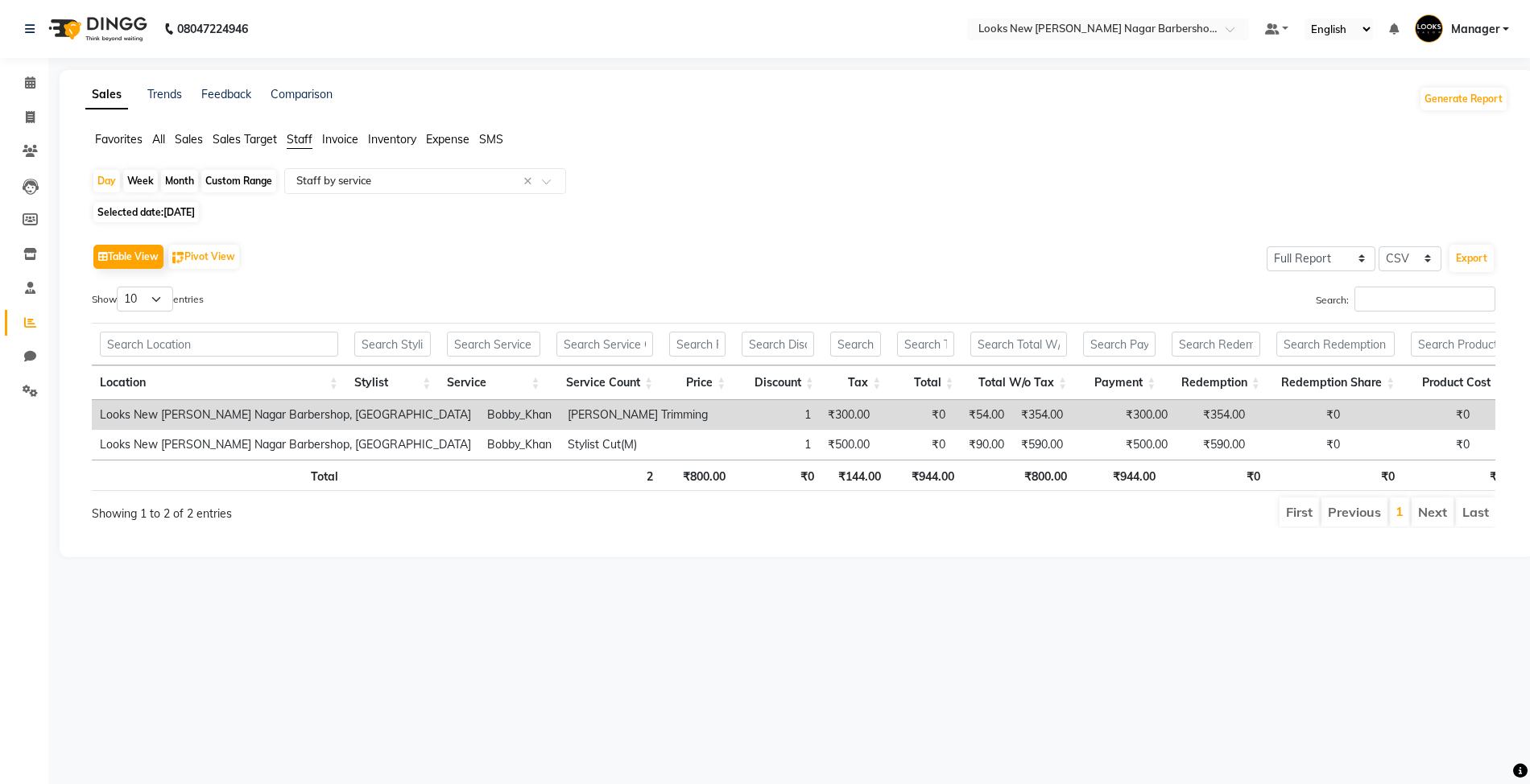
select select "9"
select select "2025"
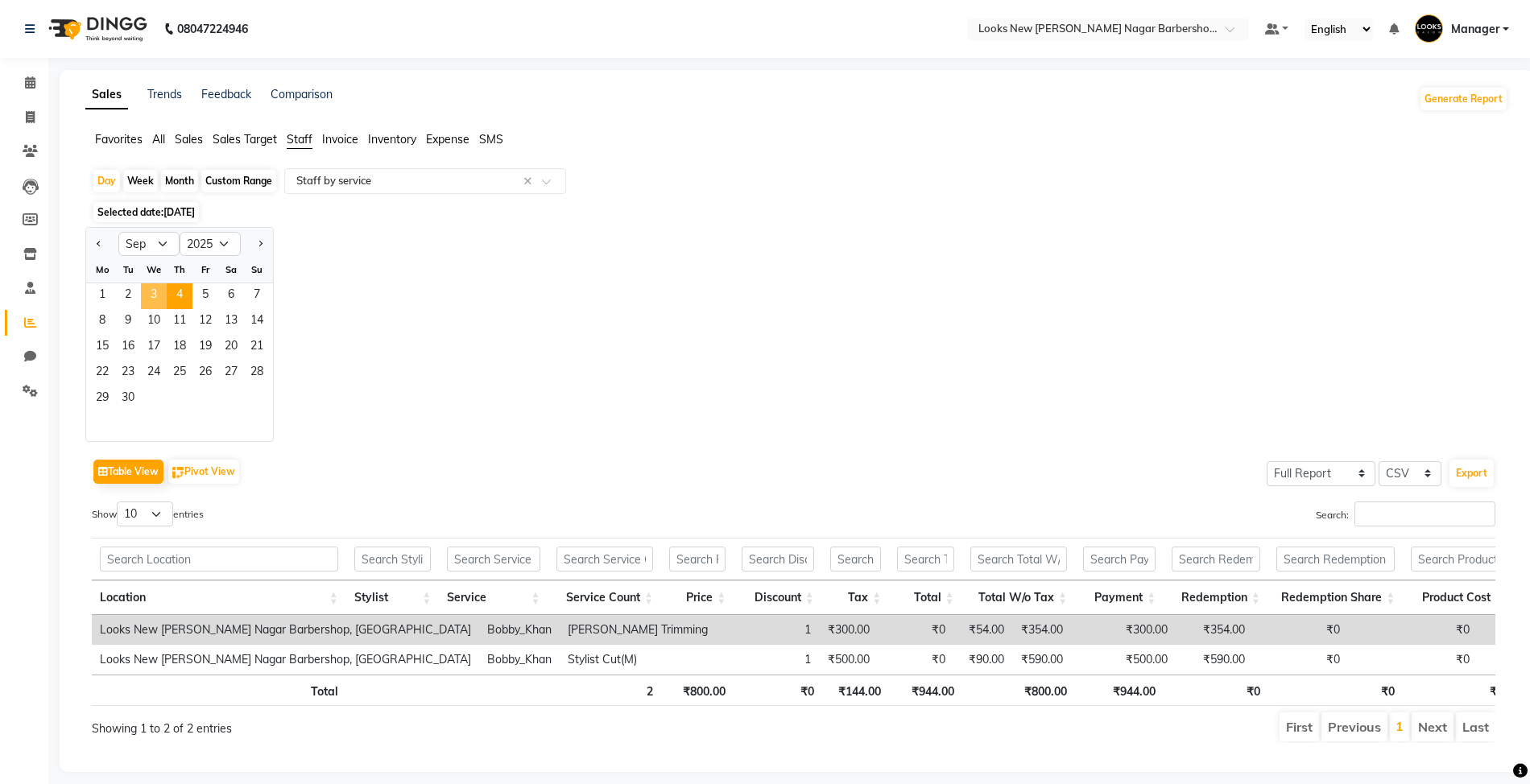
click at [159, 290] on span "3" at bounding box center [154, 296] width 26 height 26
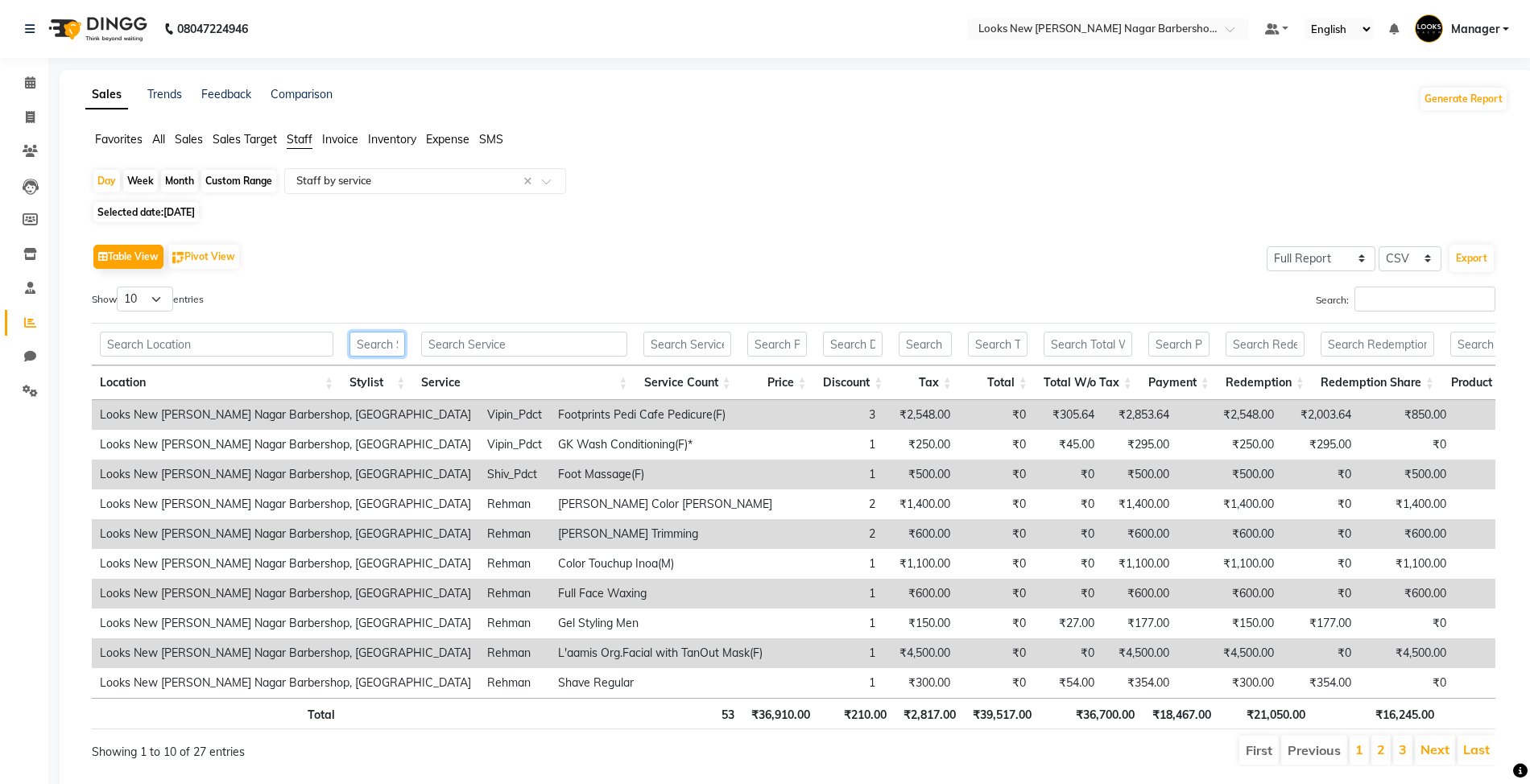
click at [400, 345] on input "text" at bounding box center [377, 344] width 56 height 25
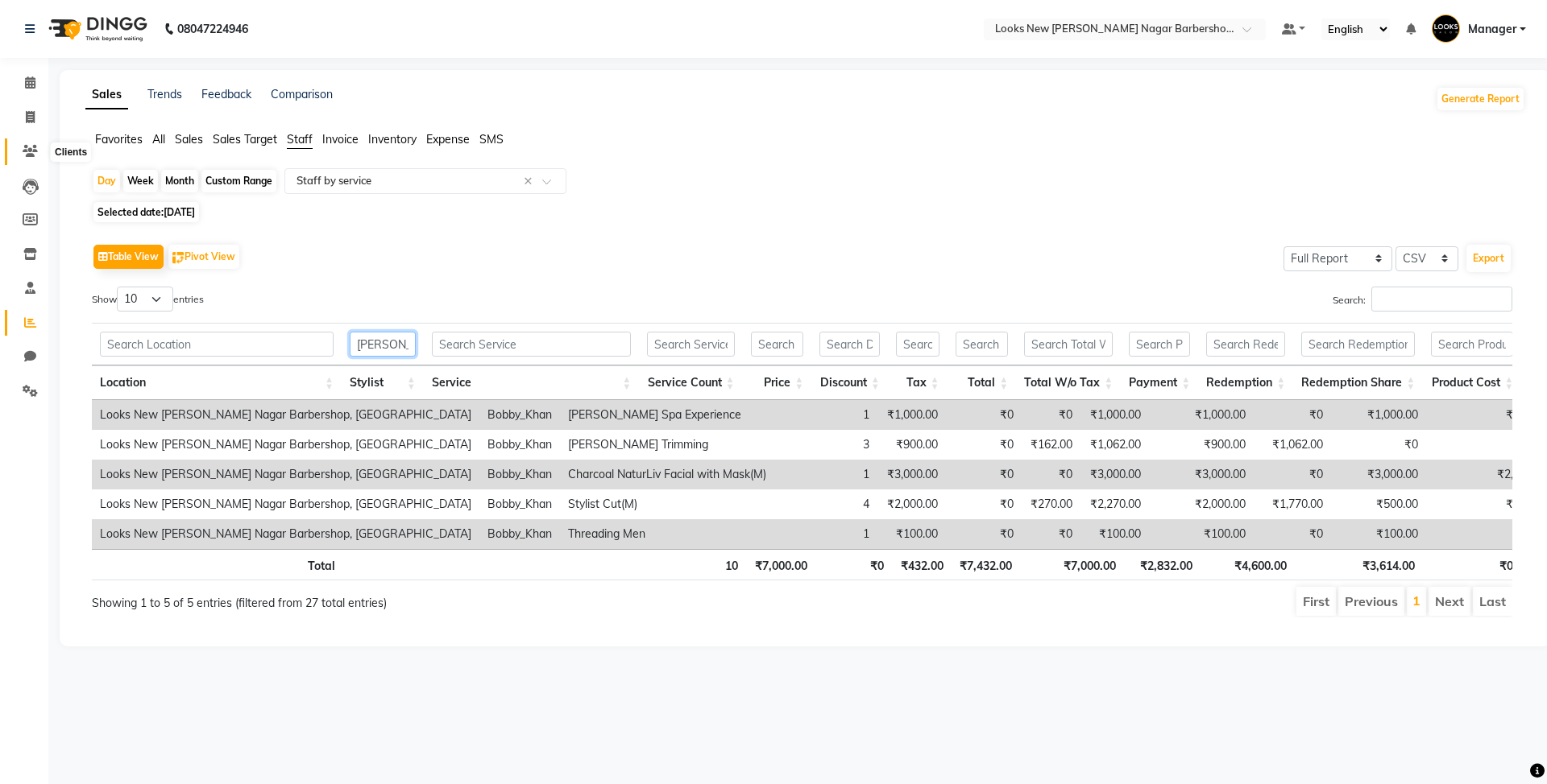
type input "BOBB"
click at [23, 152] on icon at bounding box center [30, 150] width 15 height 12
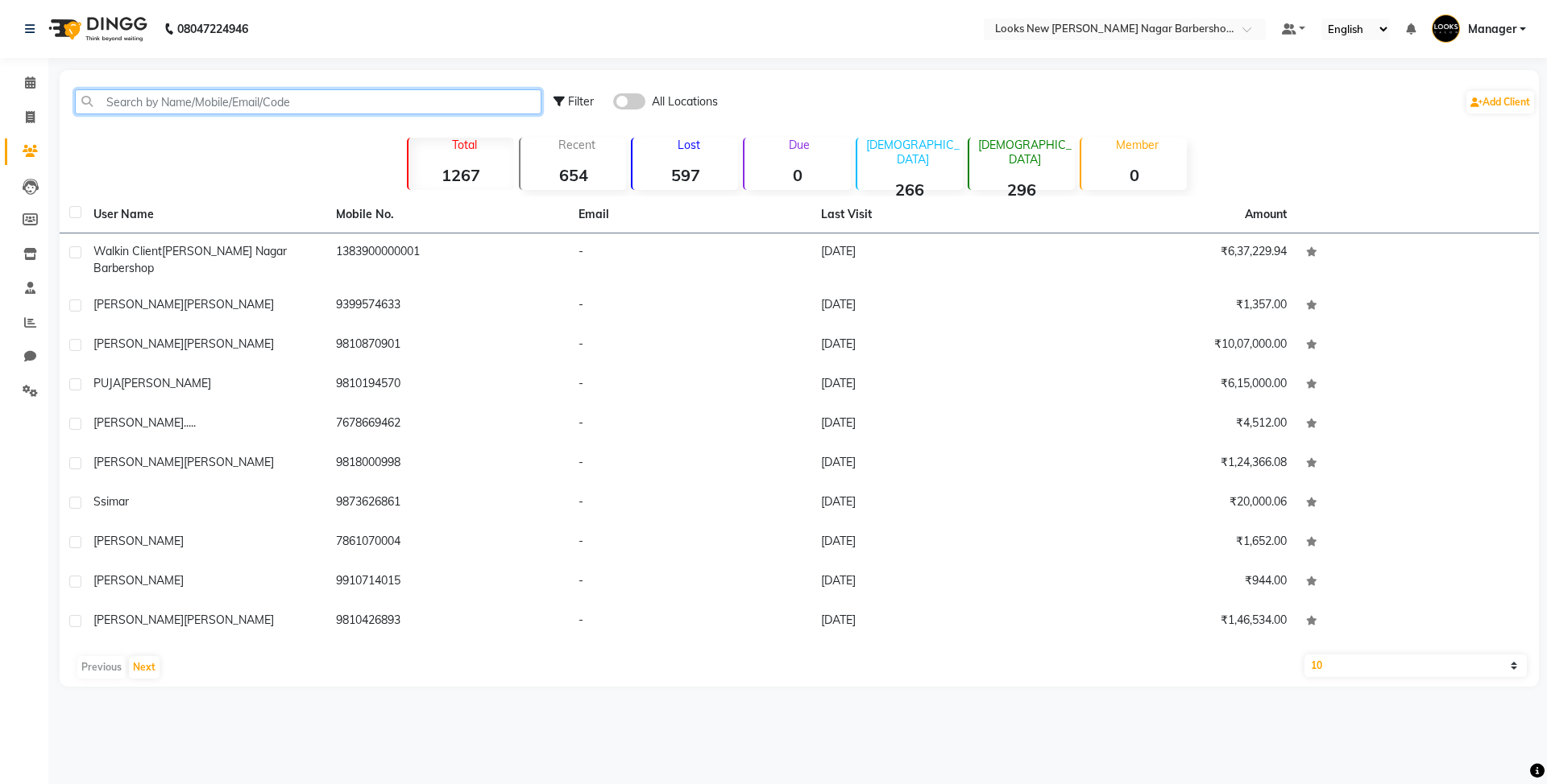
click at [155, 104] on input "text" at bounding box center [308, 101] width 466 height 25
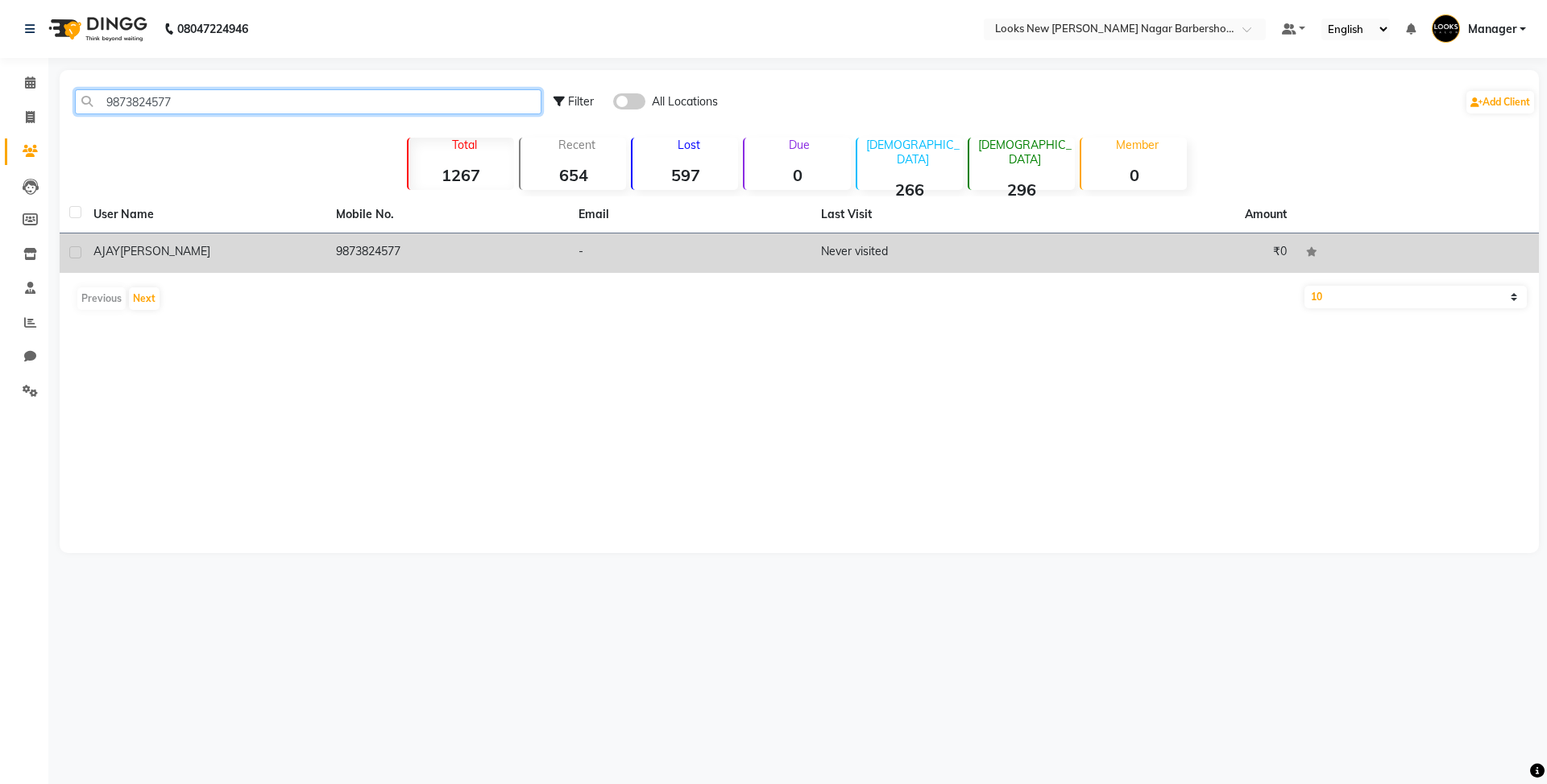
type input "9873824577"
click at [226, 255] on div "AJAY K.SHARMA" at bounding box center [205, 252] width 223 height 17
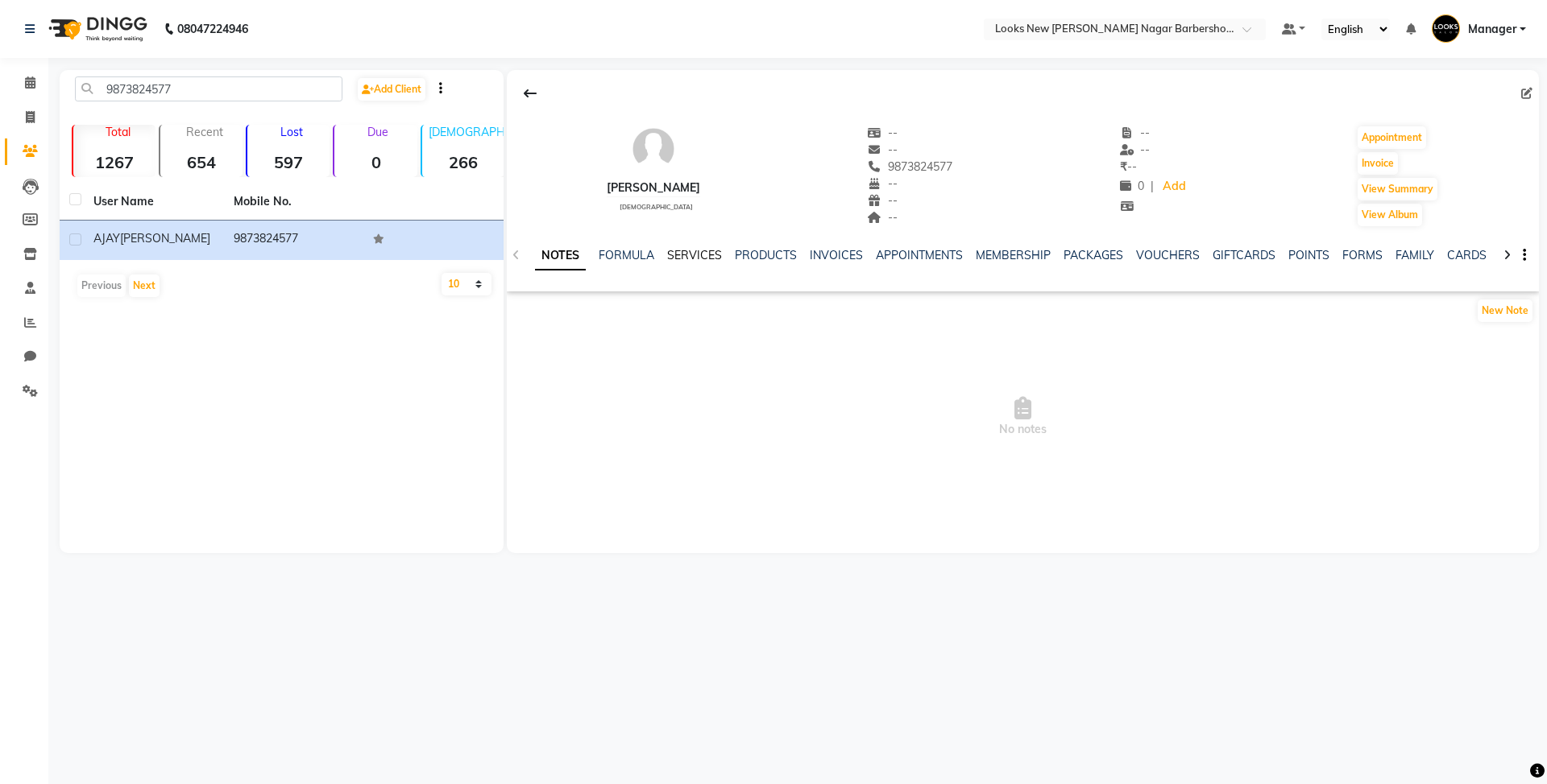
click at [681, 252] on link "SERVICES" at bounding box center [695, 256] width 55 height 15
click at [584, 256] on link "FORMULA" at bounding box center [599, 256] width 56 height 15
click at [551, 256] on link "NOTES" at bounding box center [553, 256] width 36 height 15
drag, startPoint x: 203, startPoint y: 87, endPoint x: 60, endPoint y: 83, distance: 143.1
click at [60, 83] on div "9873824577 Add Client Total 1267 Recent 654 Lost 597 Due 0 Male 266 Female 296 …" at bounding box center [282, 311] width 444 height 483
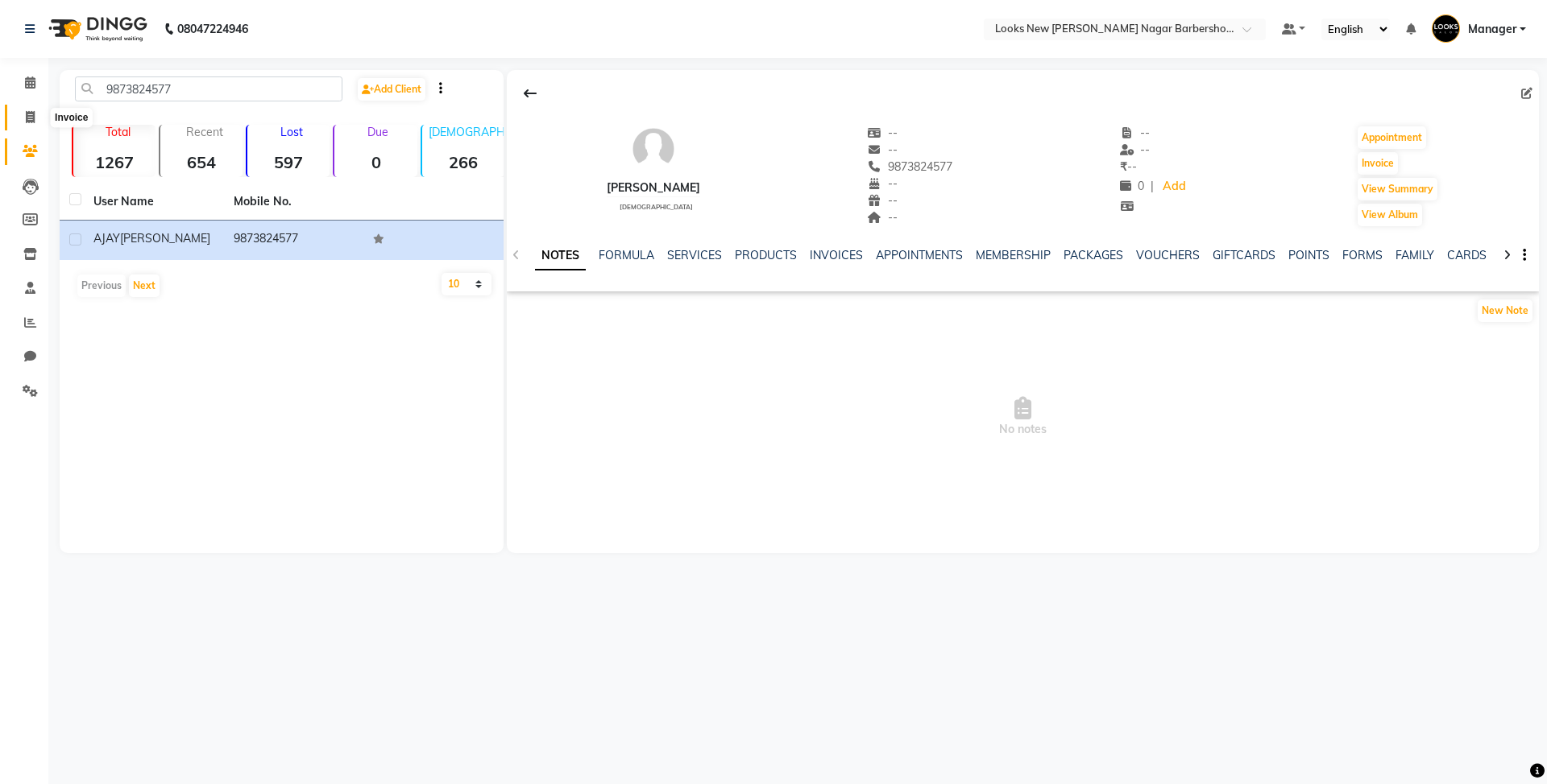
click at [33, 108] on span at bounding box center [30, 117] width 28 height 19
select select "service"
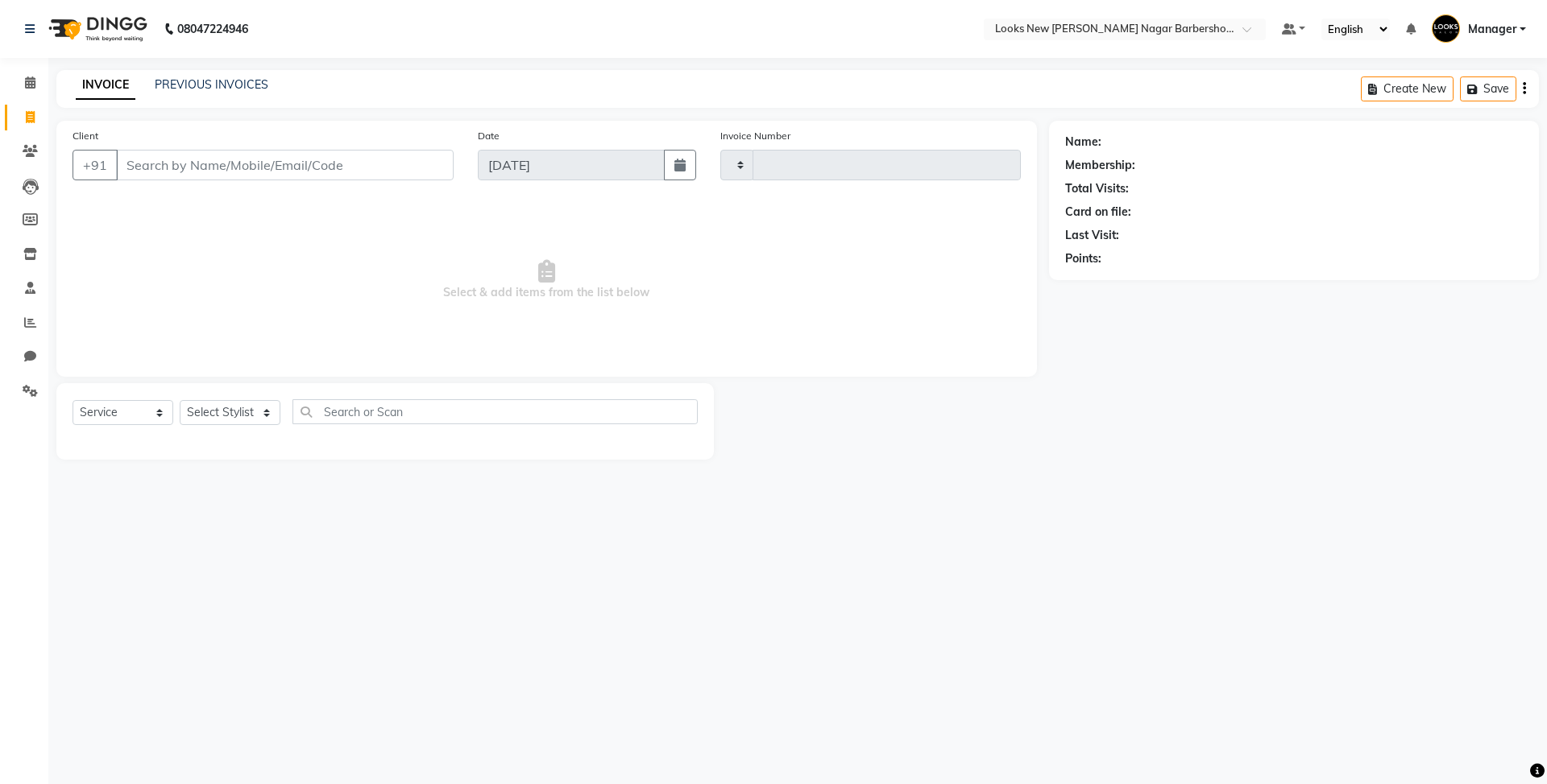
type input "6946"
select select "8705"
click at [163, 164] on input "Client" at bounding box center [284, 165] width 338 height 31
type input "9873824577"
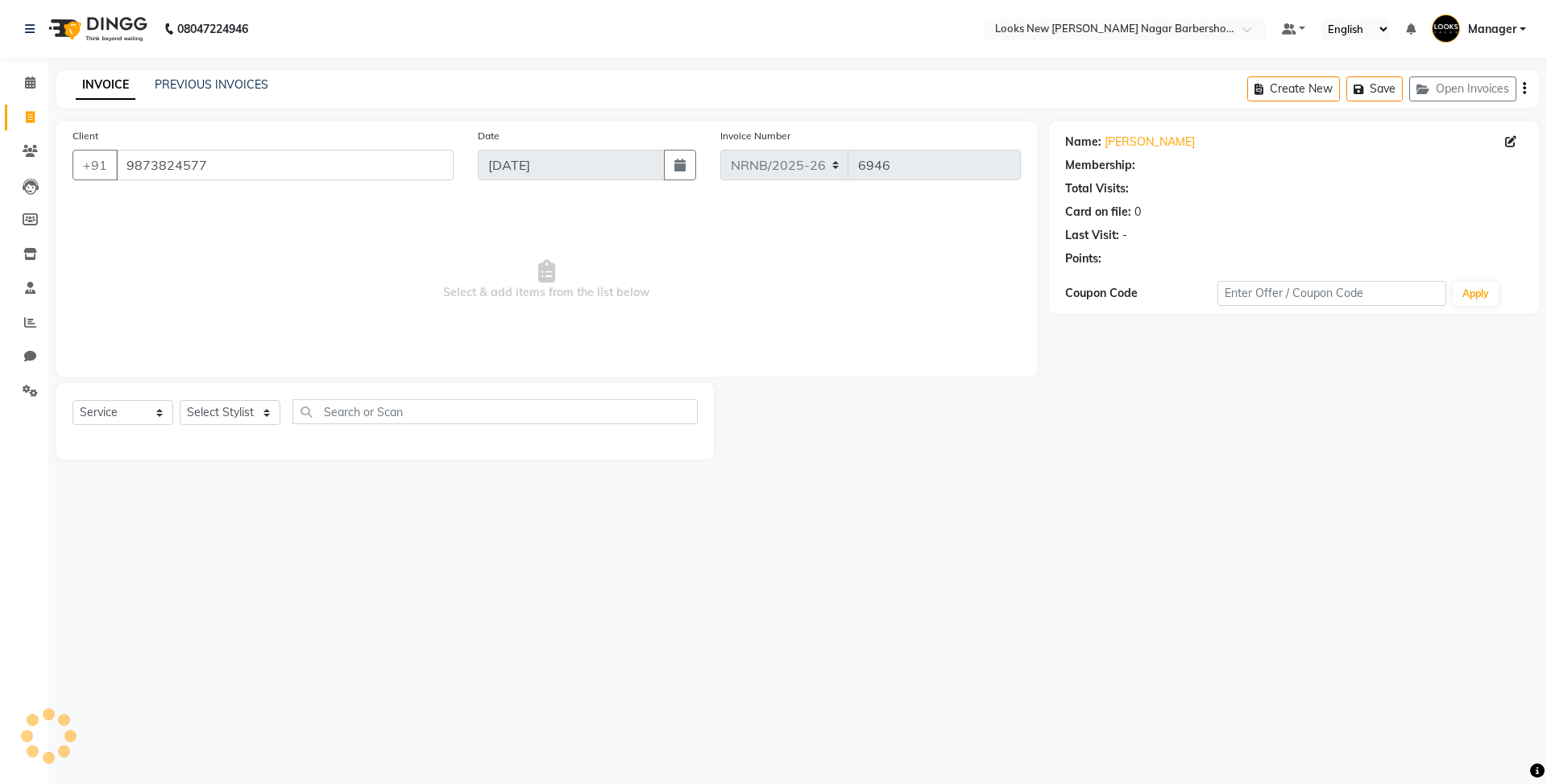
select select "1: Object"
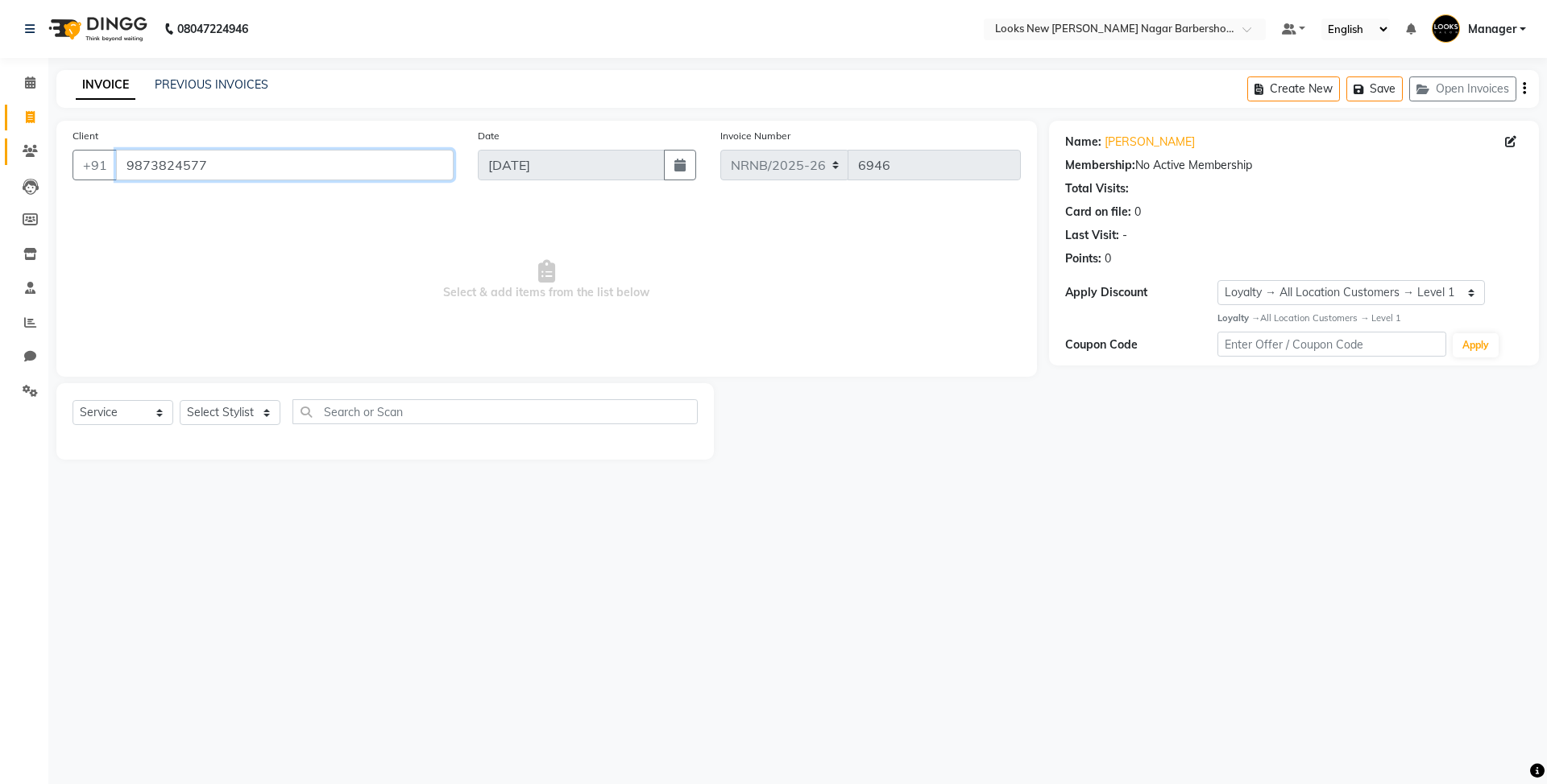
drag, startPoint x: 237, startPoint y: 168, endPoint x: 7, endPoint y: 151, distance: 230.6
click at [0, 155] on app-home "08047224946 Select Location × Looks New Rajinder Nagar Barbershop, Delhi Defaul…" at bounding box center [773, 242] width 1547 height 484
click at [36, 158] on span at bounding box center [30, 151] width 28 height 19
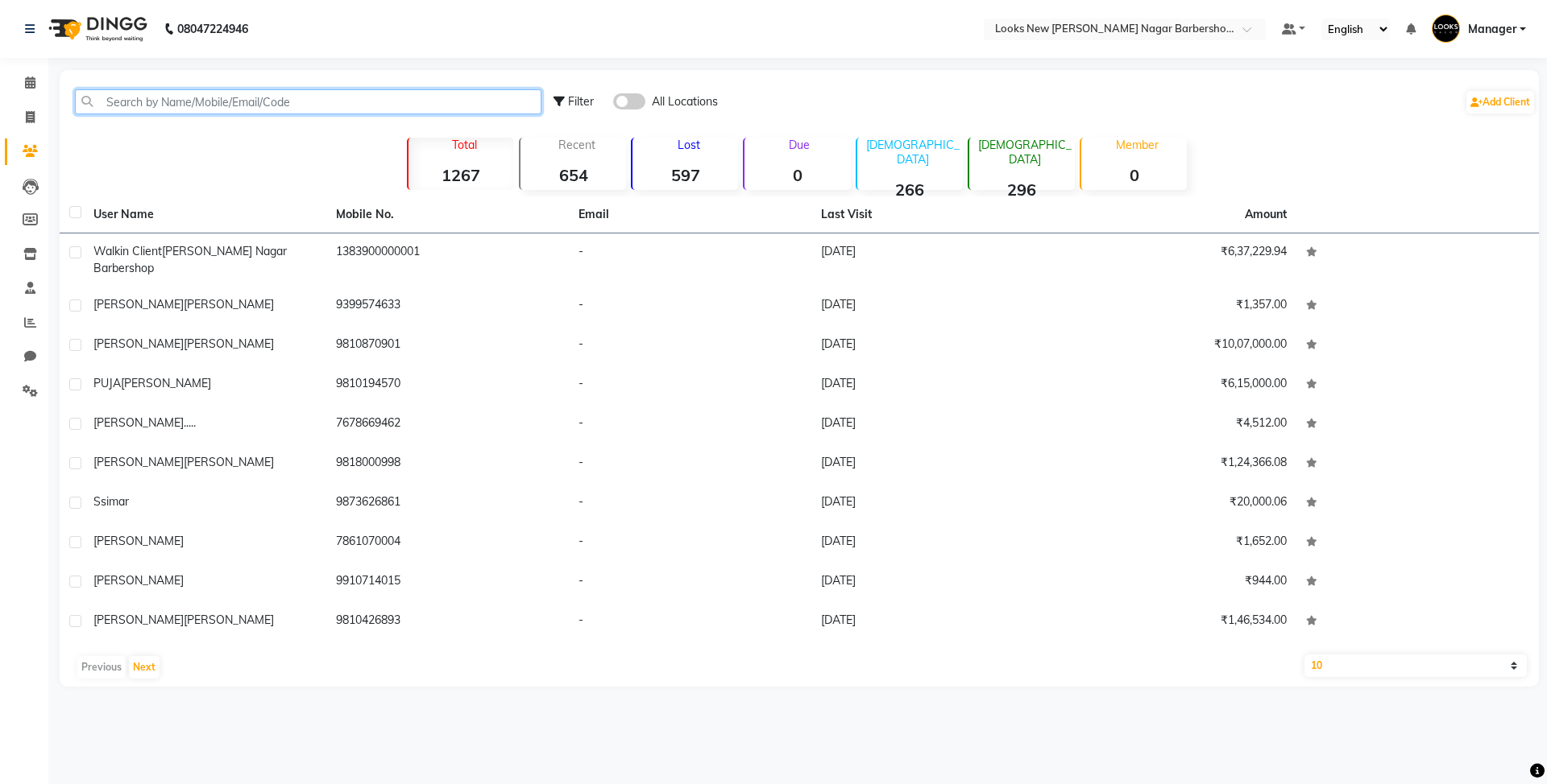
click at [303, 95] on input "text" at bounding box center [308, 101] width 466 height 25
paste input "9873824577"
type input "9873824577"
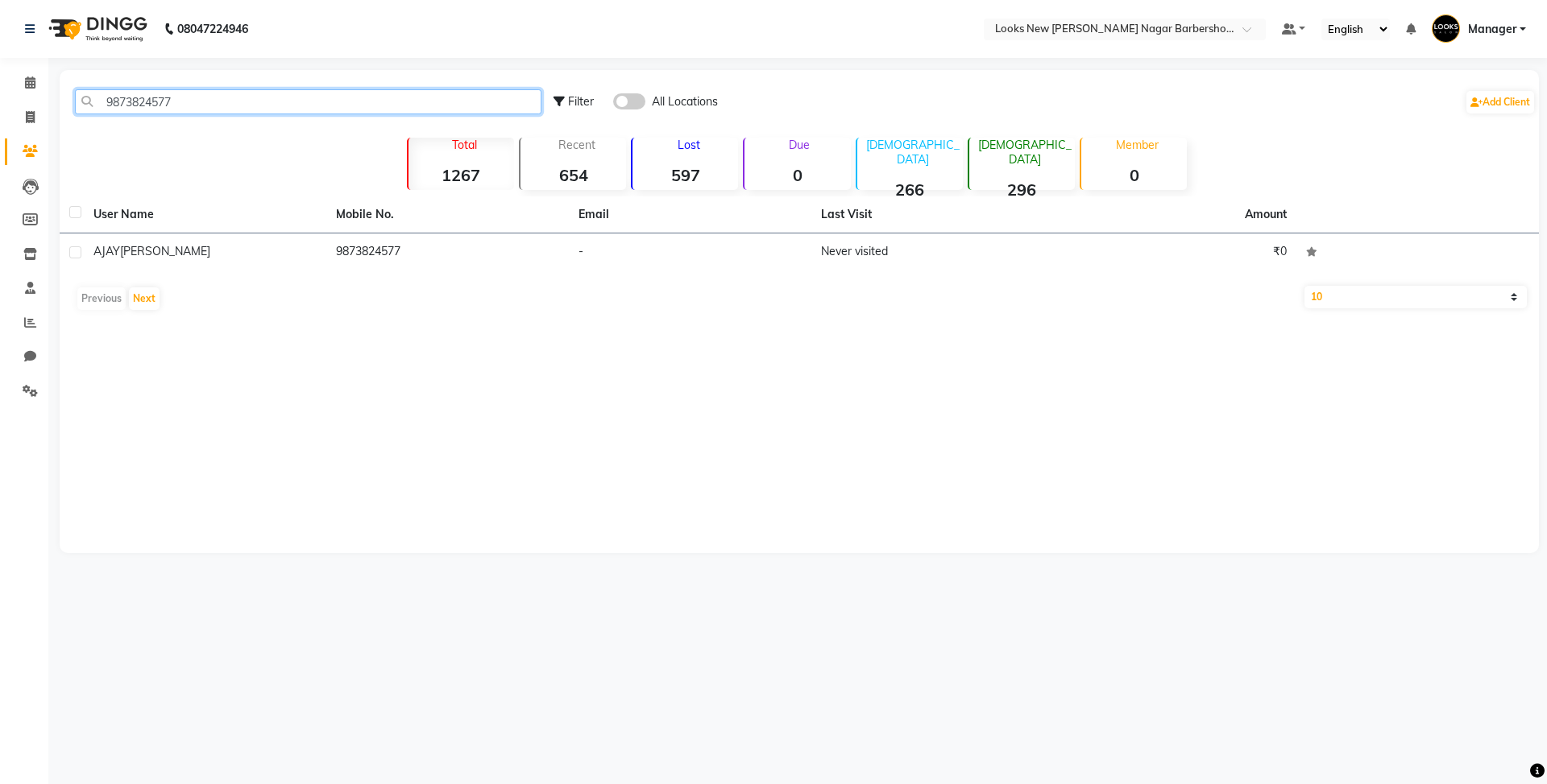
drag, startPoint x: 250, startPoint y: 98, endPoint x: 0, endPoint y: 88, distance: 250.2
click at [0, 88] on app-home "08047224946 Select Location × Looks New Rajinder Nagar Barbershop, Delhi Defaul…" at bounding box center [773, 289] width 1547 height 578
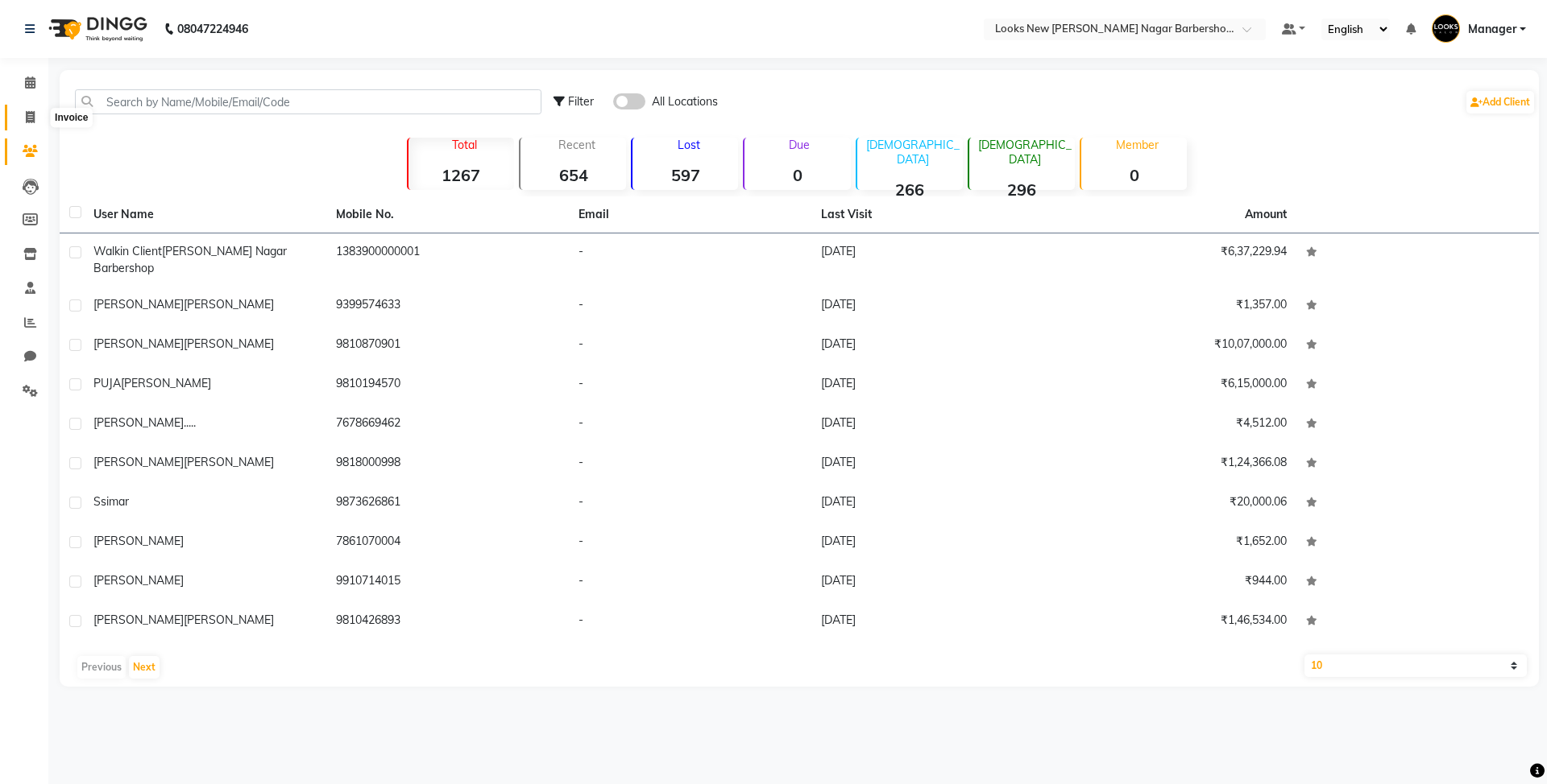
click at [26, 121] on icon at bounding box center [30, 117] width 9 height 12
select select "service"
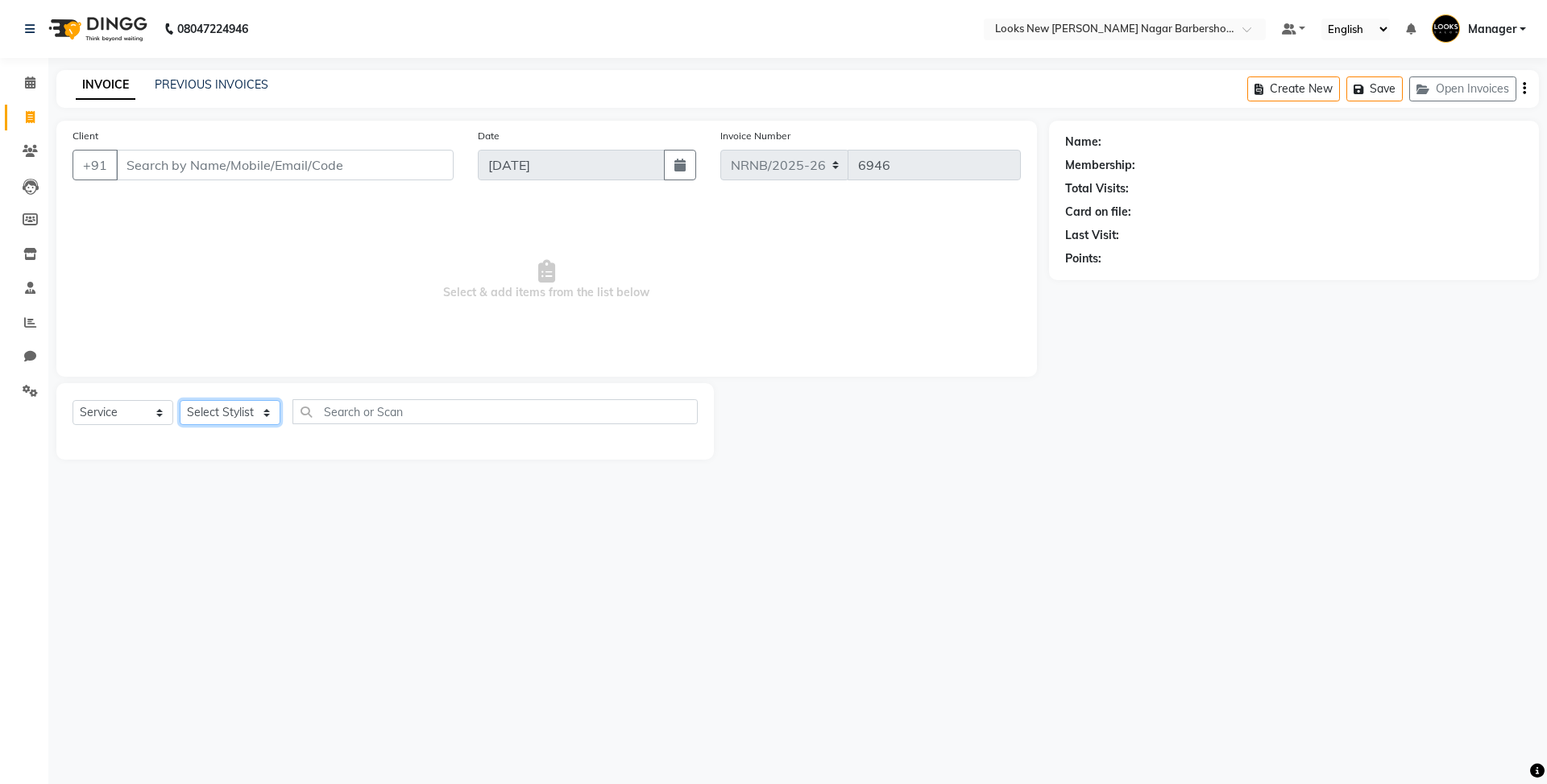
click at [230, 413] on select "Select Stylist Aakash_Pdct Afsar Ahmed Ashmita Ayesha Bobby_Asst Bobby_Khan Cou…" at bounding box center [230, 413] width 100 height 25
select select "87354"
click at [180, 400] on select "Select Stylist Aakash_Pdct Afsar Ahmed Ashmita Ayesha Bobby_Asst Bobby_Khan Cou…" at bounding box center [230, 413] width 100 height 25
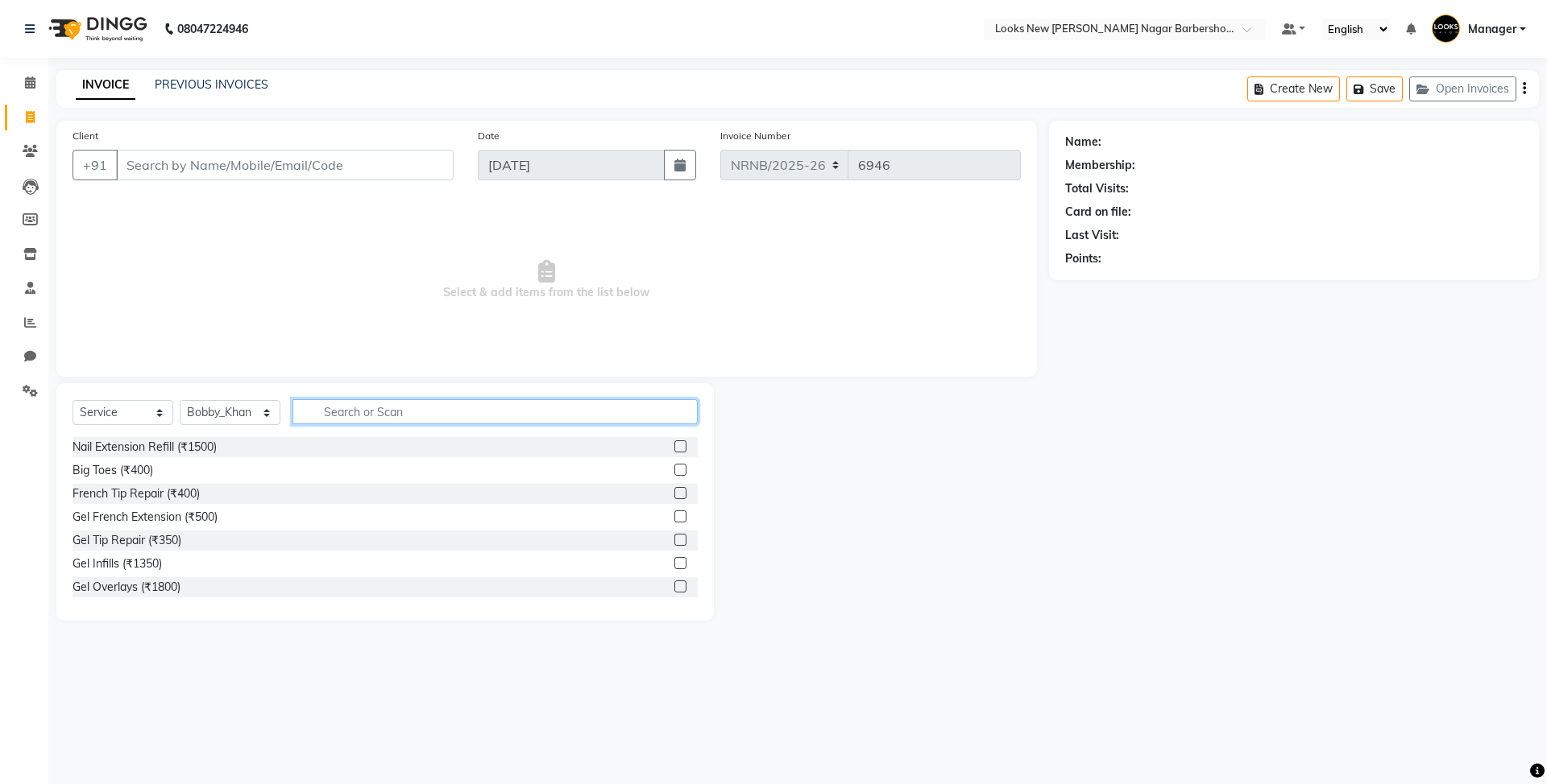
click at [355, 407] on input "text" at bounding box center [495, 412] width 406 height 25
type input "CUT"
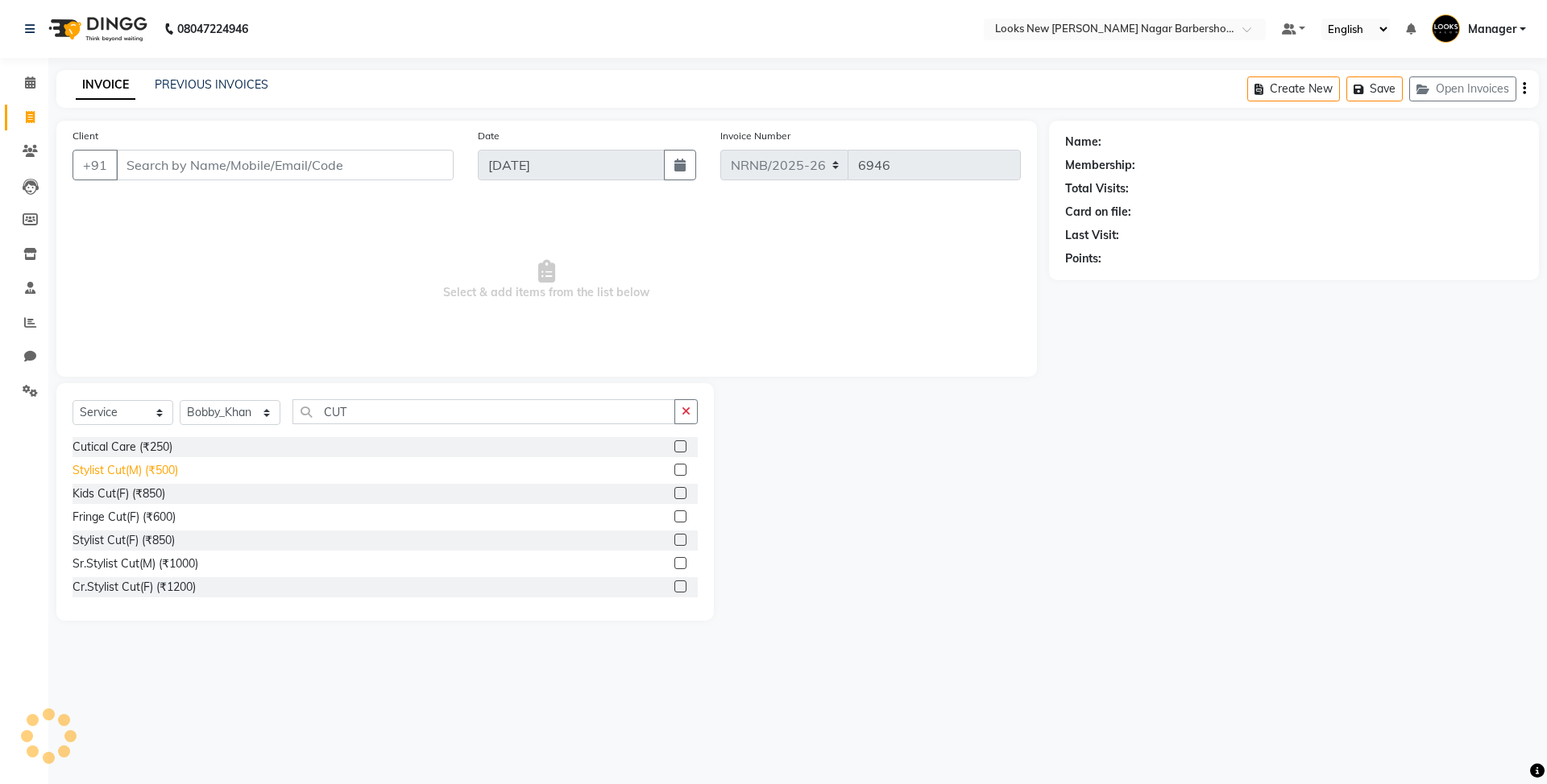
click at [162, 468] on div "Stylist Cut(M) (₹500)" at bounding box center [125, 470] width 105 height 17
checkbox input "false"
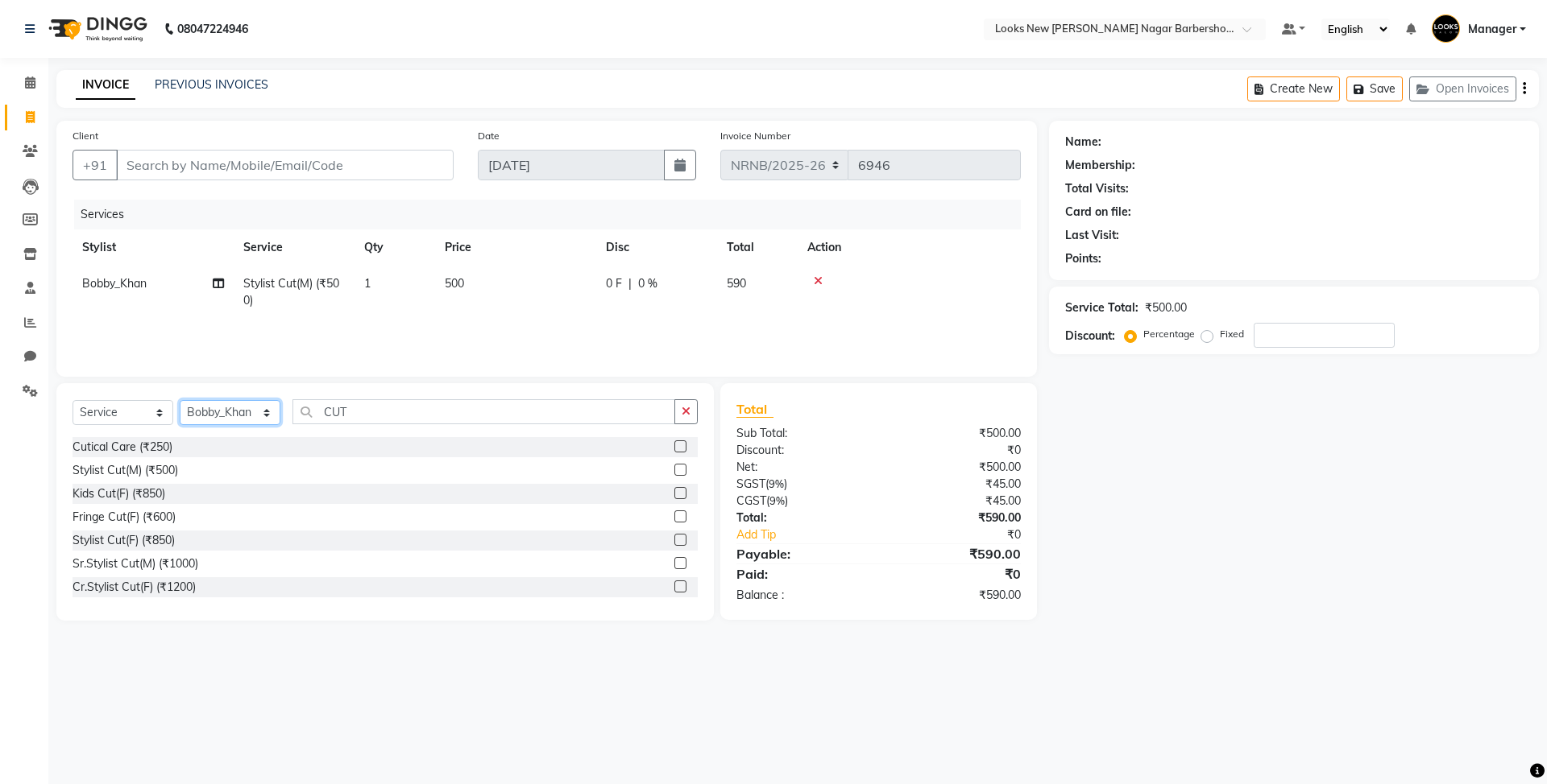
click at [240, 414] on select "Select Stylist Aakash_Pdct Afsar Ahmed Ashmita Ayesha Bobby_Asst Bobby_Khan Cou…" at bounding box center [230, 413] width 100 height 25
select select "87362"
click at [180, 400] on select "Select Stylist Aakash_Pdct Afsar Ahmed Ashmita Ayesha Bobby_Asst Bobby_Khan Cou…" at bounding box center [230, 413] width 100 height 25
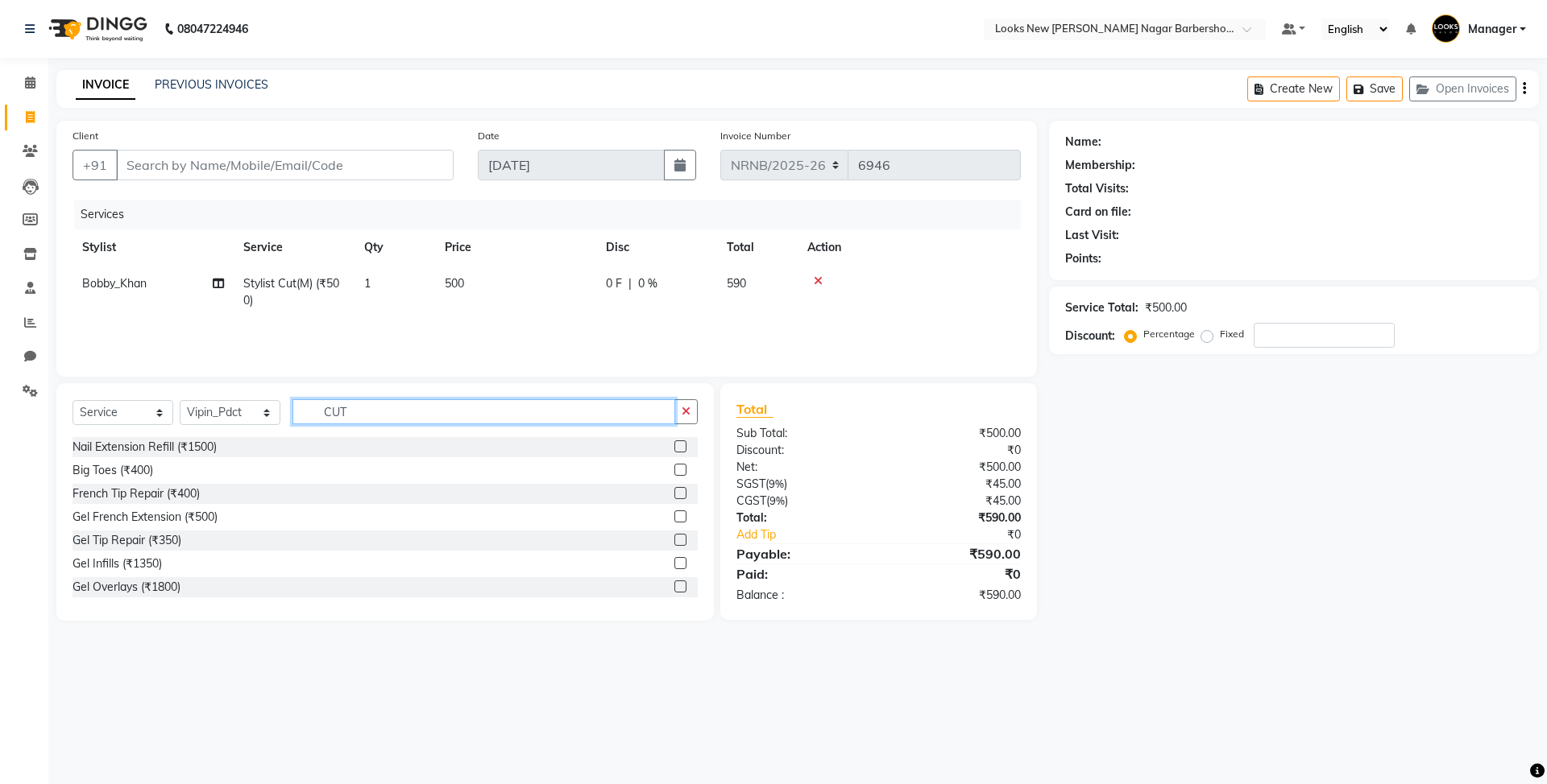
drag, startPoint x: 388, startPoint y: 416, endPoint x: 113, endPoint y: 410, distance: 275.1
click at [113, 414] on div "Select Service Product Membership Package Voucher Prepaid Gift Card Select Styl…" at bounding box center [385, 418] width 625 height 38
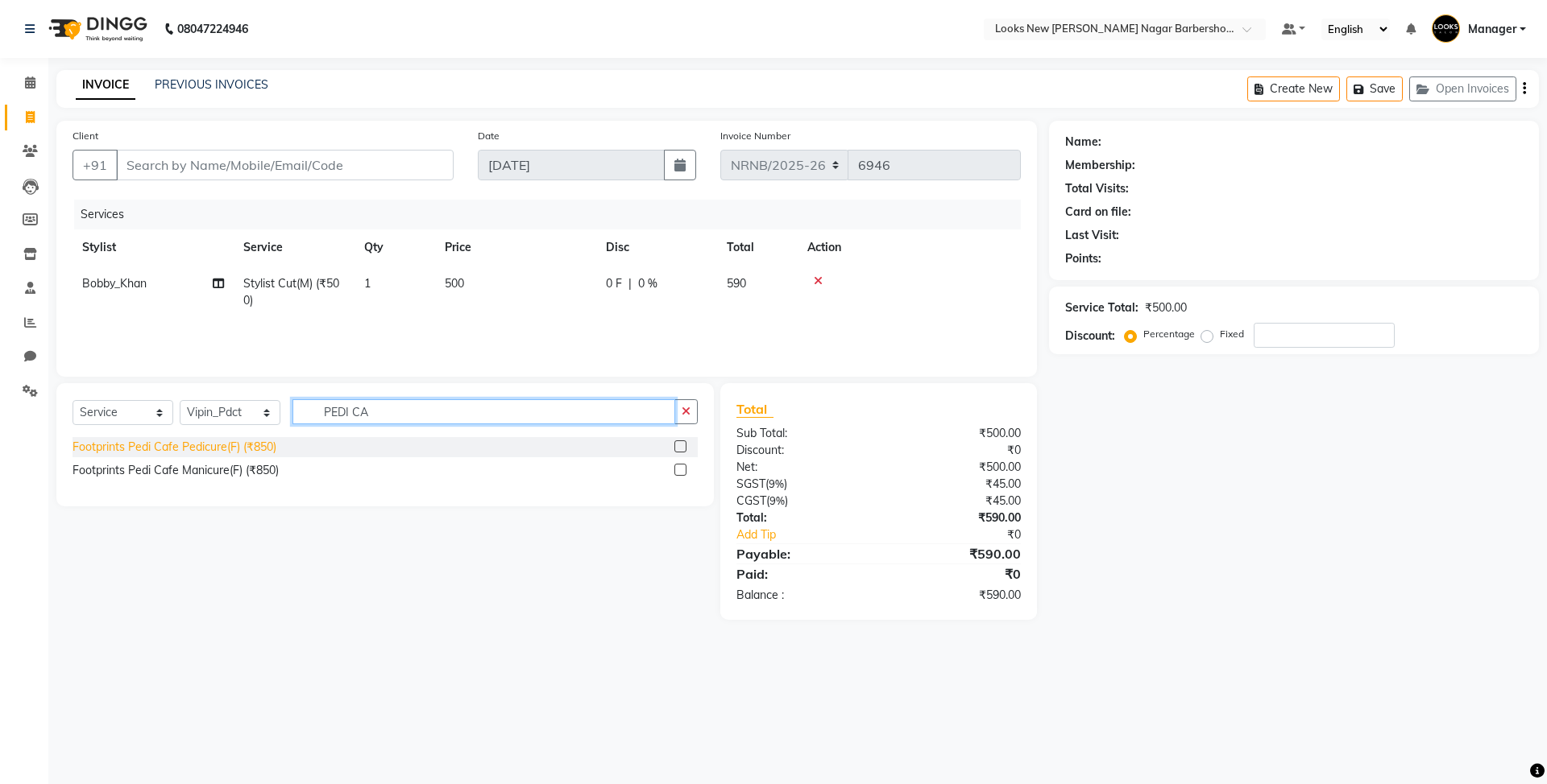
type input "PEDI CA"
click at [137, 449] on div "Footprints Pedi Cafe Pedicure(F) (₹850)" at bounding box center [175, 447] width 204 height 17
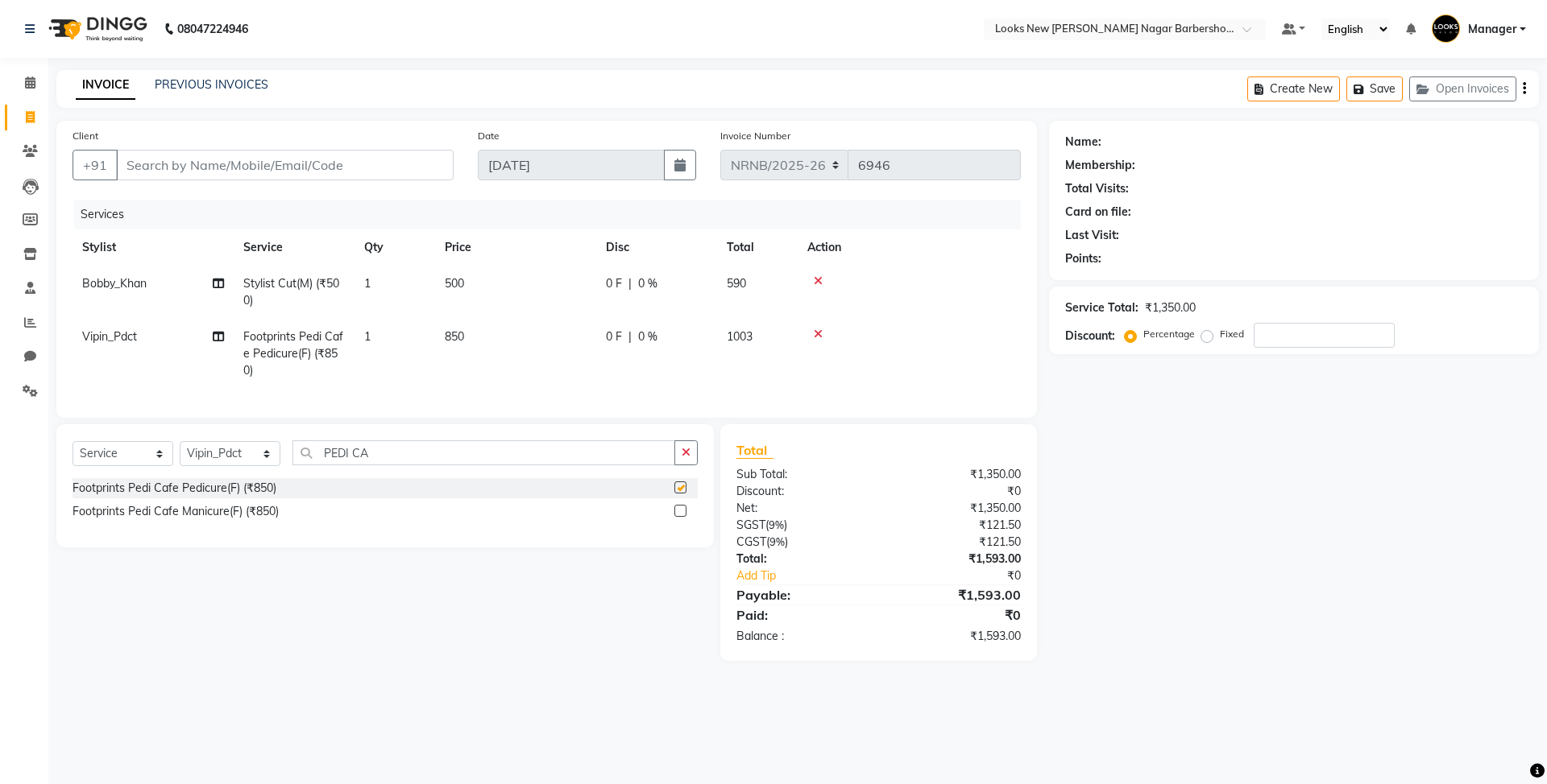
checkbox input "false"
click at [227, 163] on input "Client" at bounding box center [284, 165] width 338 height 31
type input "9"
type input "0"
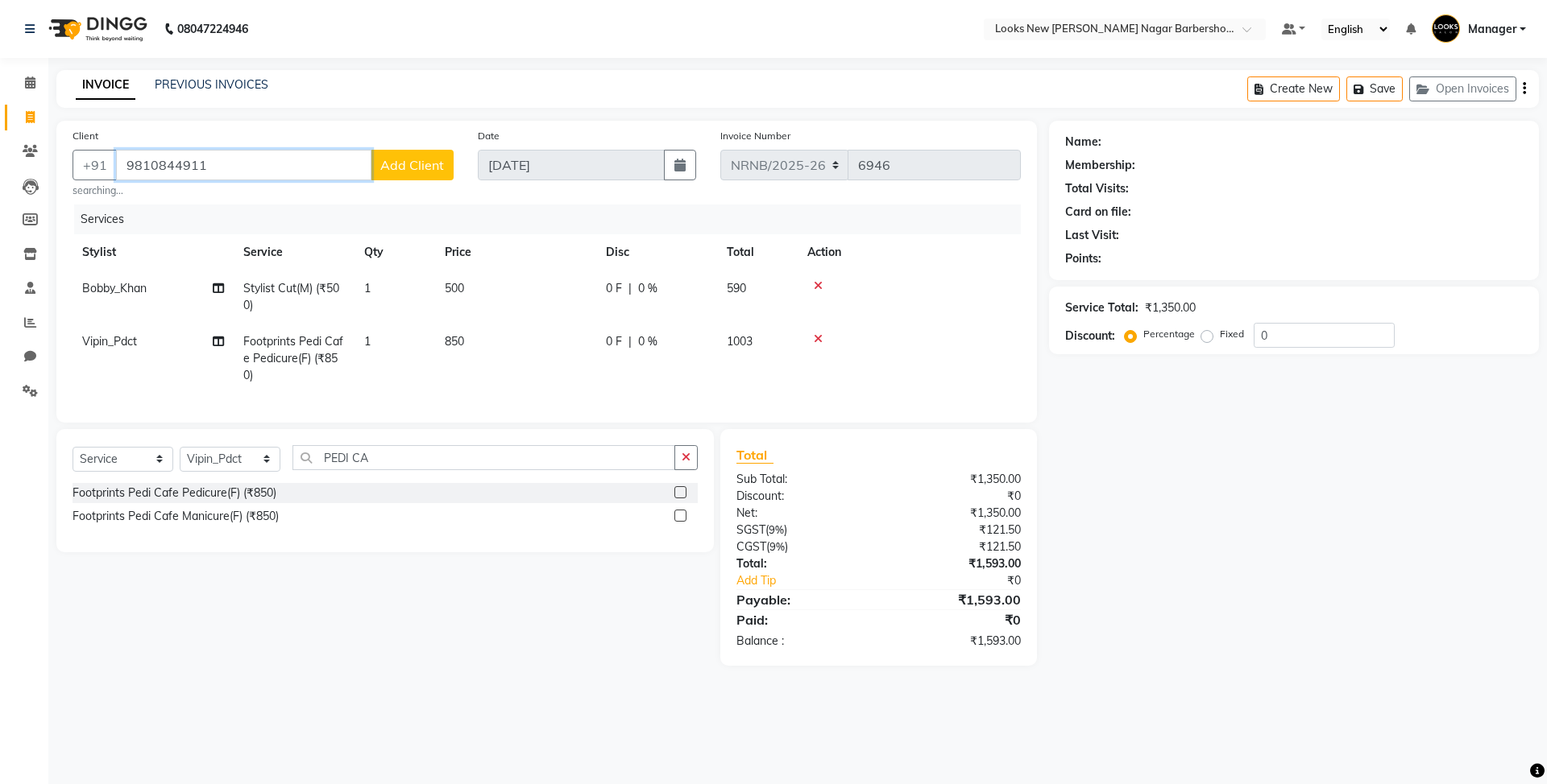
type input "9810844911"
click at [427, 172] on span "Add Client" at bounding box center [412, 165] width 64 height 16
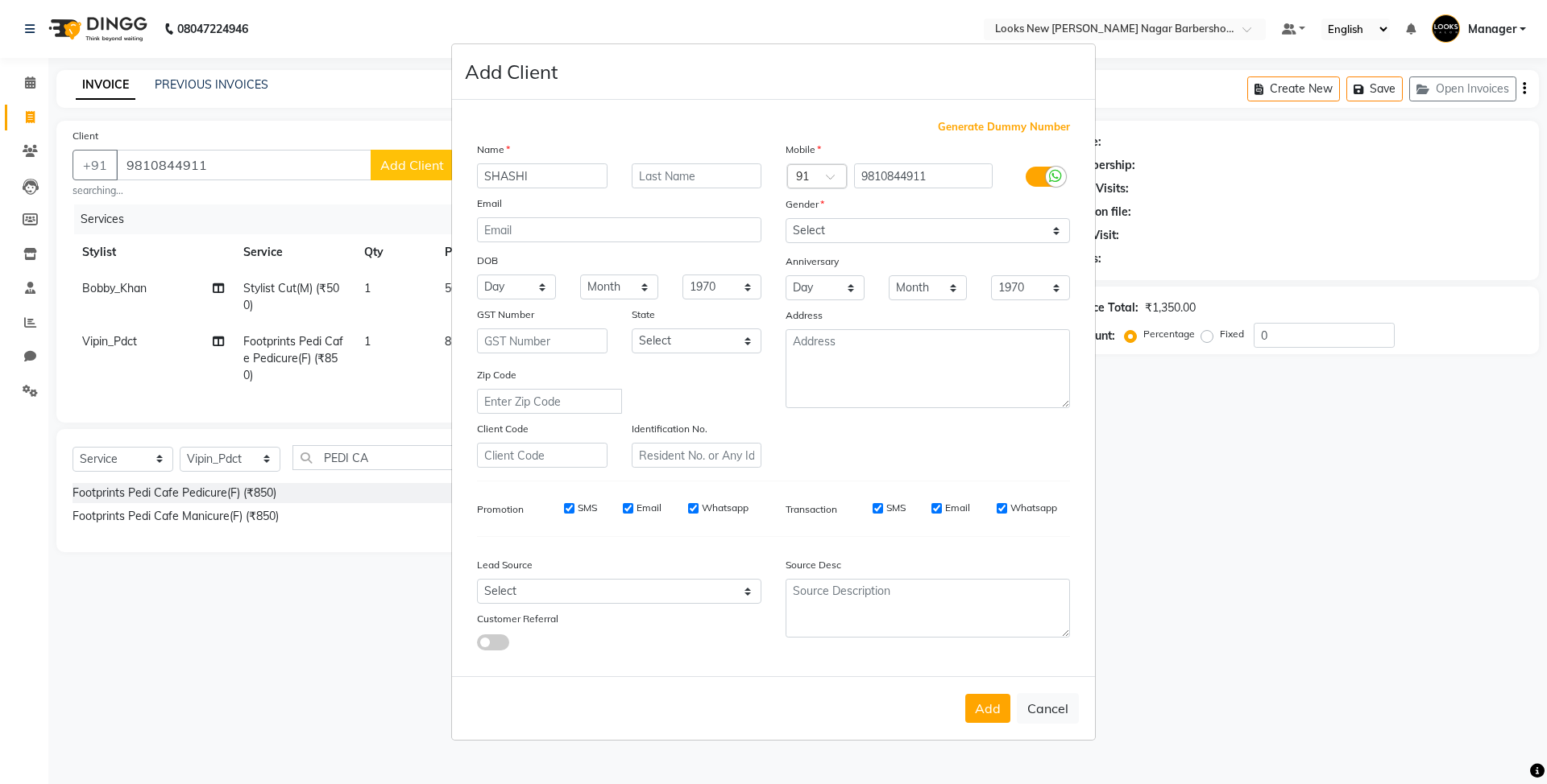
type input "SHASHI"
click at [855, 239] on select "Select Male Female Other Prefer Not To Say" at bounding box center [927, 231] width 284 height 25
select select "male"
click at [785, 220] on select "Select Male Female Other Prefer Not To Say" at bounding box center [927, 231] width 284 height 25
click at [683, 336] on select "Select Andaman and Nicobar Islands Andhra Pradesh Arunachal Pradesh Assam Bihar…" at bounding box center [696, 341] width 130 height 25
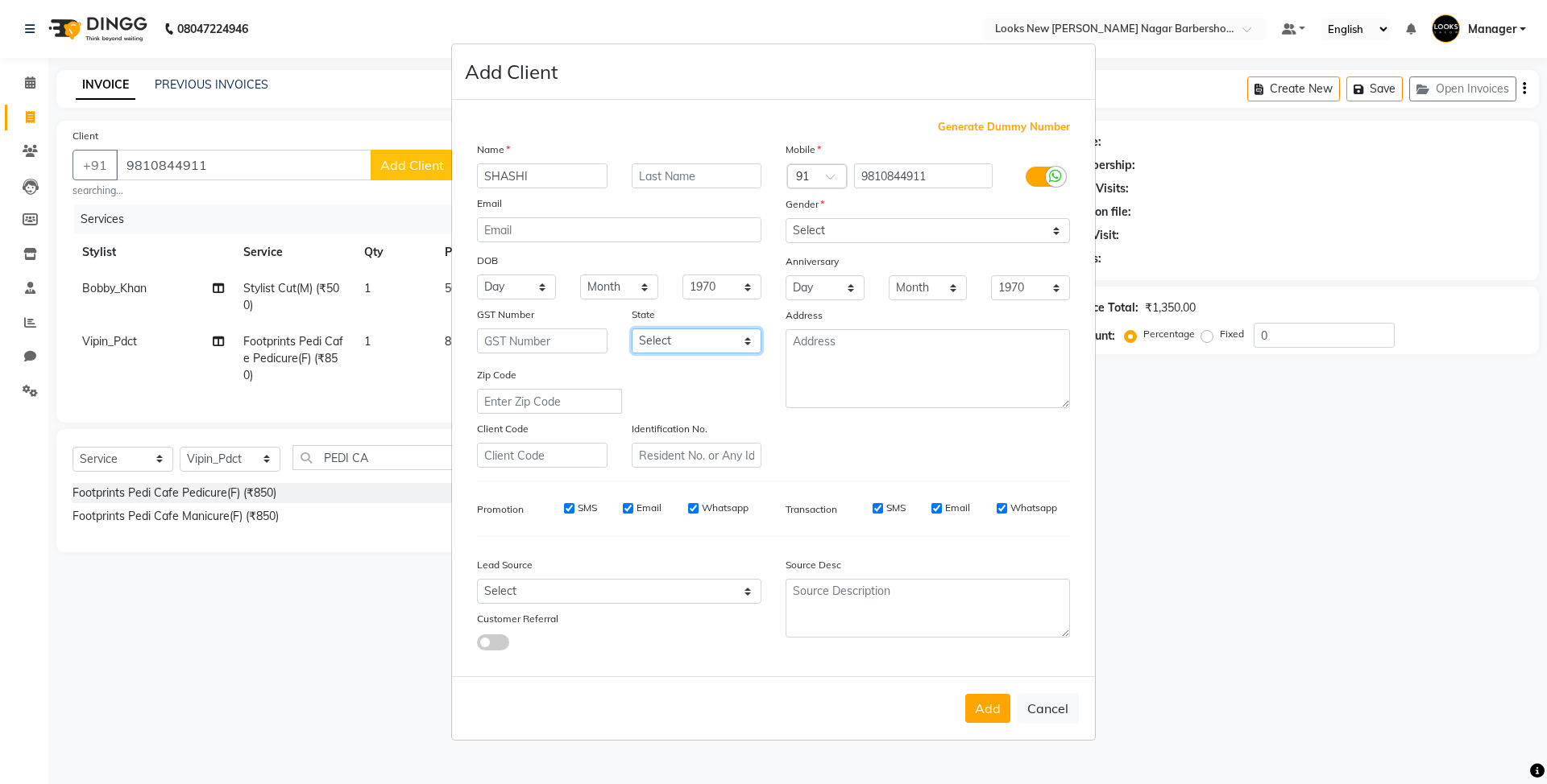
select select "10"
click at [631, 328] on select "Select Andaman and Nicobar Islands Andhra Pradesh Arunachal Pradesh Assam Bihar…" at bounding box center [696, 341] width 130 height 25
click at [973, 707] on button "Add" at bounding box center [988, 709] width 45 height 29
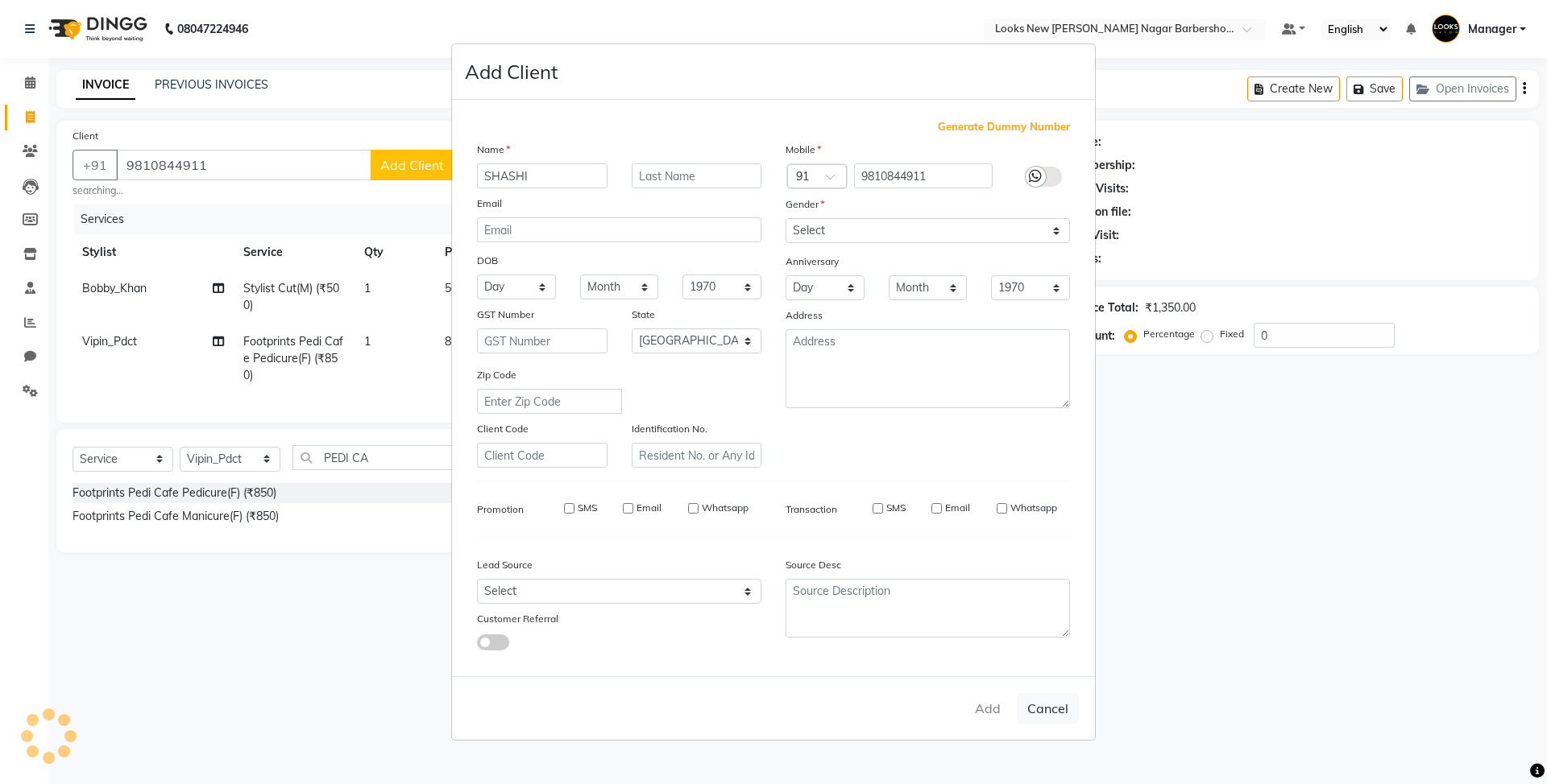
select select
select select "null"
select select
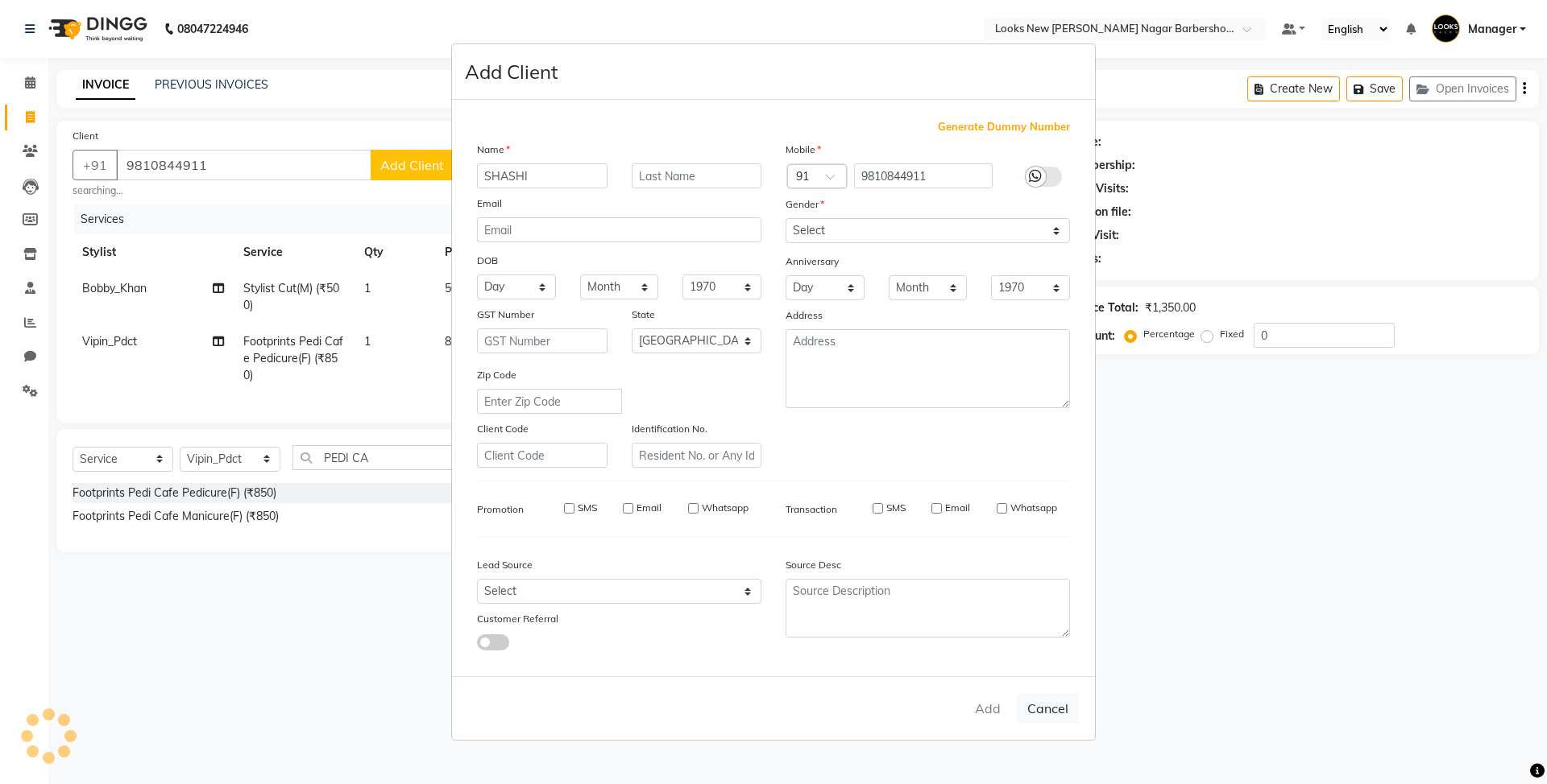
select select
checkbox input "false"
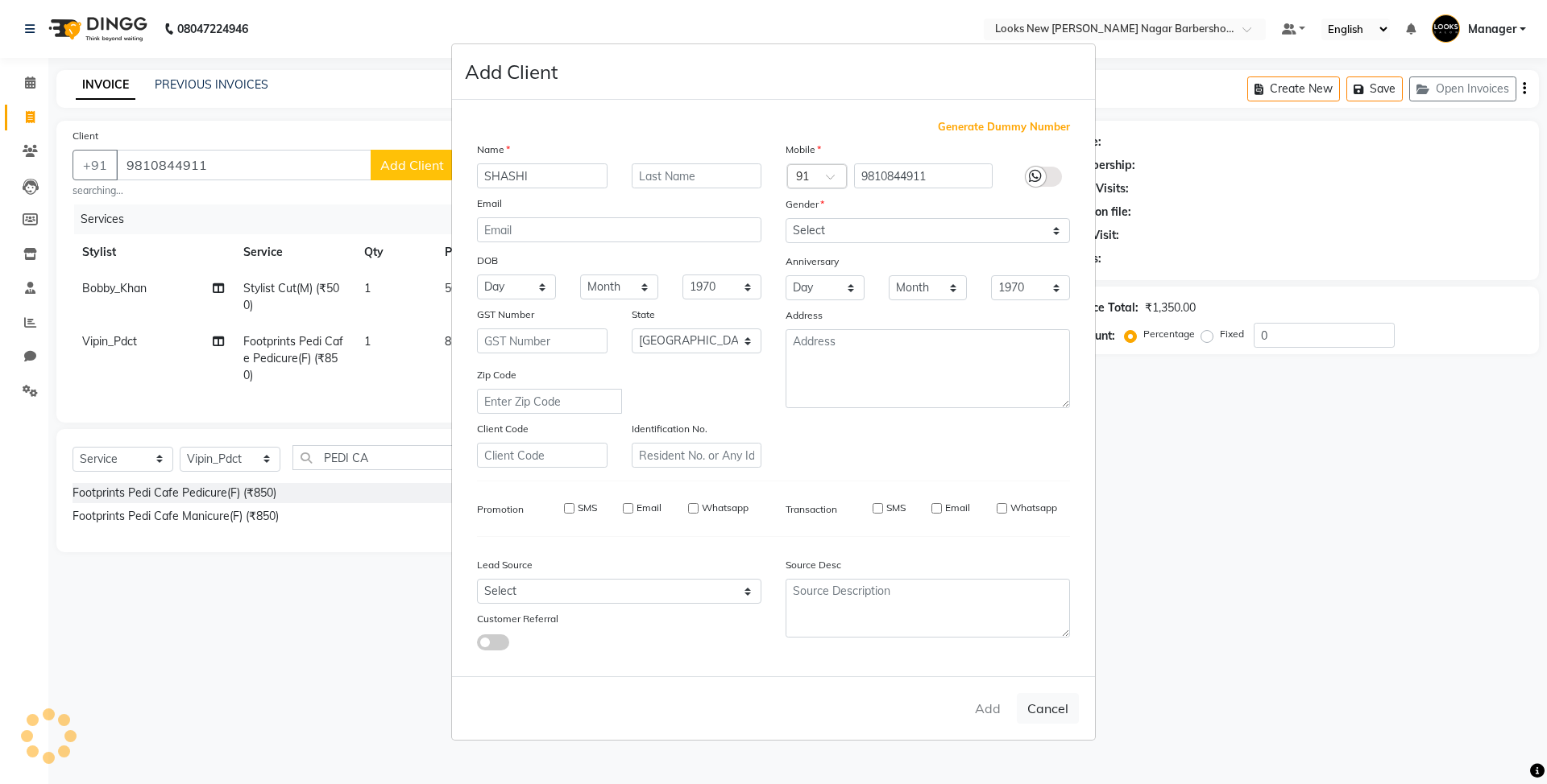
checkbox input "false"
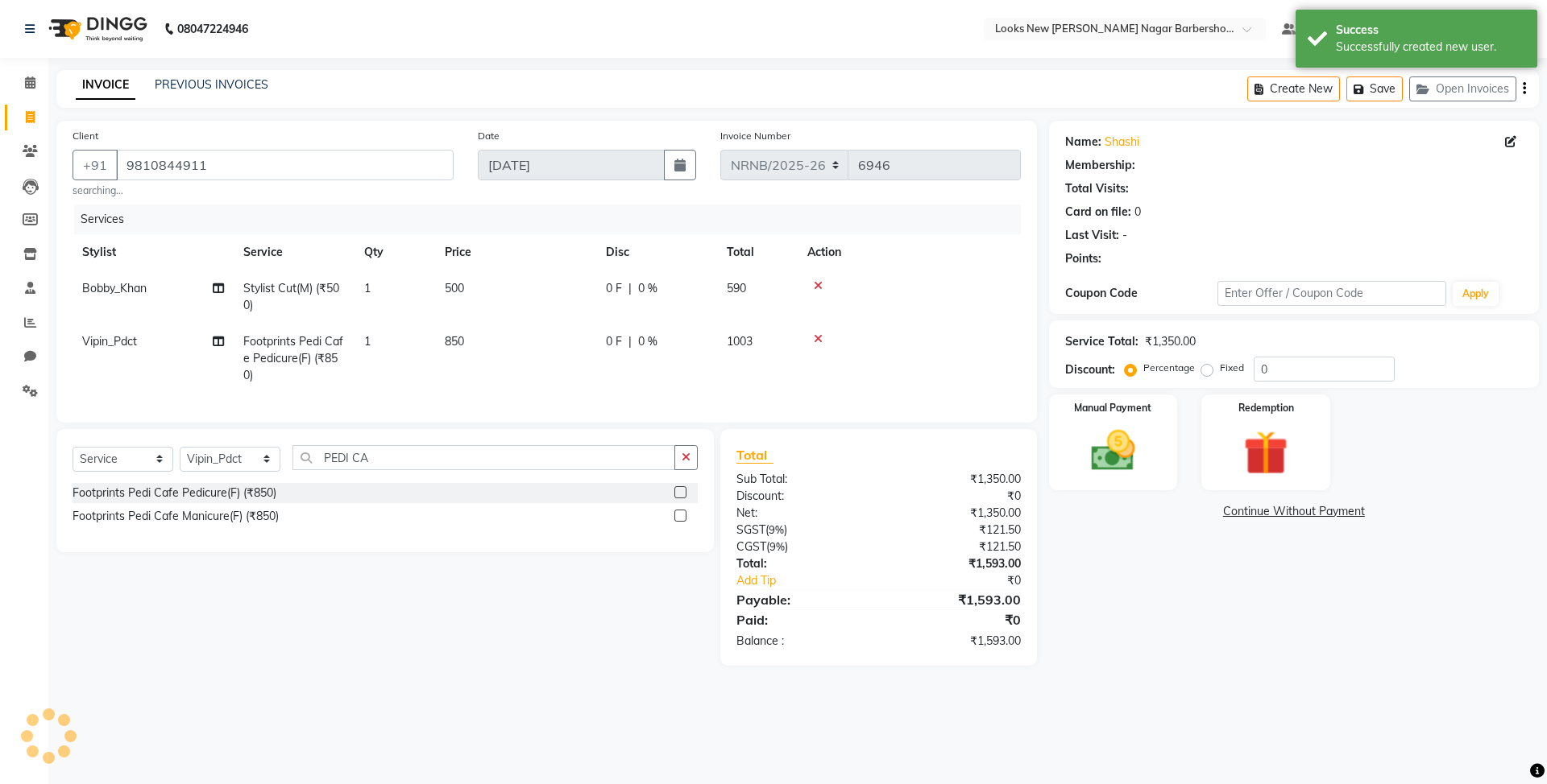
select select "1: Object"
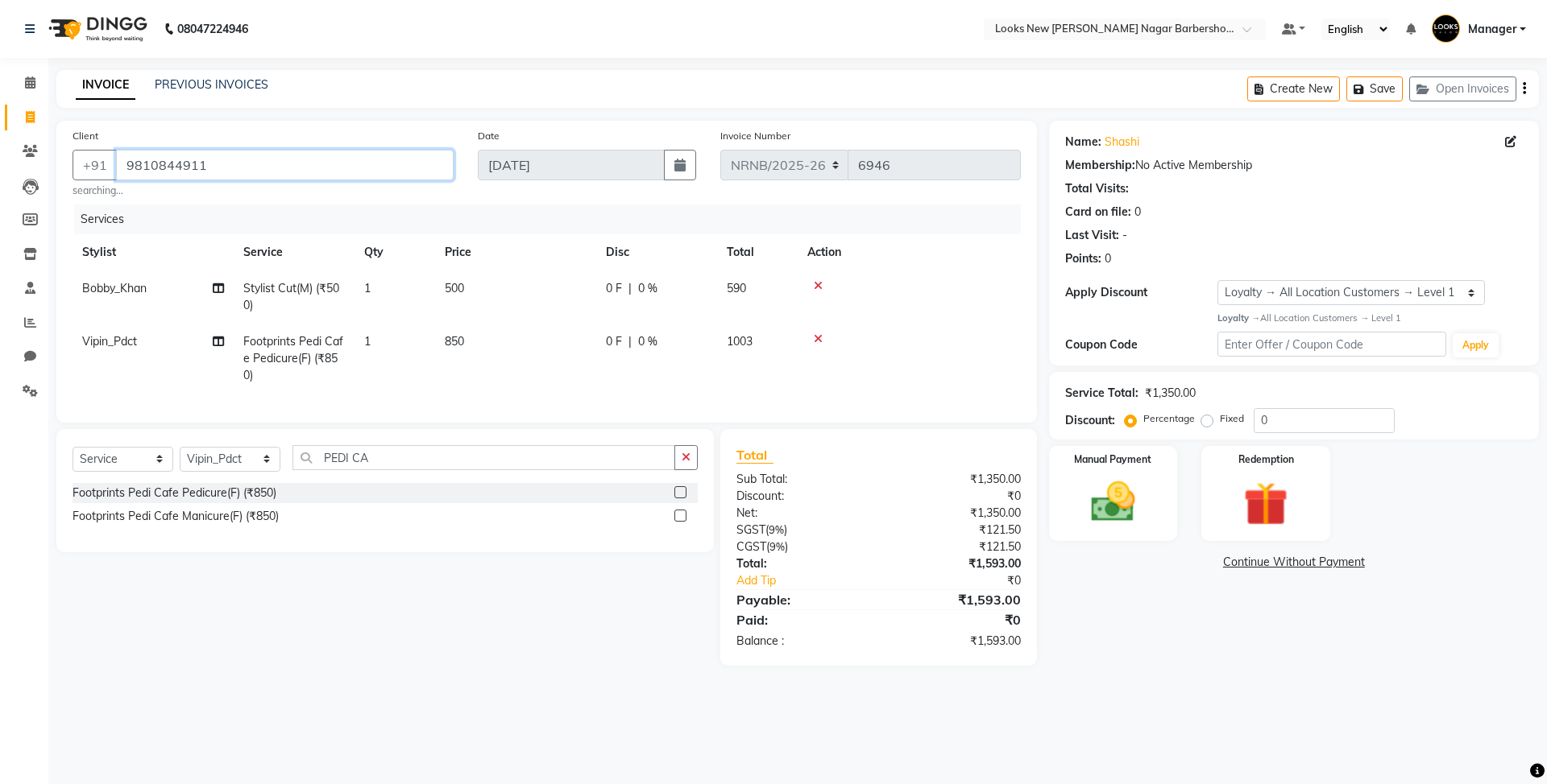
drag, startPoint x: 224, startPoint y: 171, endPoint x: 66, endPoint y: 159, distance: 158.5
click at [66, 159] on div "Client +91 9810844911 searching..." at bounding box center [263, 163] width 406 height 71
click at [478, 652] on div "Select Service Product Membership Package Voucher Prepaid Gift Card Select Styl…" at bounding box center [379, 548] width 669 height 237
click at [240, 164] on input "9810844911" at bounding box center [284, 165] width 338 height 31
drag, startPoint x: 1280, startPoint y: 413, endPoint x: 1209, endPoint y: 410, distance: 71.1
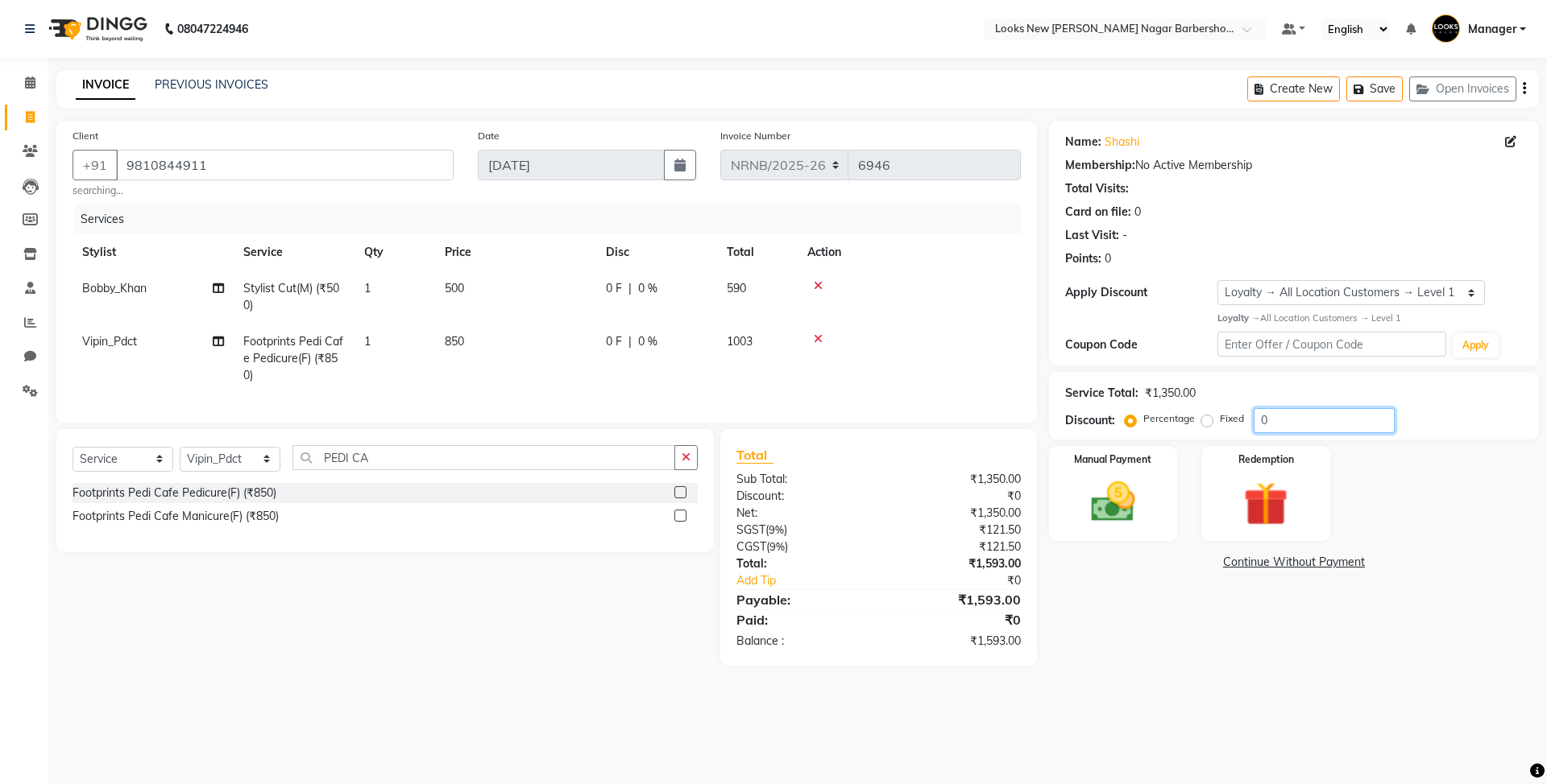
click at [1209, 410] on div "Percentage Fixed 0" at bounding box center [1261, 421] width 266 height 25
drag, startPoint x: 372, startPoint y: 156, endPoint x: 0, endPoint y: 164, distance: 372.1
click at [0, 164] on app-home "08047224946 Select Location × Looks New Rajinder Nagar Barbershop, Delhi Defaul…" at bounding box center [773, 345] width 1547 height 690
drag, startPoint x: 1307, startPoint y: 420, endPoint x: 1120, endPoint y: 421, distance: 187.0
click at [1120, 421] on div "Discount: Percentage Fixed 0" at bounding box center [1294, 421] width 457 height 25
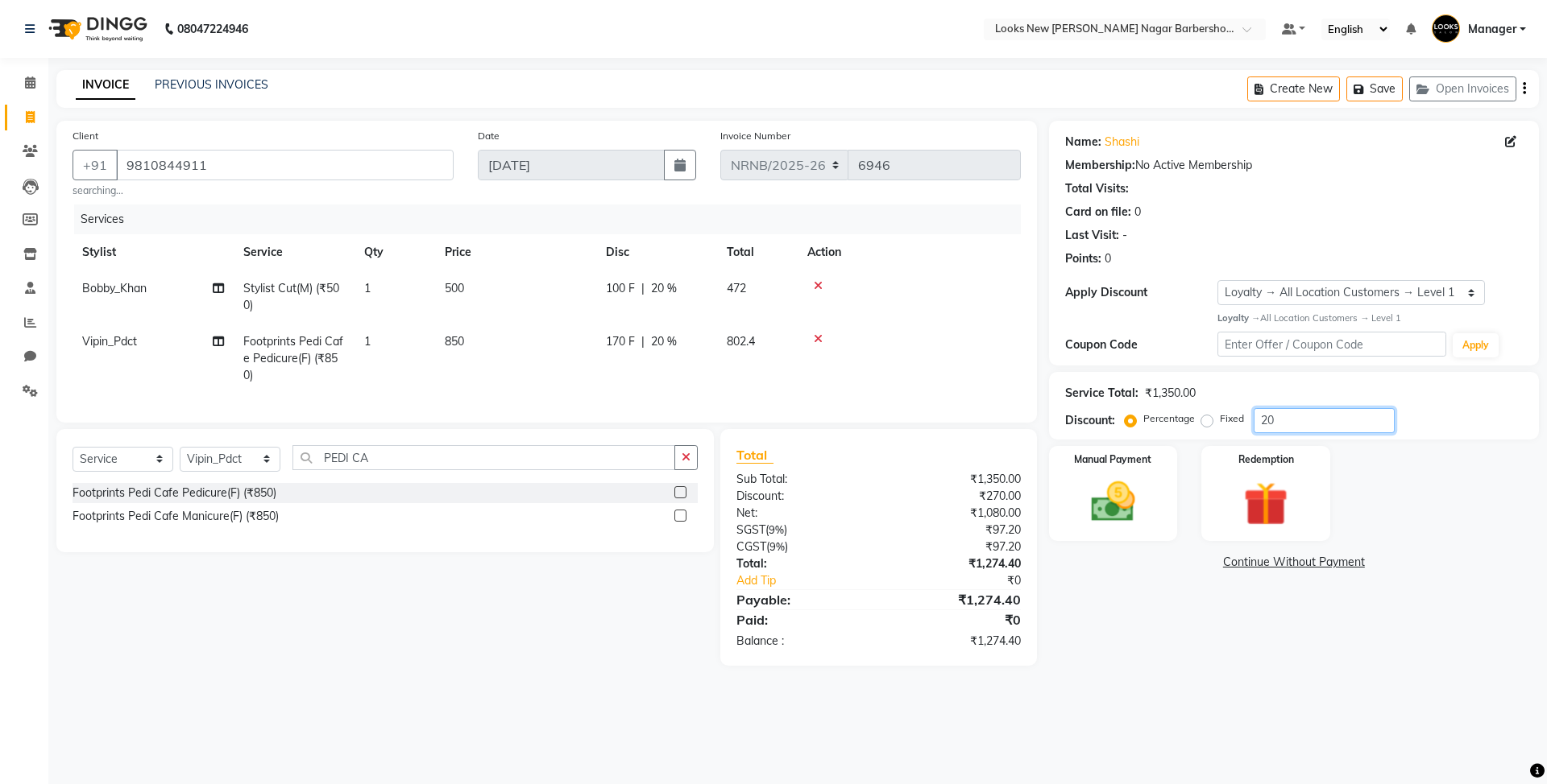
type input "20"
click at [1241, 690] on main "INVOICE PREVIOUS INVOICES Create New Save Open Invoices Client +91 9810844911 s…" at bounding box center [797, 380] width 1498 height 620
drag, startPoint x: 204, startPoint y: 156, endPoint x: 3, endPoint y: 146, distance: 201.2
click at [3, 146] on app-home "08047224946 Select Location × Looks New Rajinder Nagar Barbershop, Delhi Defaul…" at bounding box center [773, 345] width 1547 height 690
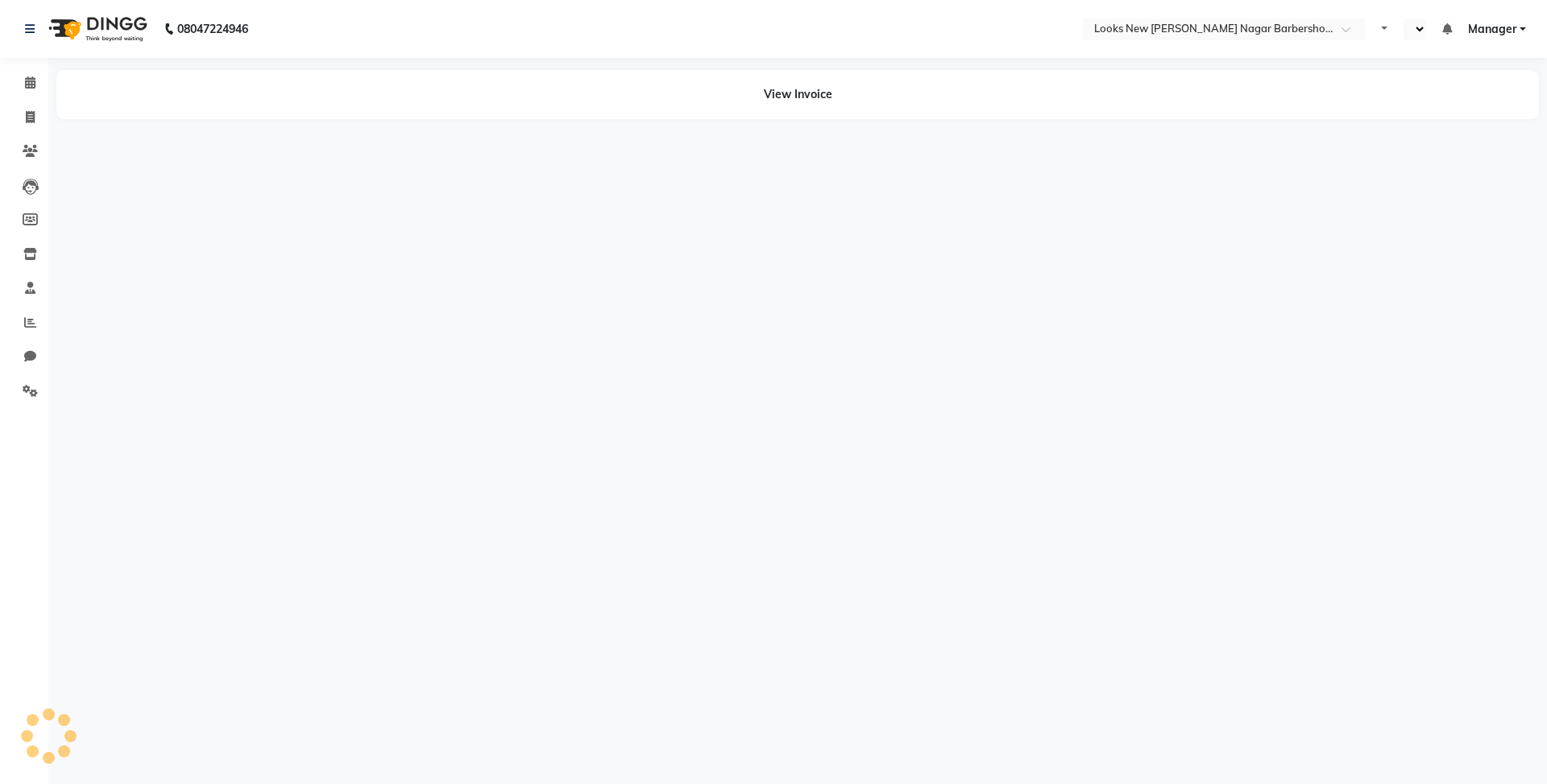
select select "en"
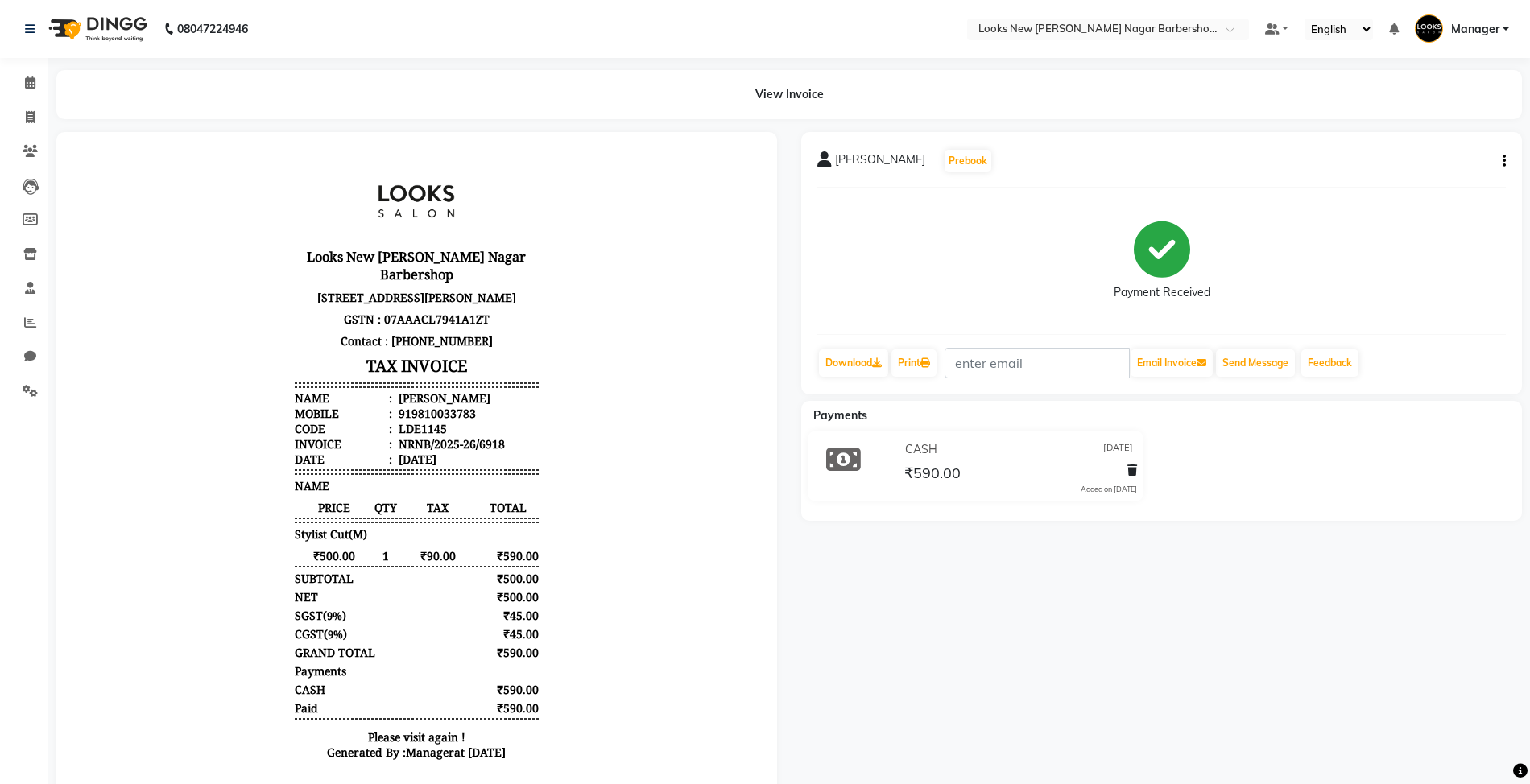
click at [1501, 166] on button "button" at bounding box center [1501, 161] width 10 height 17
click at [1408, 176] on div "Edit Item Staff" at bounding box center [1423, 170] width 110 height 20
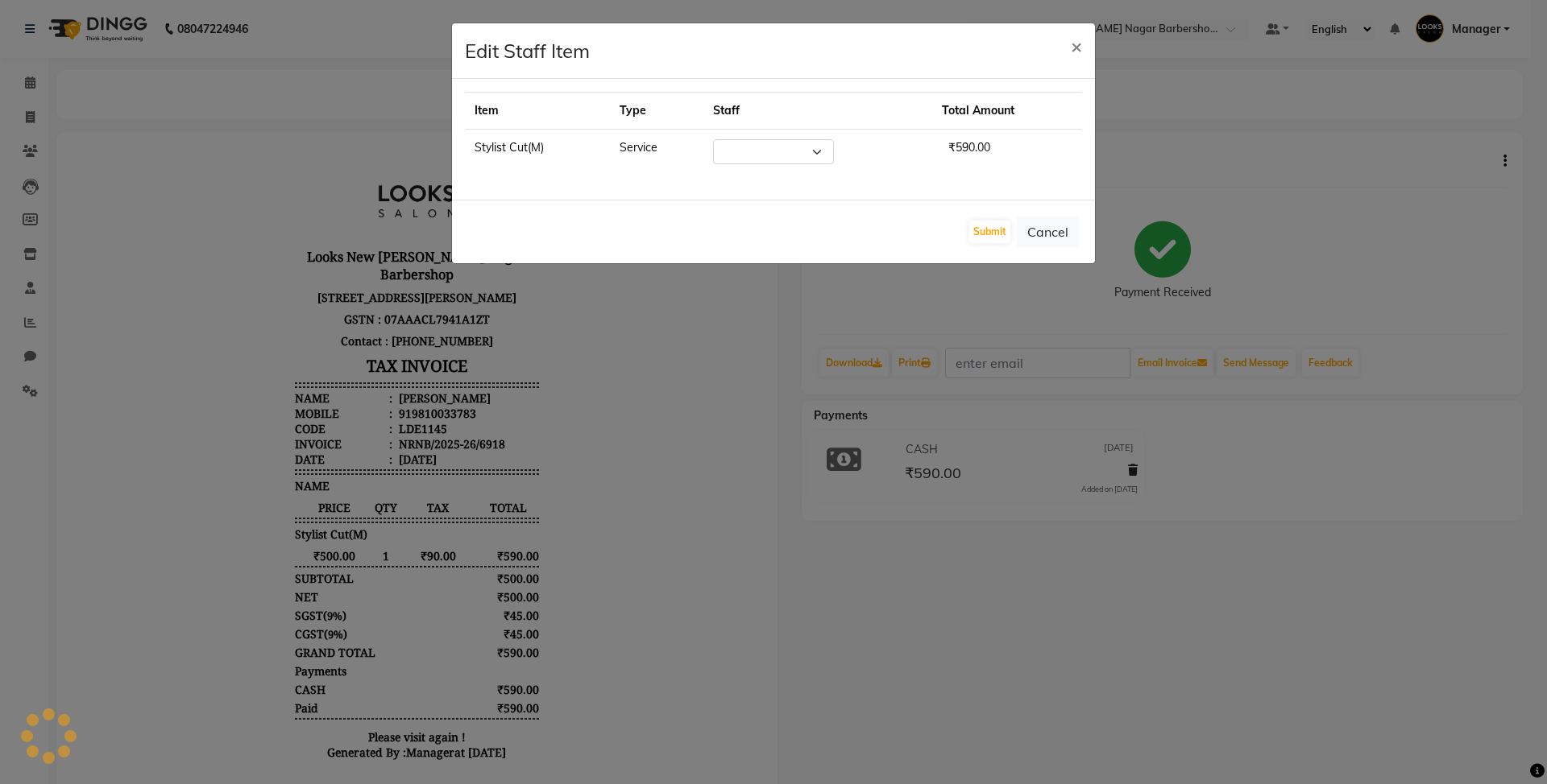
select select "87355"
click at [1054, 231] on button "Cancel" at bounding box center [1048, 232] width 62 height 31
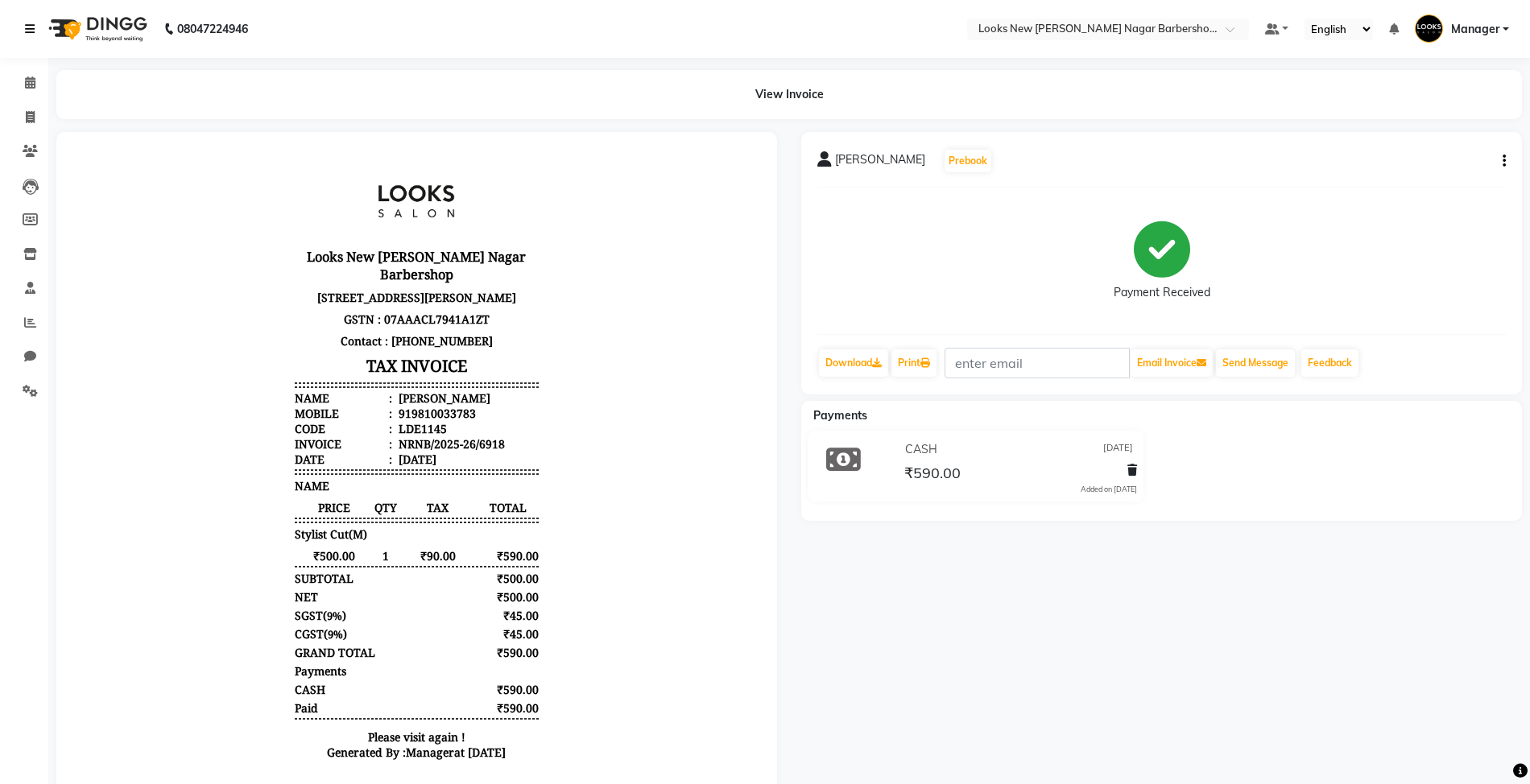
click at [34, 19] on link at bounding box center [33, 29] width 16 height 45
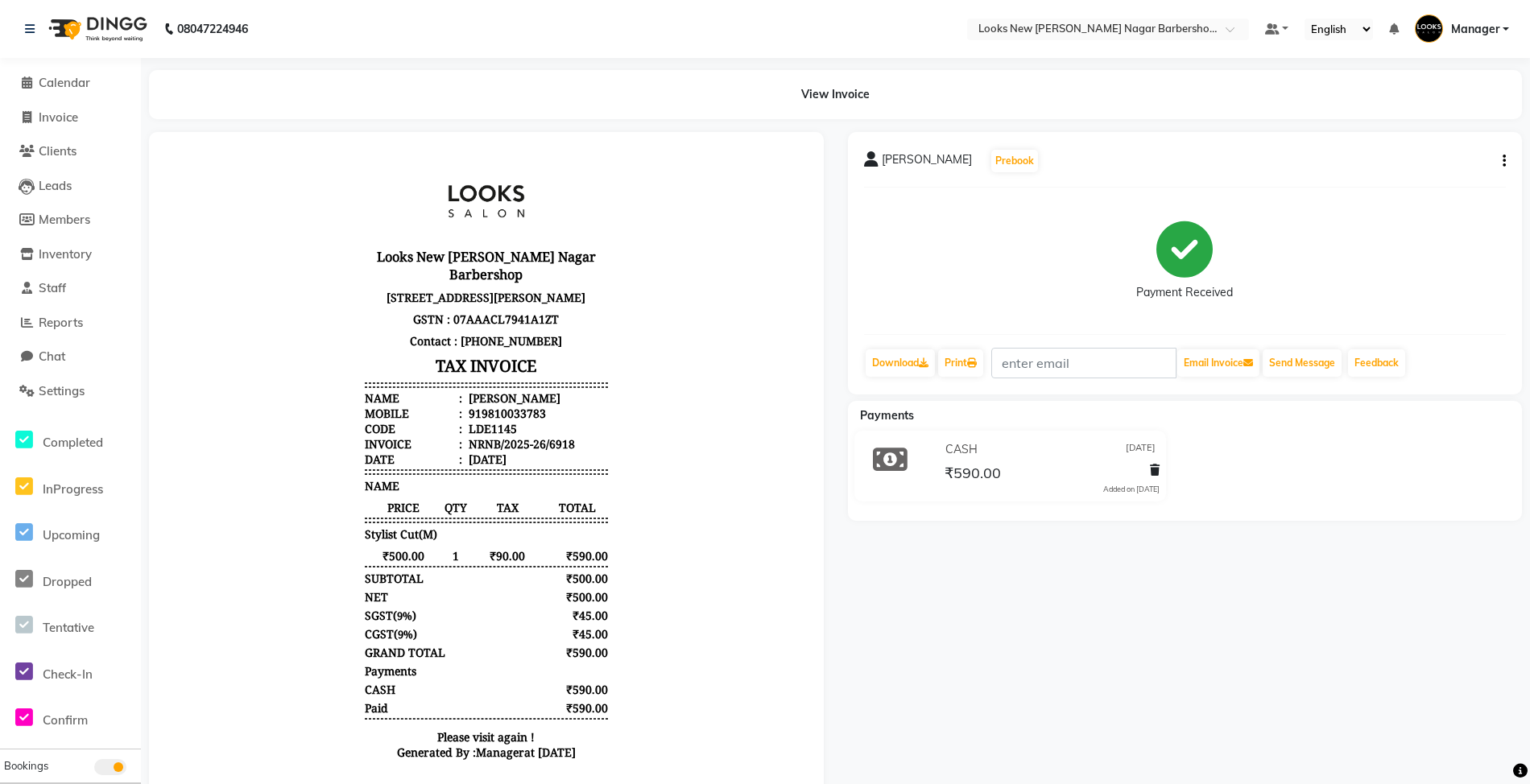
click at [47, 72] on li "Calendar" at bounding box center [70, 83] width 141 height 35
click at [53, 79] on span "Calendar" at bounding box center [65, 83] width 52 height 15
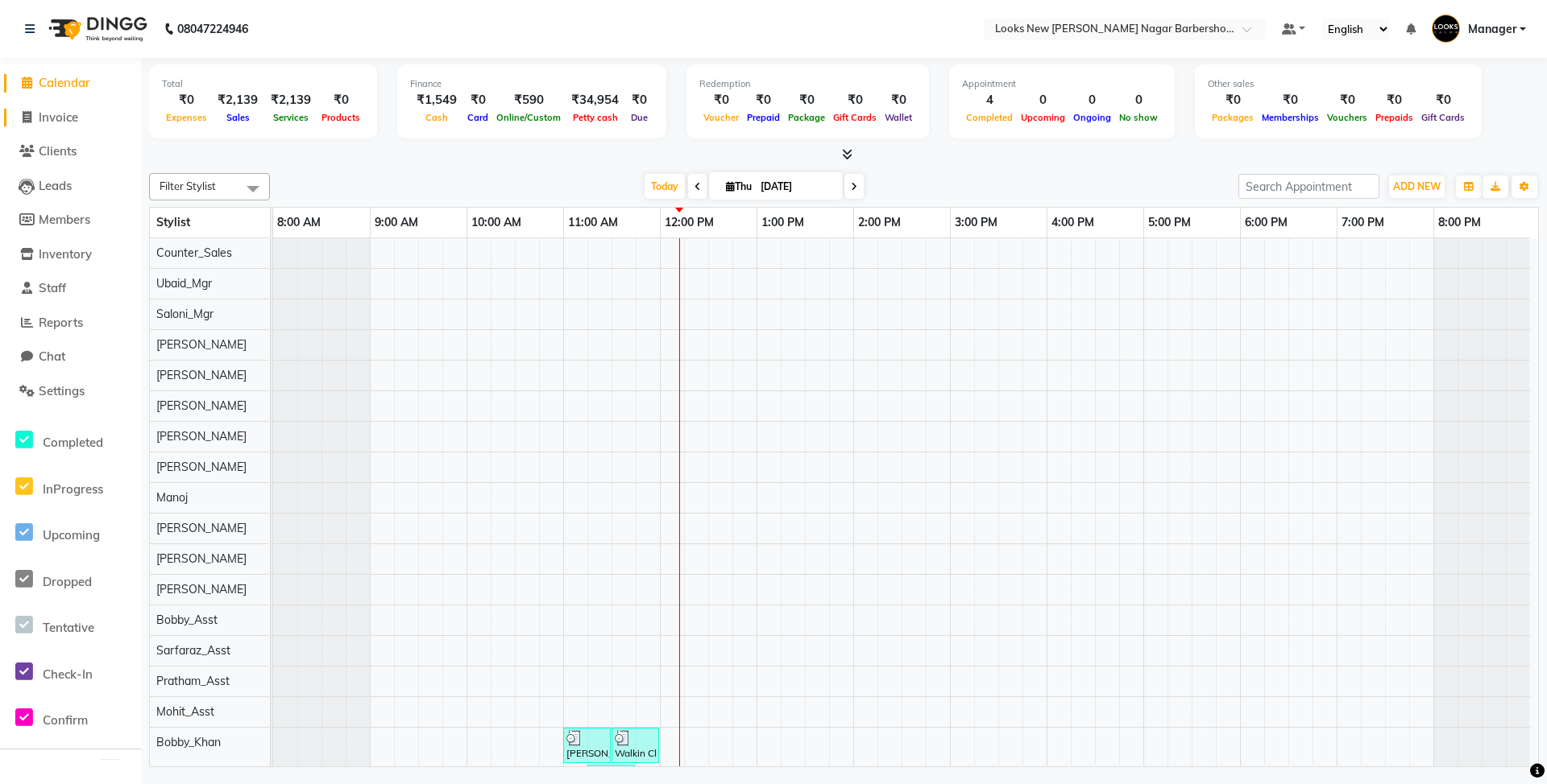
click at [74, 113] on span "Invoice" at bounding box center [58, 117] width 40 height 15
select select "service"
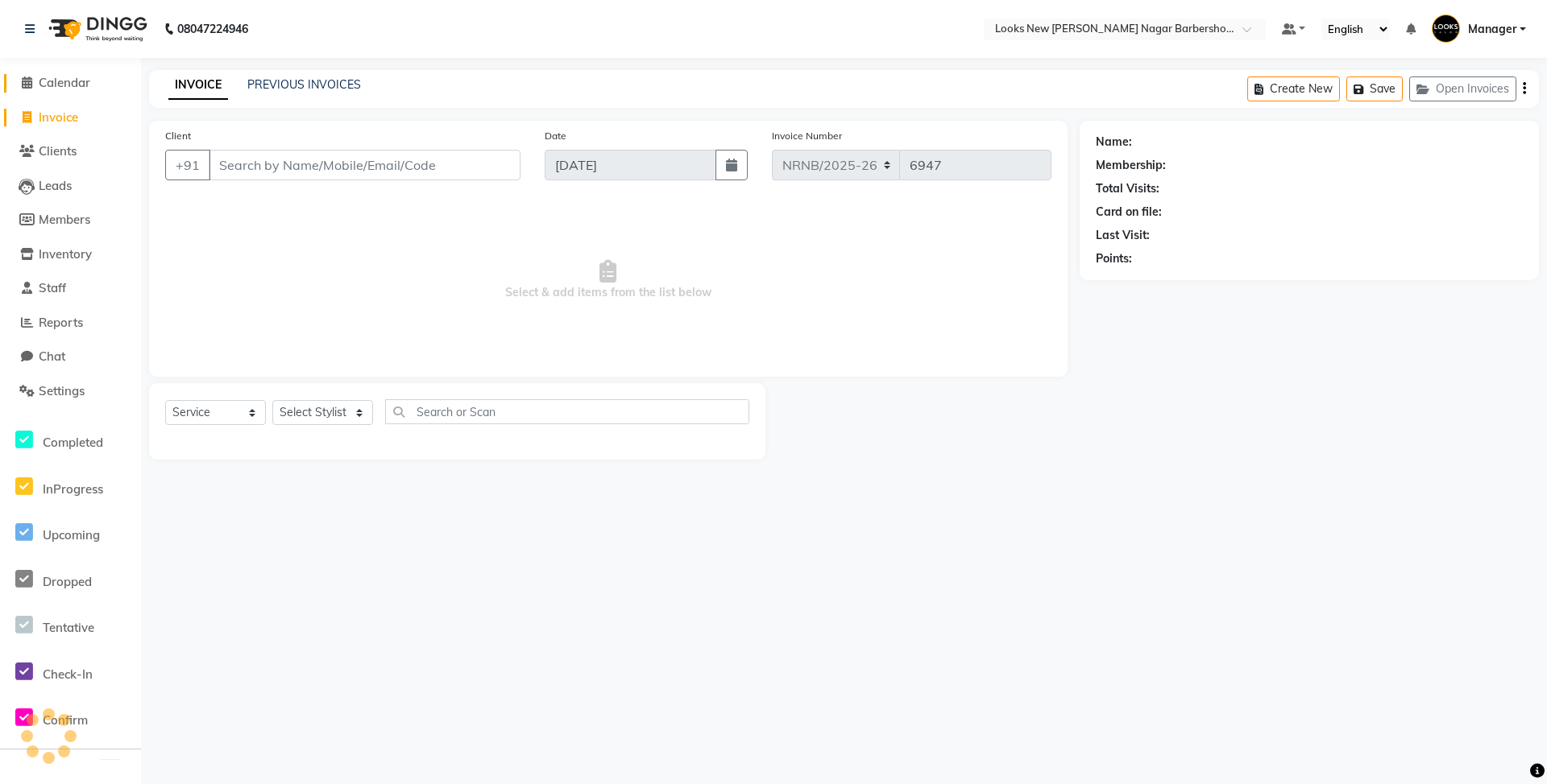
click at [71, 78] on span "Calendar" at bounding box center [65, 83] width 52 height 15
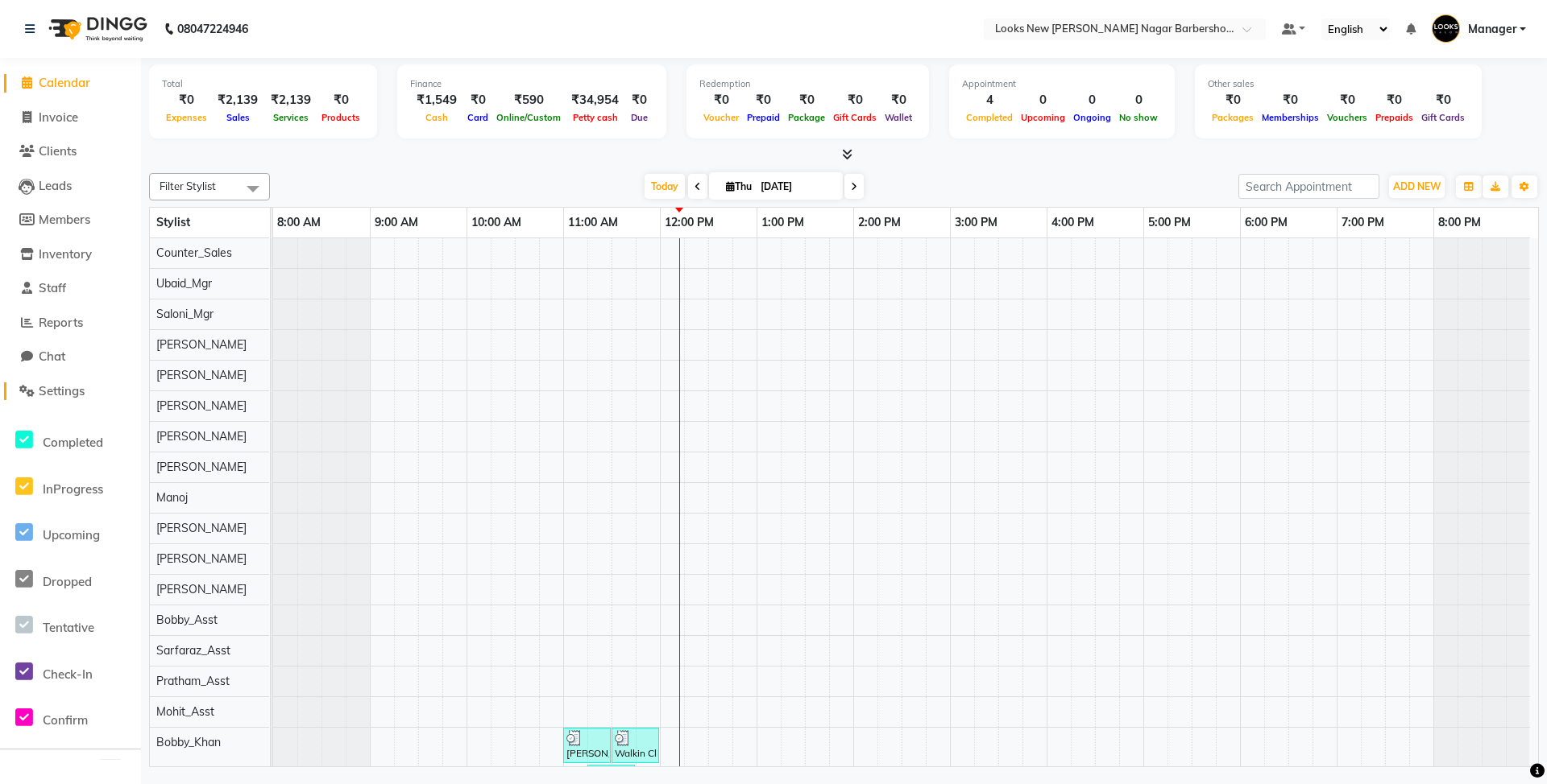
click at [69, 397] on span "Settings" at bounding box center [62, 391] width 46 height 15
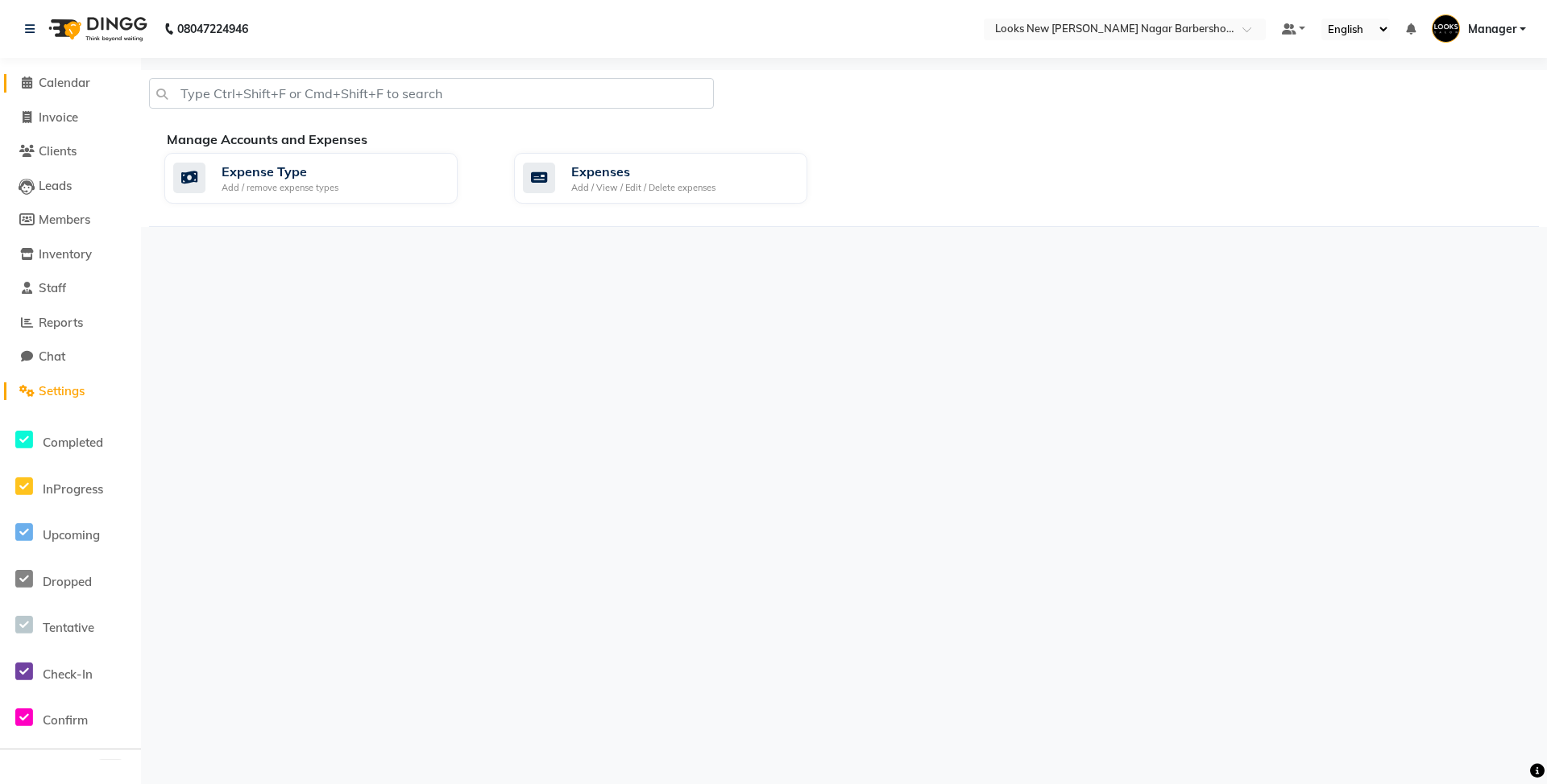
click at [82, 81] on span "Calendar" at bounding box center [65, 83] width 52 height 15
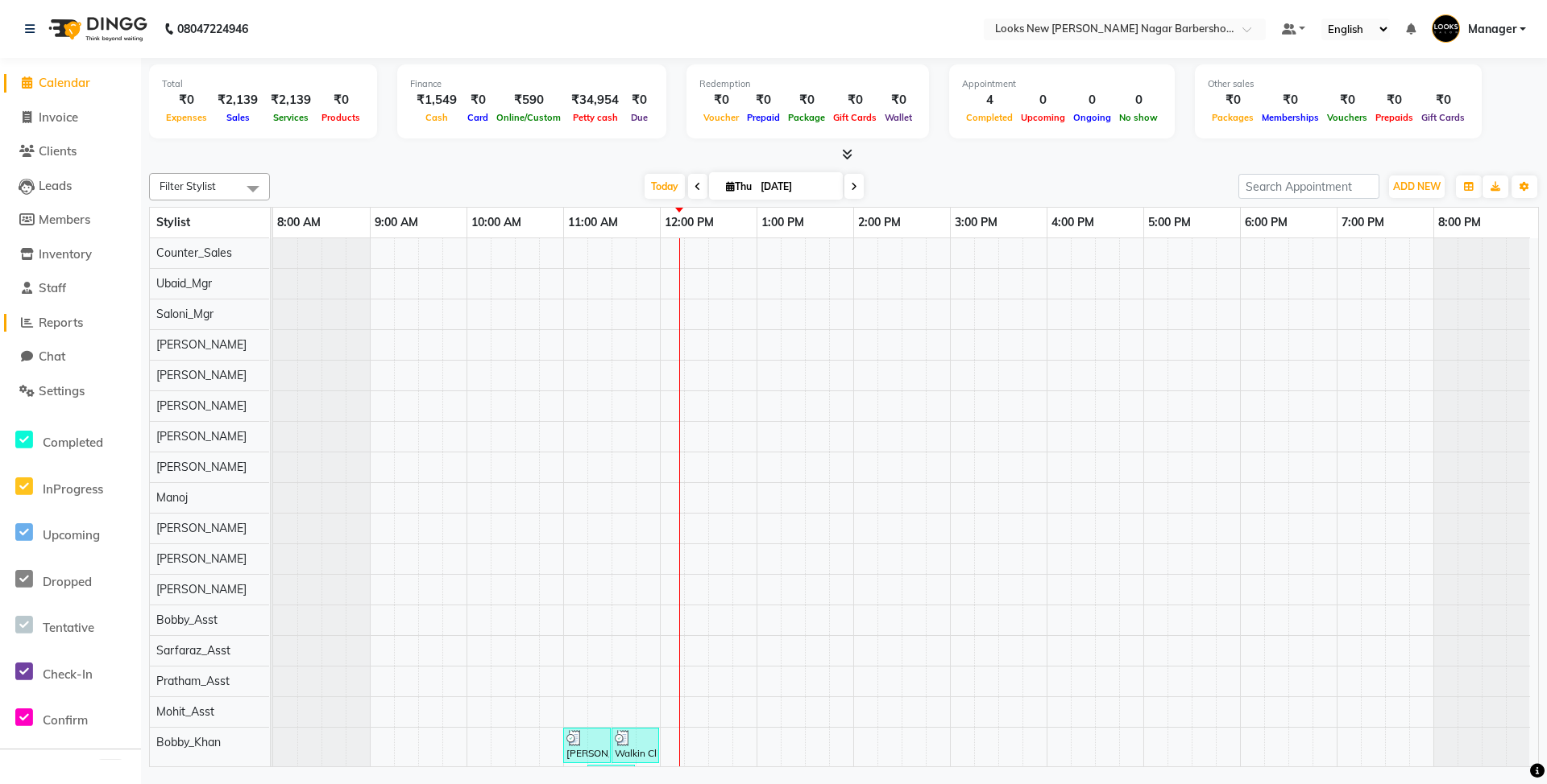
click at [60, 325] on span "Reports" at bounding box center [61, 322] width 45 height 15
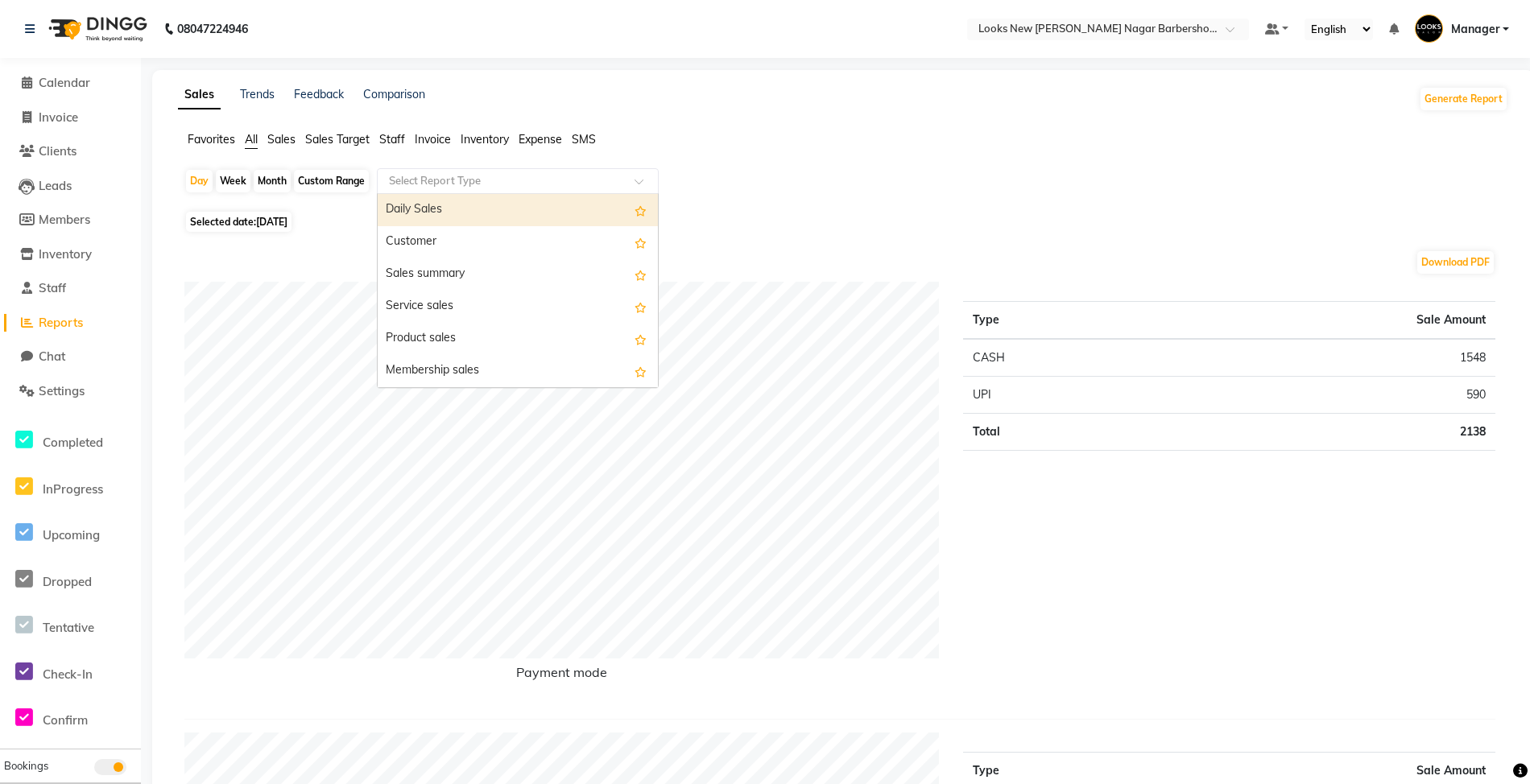
click at [554, 179] on input "text" at bounding box center [502, 181] width 232 height 16
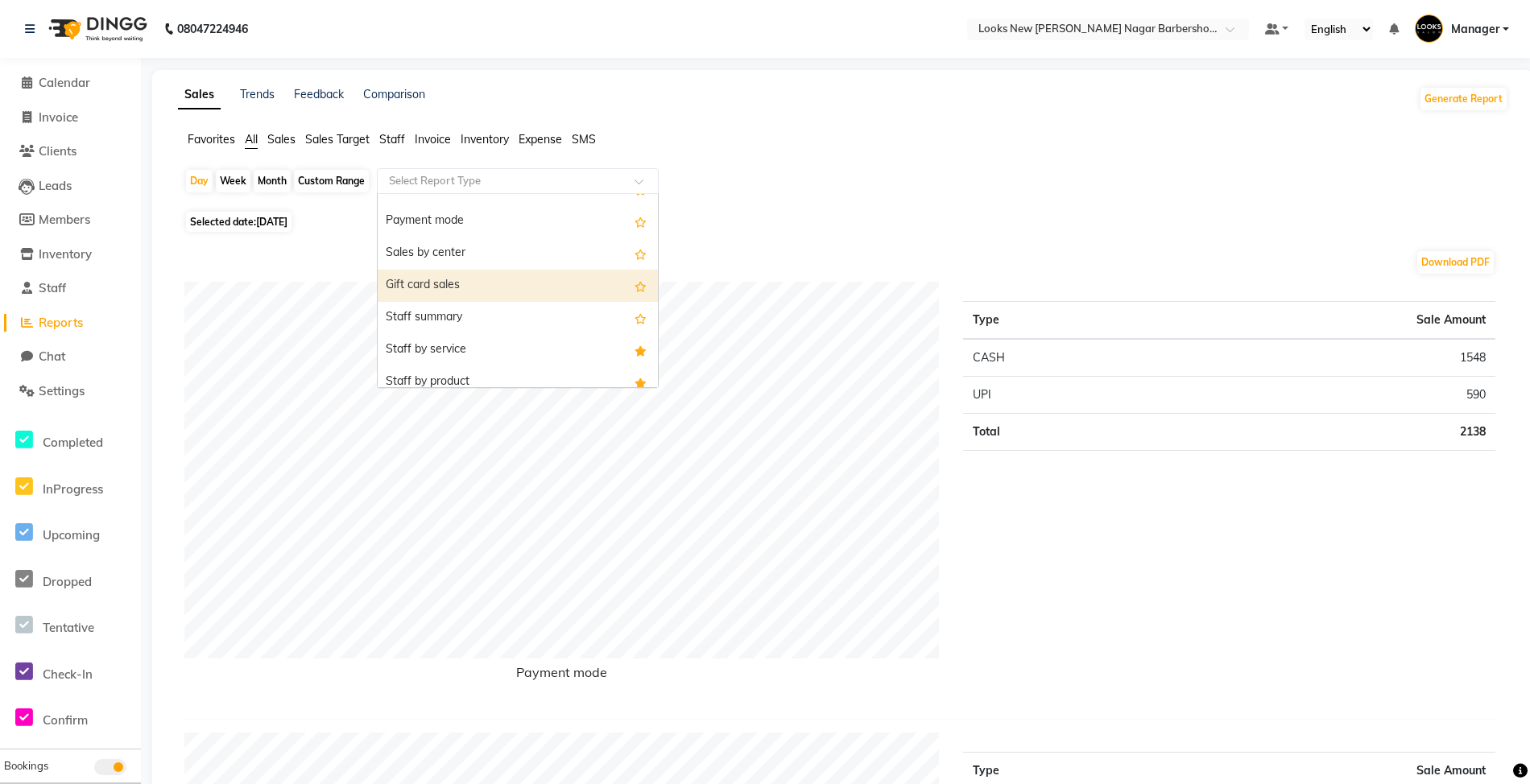
scroll to position [322, 0]
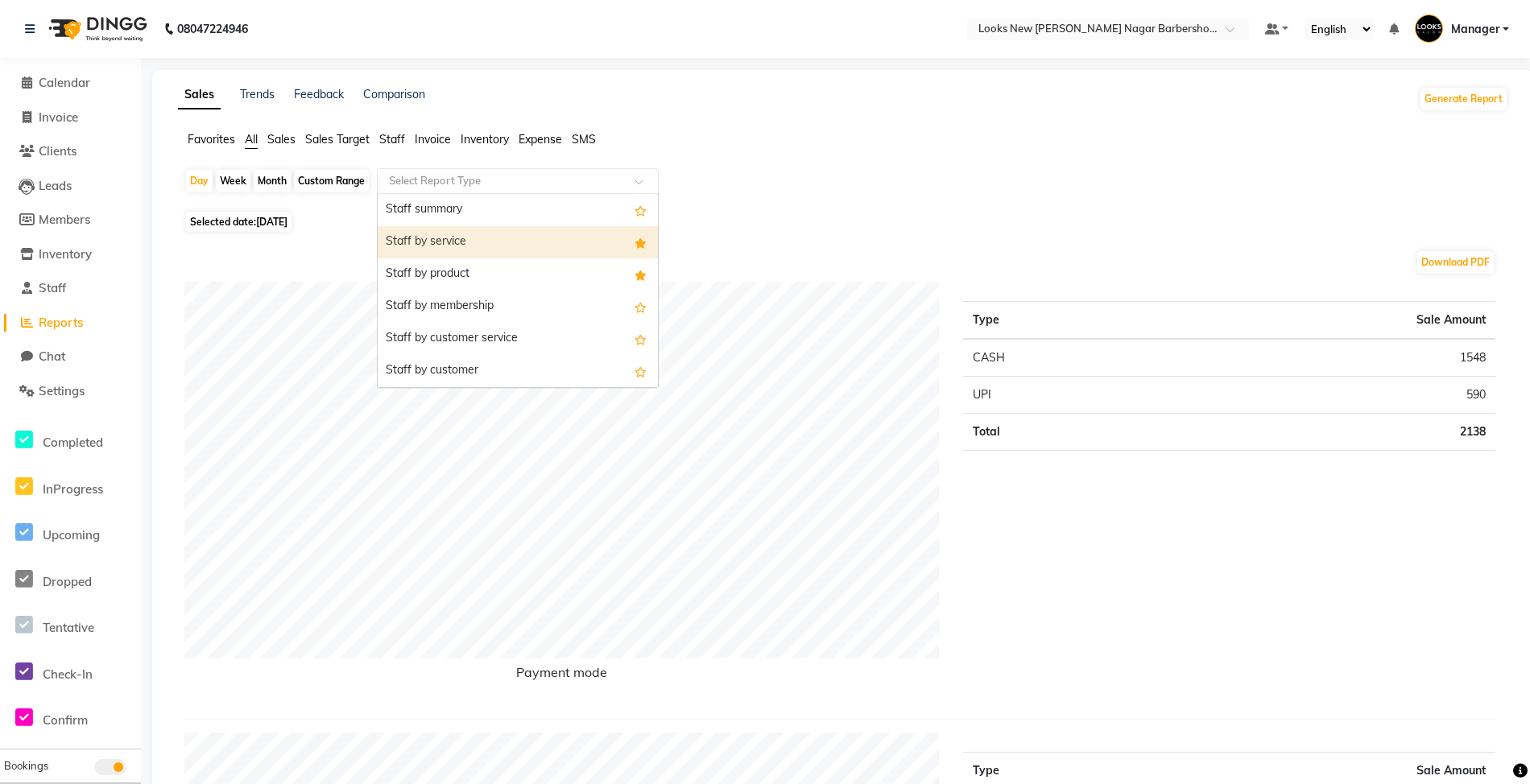
click at [497, 239] on div "Staff by service" at bounding box center [518, 243] width 280 height 32
select select "full_report"
select select "csv"
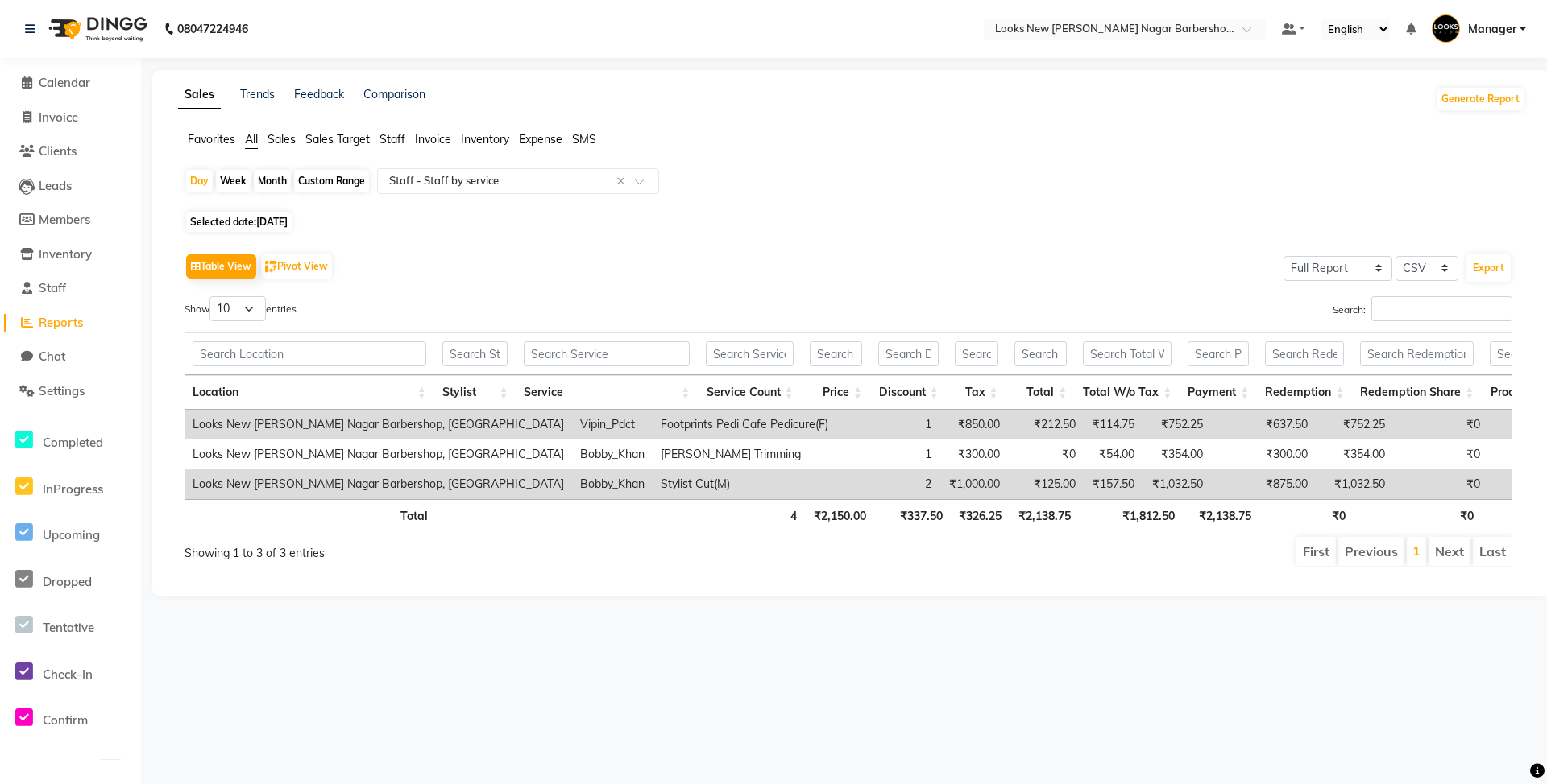
click at [401, 137] on span "Staff" at bounding box center [393, 139] width 26 height 15
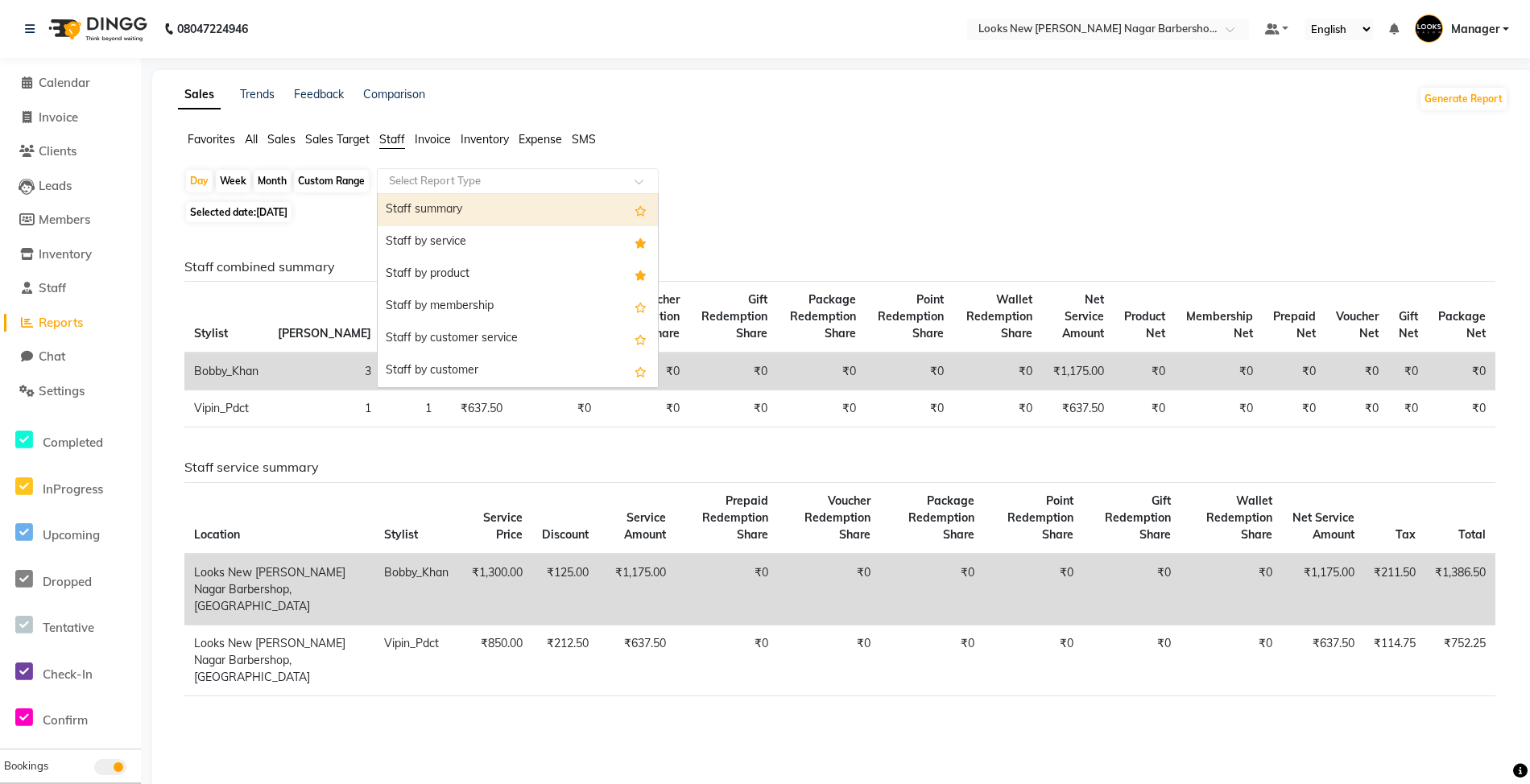
click at [439, 181] on input "text" at bounding box center [502, 181] width 232 height 16
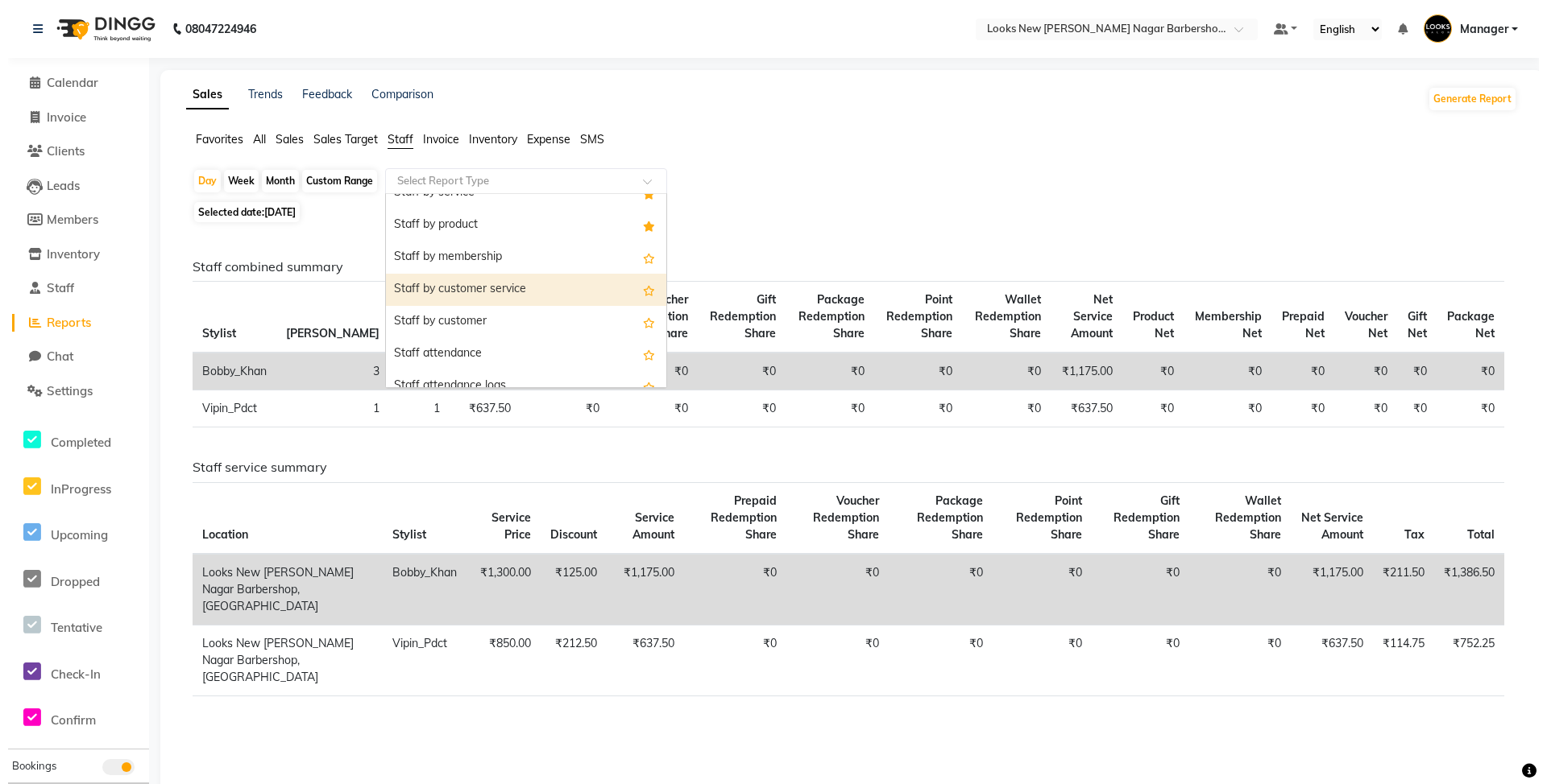
scroll to position [0, 0]
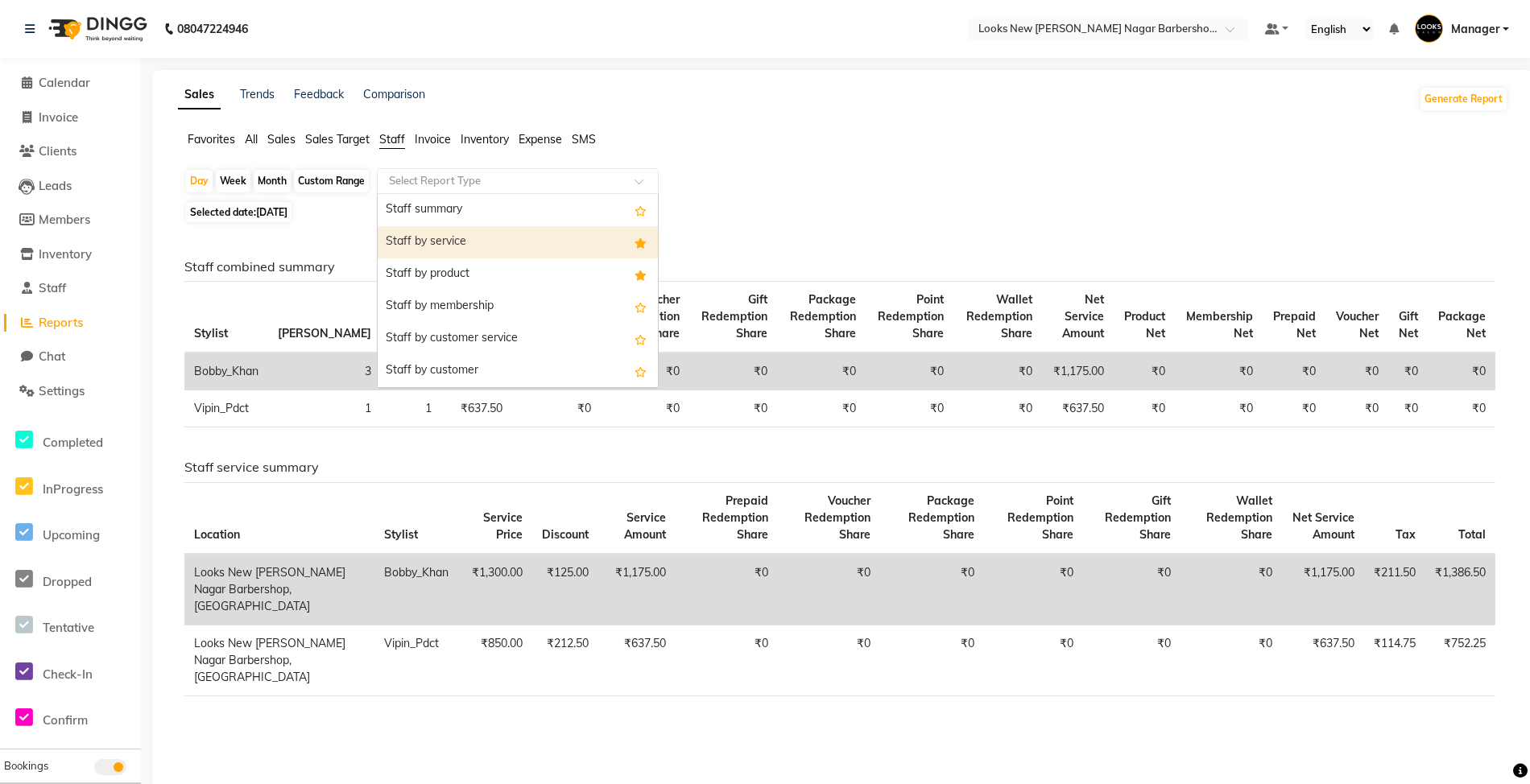
click at [478, 243] on div "Staff by service" at bounding box center [518, 243] width 280 height 32
select select "full_report"
select select "csv"
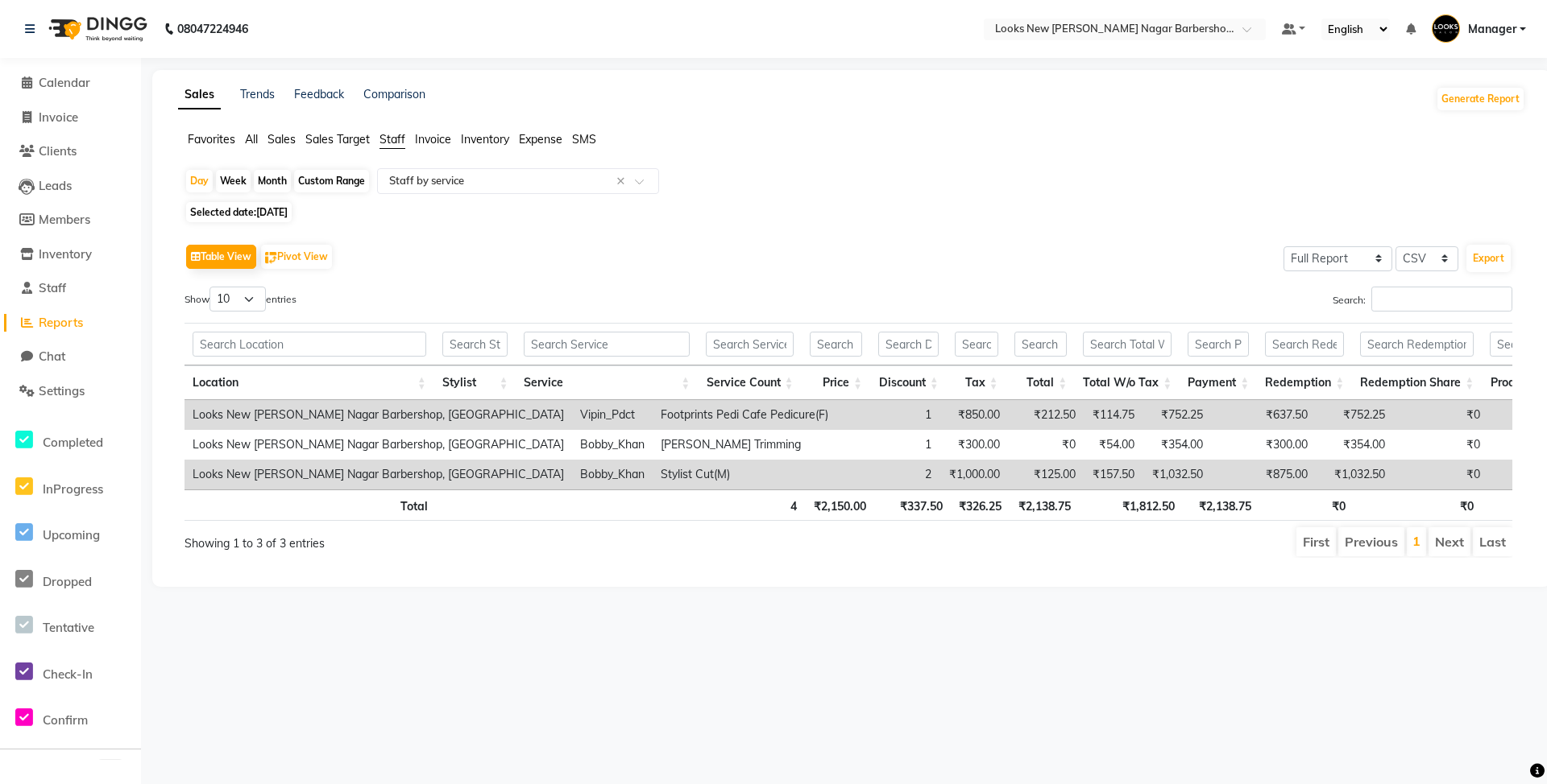
drag, startPoint x: 278, startPoint y: 218, endPoint x: 298, endPoint y: 220, distance: 20.1
click at [281, 218] on span "[DATE]" at bounding box center [272, 212] width 32 height 12
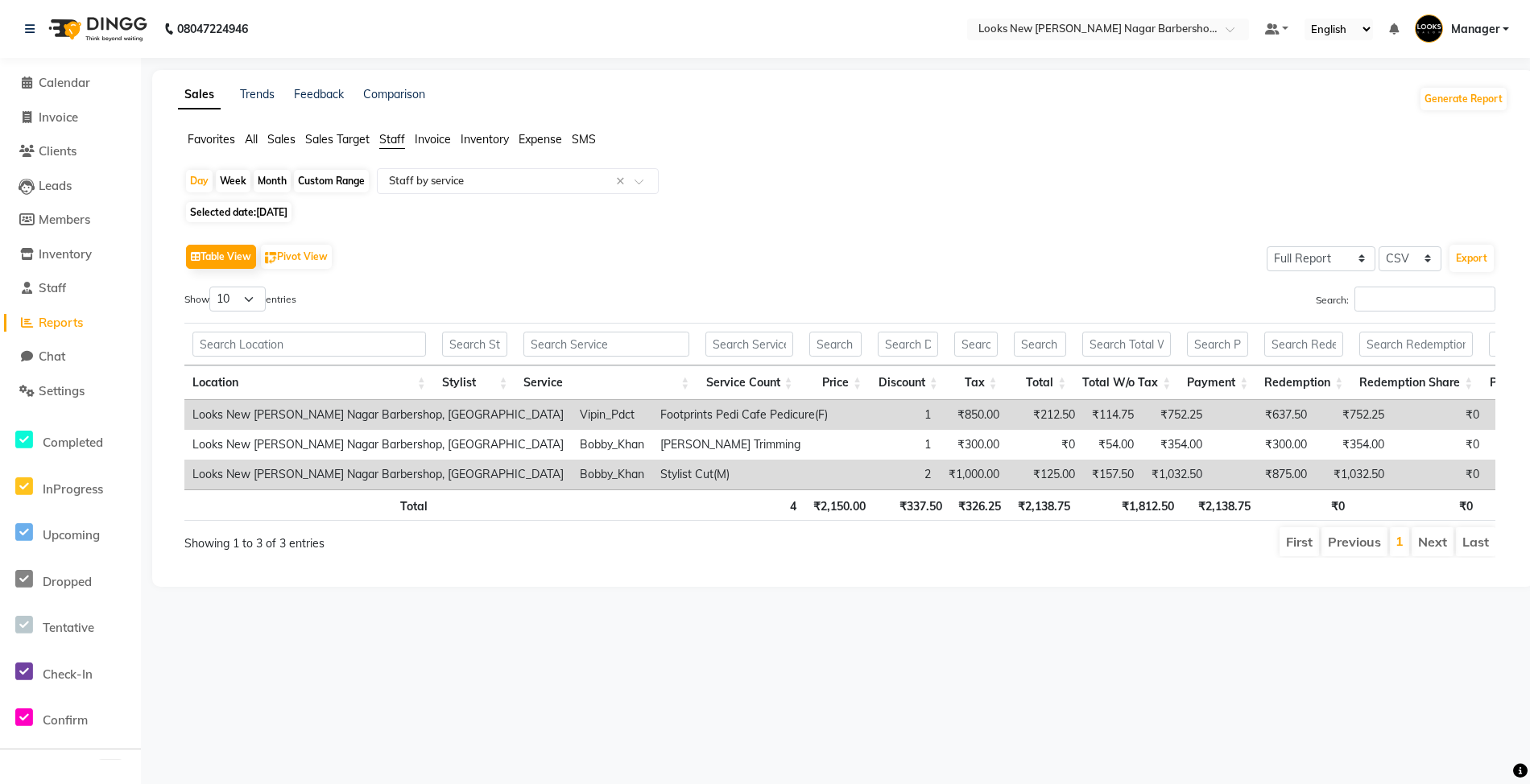
select select "9"
select select "2025"
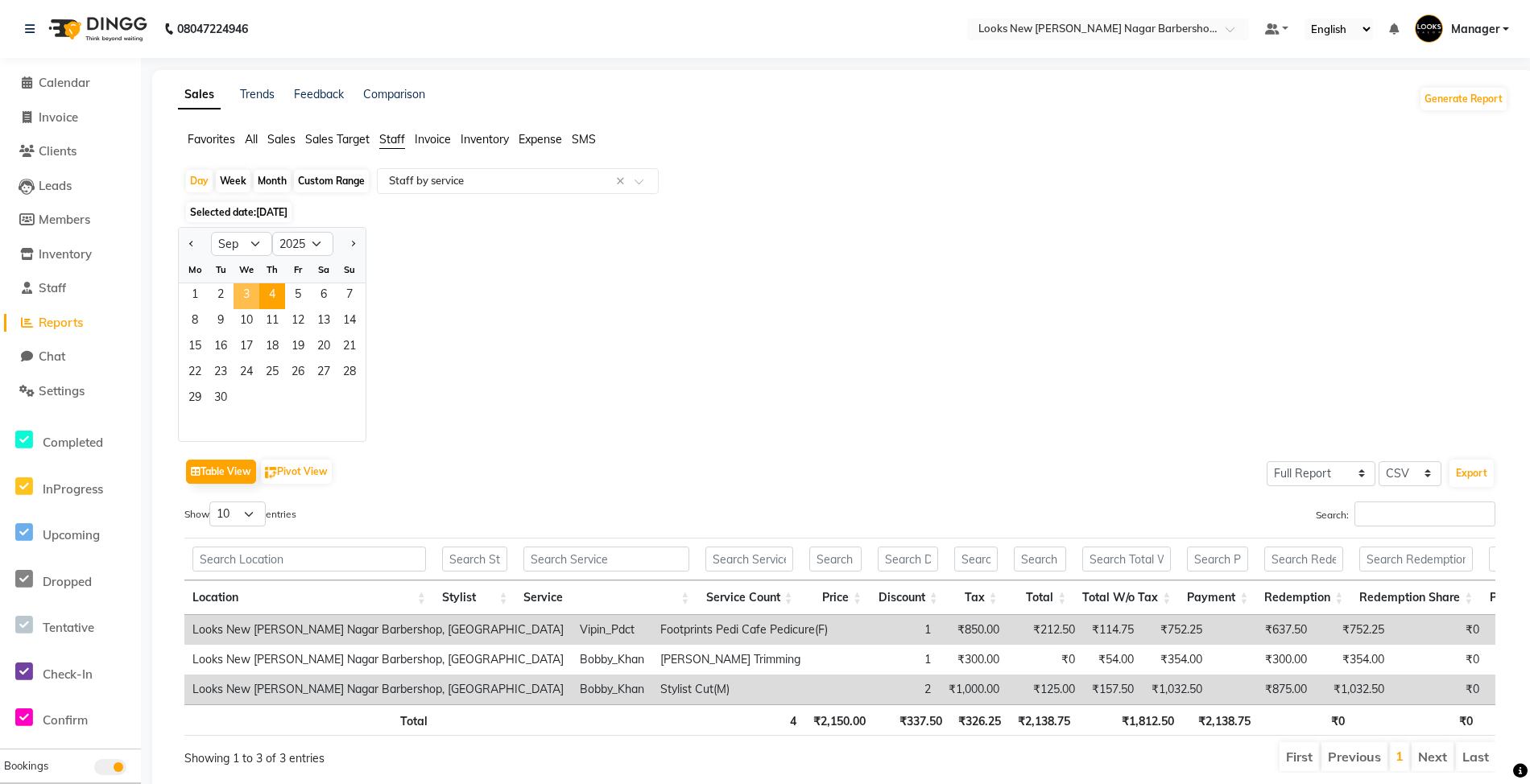
click at [243, 291] on span "3" at bounding box center [247, 296] width 26 height 26
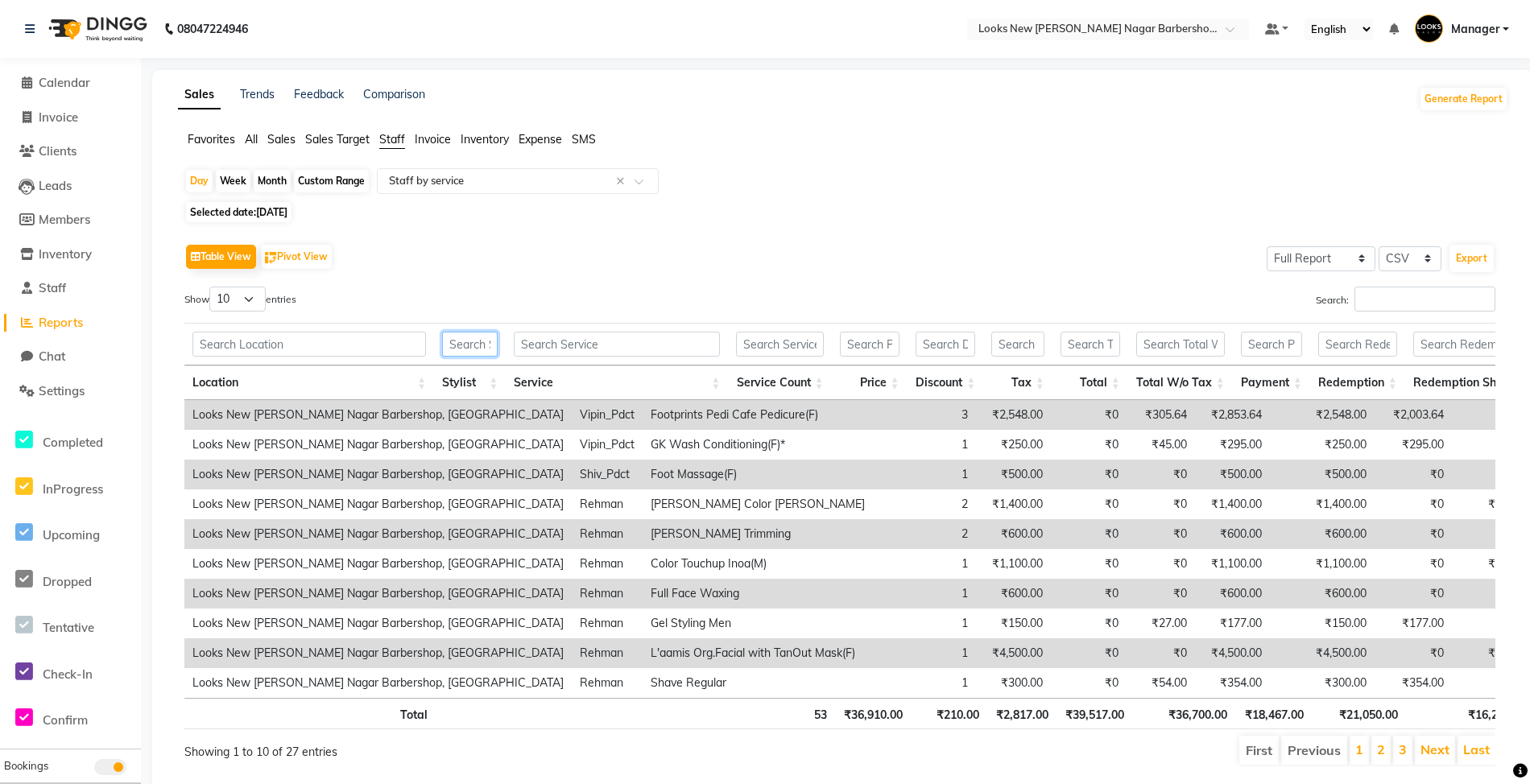
click at [468, 341] on input "text" at bounding box center [469, 344] width 56 height 25
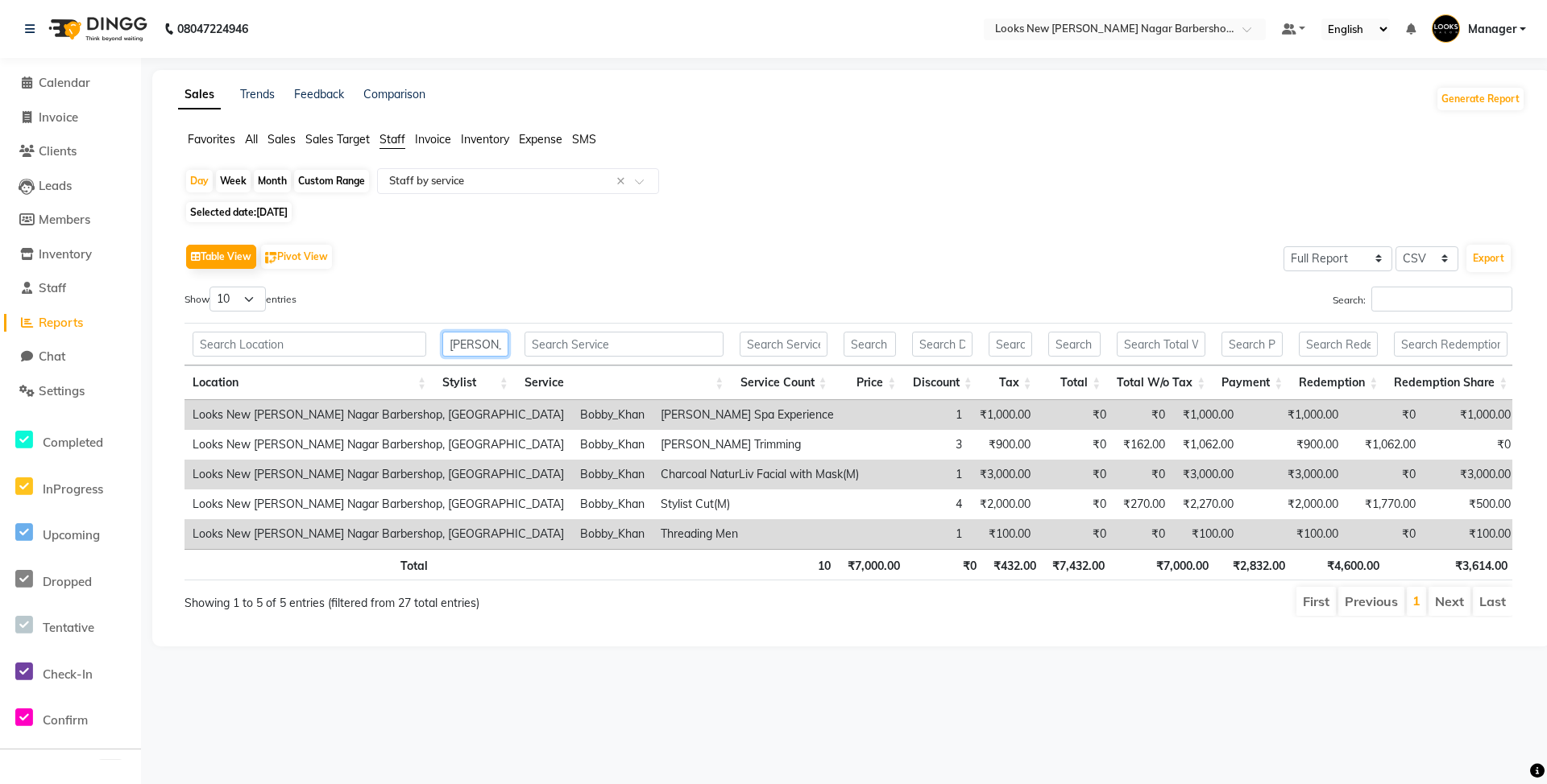
type input "BOBBY"
drag, startPoint x: 53, startPoint y: 68, endPoint x: 56, endPoint y: 78, distance: 10.4
click at [53, 68] on li "Calendar" at bounding box center [70, 83] width 141 height 35
click at [57, 78] on span "Calendar" at bounding box center [65, 83] width 52 height 15
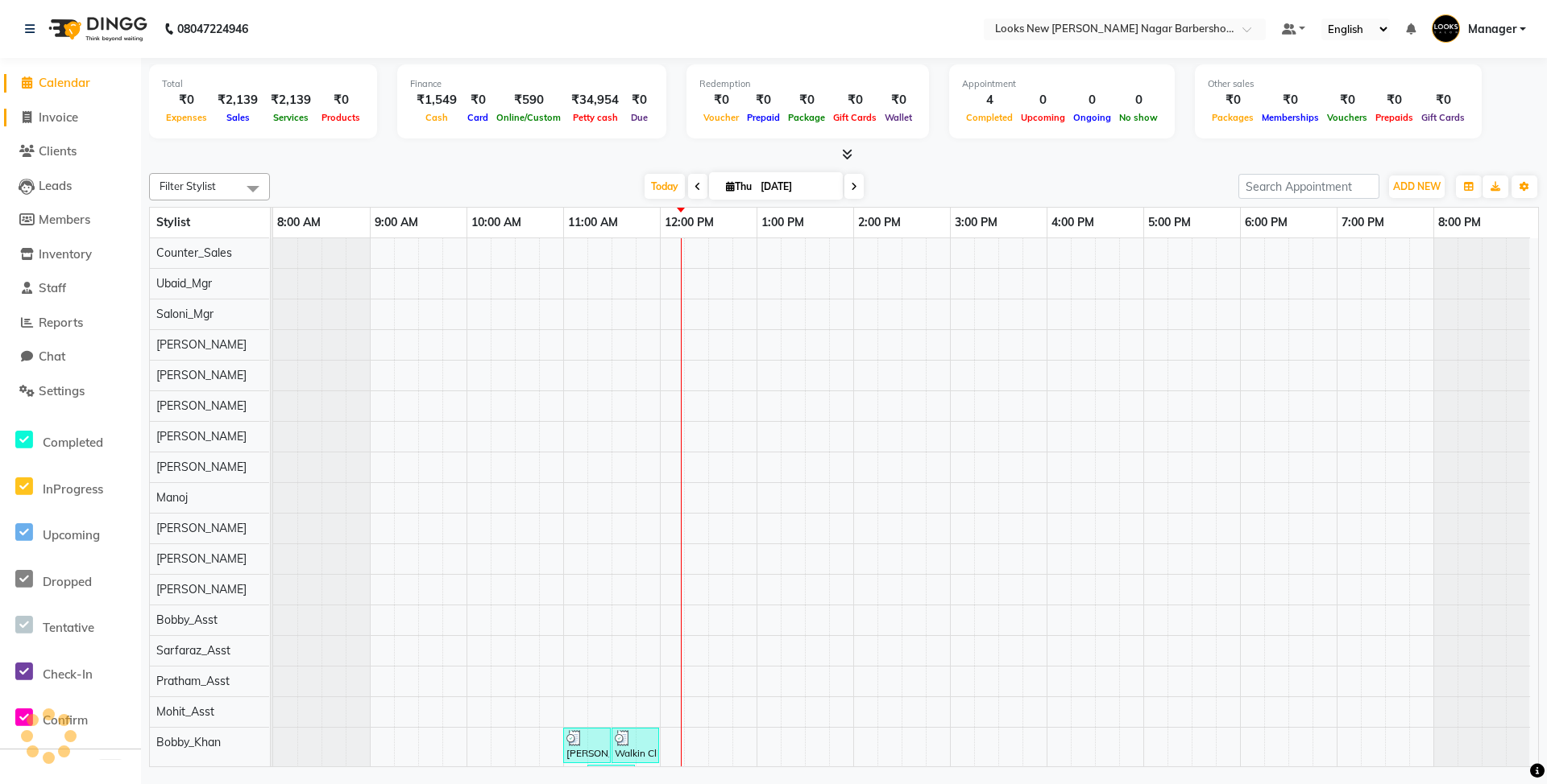
click at [57, 124] on link "Invoice" at bounding box center [70, 117] width 133 height 19
select select "service"
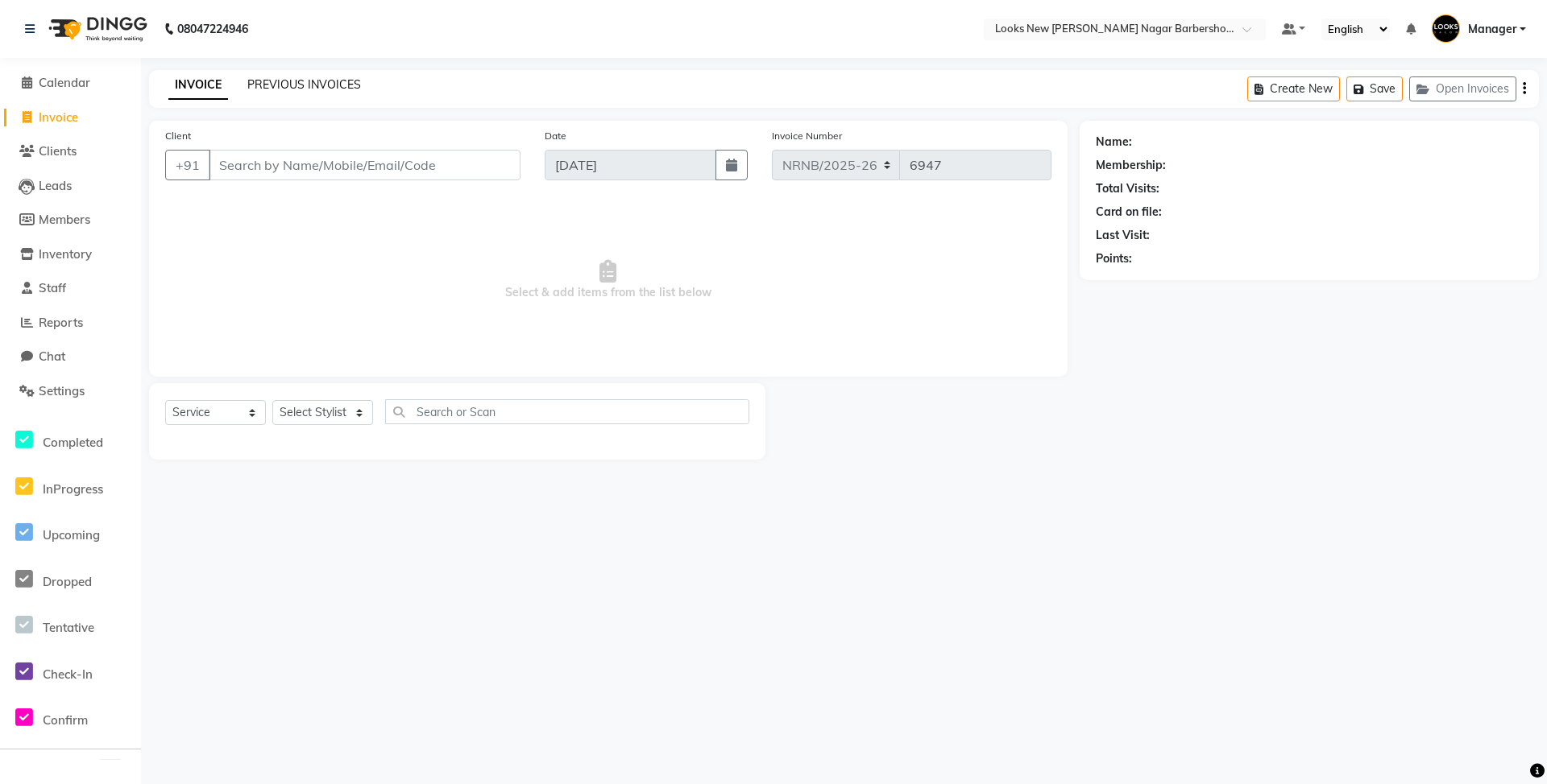
click at [297, 87] on link "PREVIOUS INVOICES" at bounding box center [304, 85] width 113 height 15
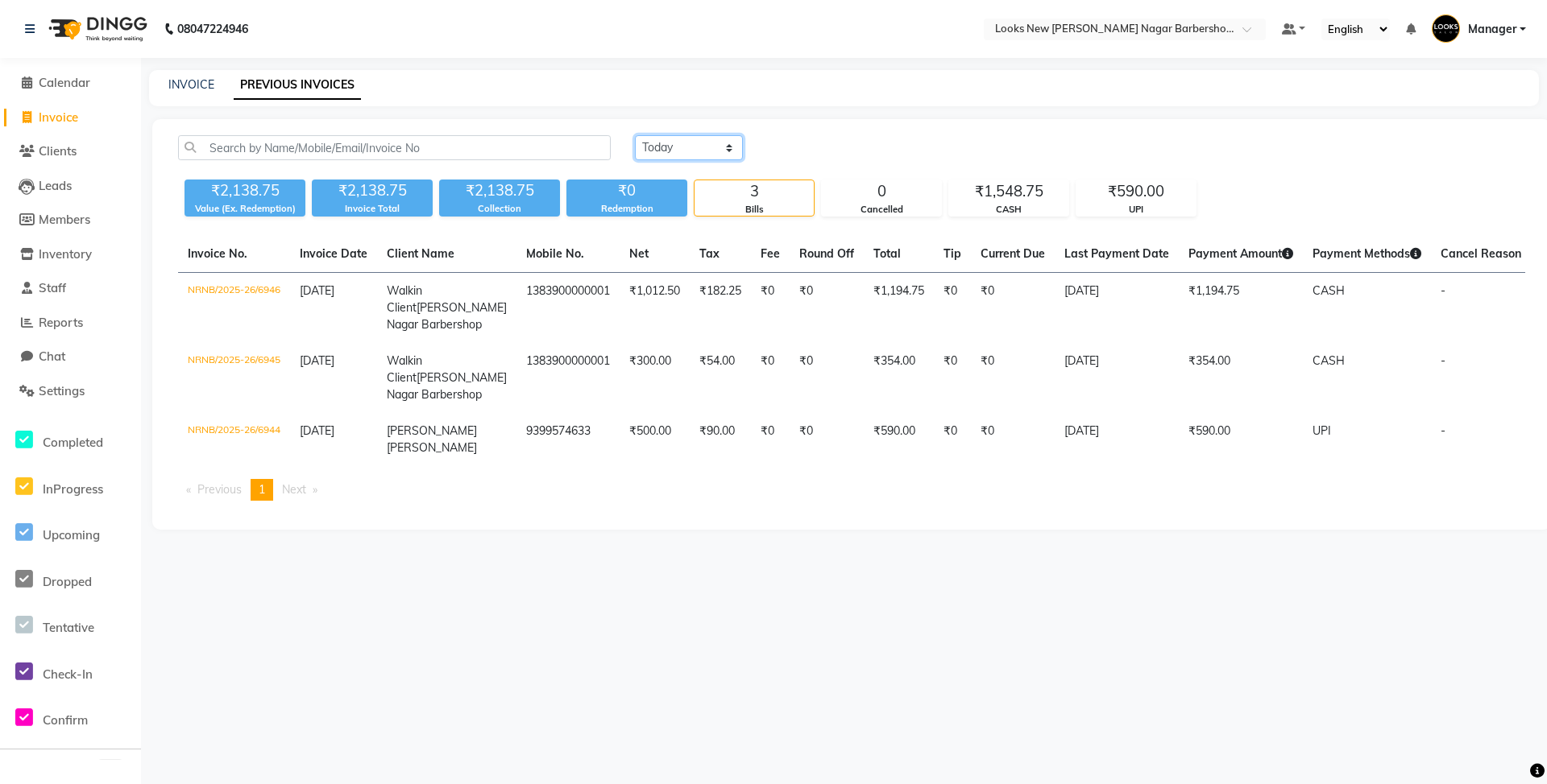
click at [694, 143] on select "Today Yesterday Custom Range" at bounding box center [688, 147] width 108 height 25
select select "yesterday"
click at [635, 135] on select "Today Yesterday Custom Range" at bounding box center [688, 147] width 108 height 25
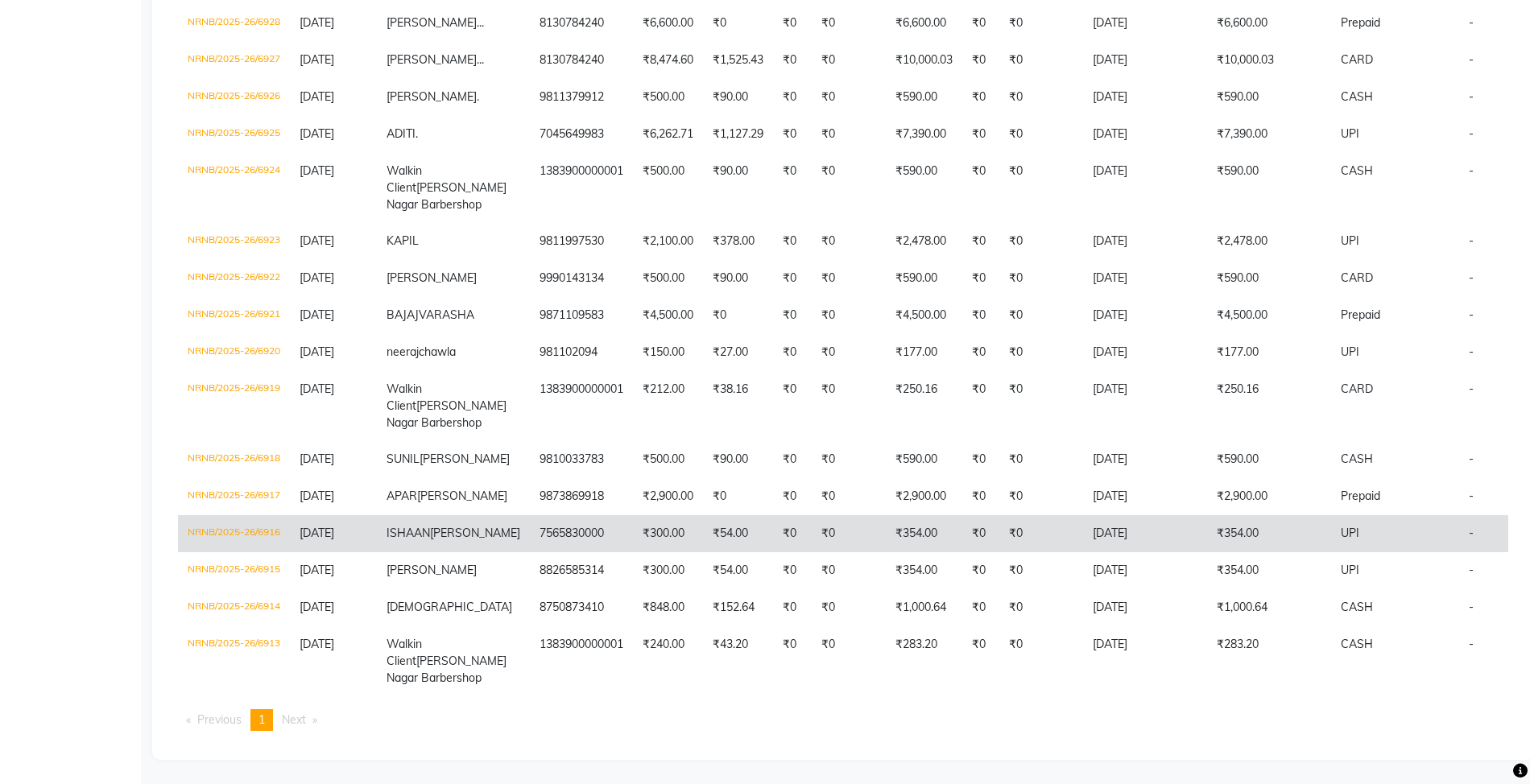
scroll to position [1248, 0]
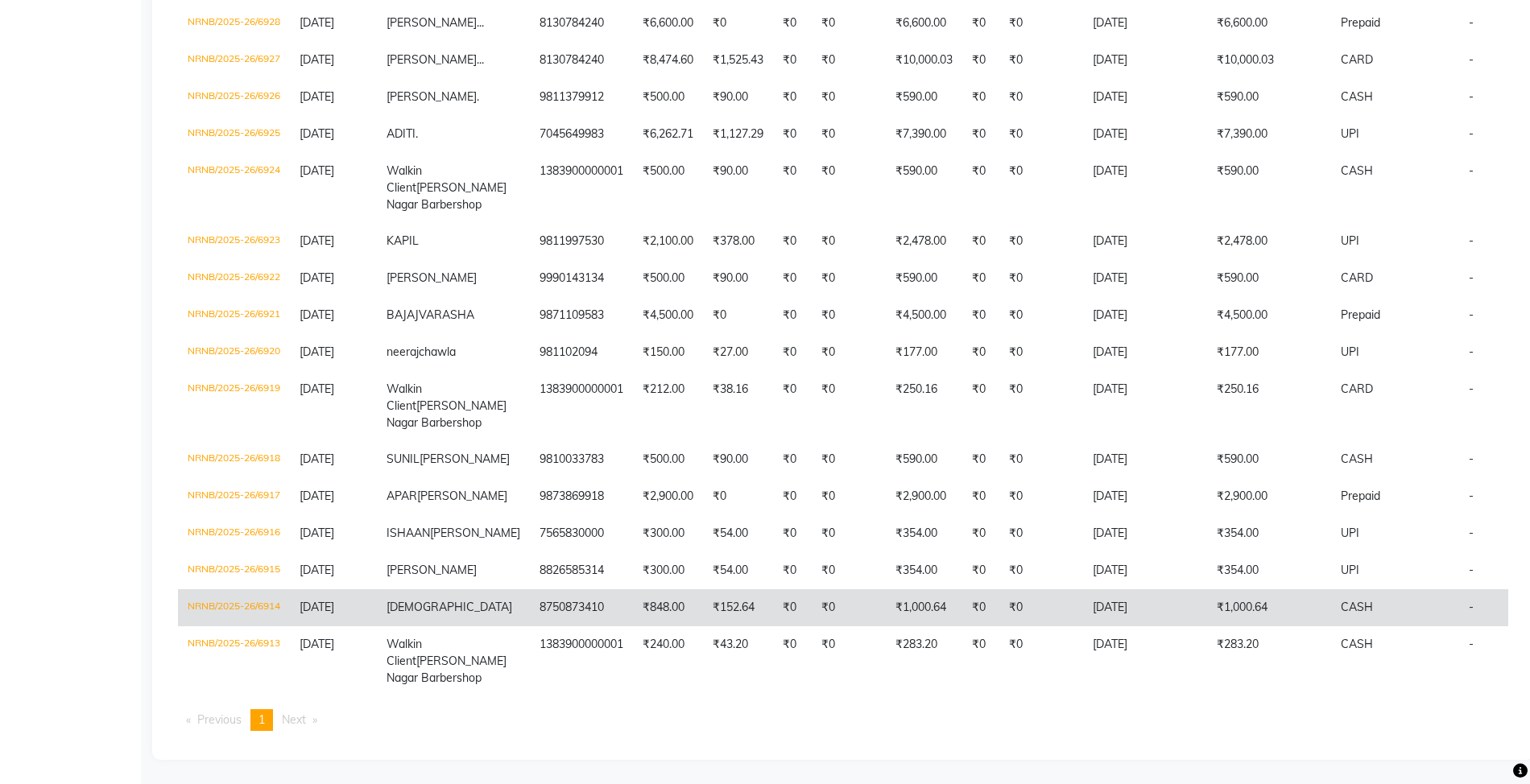
click at [886, 590] on td "₹1,000.64" at bounding box center [924, 608] width 77 height 37
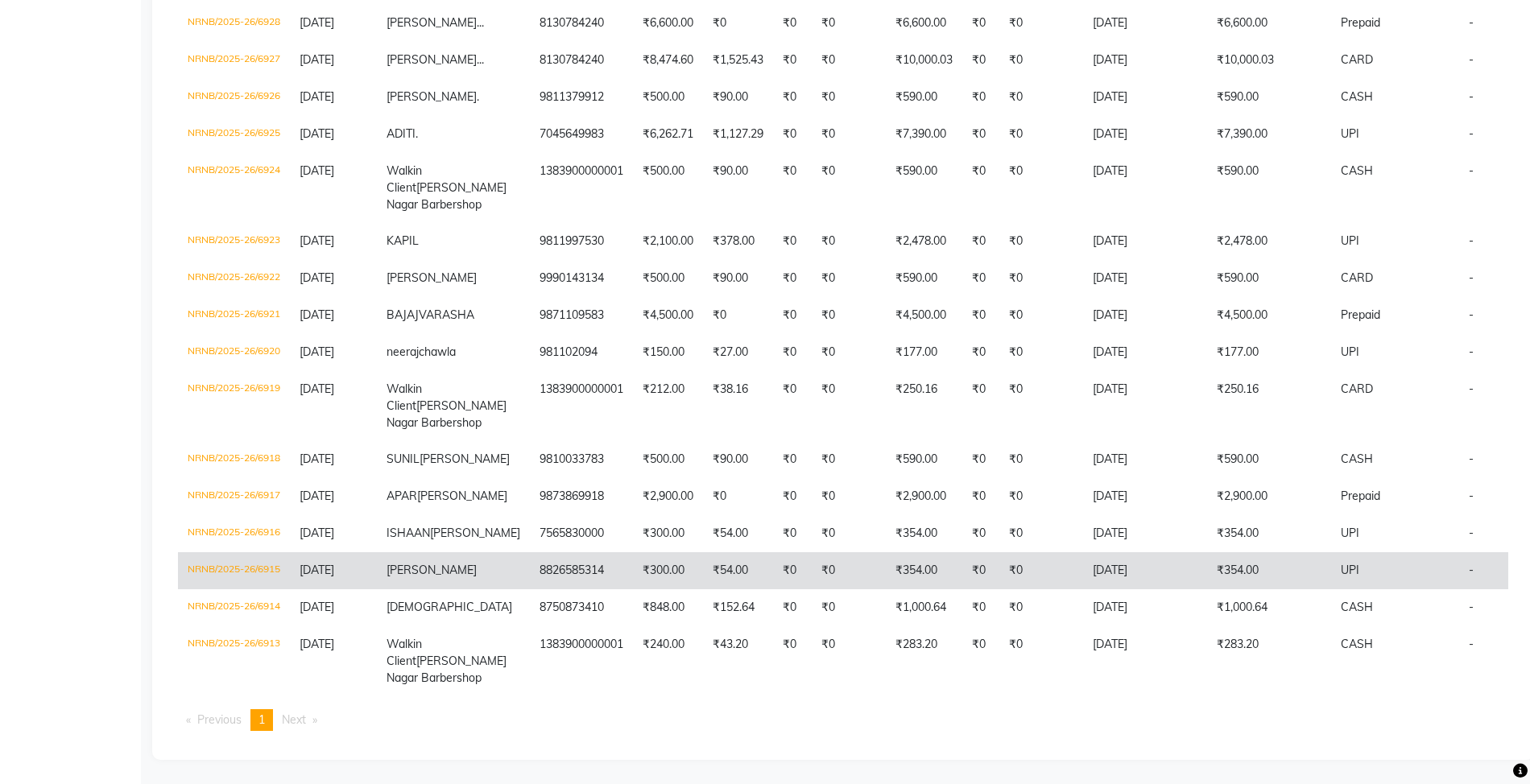
click at [633, 553] on td "₹300.00" at bounding box center [668, 571] width 70 height 37
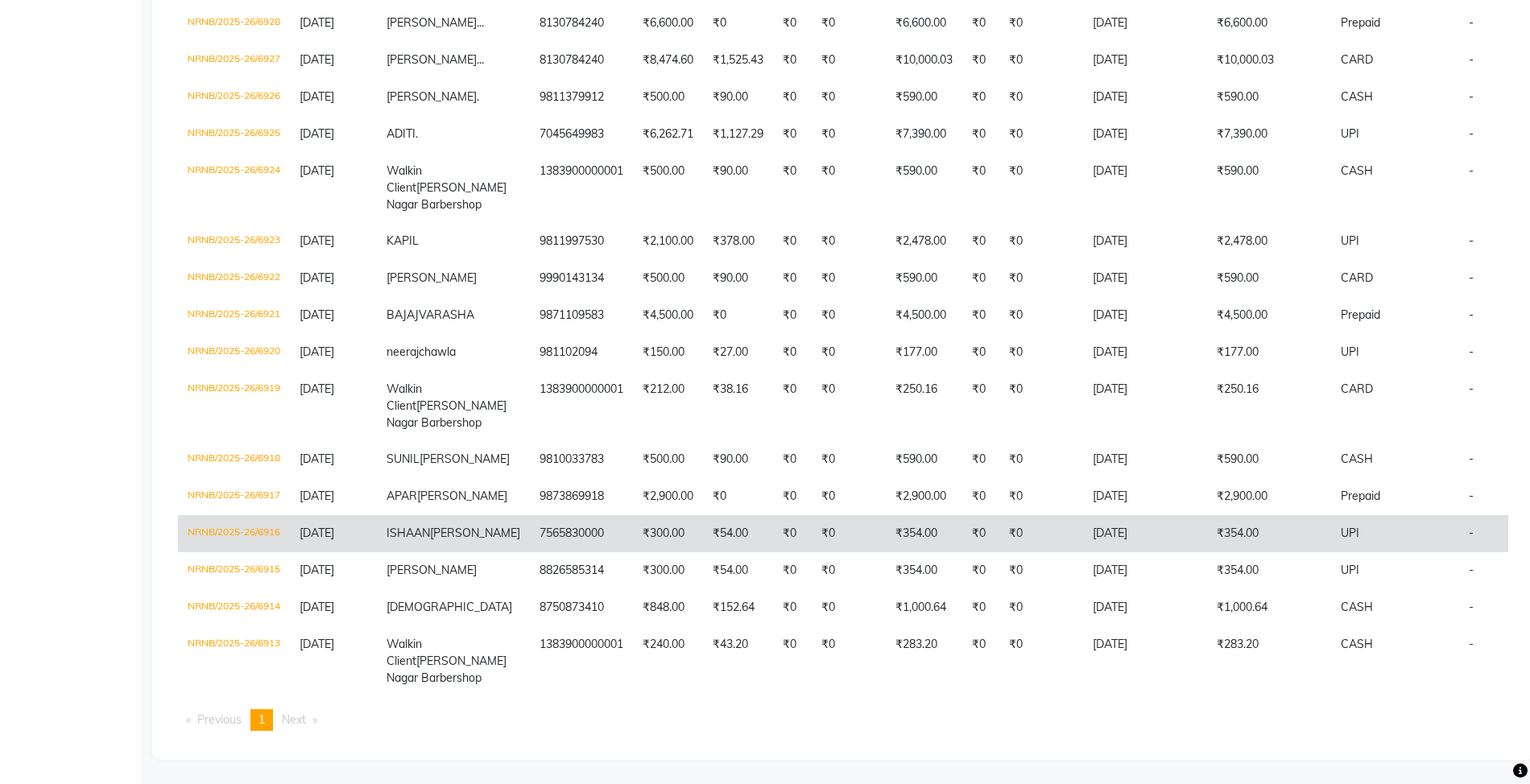
click at [454, 515] on td "ISHAAN SRINET" at bounding box center [453, 534] width 153 height 37
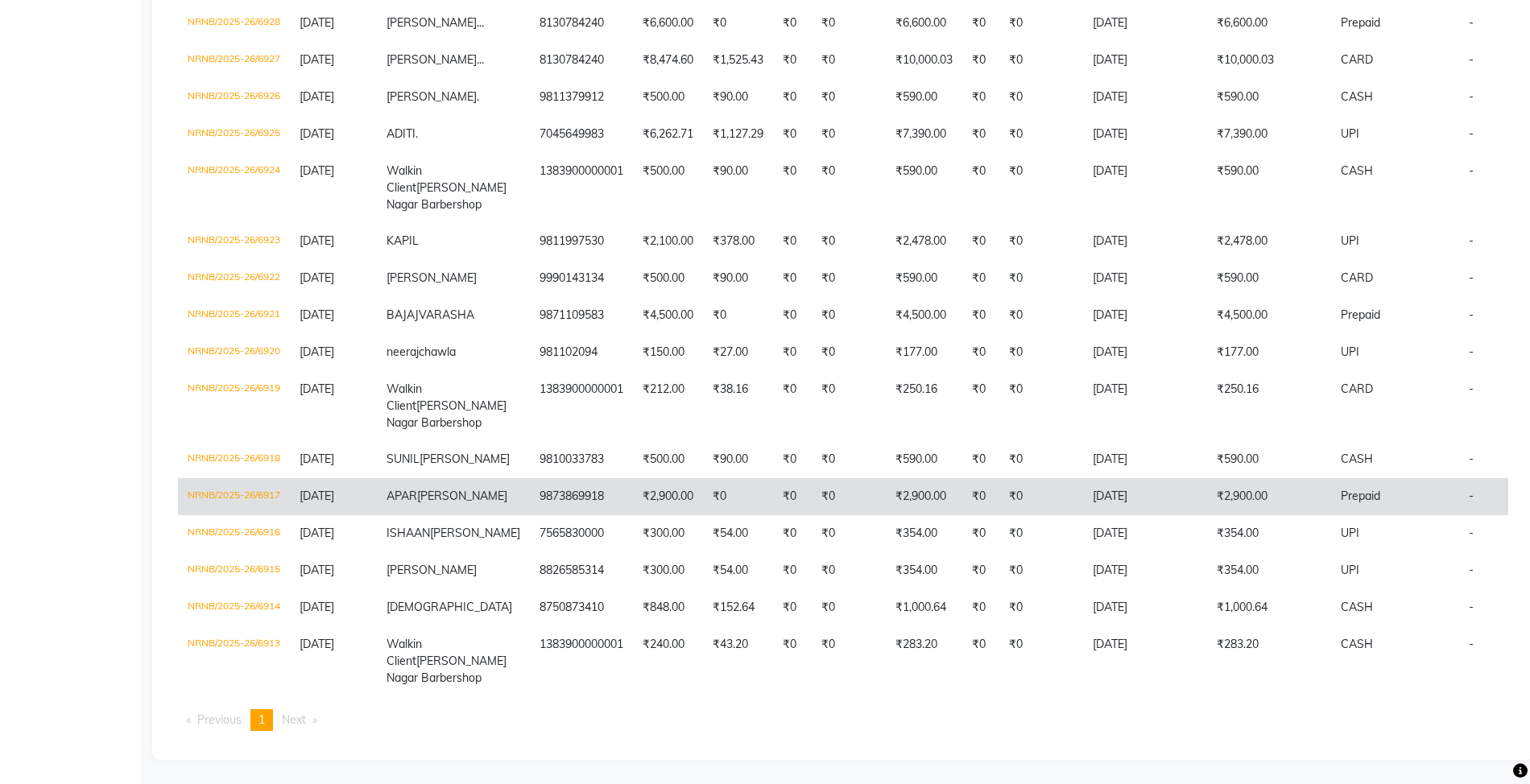
click at [1227, 478] on td "₹2,900.00" at bounding box center [1269, 497] width 124 height 37
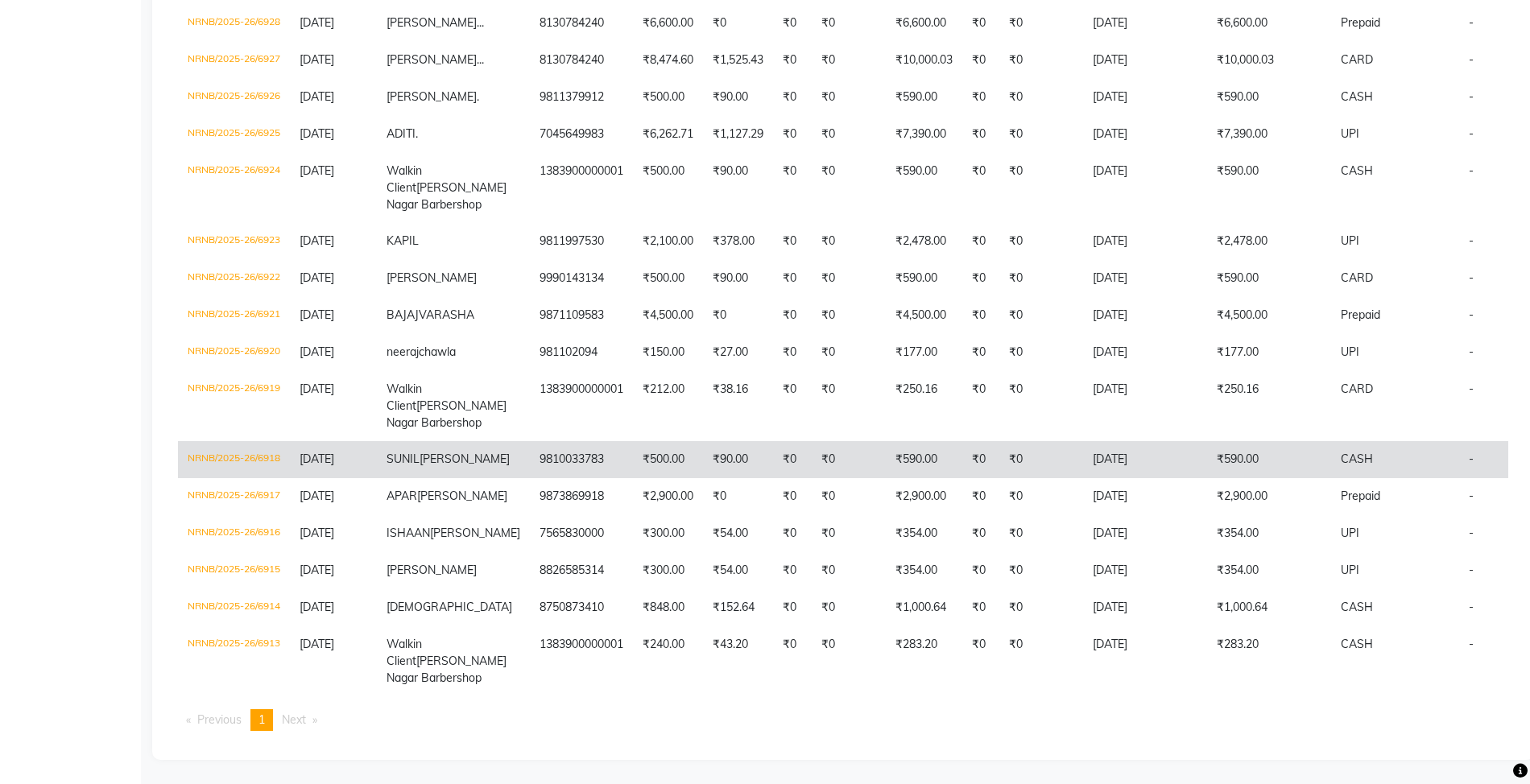
click at [1340, 441] on td "CASH" at bounding box center [1395, 460] width 128 height 37
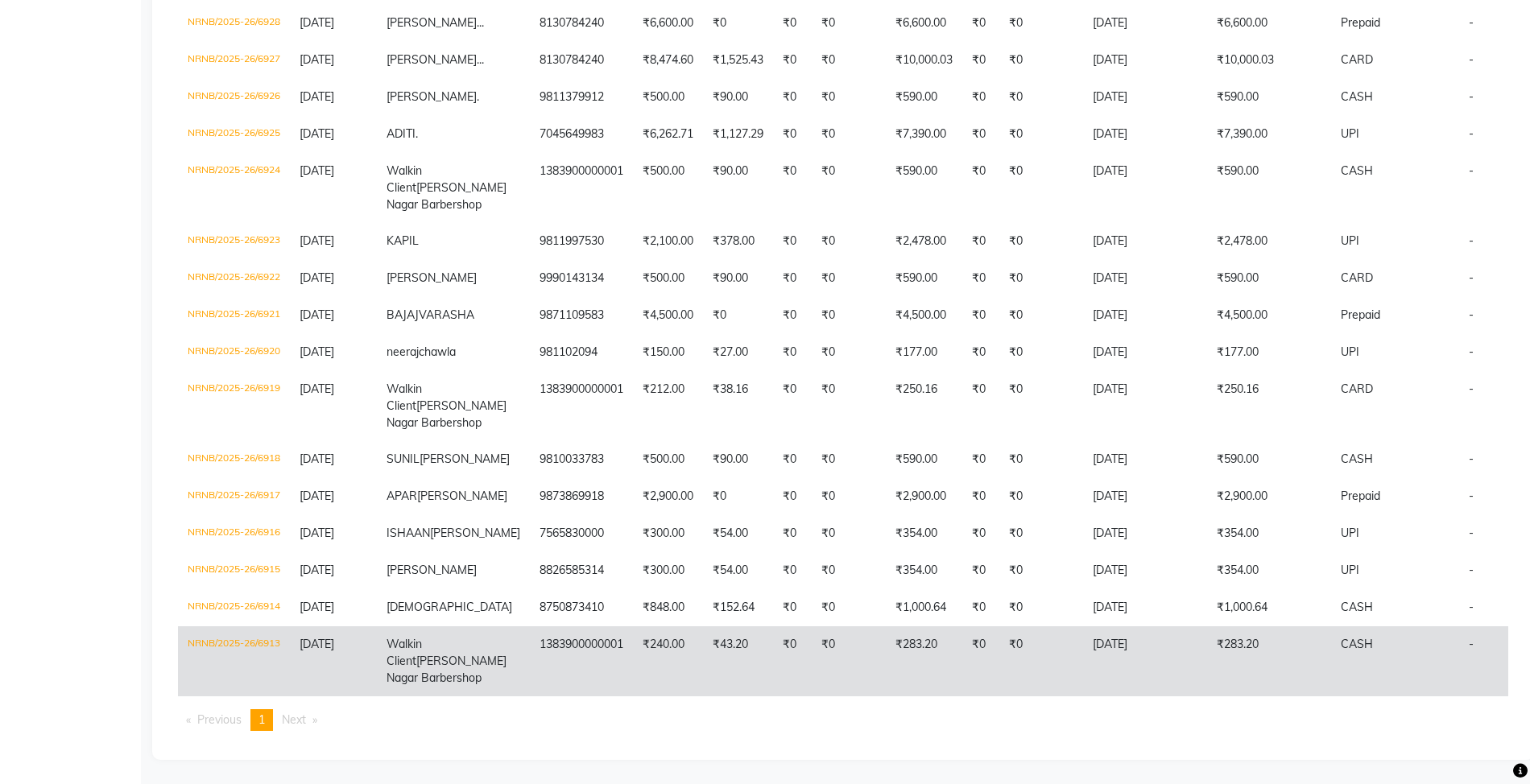
scroll to position [1141, 0]
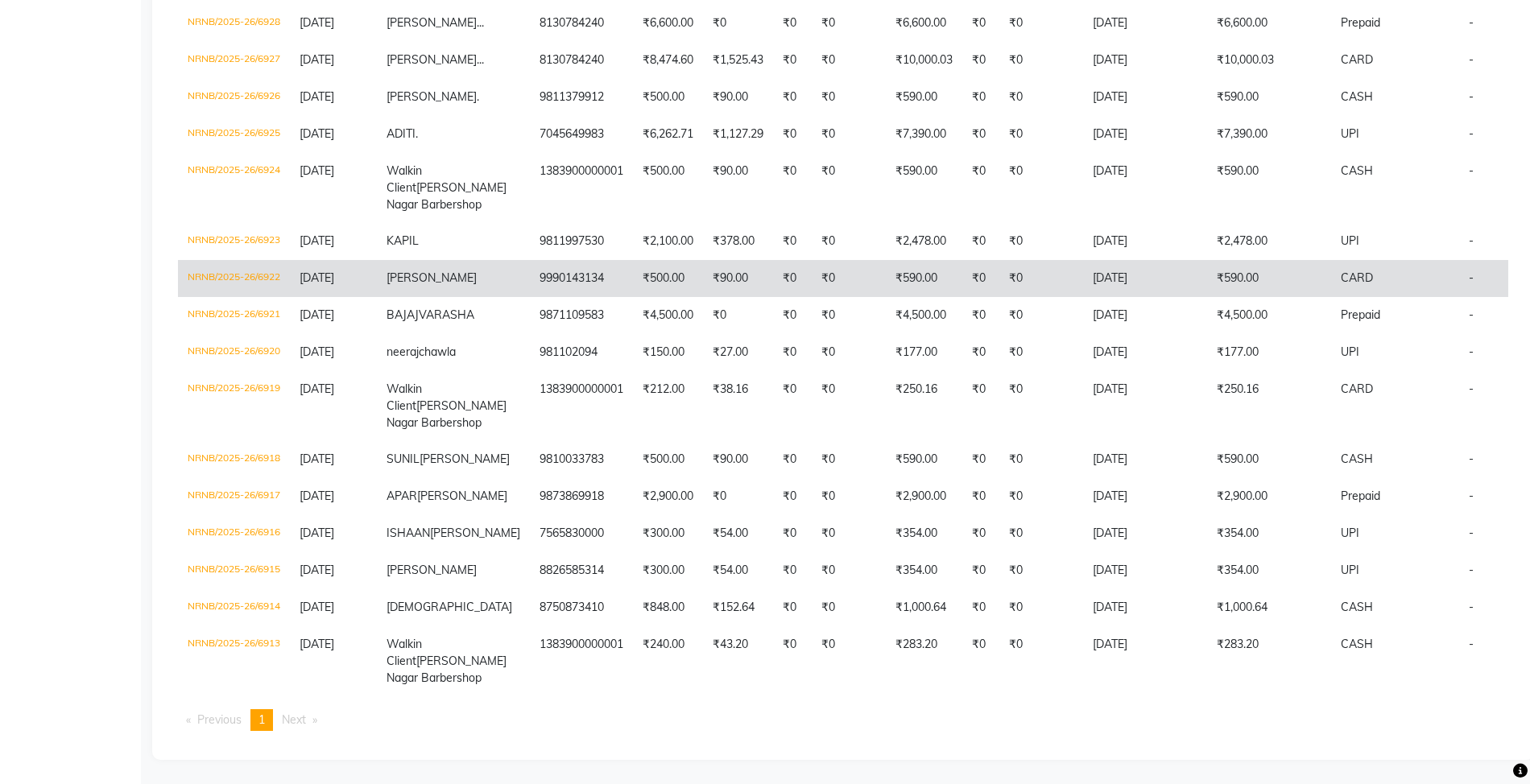
click at [812, 261] on td "₹0" at bounding box center [849, 279] width 74 height 37
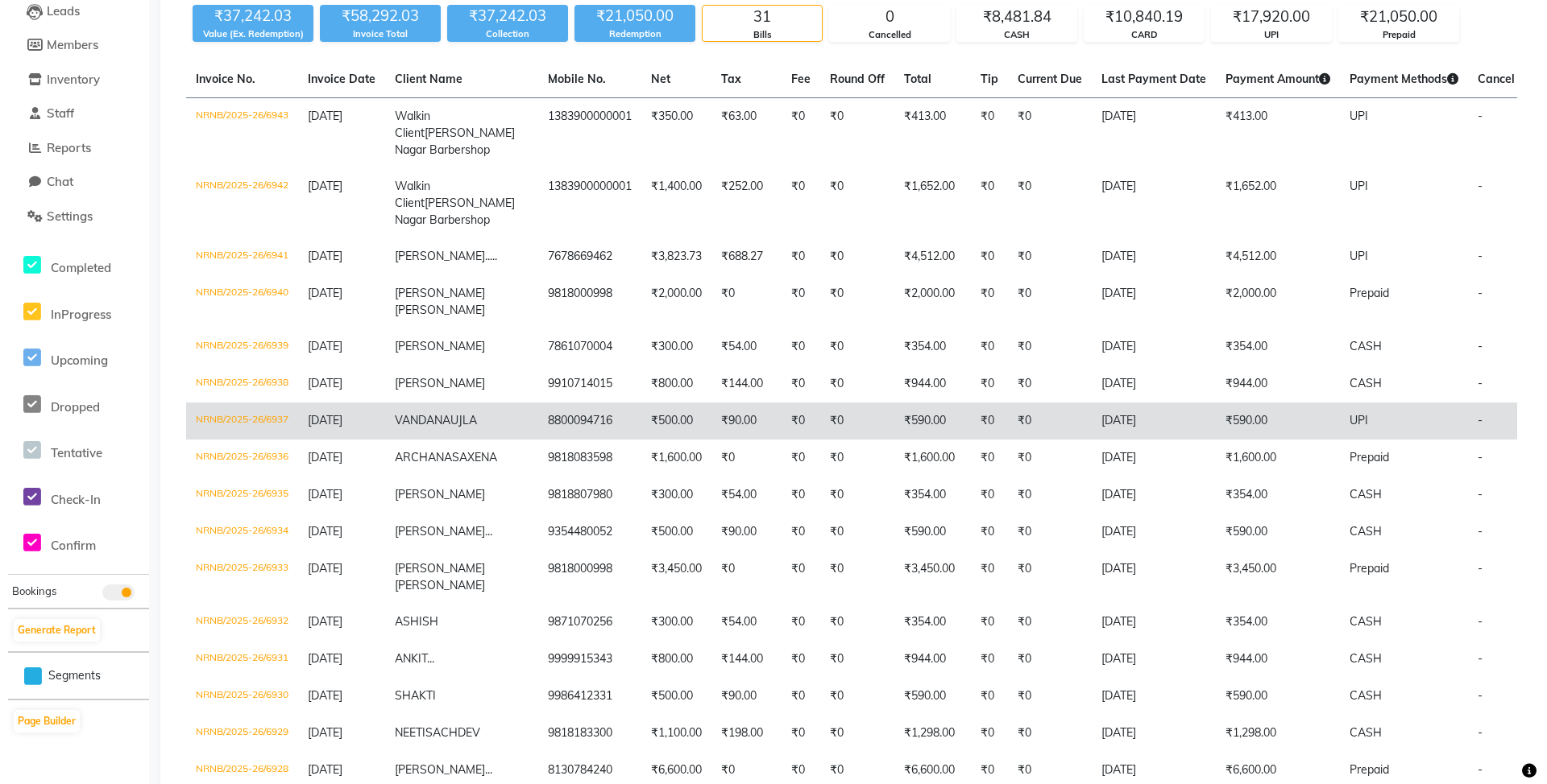
scroll to position [0, 0]
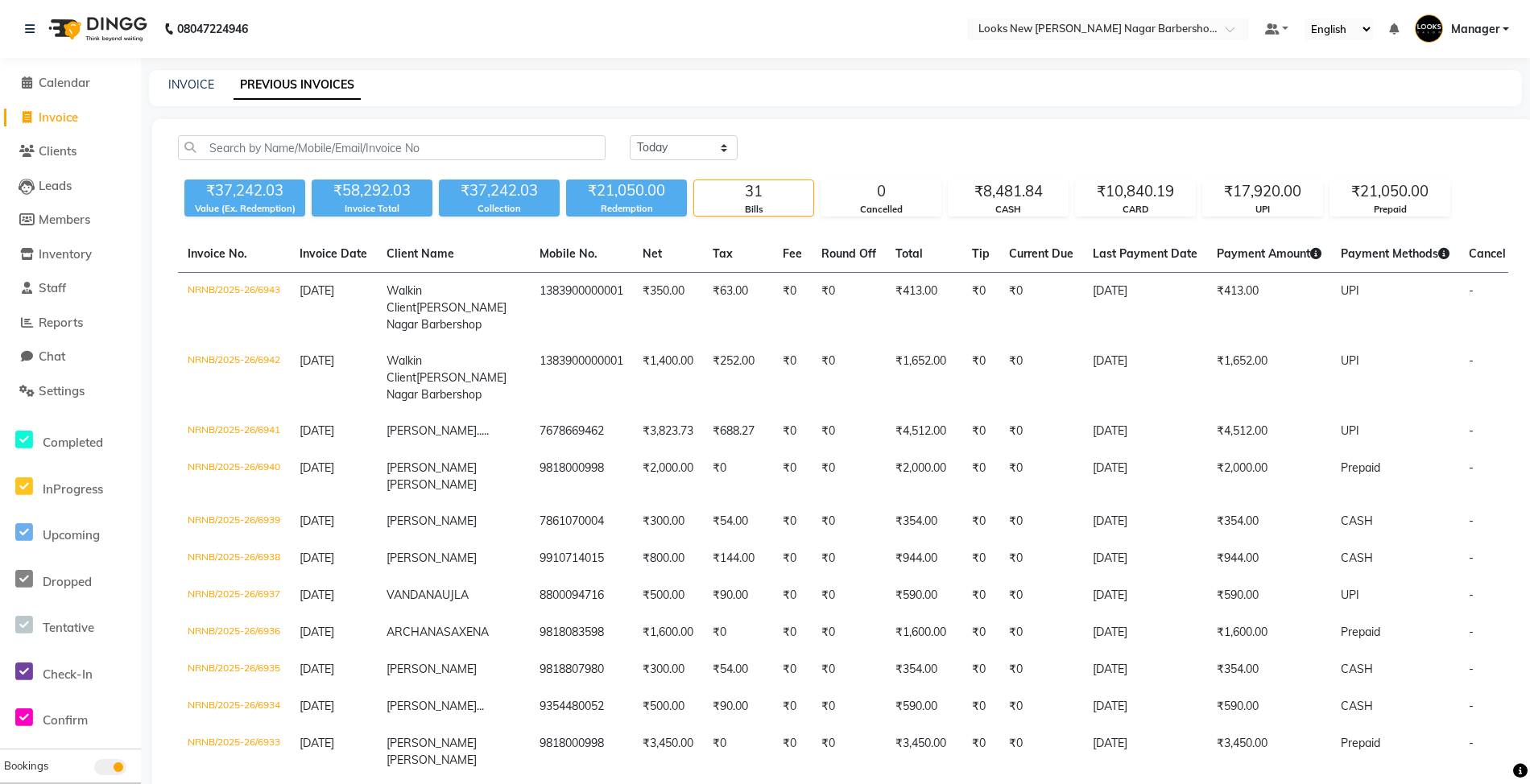
click at [82, 91] on li "Calendar" at bounding box center [70, 83] width 141 height 35
click at [85, 88] on span "Calendar" at bounding box center [65, 83] width 52 height 15
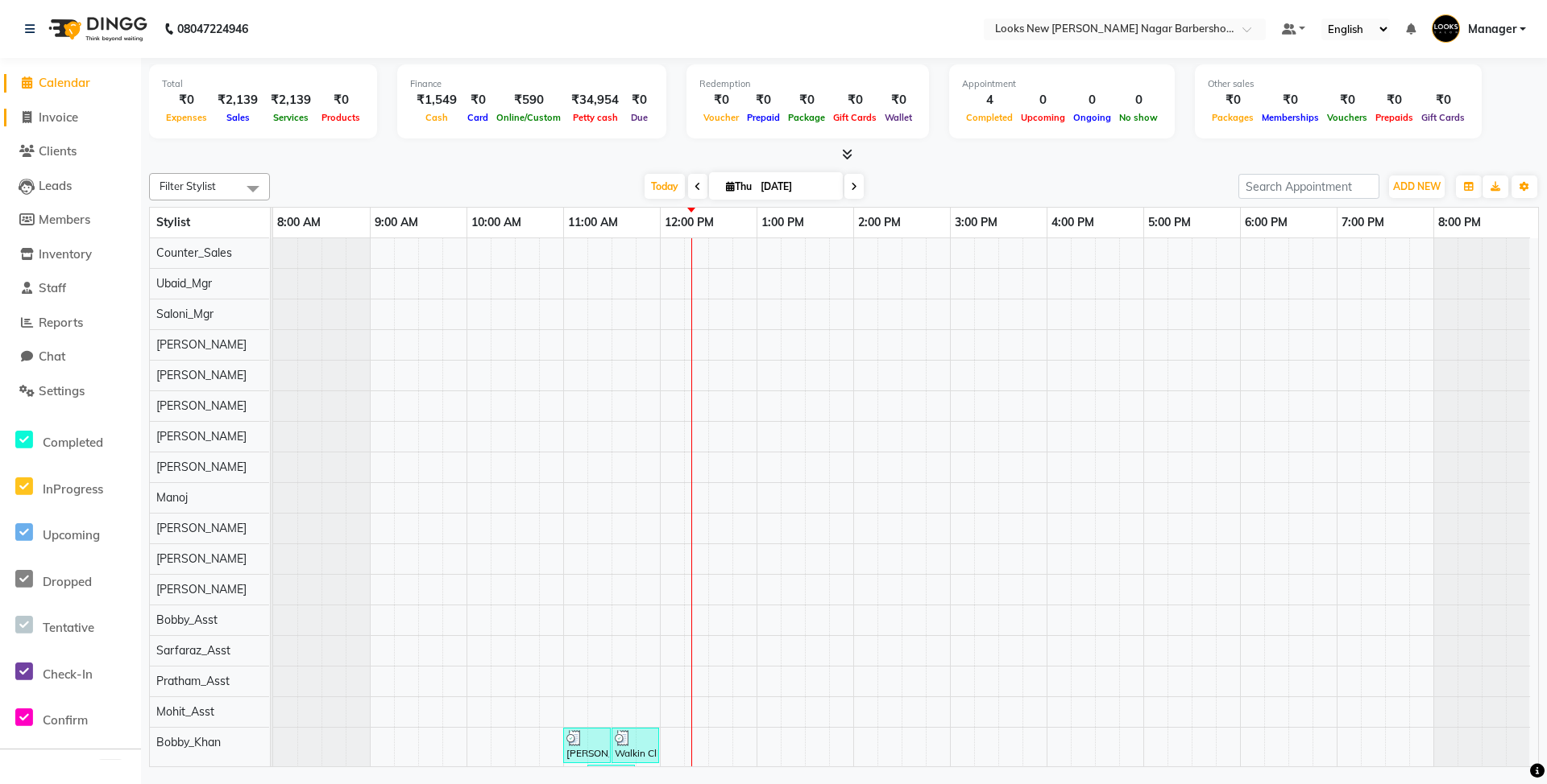
click at [71, 123] on span "Invoice" at bounding box center [58, 117] width 40 height 15
select select "service"
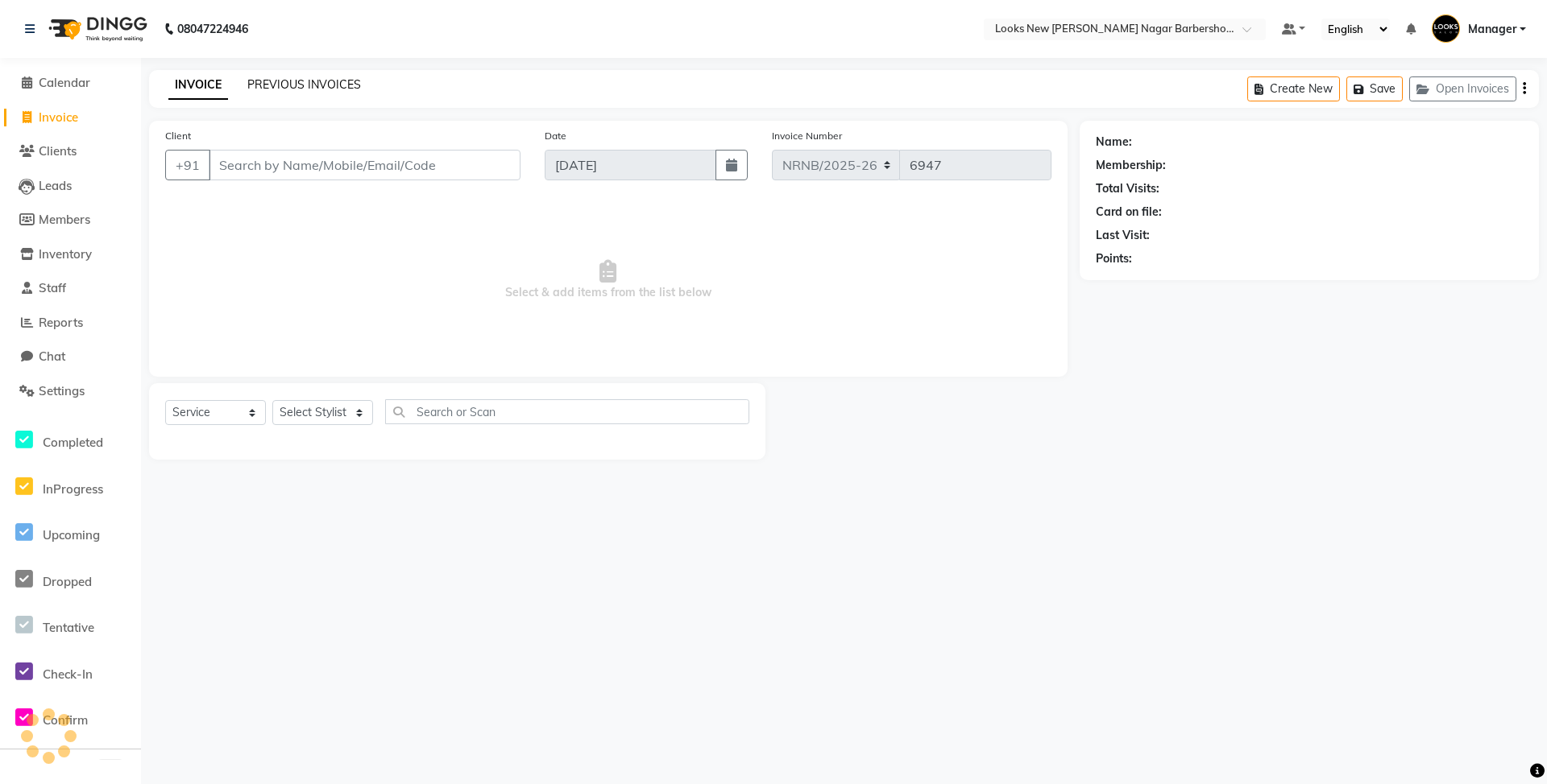
click at [351, 82] on link "PREVIOUS INVOICES" at bounding box center [304, 85] width 113 height 15
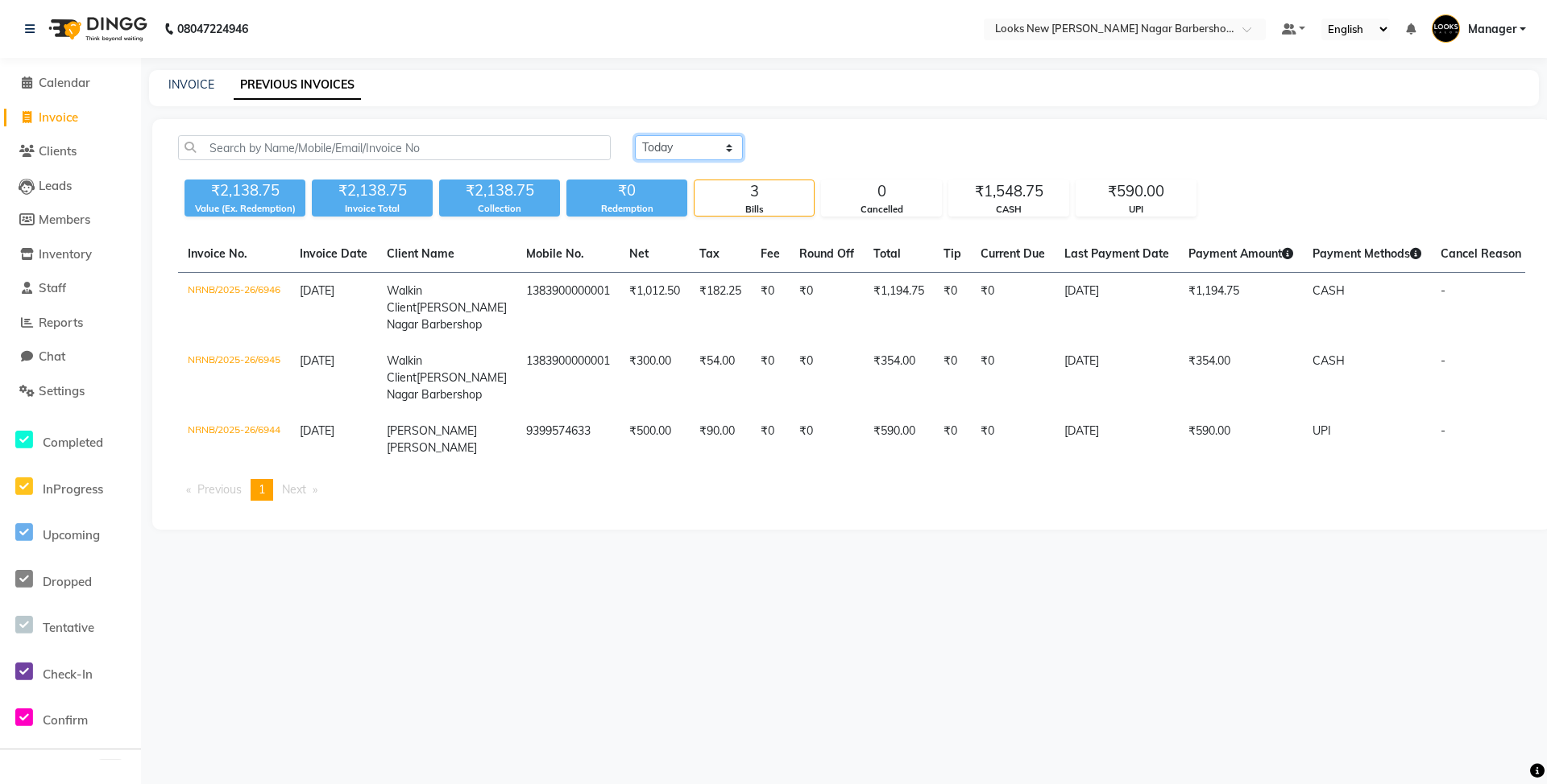
click at [686, 137] on select "Today Yesterday Custom Range" at bounding box center [688, 147] width 108 height 25
select select "yesterday"
click at [635, 135] on select "Today Yesterday Custom Range" at bounding box center [688, 147] width 108 height 25
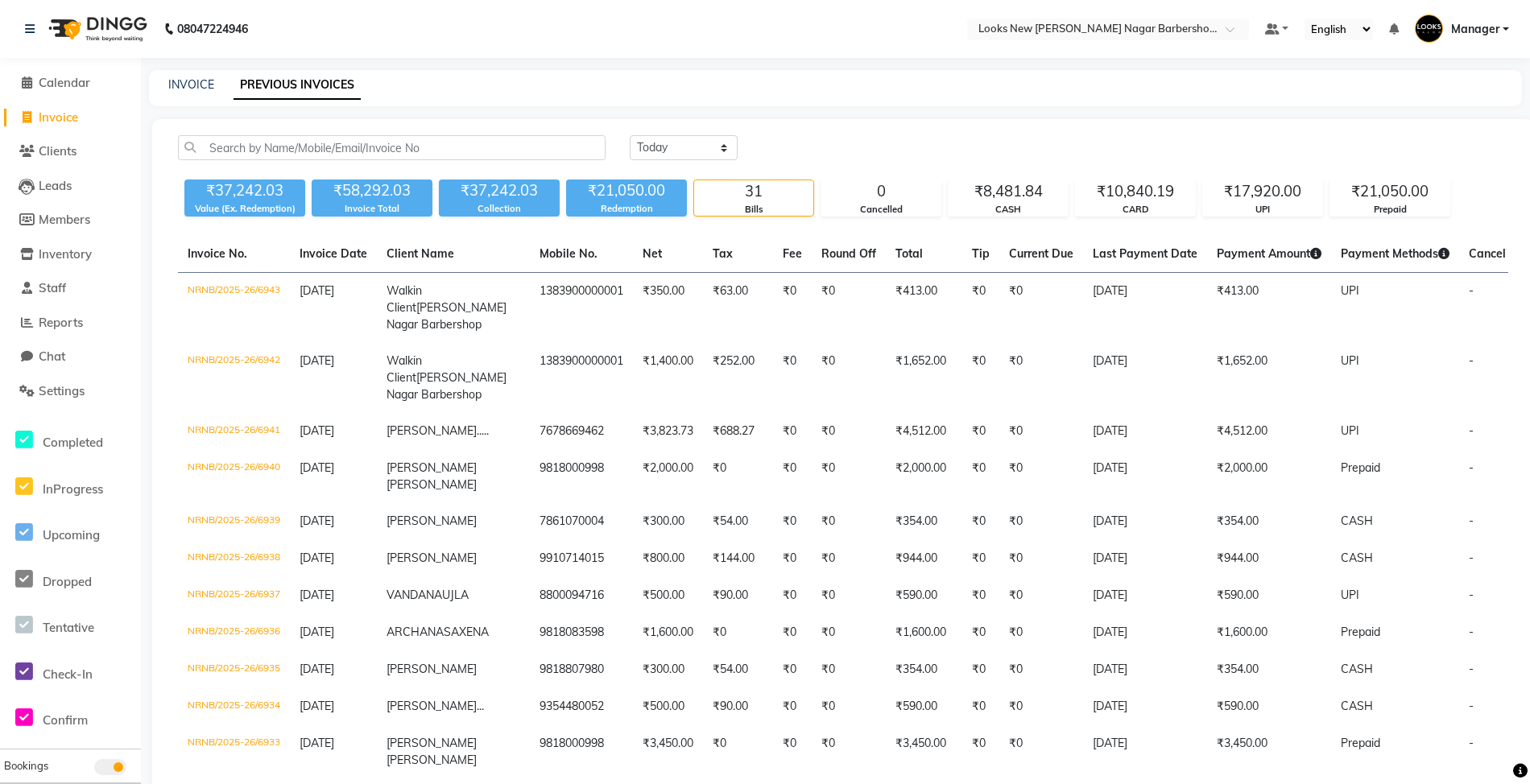
click at [66, 116] on span "Invoice" at bounding box center [58, 117] width 40 height 15
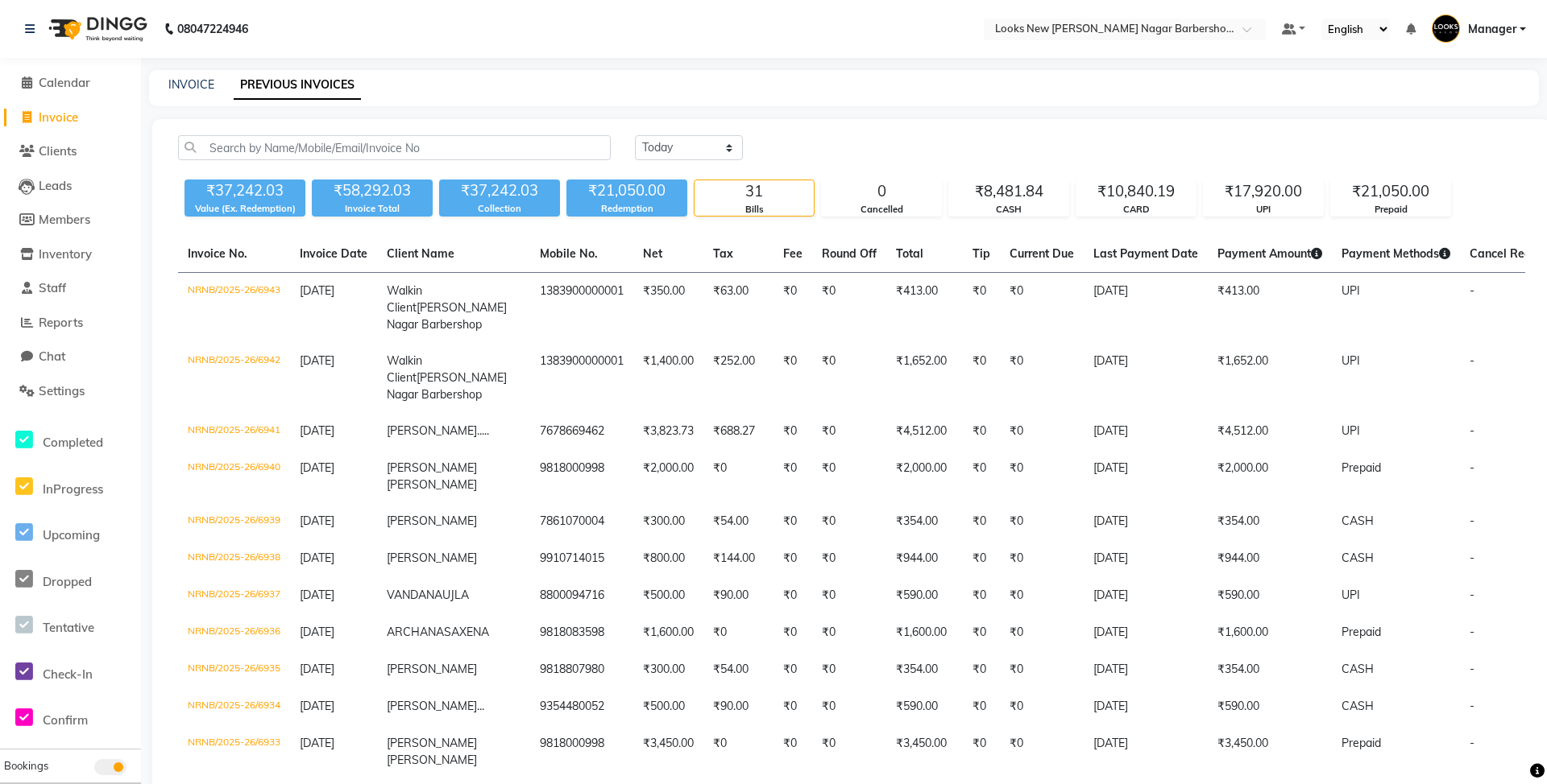
select select "service"
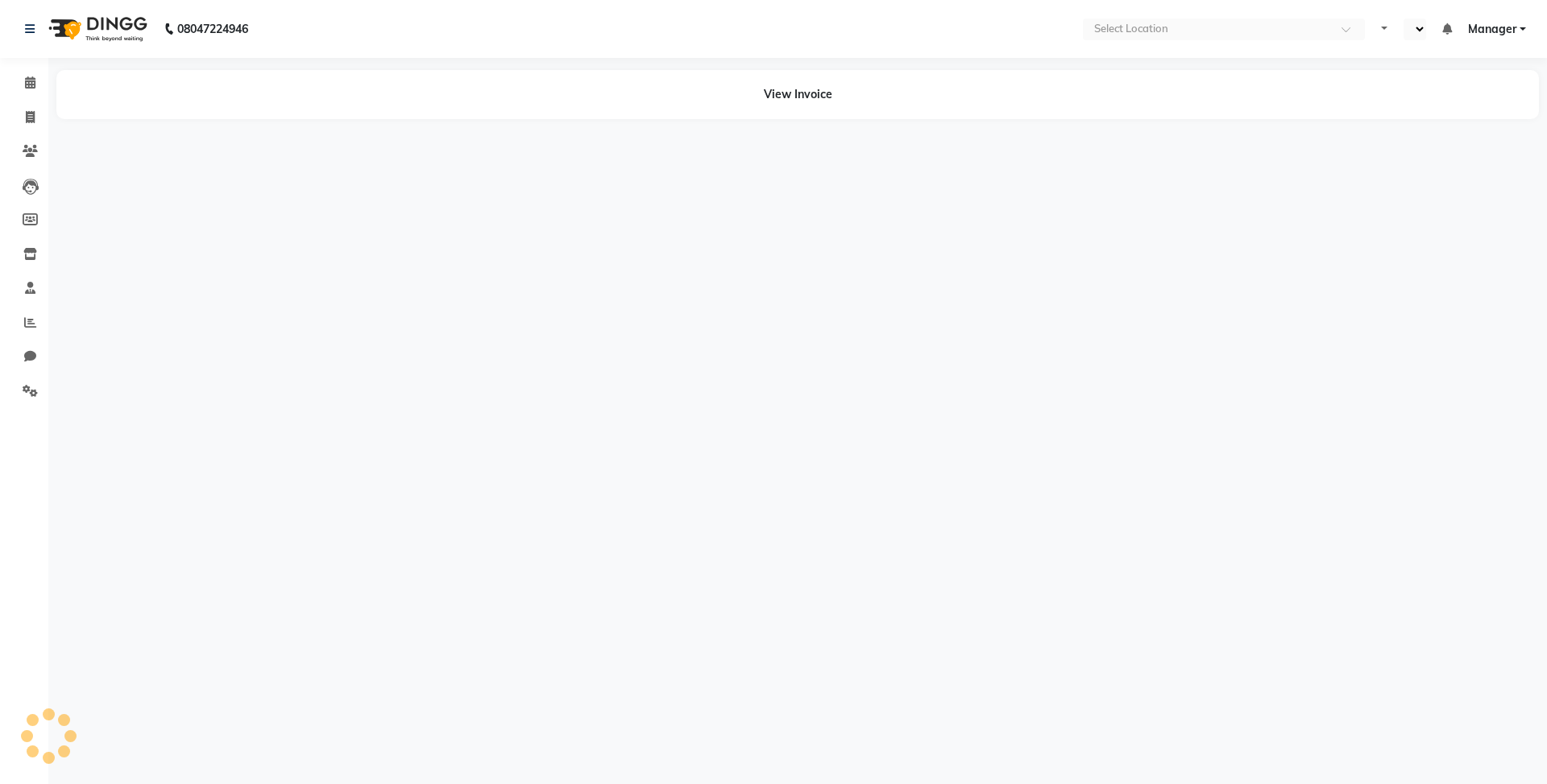
select select "en"
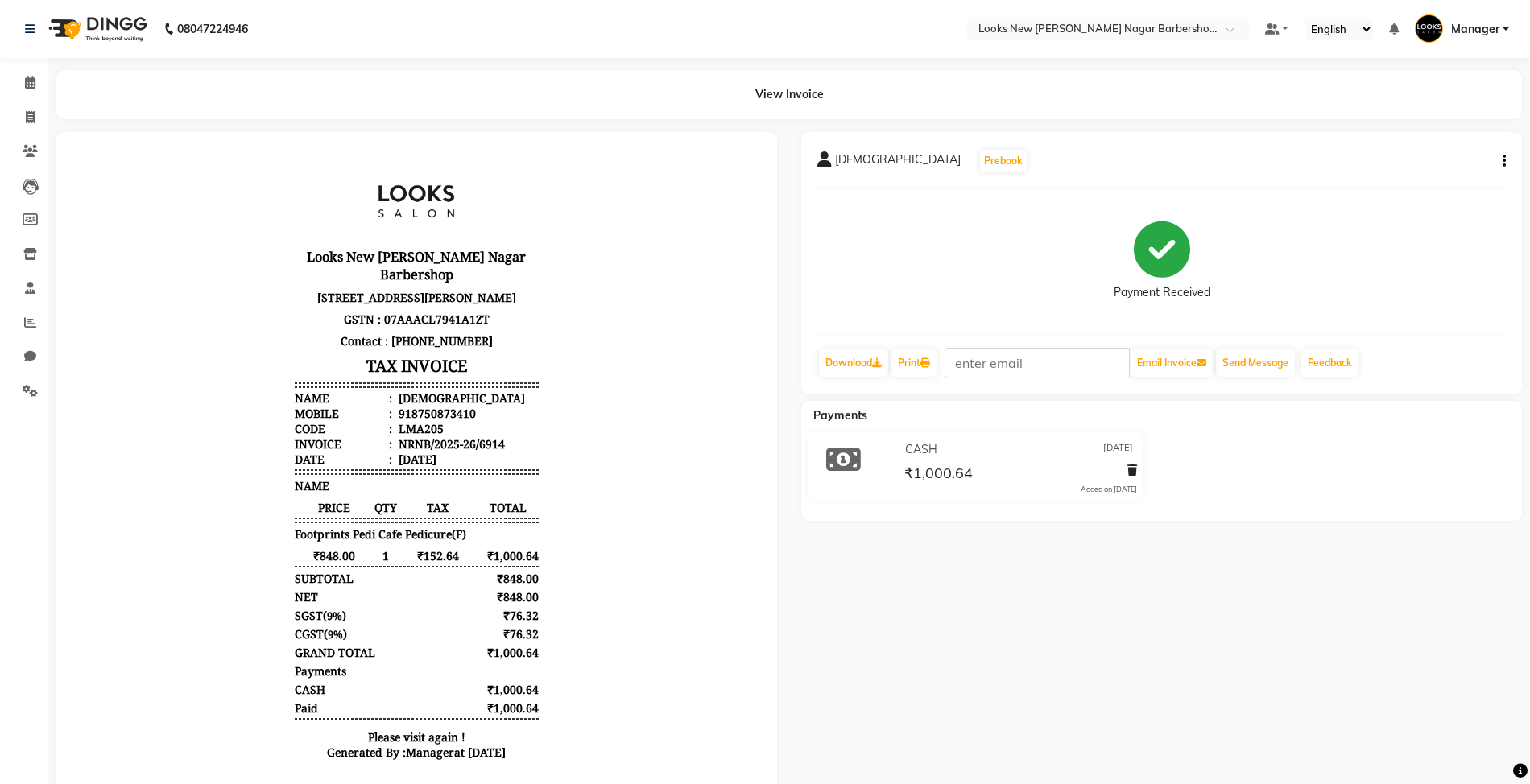
click at [1498, 159] on button "button" at bounding box center [1501, 161] width 10 height 17
click at [1405, 171] on div "Edit Item Staff" at bounding box center [1423, 170] width 110 height 20
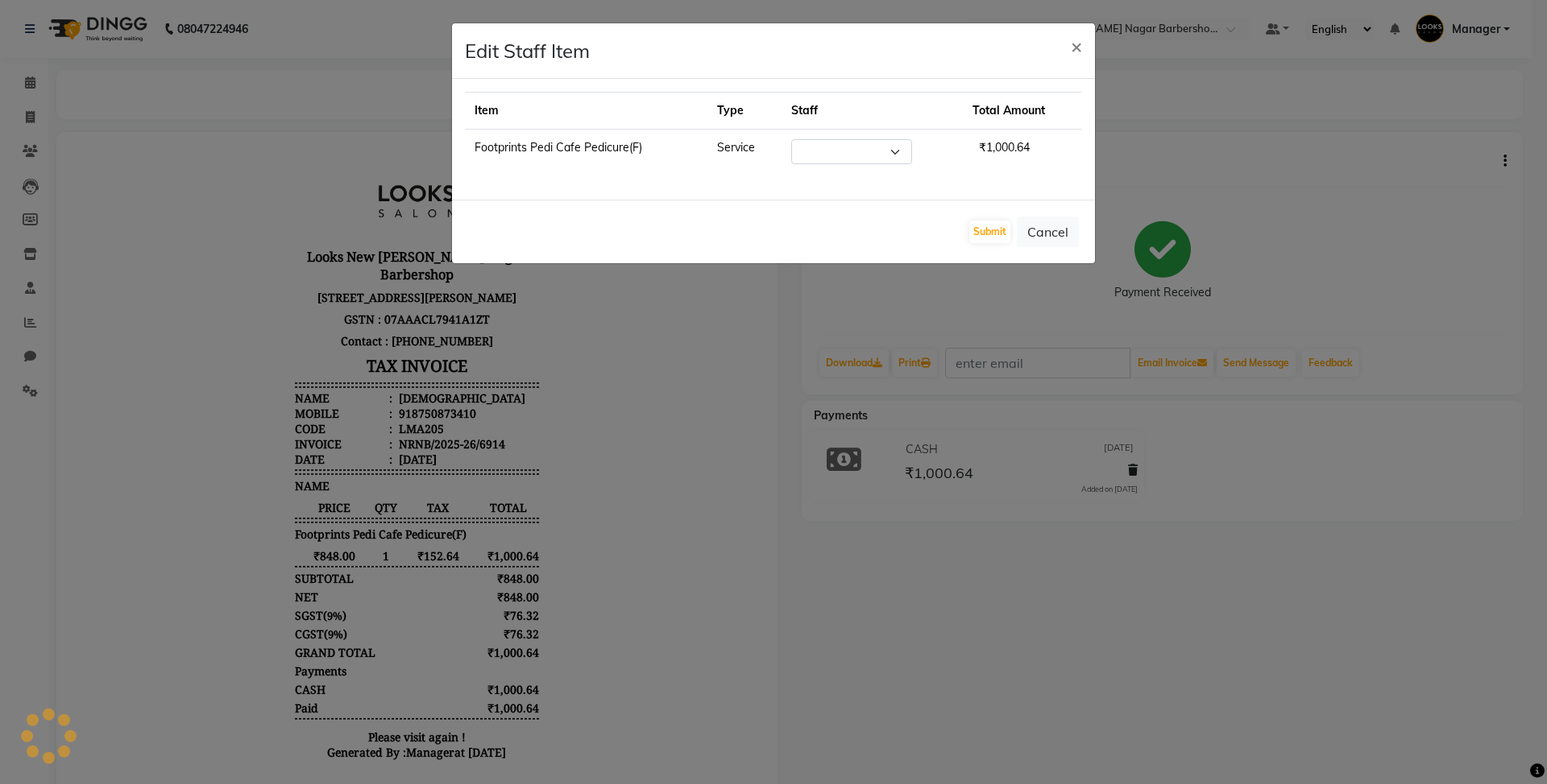
select select "87362"
click at [1051, 247] on button "Cancel" at bounding box center [1048, 232] width 62 height 31
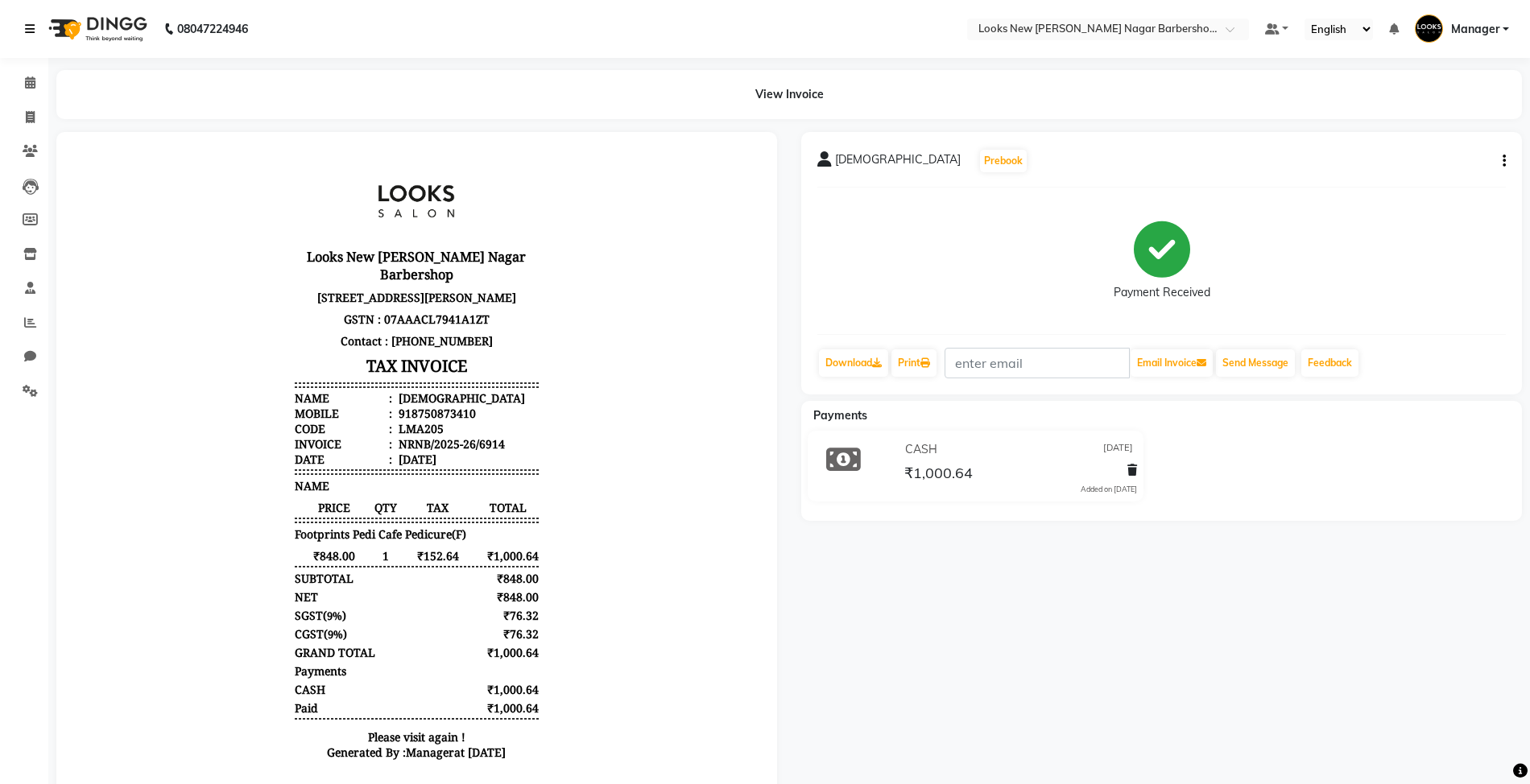
click at [36, 30] on link at bounding box center [33, 29] width 16 height 45
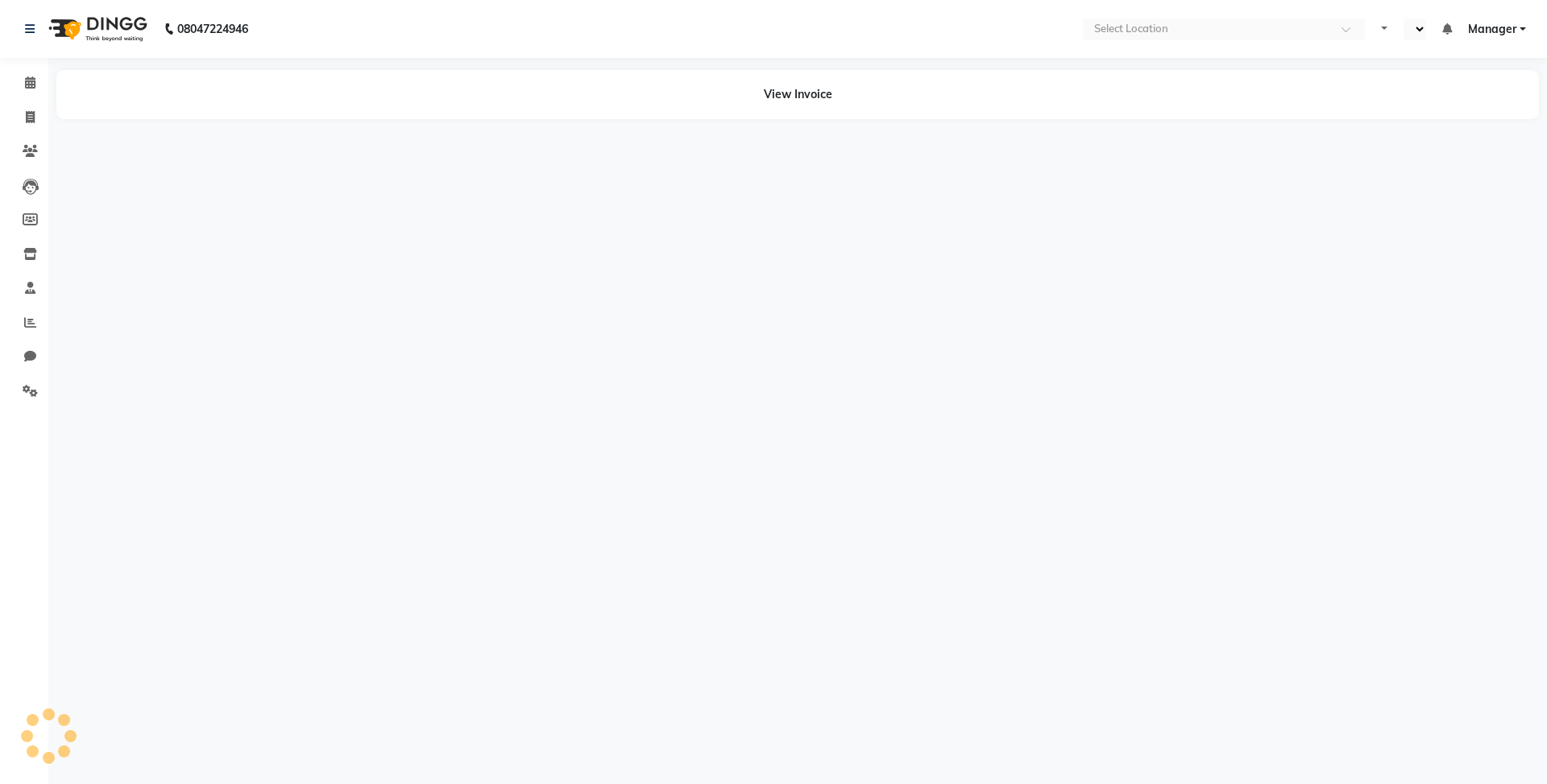
select select "en"
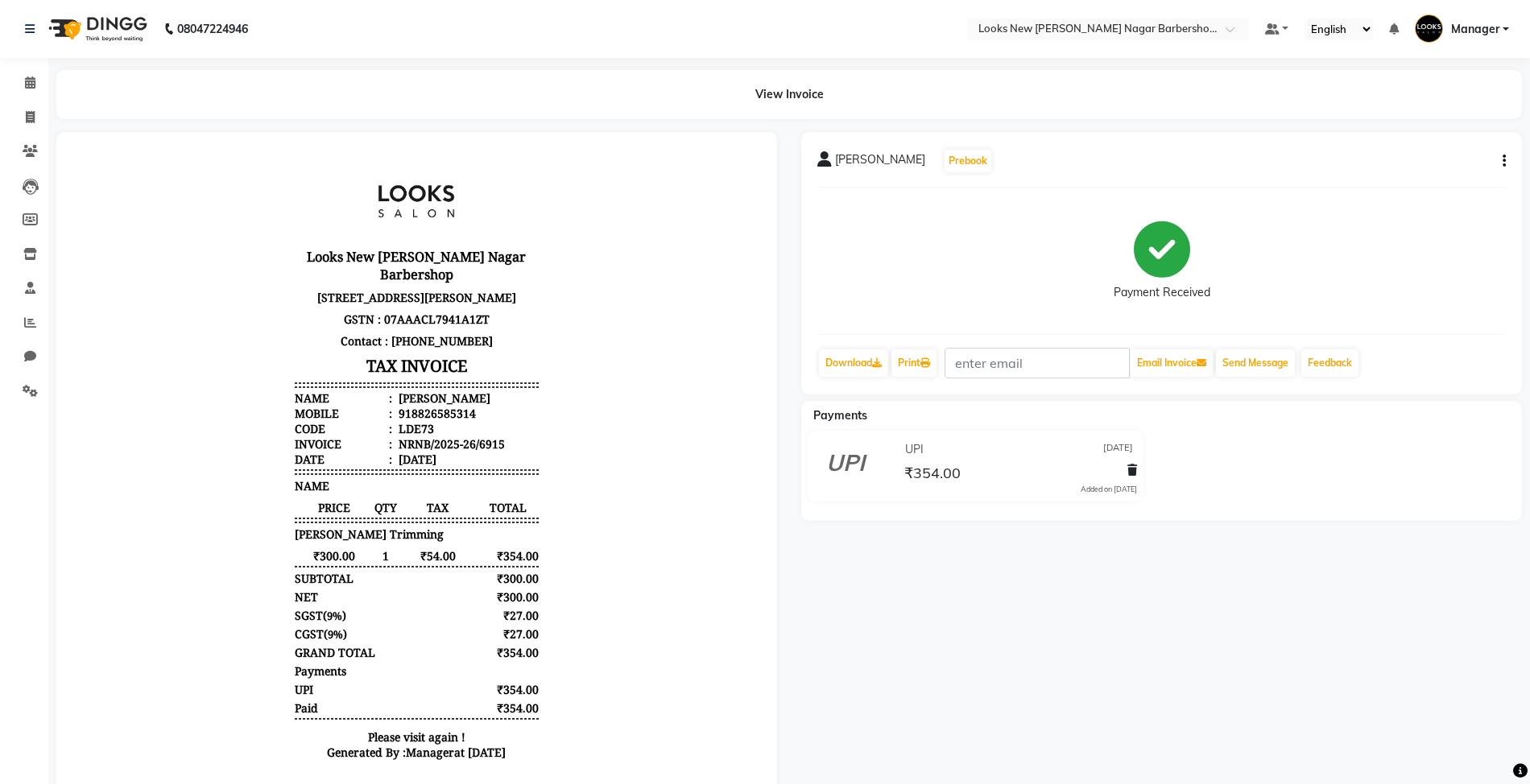
click at [1502, 161] on icon "button" at bounding box center [1504, 161] width 3 height 1
click at [1418, 167] on div "Edit Item Staff" at bounding box center [1423, 170] width 110 height 20
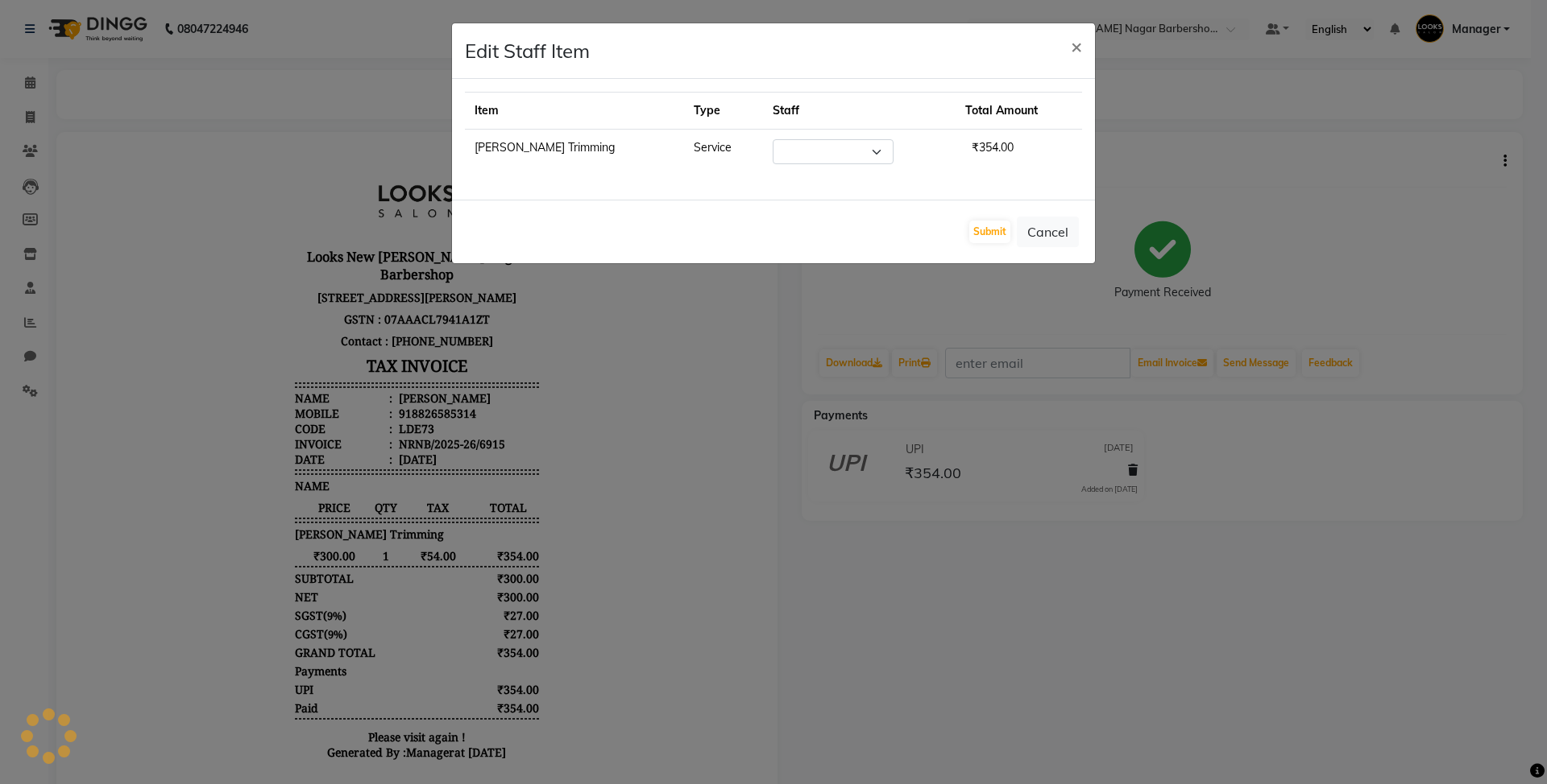
select select "87357"
click at [1060, 227] on button "Cancel" at bounding box center [1048, 232] width 62 height 31
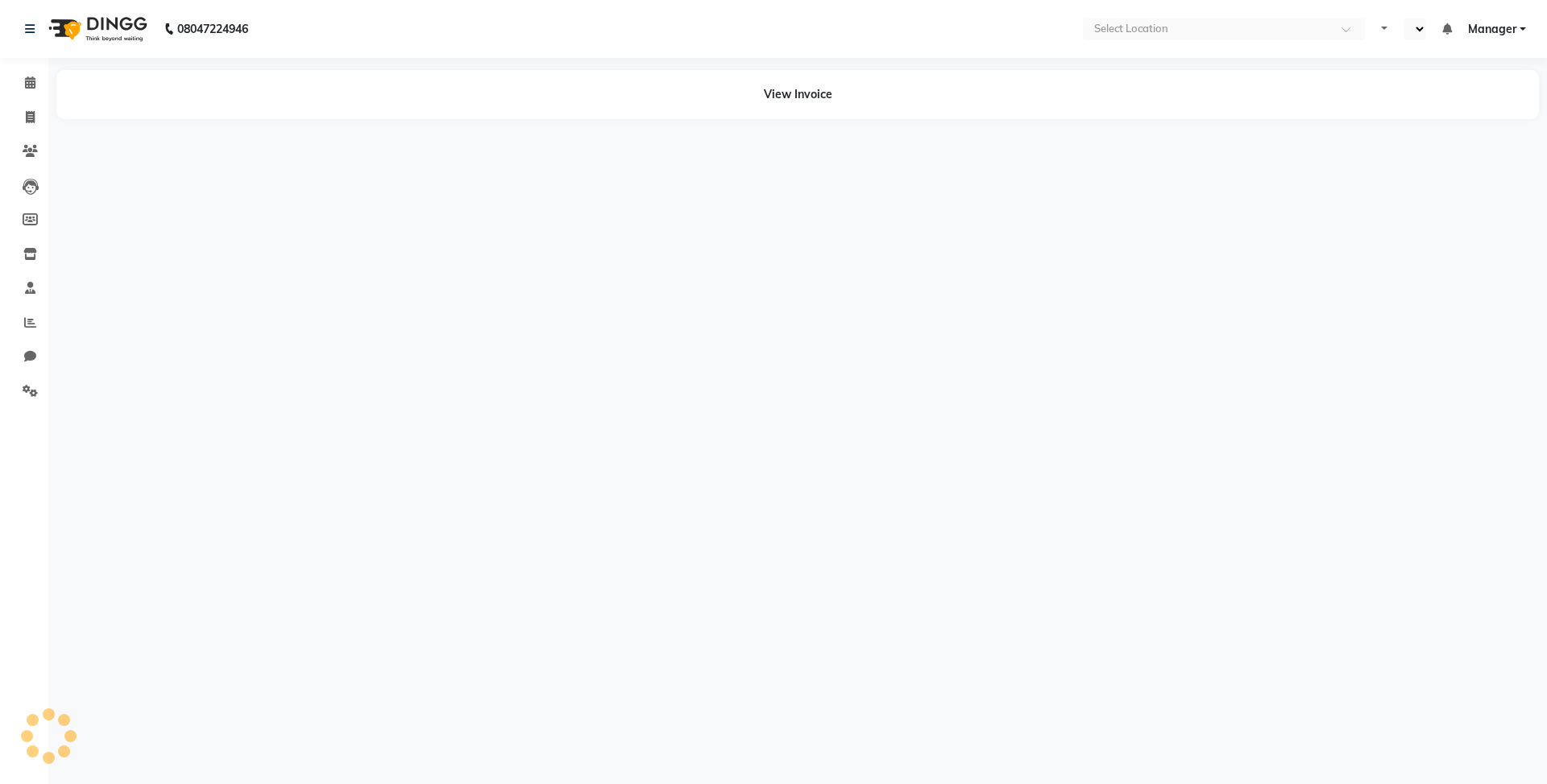
select select "en"
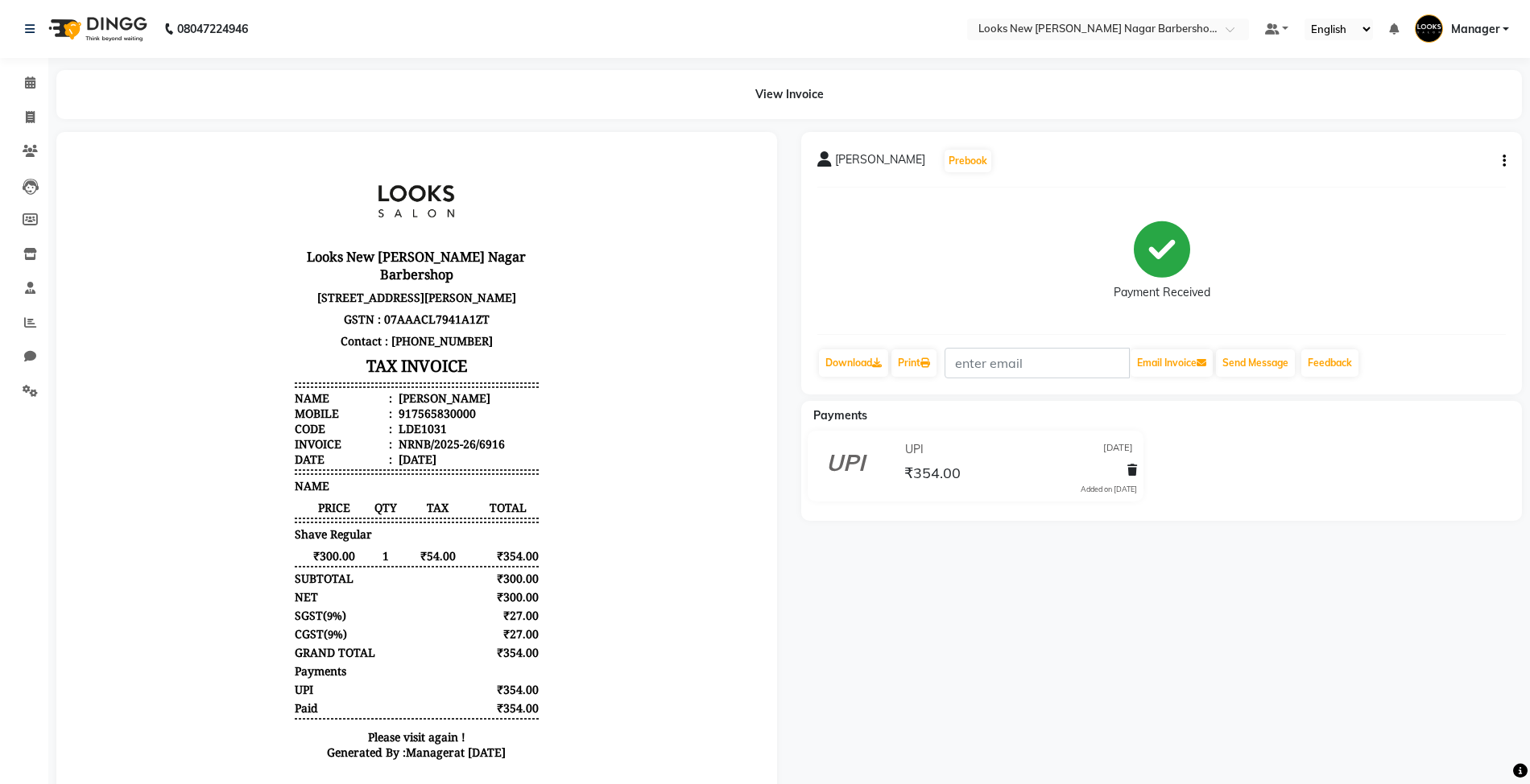
click at [1501, 159] on button "button" at bounding box center [1501, 161] width 10 height 17
click at [1412, 177] on div "Edit Item Staff" at bounding box center [1423, 170] width 110 height 20
select select "87356"
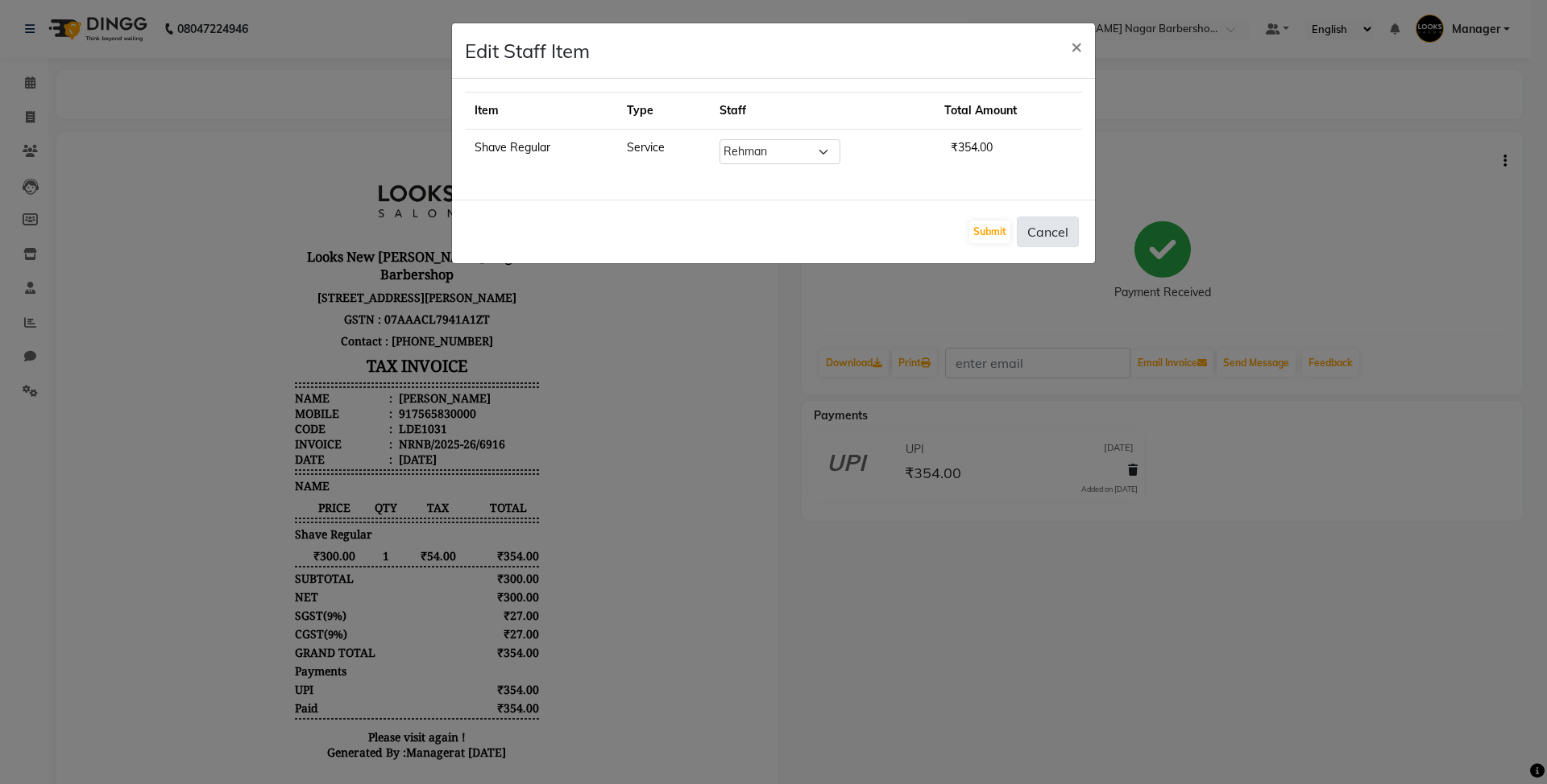
click at [1048, 239] on button "Cancel" at bounding box center [1048, 232] width 62 height 31
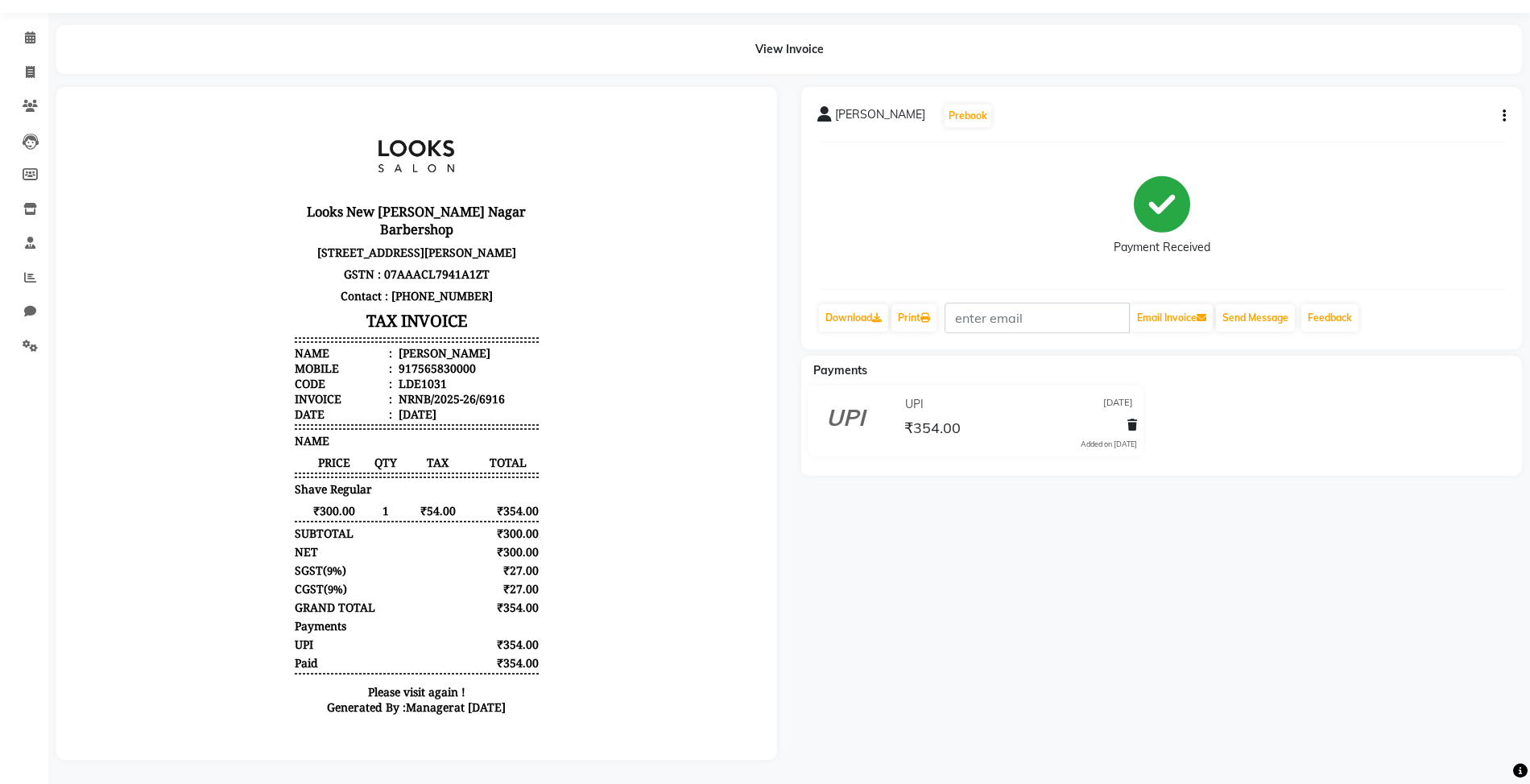
scroll to position [61, 0]
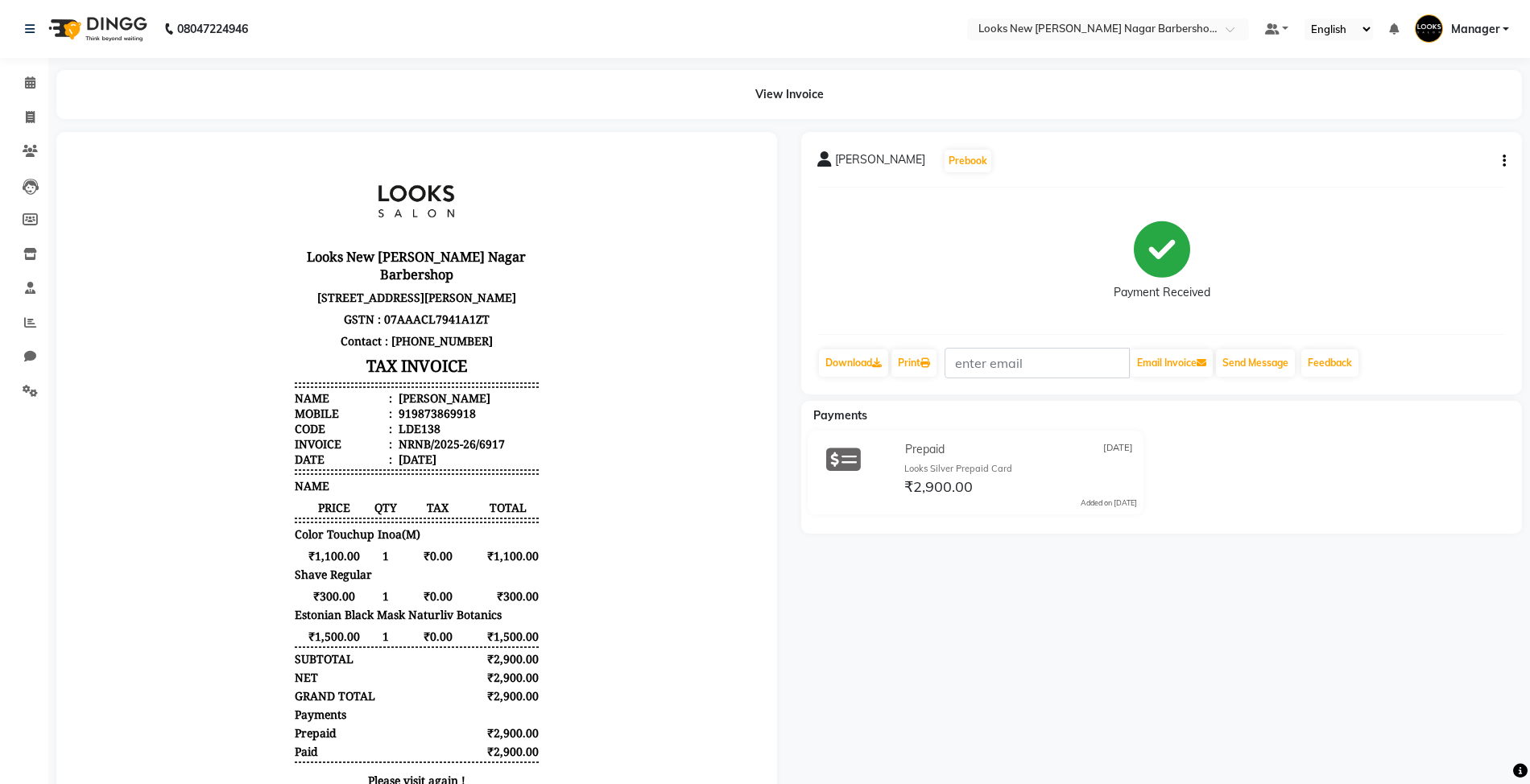
click at [1505, 162] on icon "button" at bounding box center [1504, 161] width 3 height 1
click at [1398, 174] on div "Edit Item Staff" at bounding box center [1423, 170] width 110 height 20
select select "87355"
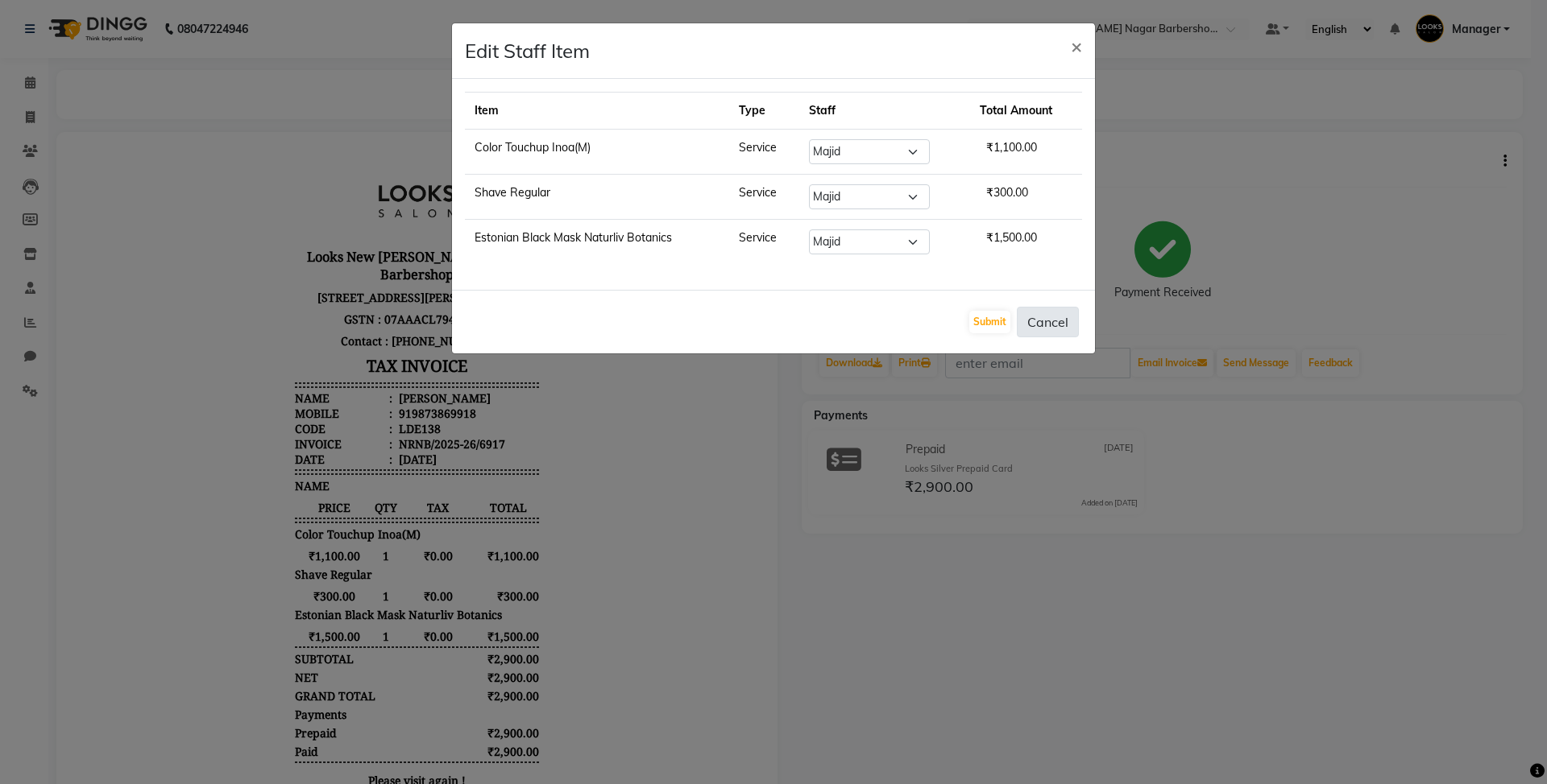
click at [1052, 327] on button "Cancel" at bounding box center [1048, 322] width 62 height 31
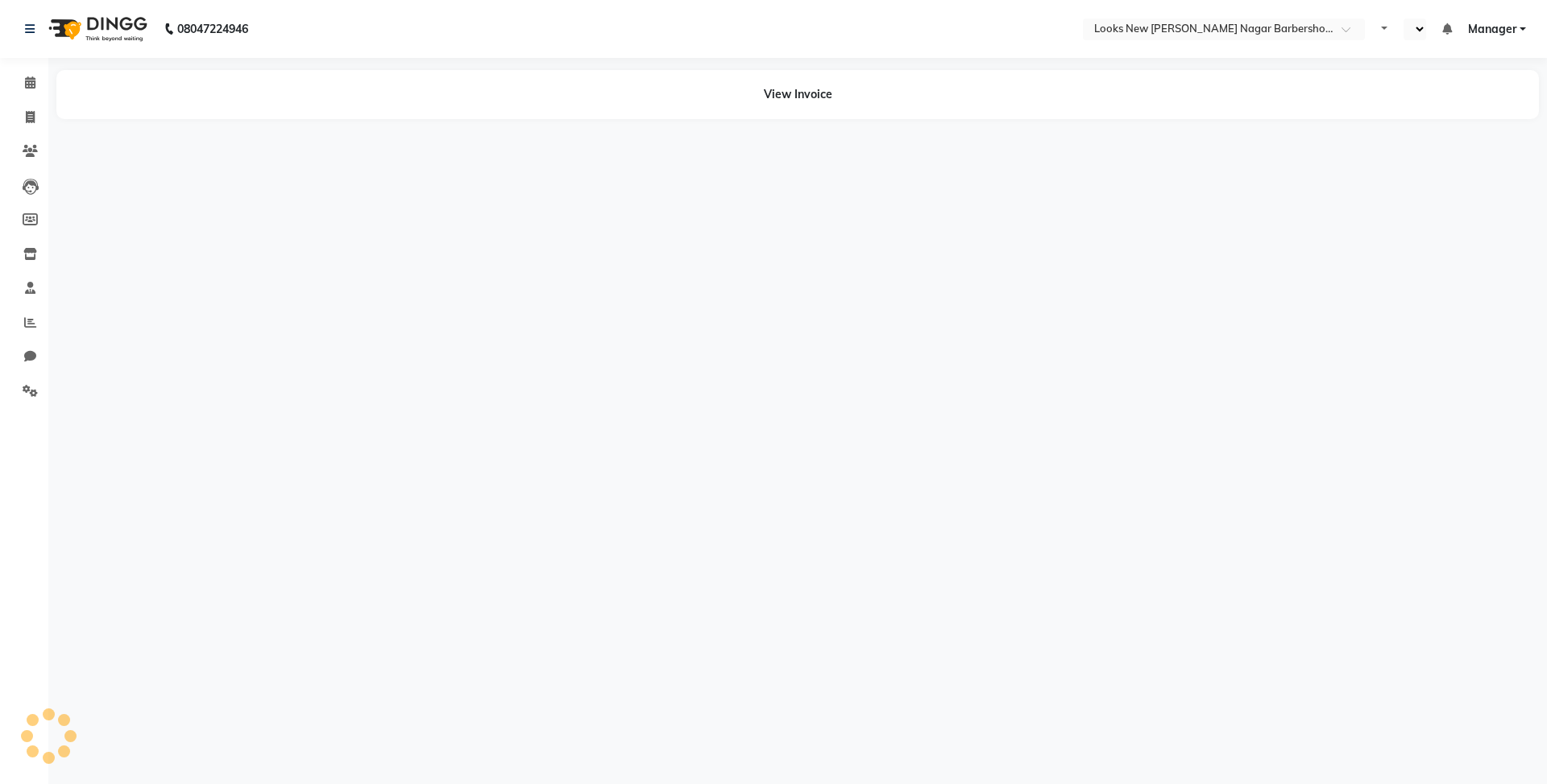
select select "en"
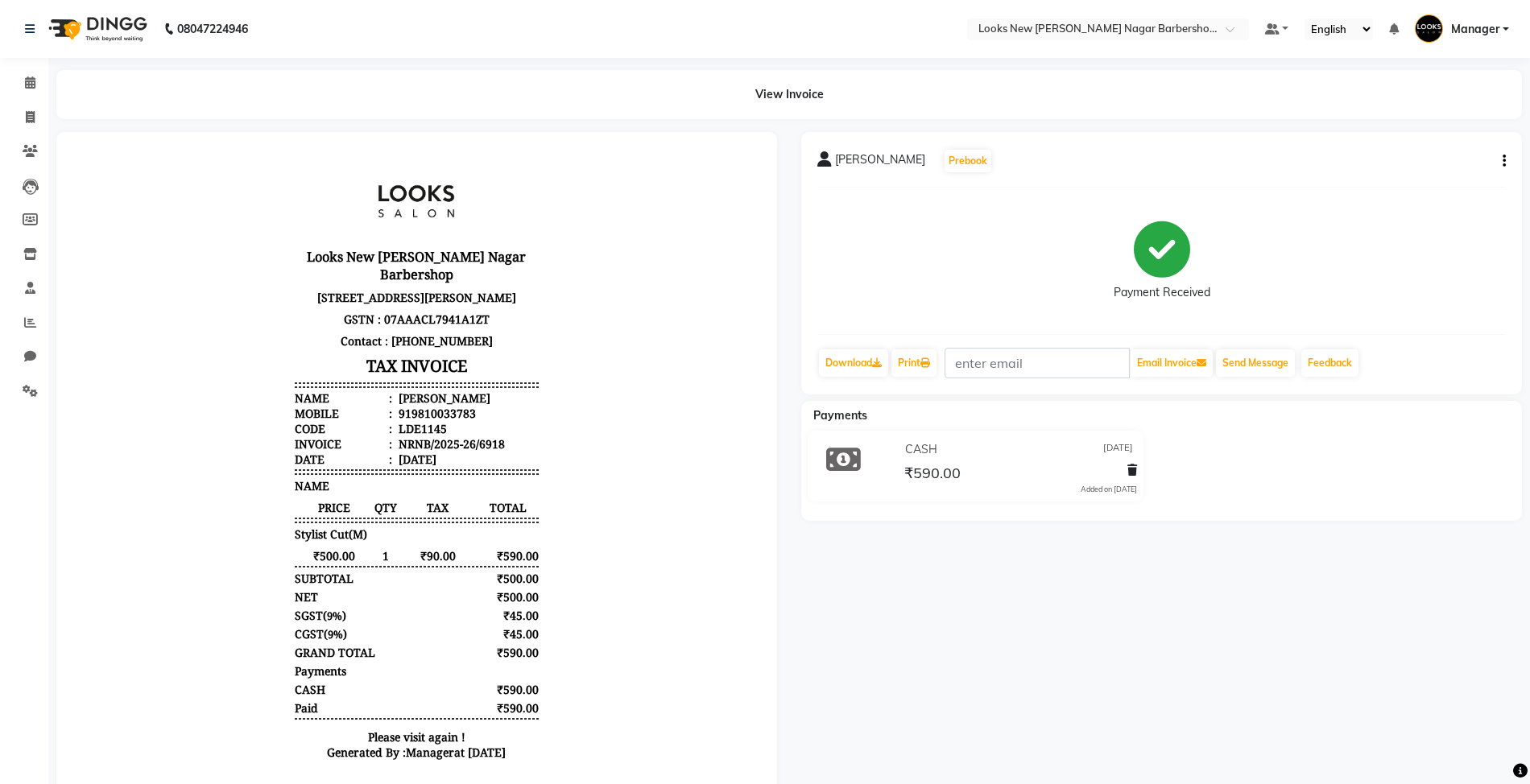
click at [1505, 162] on icon "button" at bounding box center [1504, 161] width 3 height 1
click at [1413, 169] on div "Edit Item Staff" at bounding box center [1423, 170] width 110 height 20
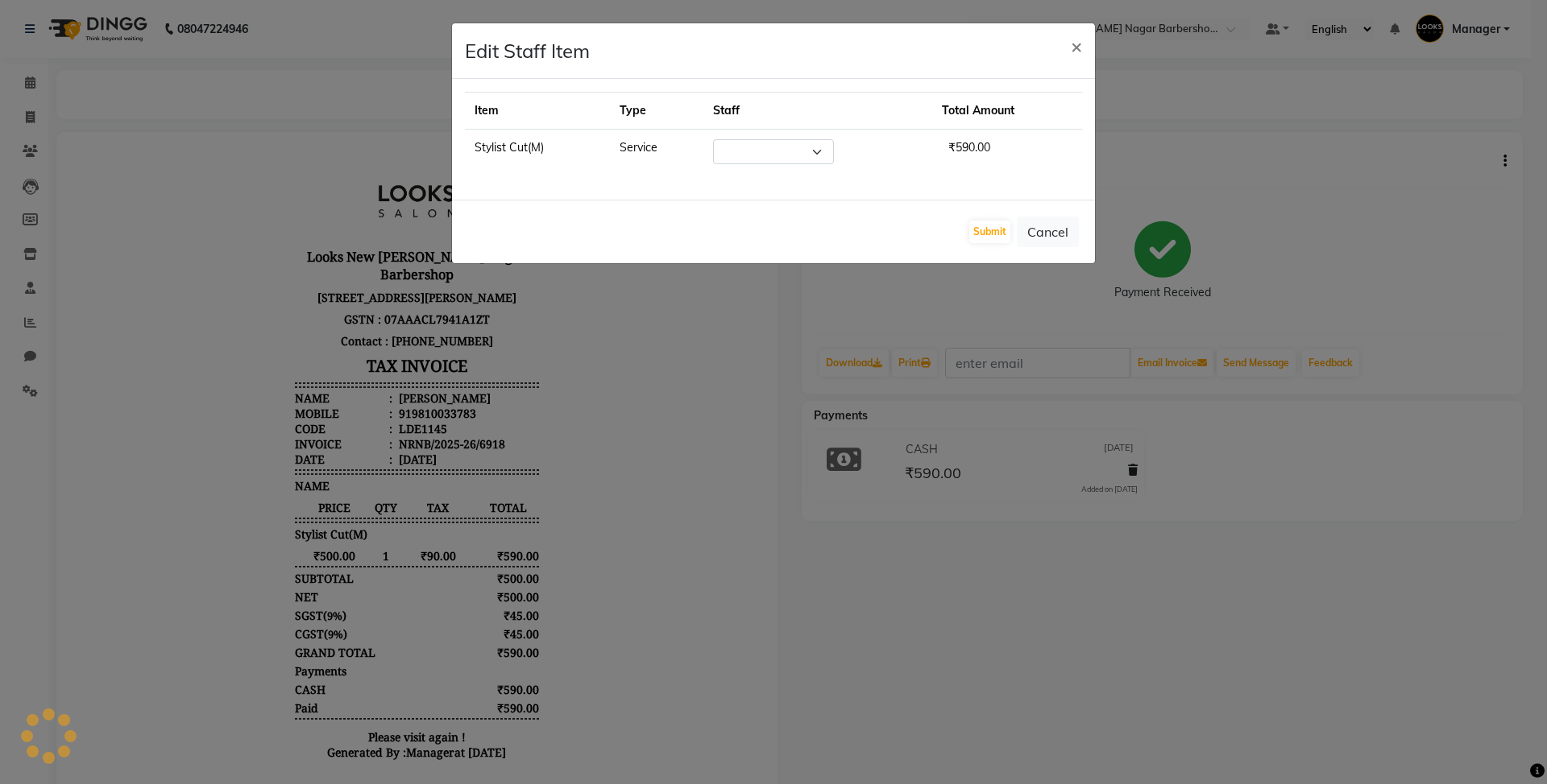
select select "87355"
click at [1056, 234] on button "Cancel" at bounding box center [1048, 232] width 62 height 31
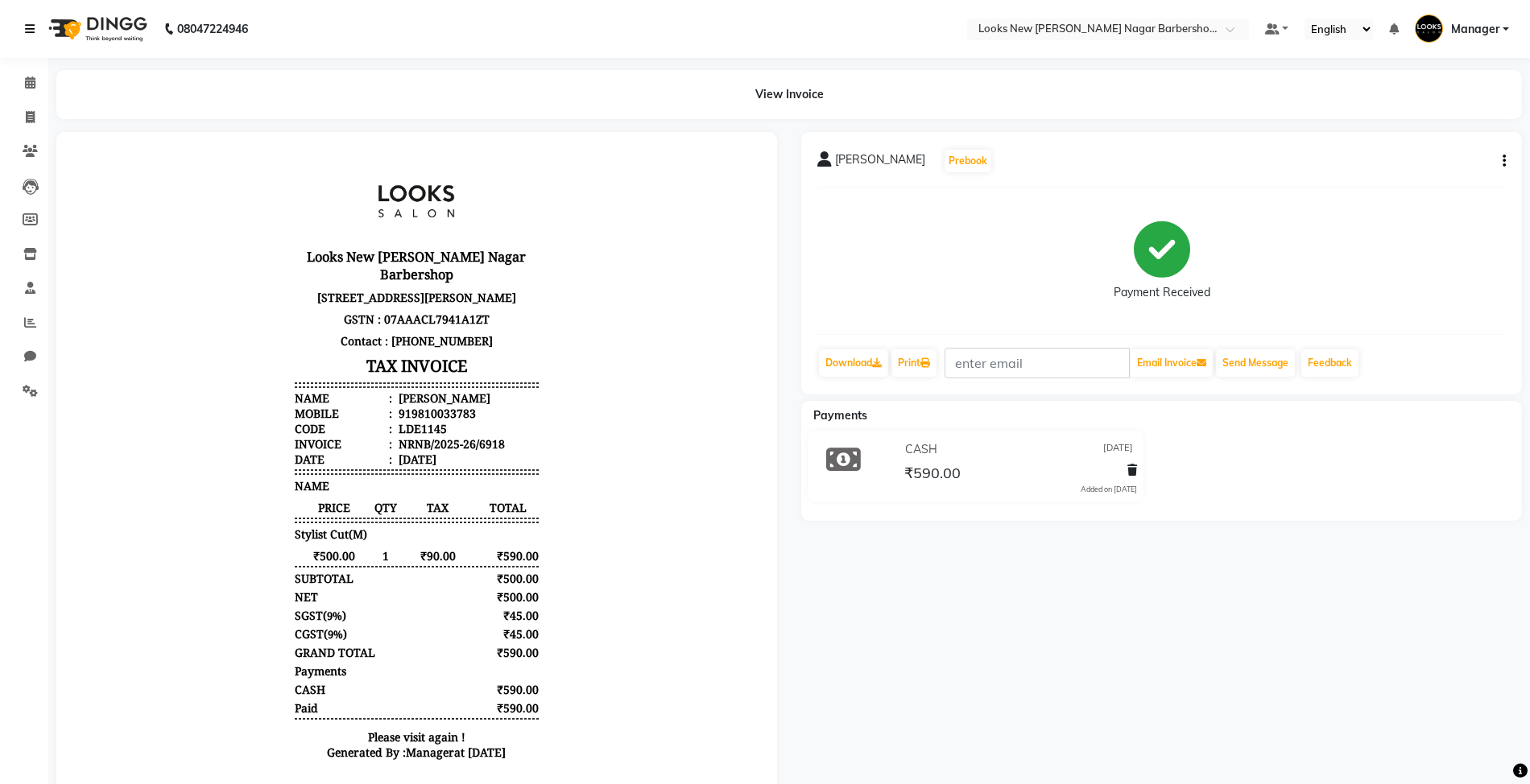
click at [36, 26] on link at bounding box center [33, 29] width 16 height 45
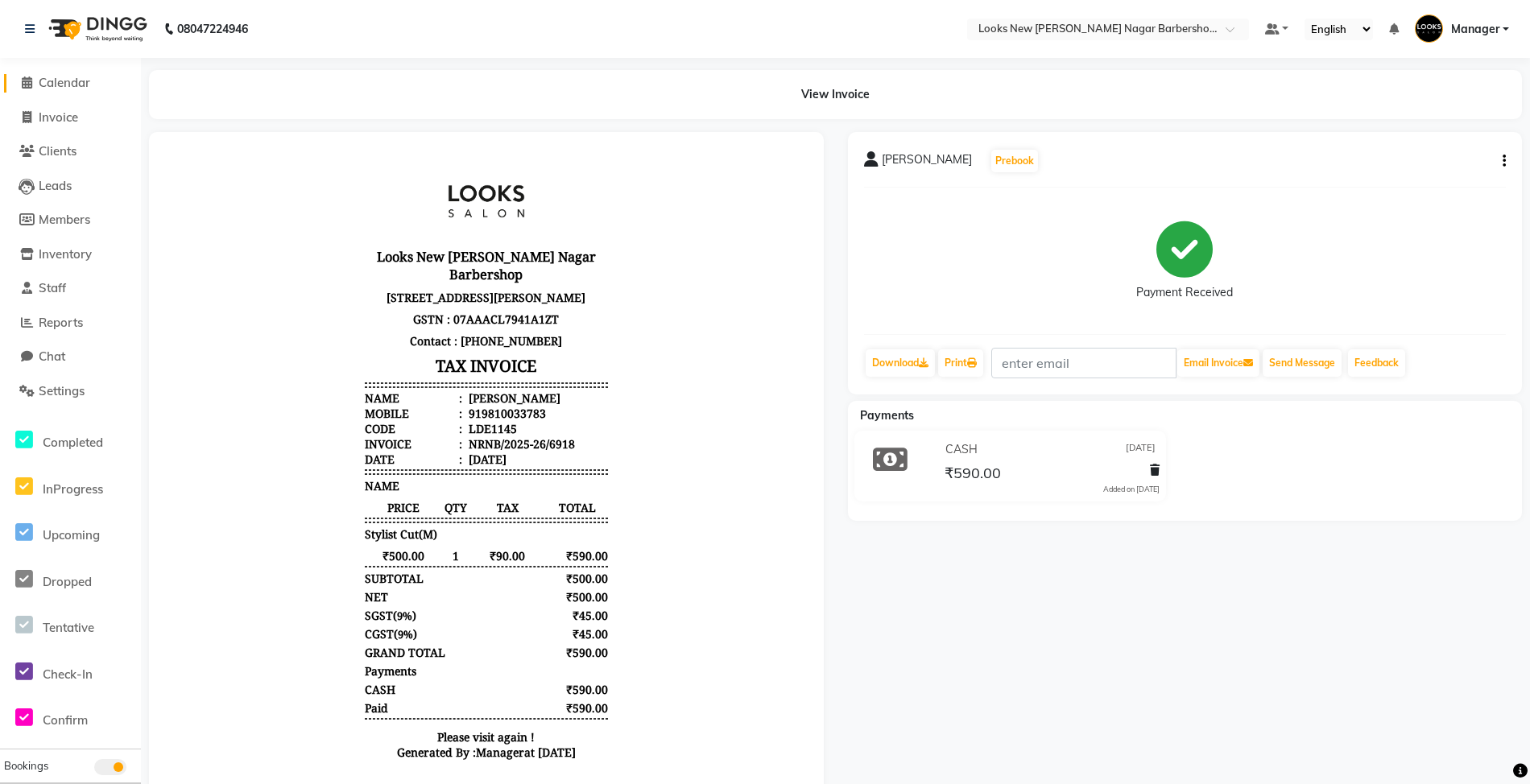
click at [50, 75] on span "Calendar" at bounding box center [65, 83] width 52 height 15
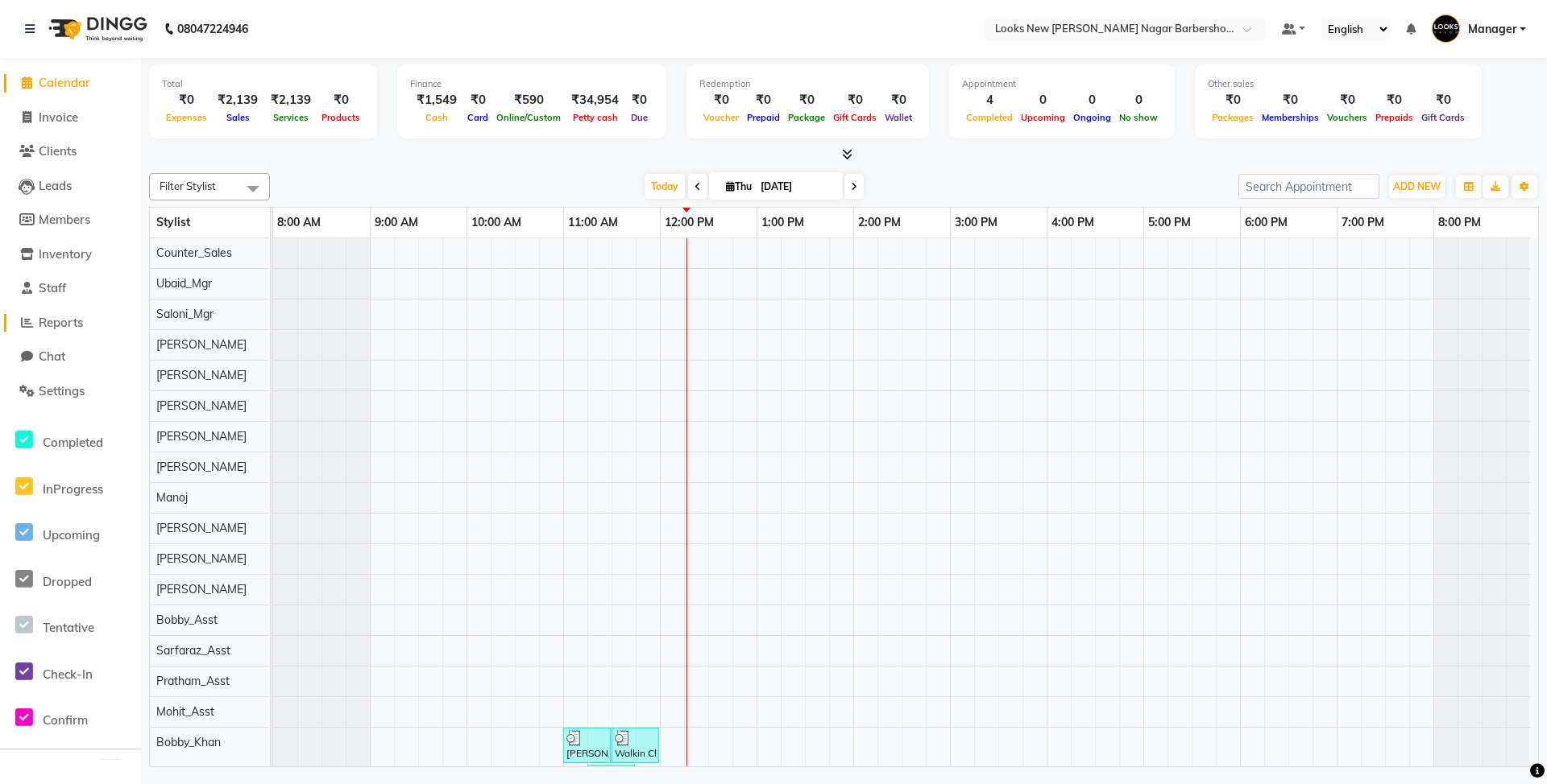
click at [58, 320] on span "Reports" at bounding box center [61, 322] width 45 height 15
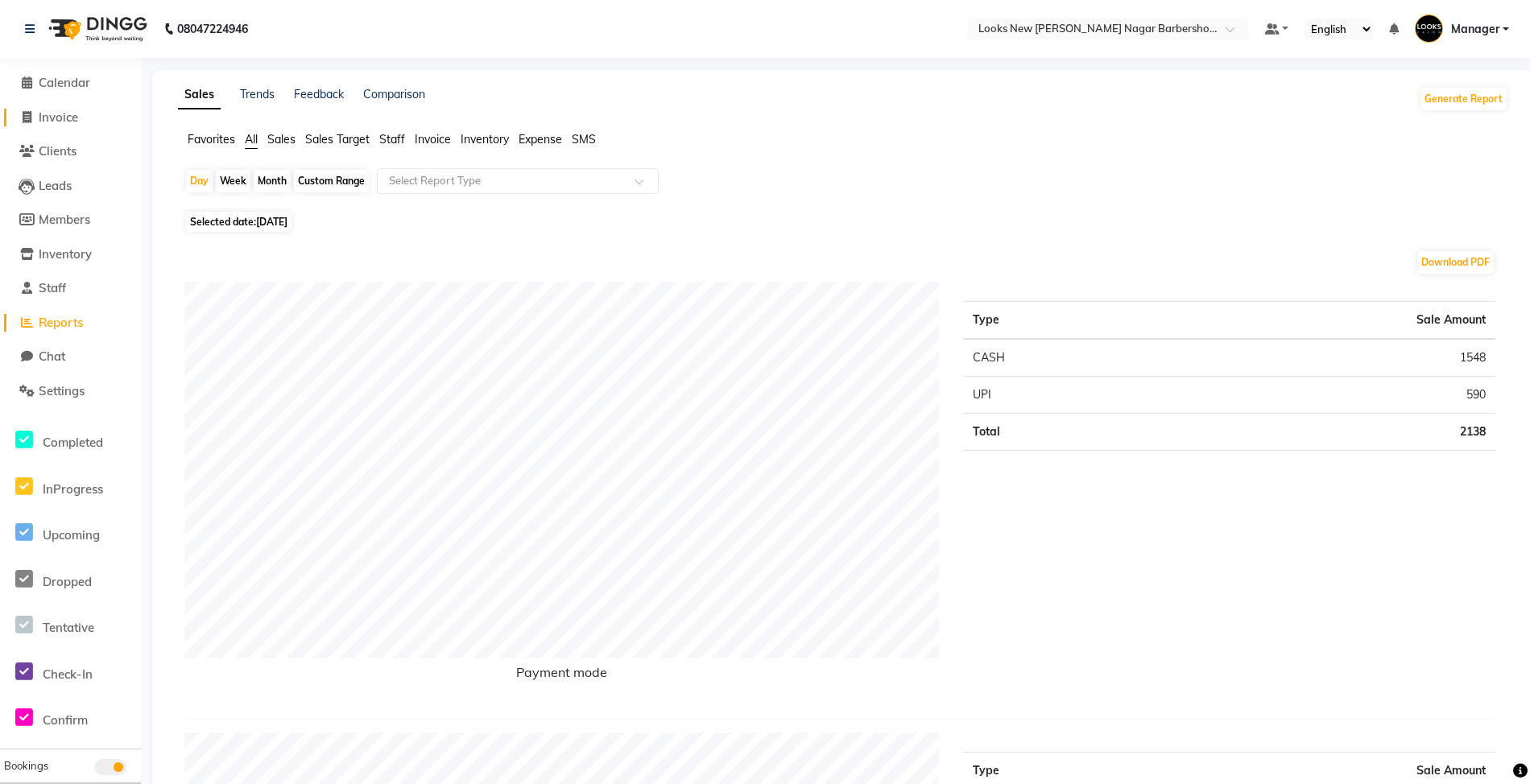
click at [61, 117] on span "Invoice" at bounding box center [58, 117] width 40 height 15
select select "service"
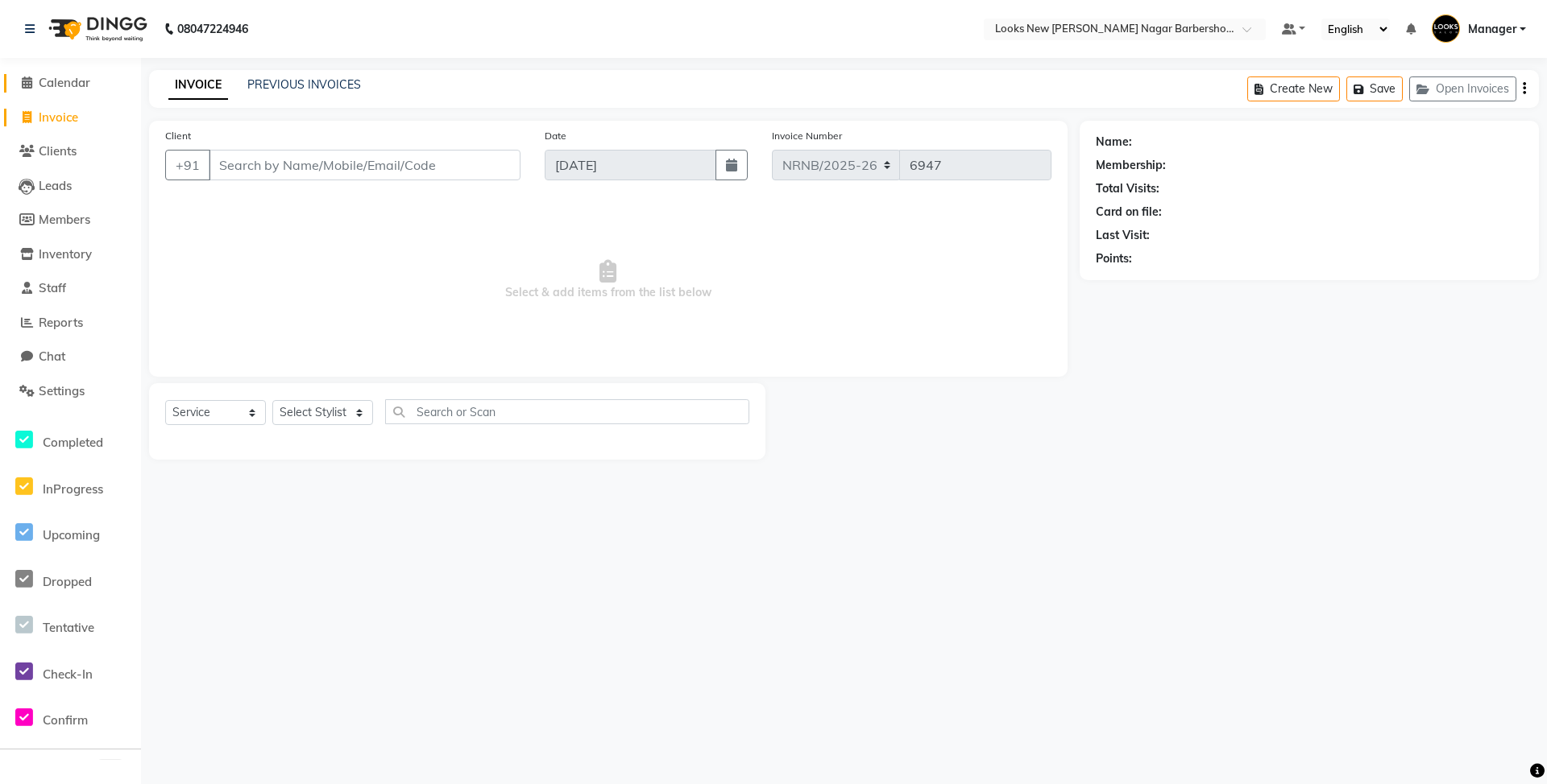
click at [62, 85] on span "Calendar" at bounding box center [65, 83] width 52 height 15
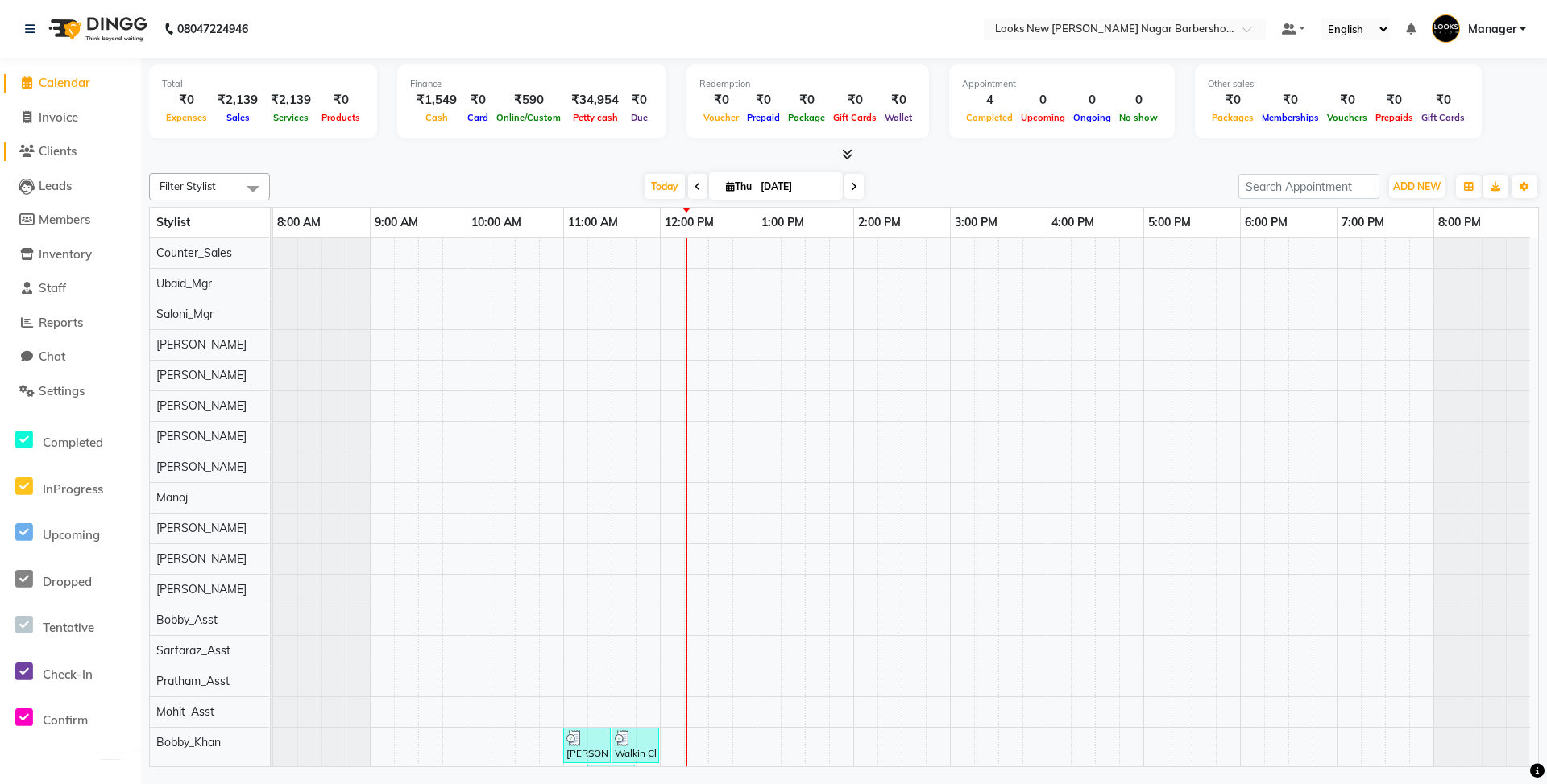
click at [69, 150] on span "Clients" at bounding box center [57, 150] width 38 height 15
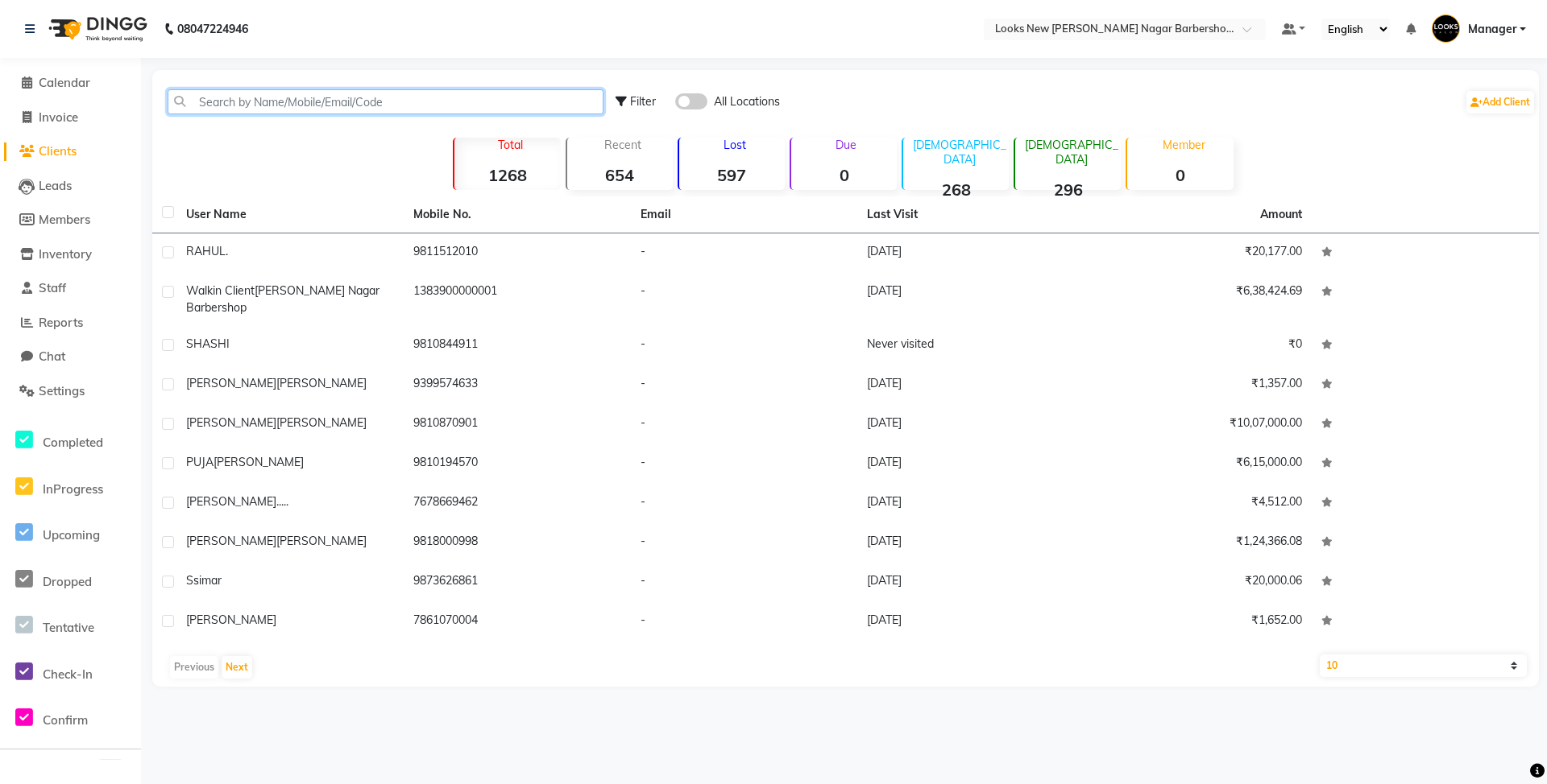
click at [249, 101] on input "text" at bounding box center [385, 101] width 436 height 25
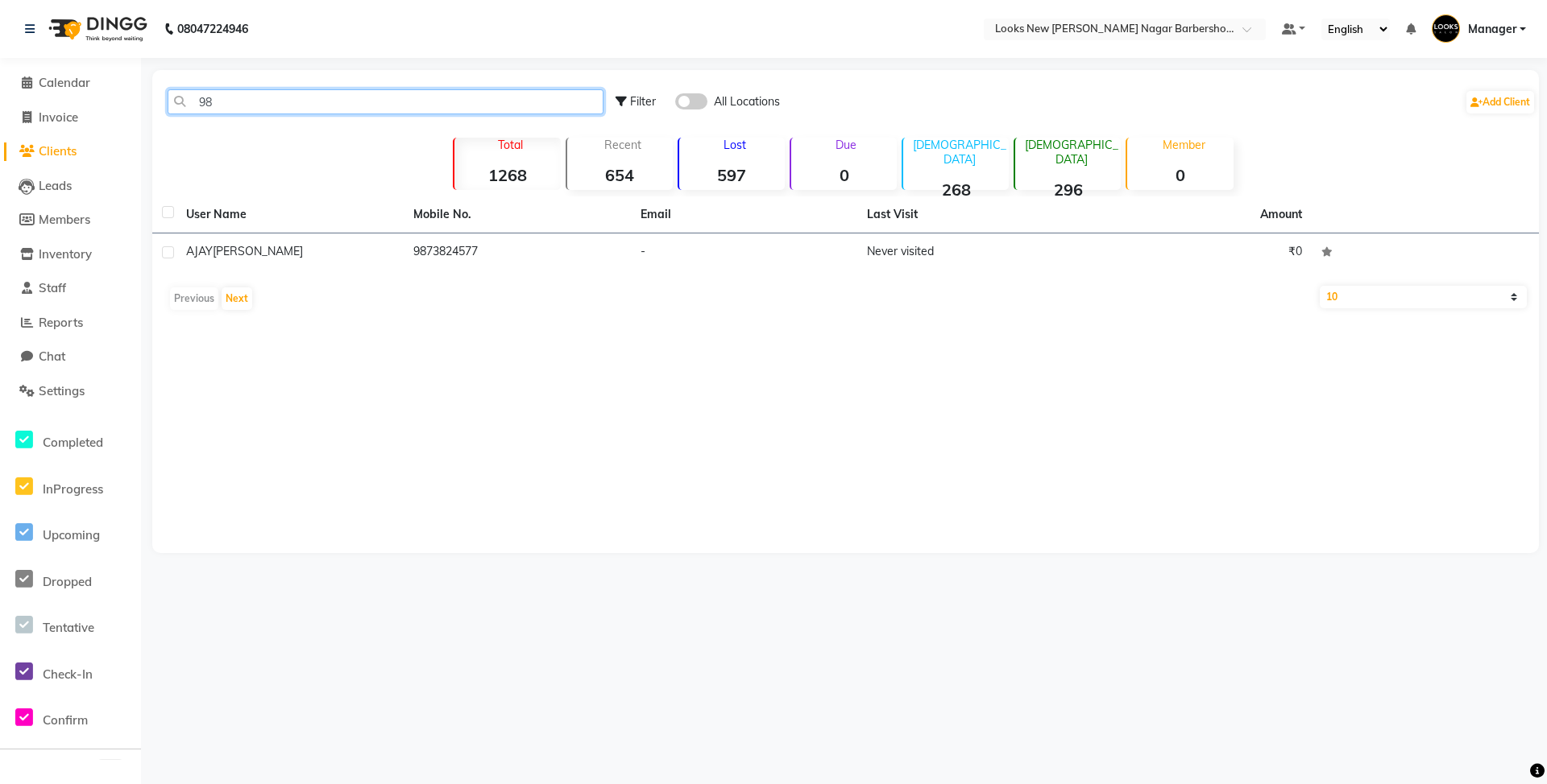
type input "9"
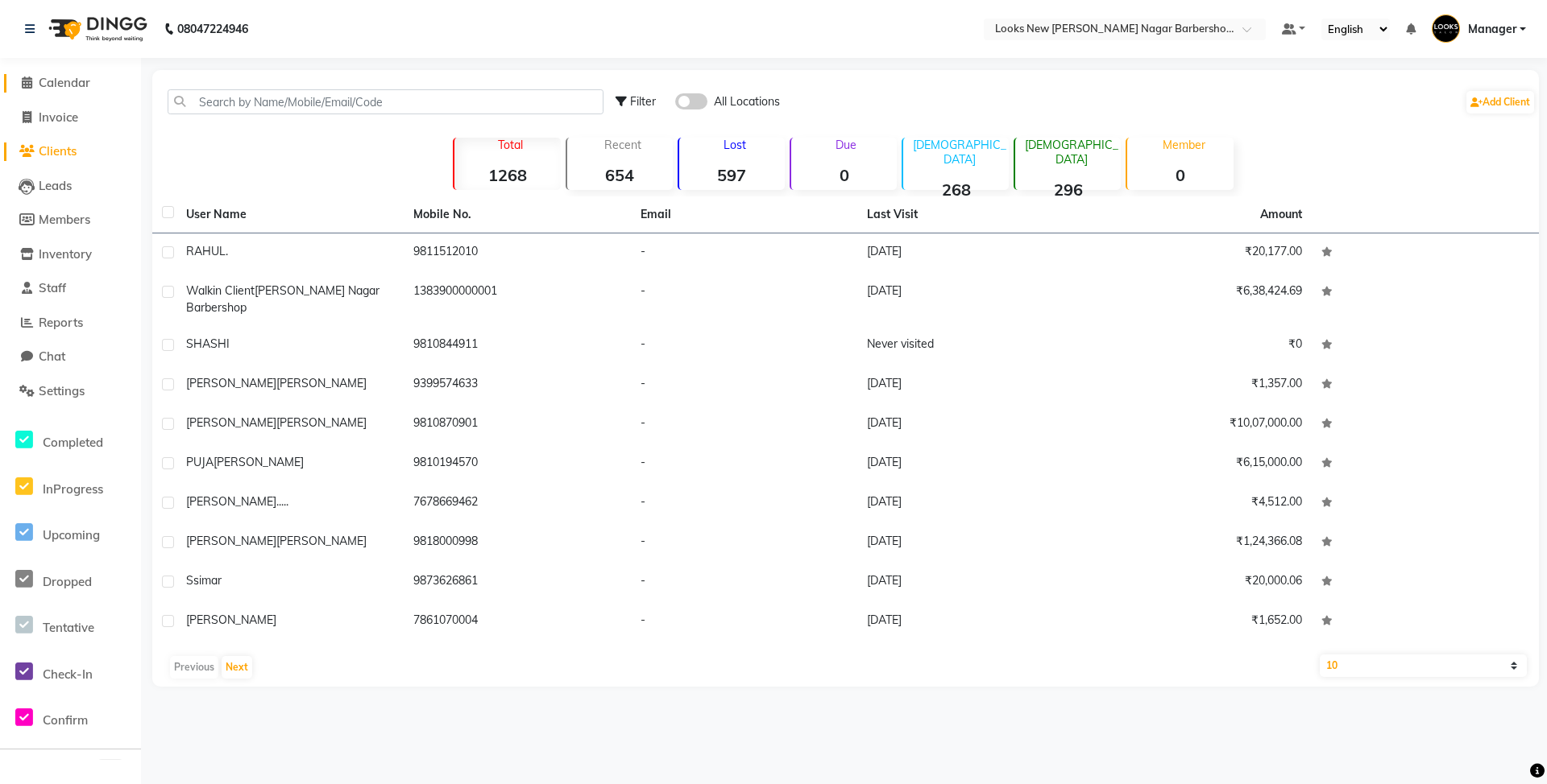
click at [78, 81] on span "Calendar" at bounding box center [65, 83] width 52 height 15
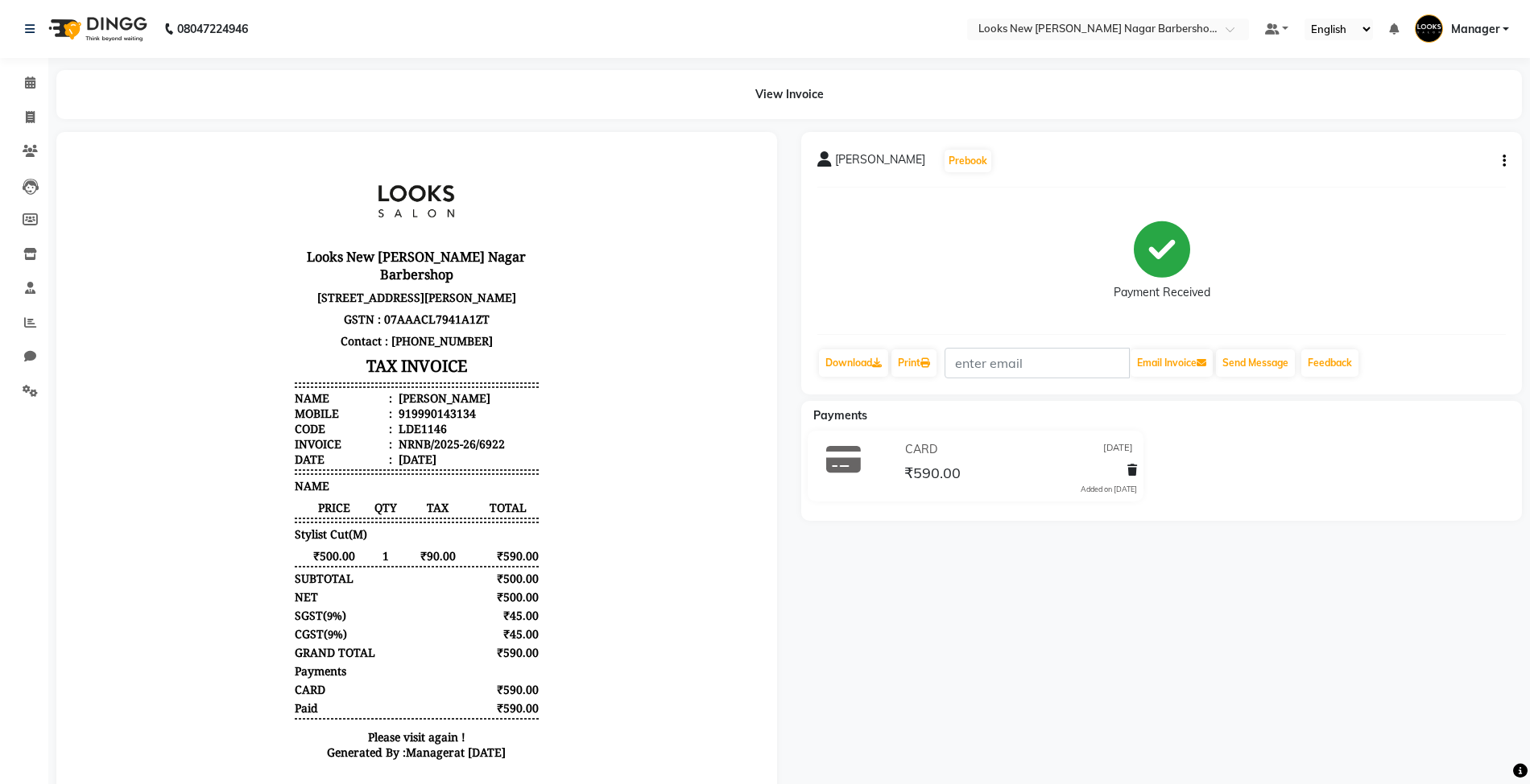
click at [1507, 166] on div "[PERSON_NAME] Prebook Payment Received Download Print Email Invoice Send Messag…" at bounding box center [1161, 263] width 721 height 262
click at [1504, 161] on icon "button" at bounding box center [1504, 161] width 3 height 1
click at [1430, 166] on div "Edit Item Staff" at bounding box center [1423, 170] width 110 height 20
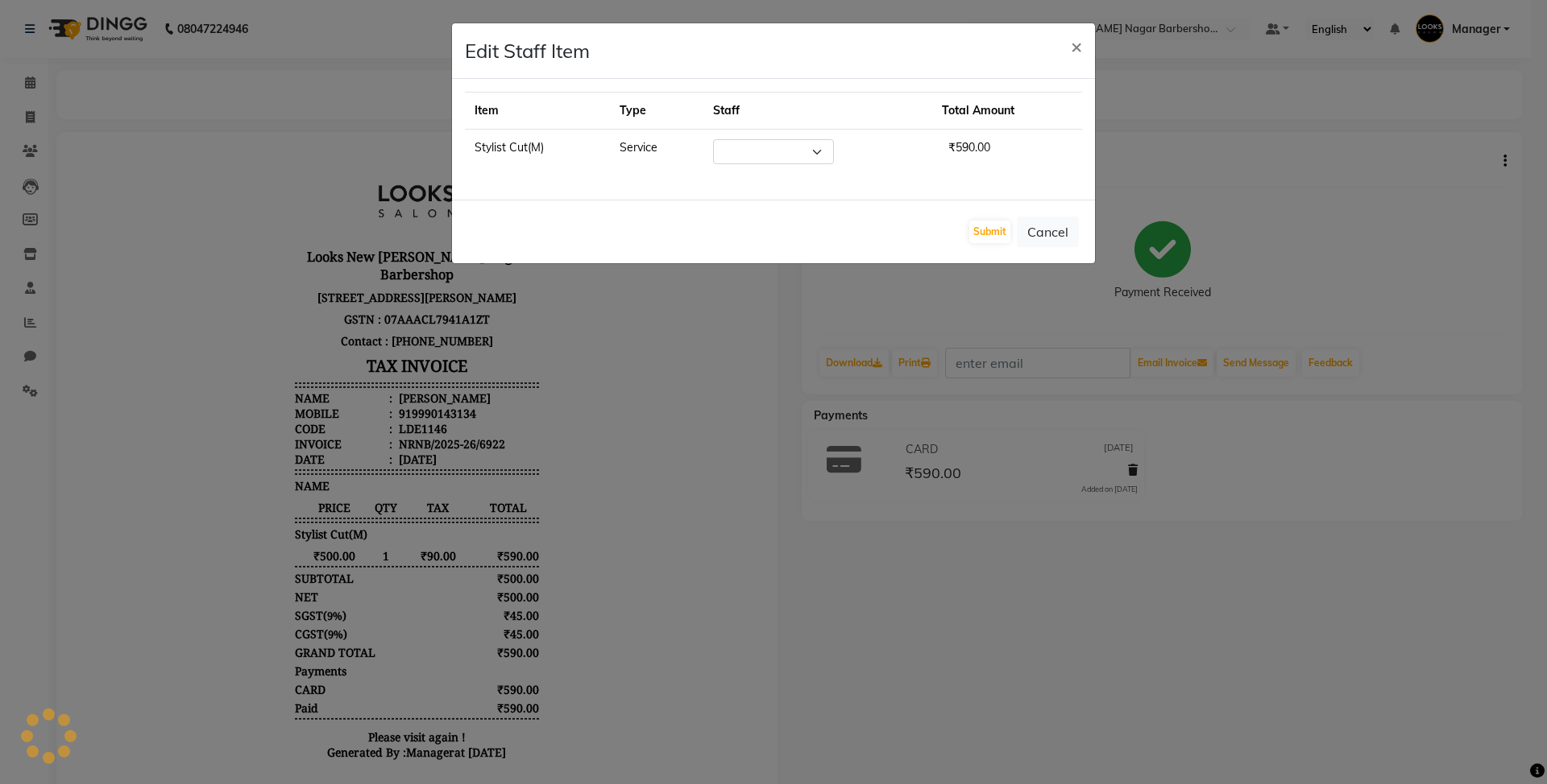
select select "87357"
click at [1036, 237] on button "Cancel" at bounding box center [1048, 232] width 62 height 31
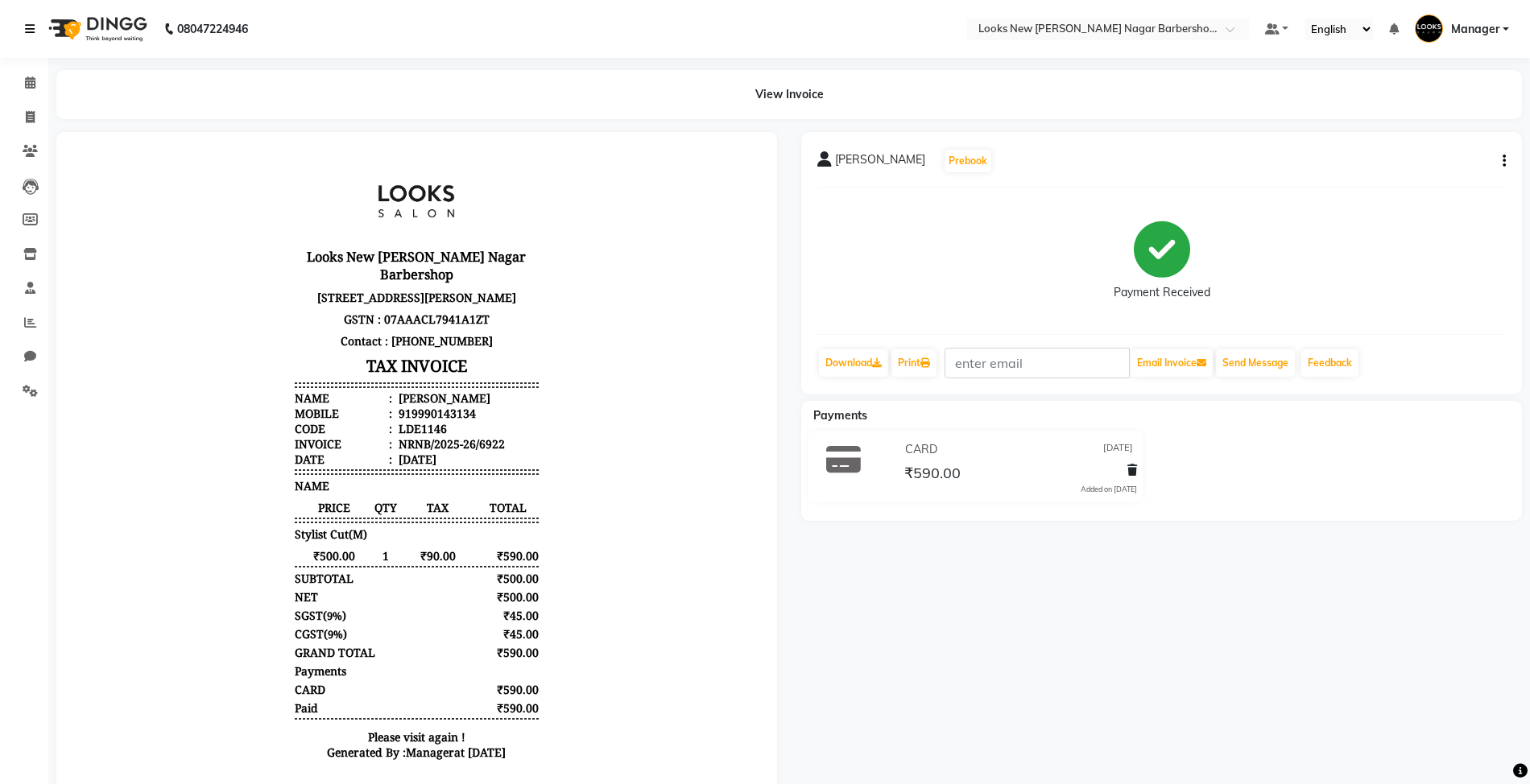
click at [32, 18] on link at bounding box center [33, 29] width 16 height 45
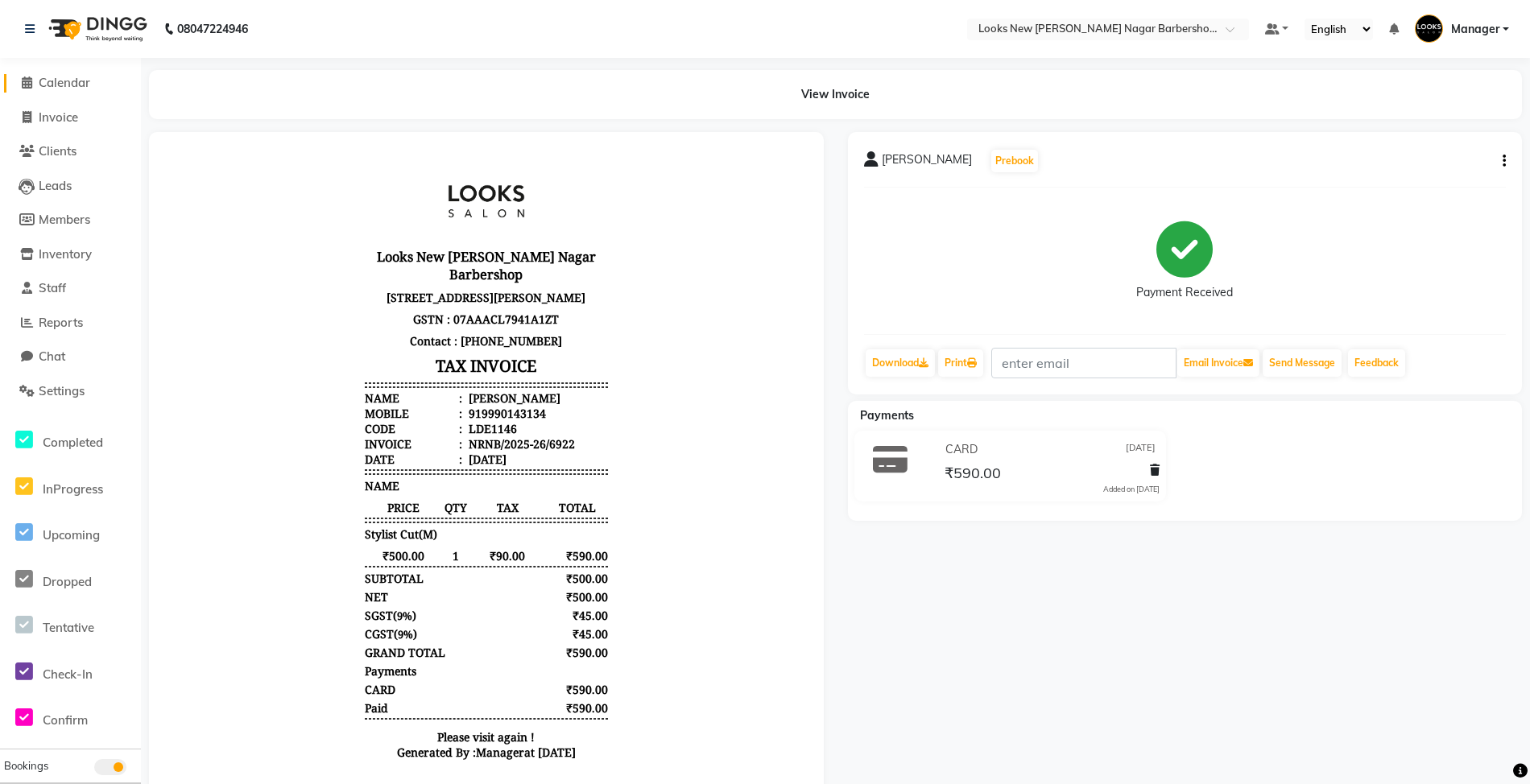
click at [78, 86] on span "Calendar" at bounding box center [65, 83] width 52 height 15
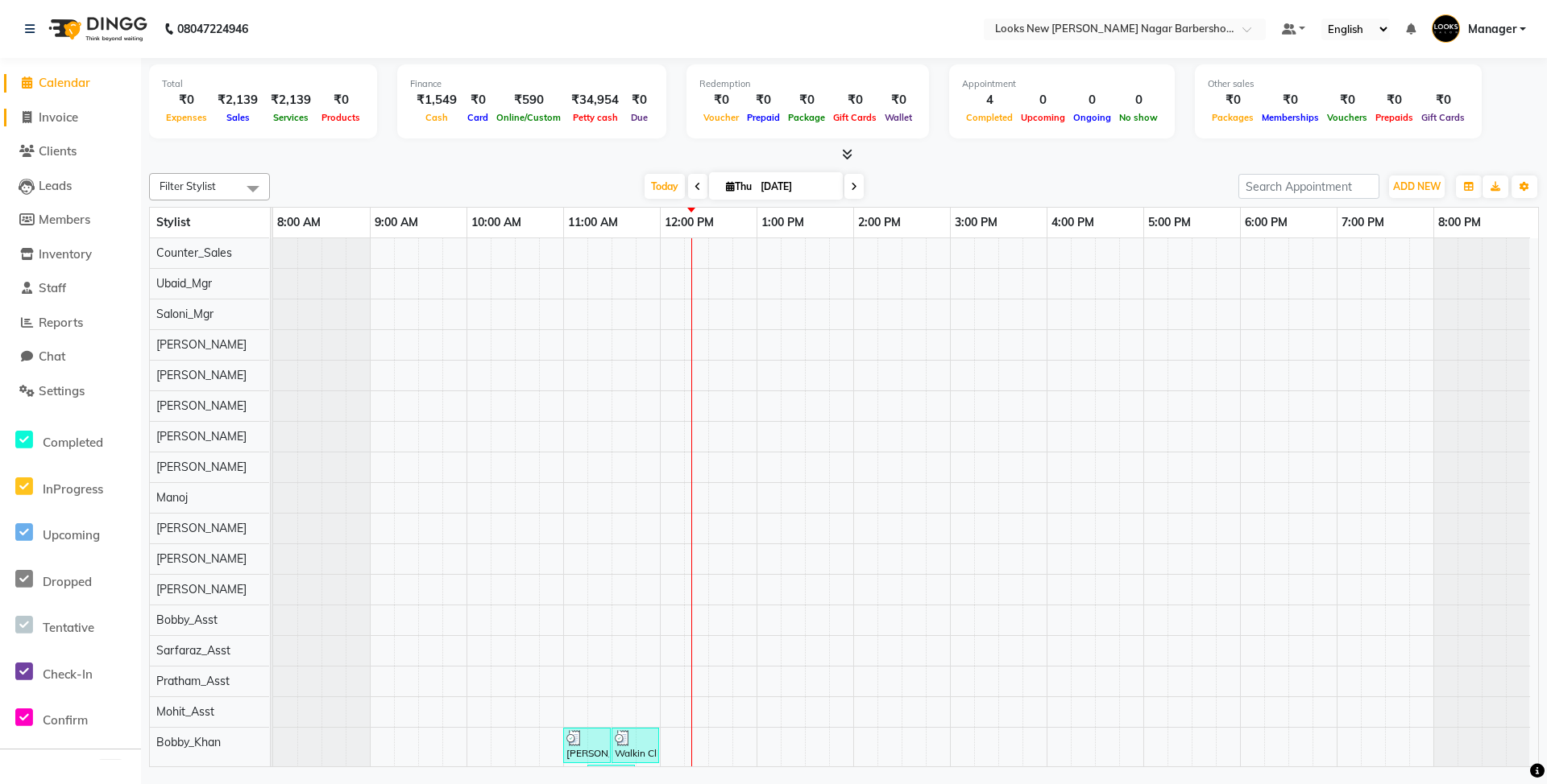
click at [74, 117] on span "Invoice" at bounding box center [58, 117] width 40 height 15
select select "service"
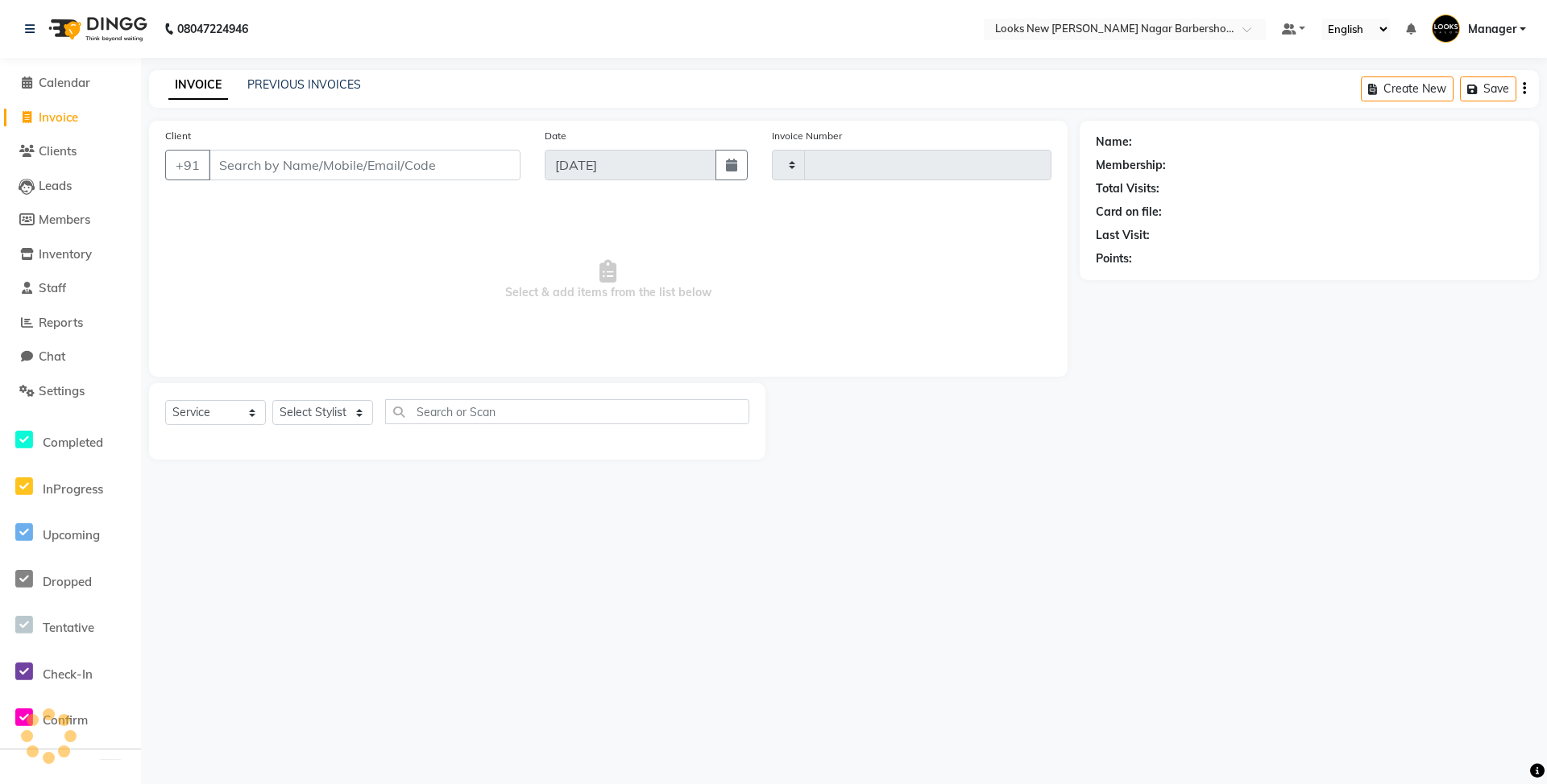
type input "6947"
select select "8705"
click at [85, 79] on span "Calendar" at bounding box center [65, 83] width 52 height 15
select select "service"
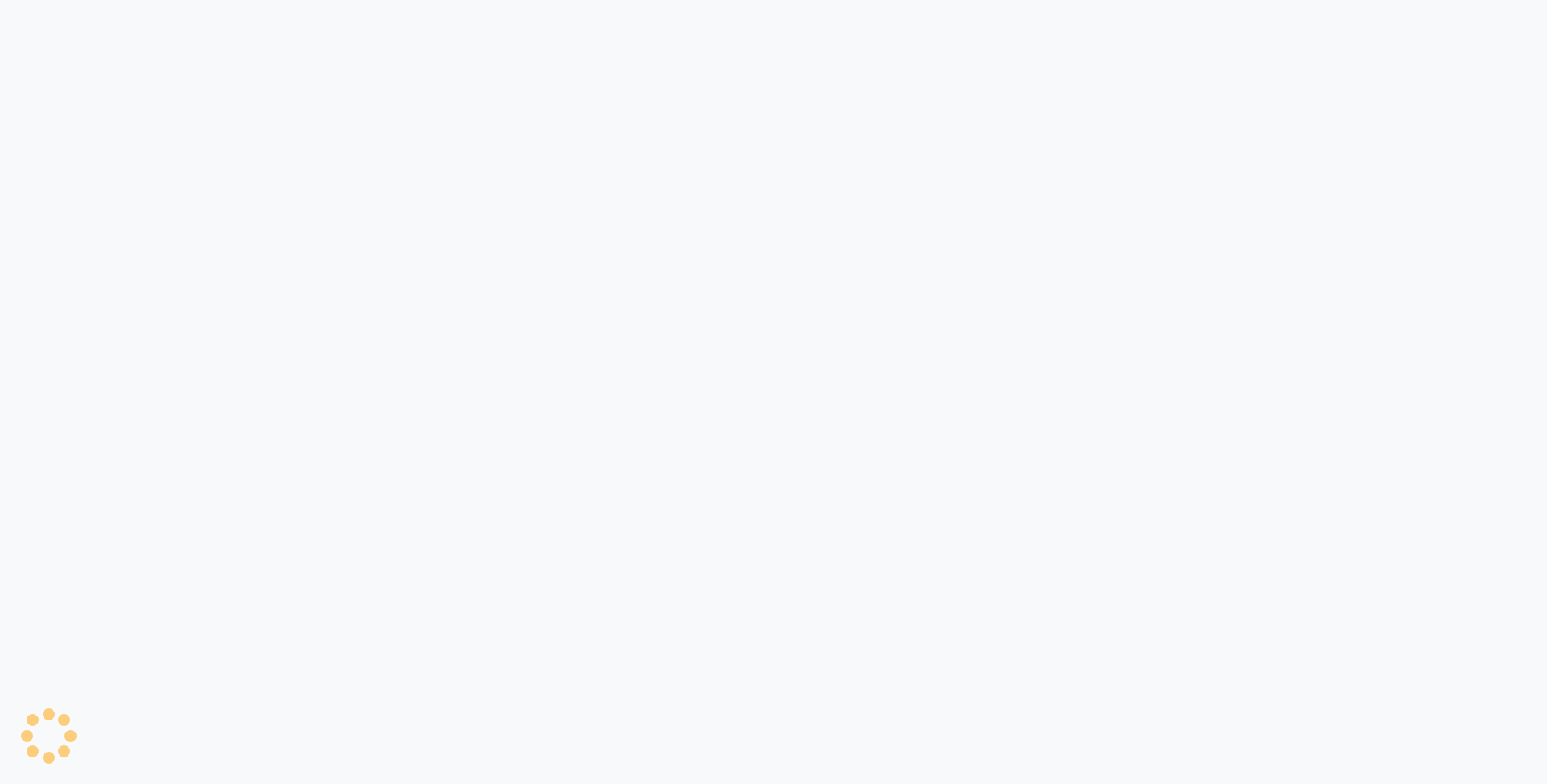
select select "service"
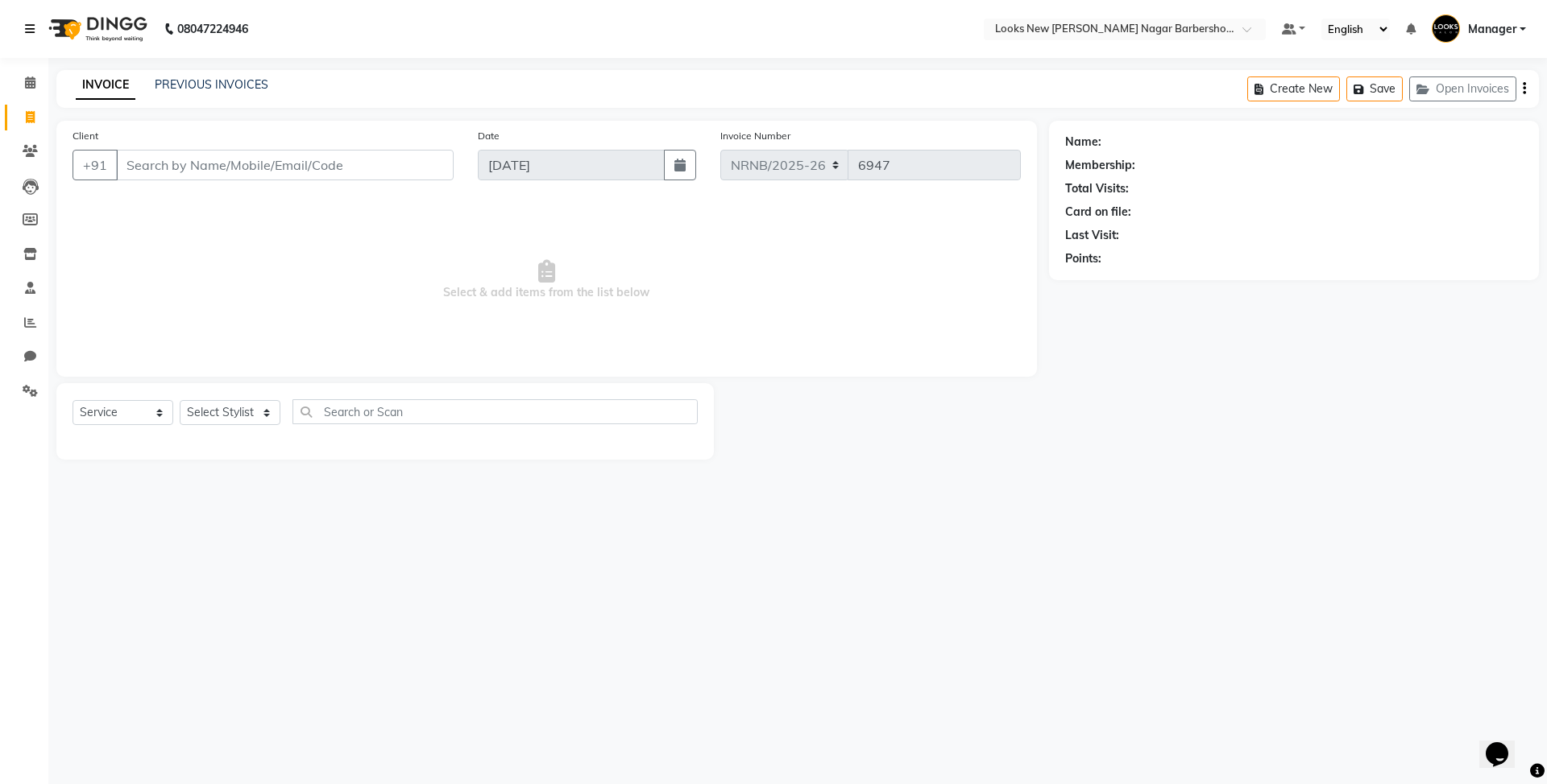
click at [29, 28] on icon at bounding box center [30, 29] width 10 height 11
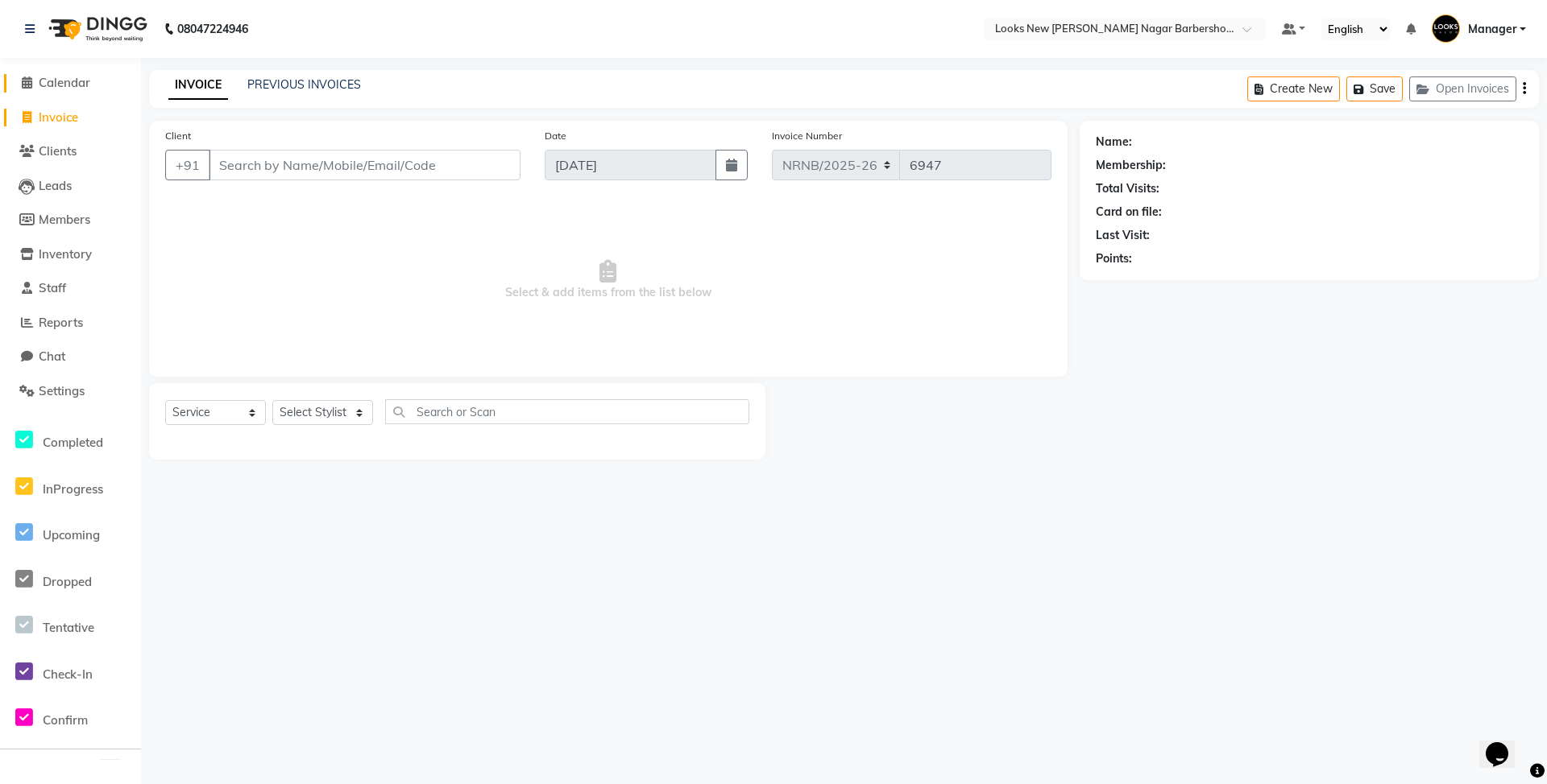
click at [71, 81] on span "Calendar" at bounding box center [65, 83] width 52 height 15
